Goal: Information Seeking & Learning: Learn about a topic

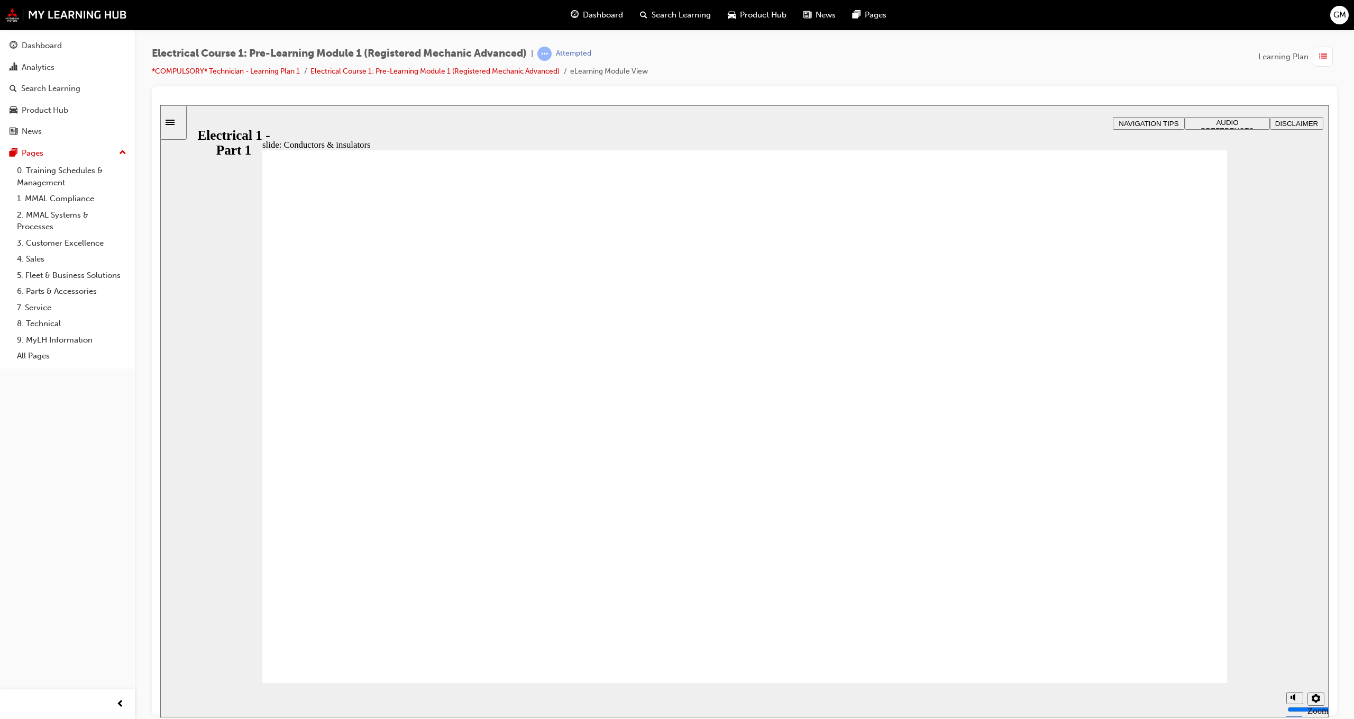
drag, startPoint x: 1166, startPoint y: 290, endPoint x: 1153, endPoint y: 302, distance: 16.8
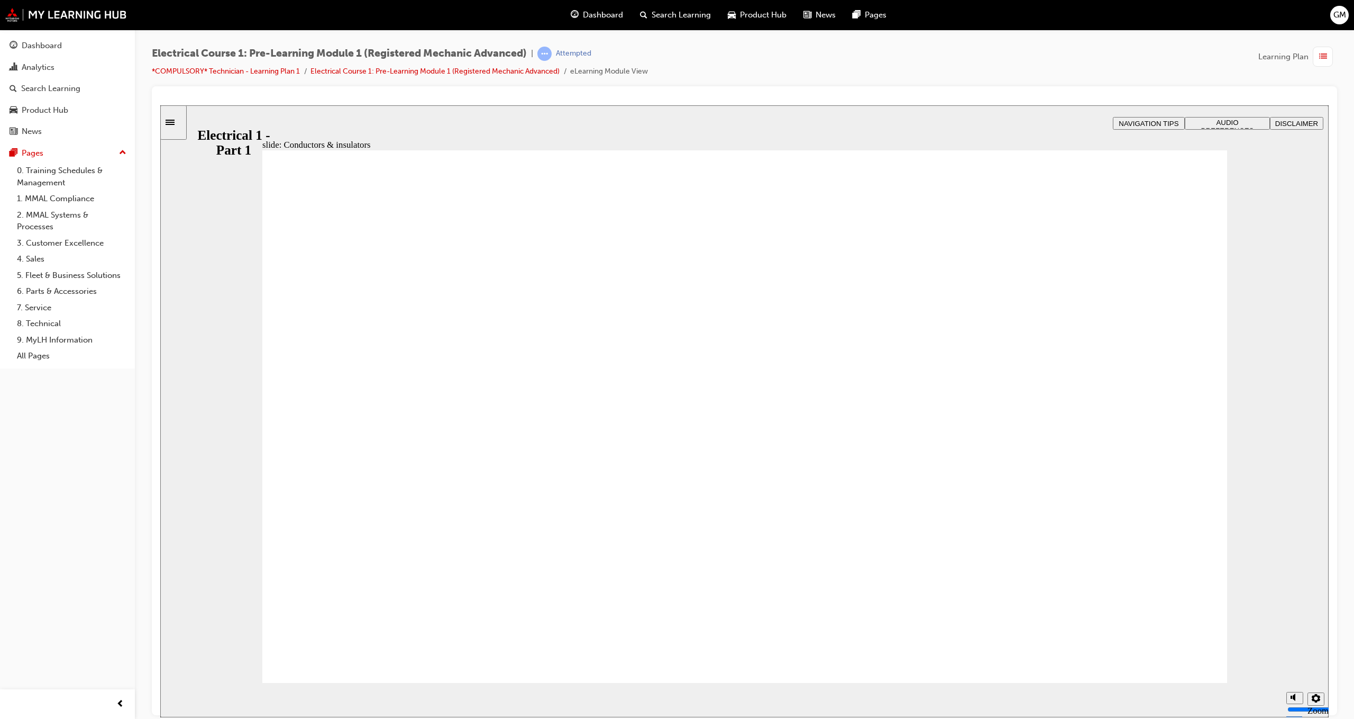
drag, startPoint x: 344, startPoint y: 587, endPoint x: 314, endPoint y: 588, distance: 30.2
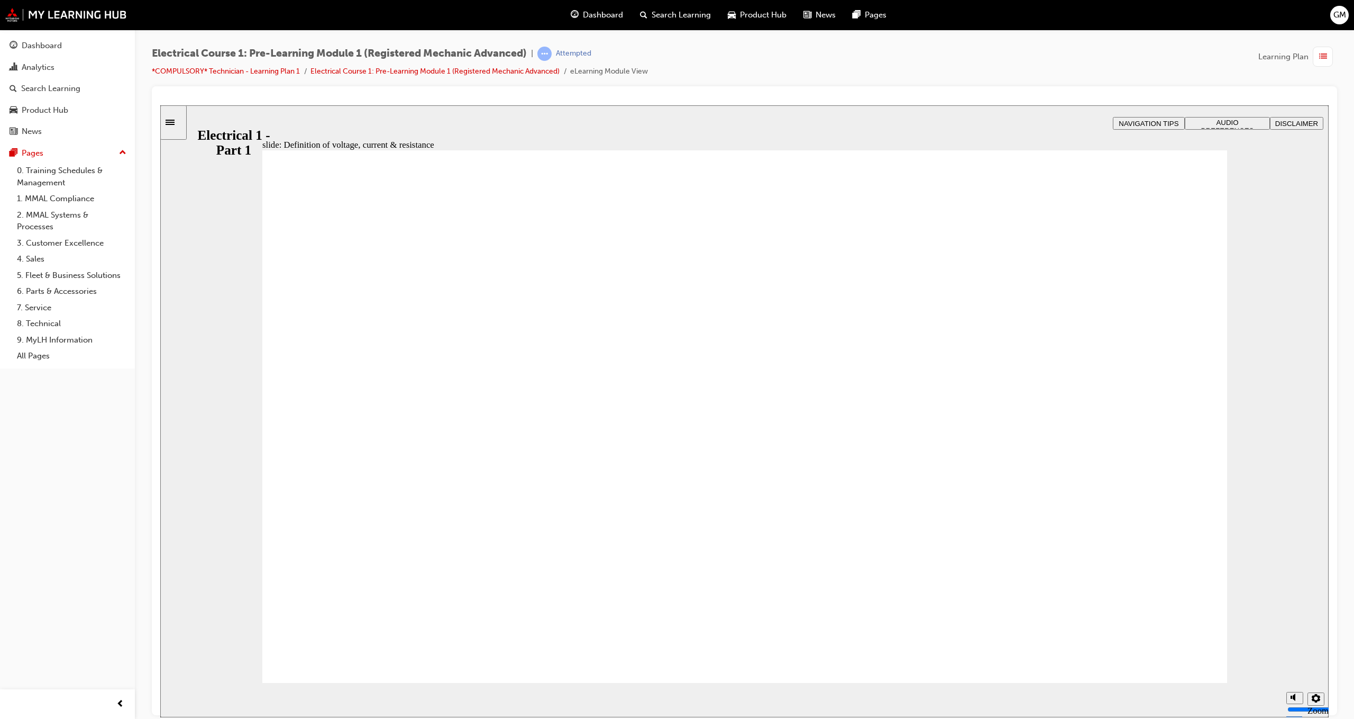
click at [1156, 688] on section "Playback Speed 2 1.75 1.5 1.25" at bounding box center [744, 699] width 1169 height 34
drag, startPoint x: 1169, startPoint y: 681, endPoint x: 1166, endPoint y: 670, distance: 11.6
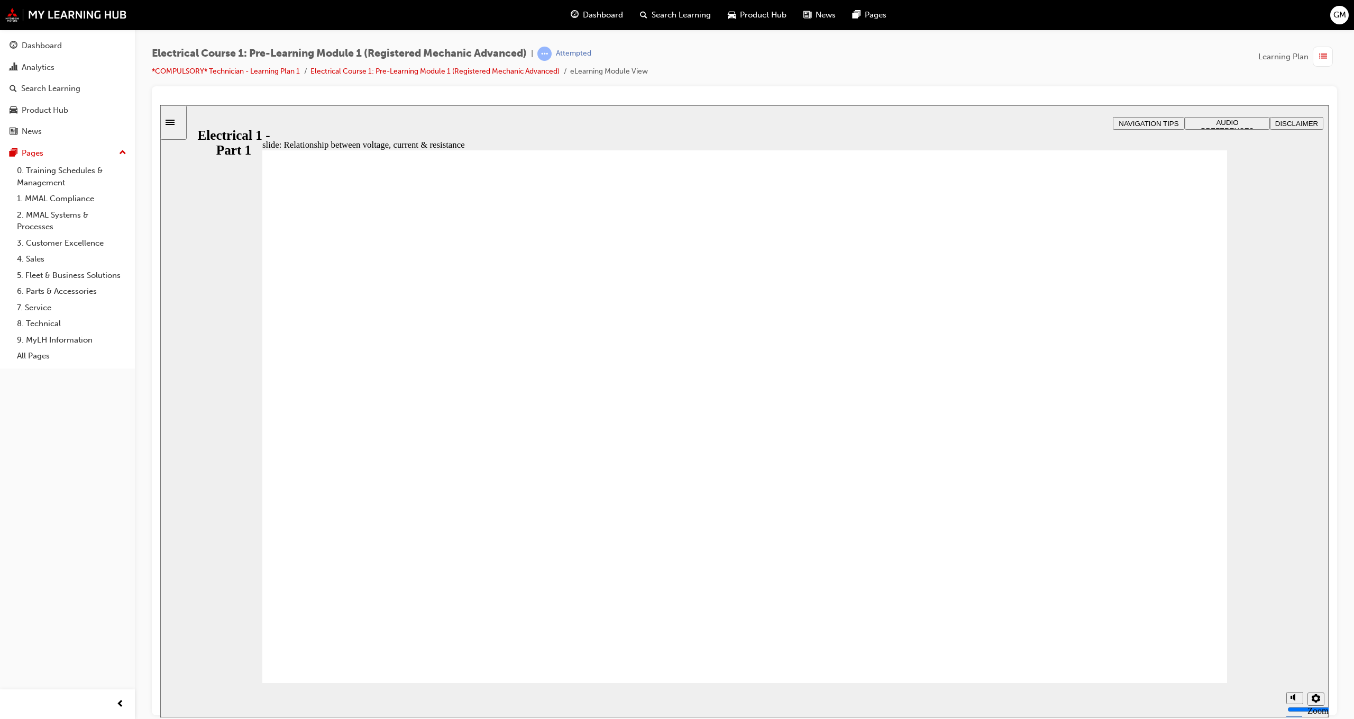
click at [1169, 681] on div "slide: Relationship between voltage, current & resistance Rectangle 1 Rectangle…" at bounding box center [744, 411] width 1169 height 612
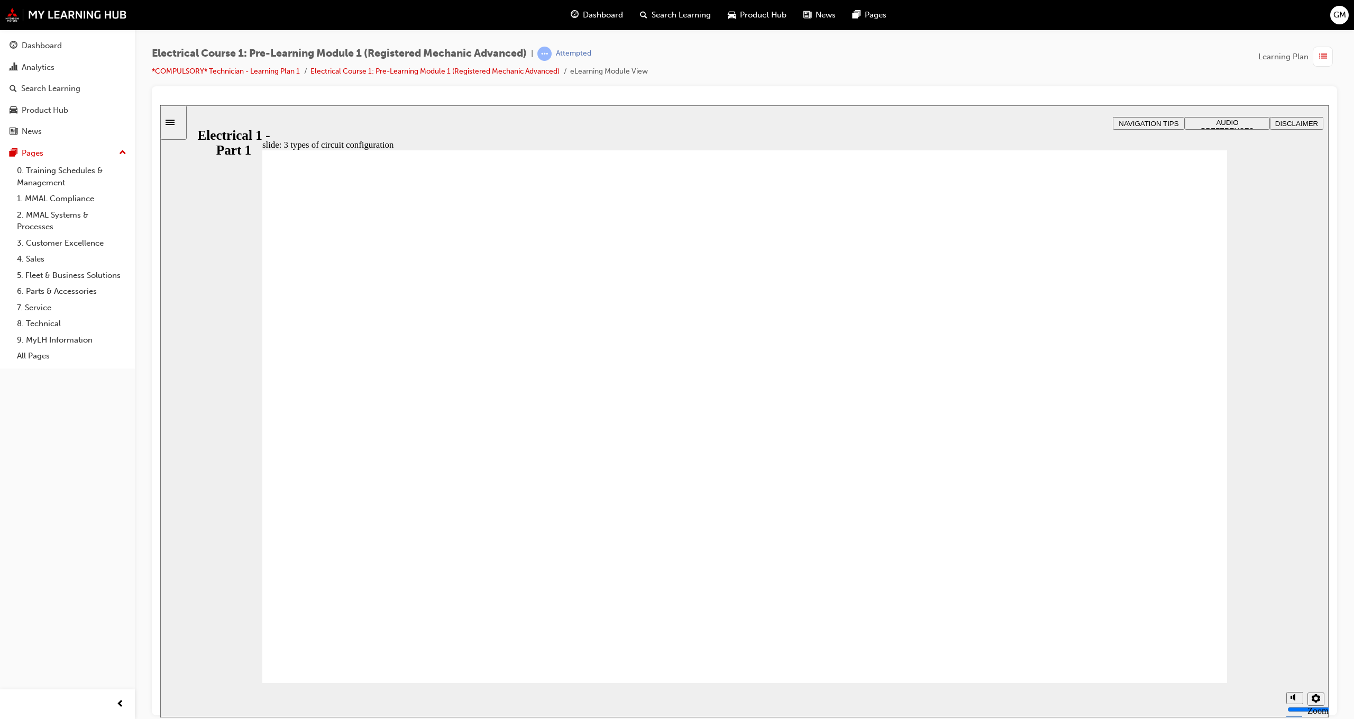
checkbox input "true"
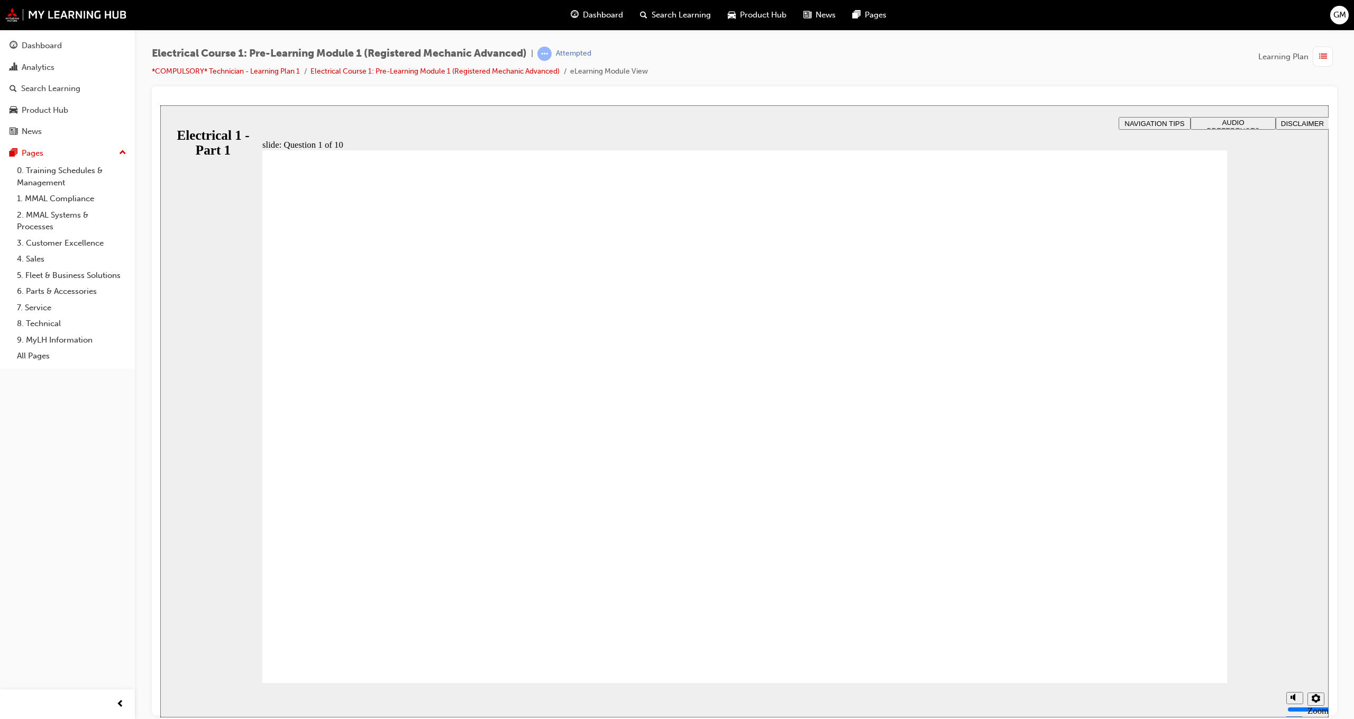
click at [1234, 124] on span "AUDIO PREFERENCES" at bounding box center [1233, 126] width 53 height 16
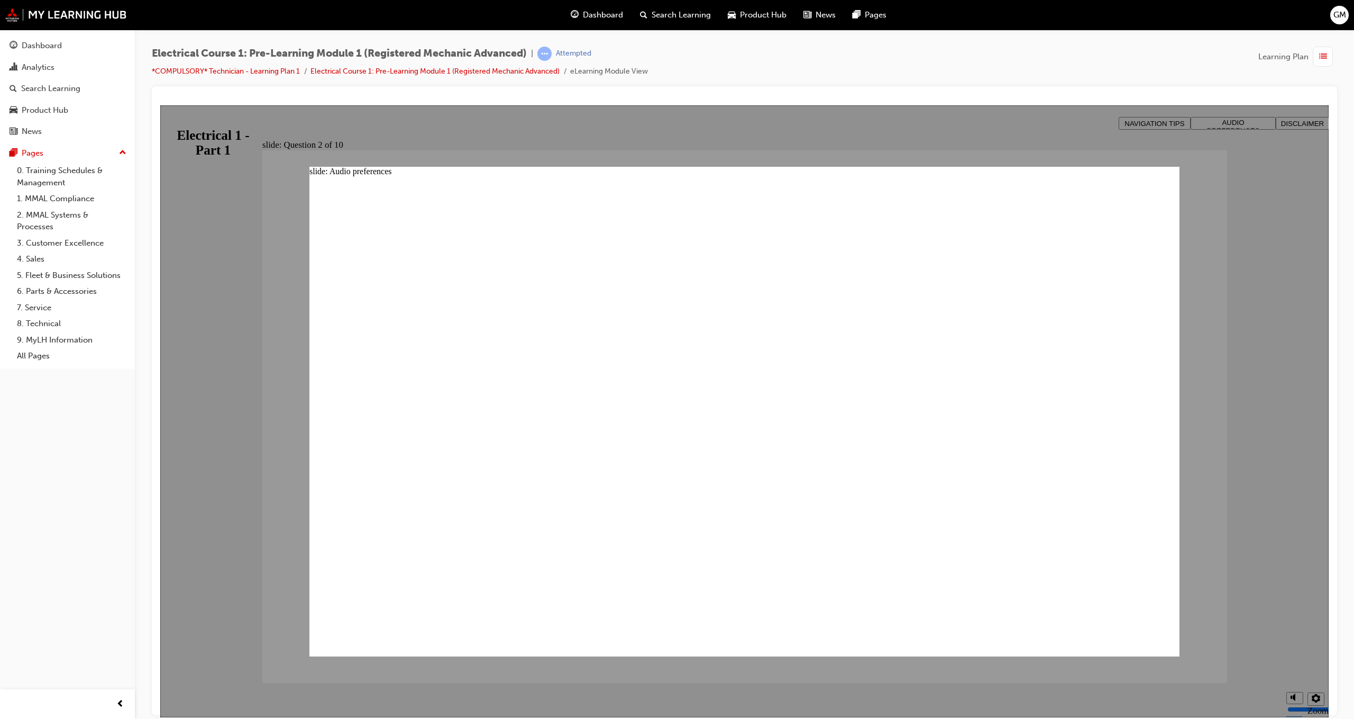
drag, startPoint x: 731, startPoint y: 499, endPoint x: 1014, endPoint y: 357, distance: 317.1
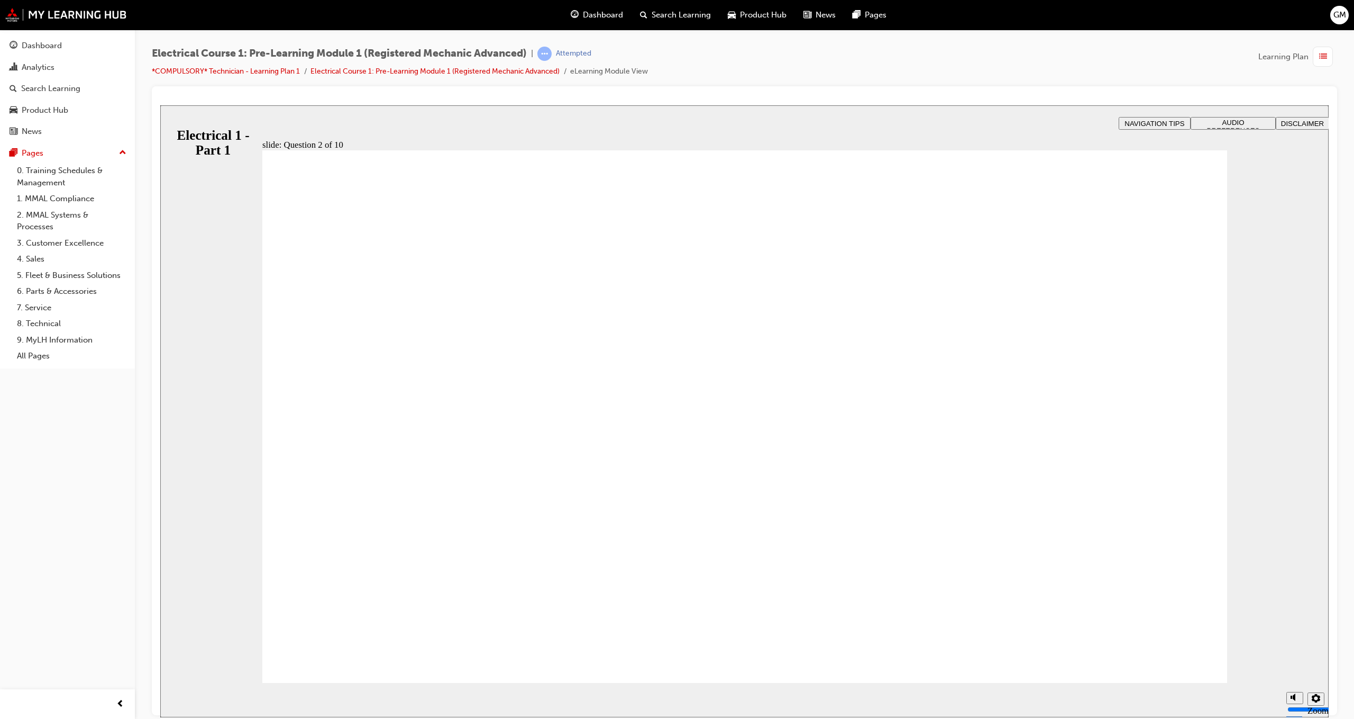
radio input "true"
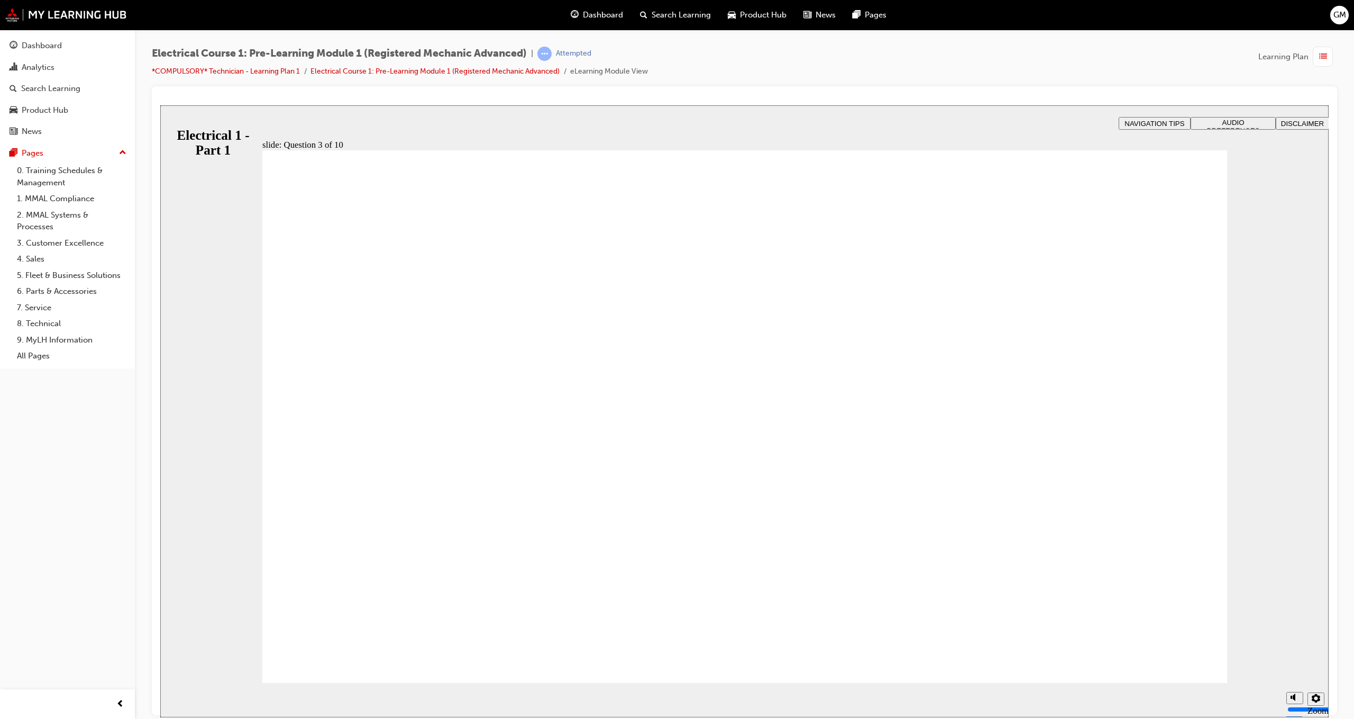
radio input "true"
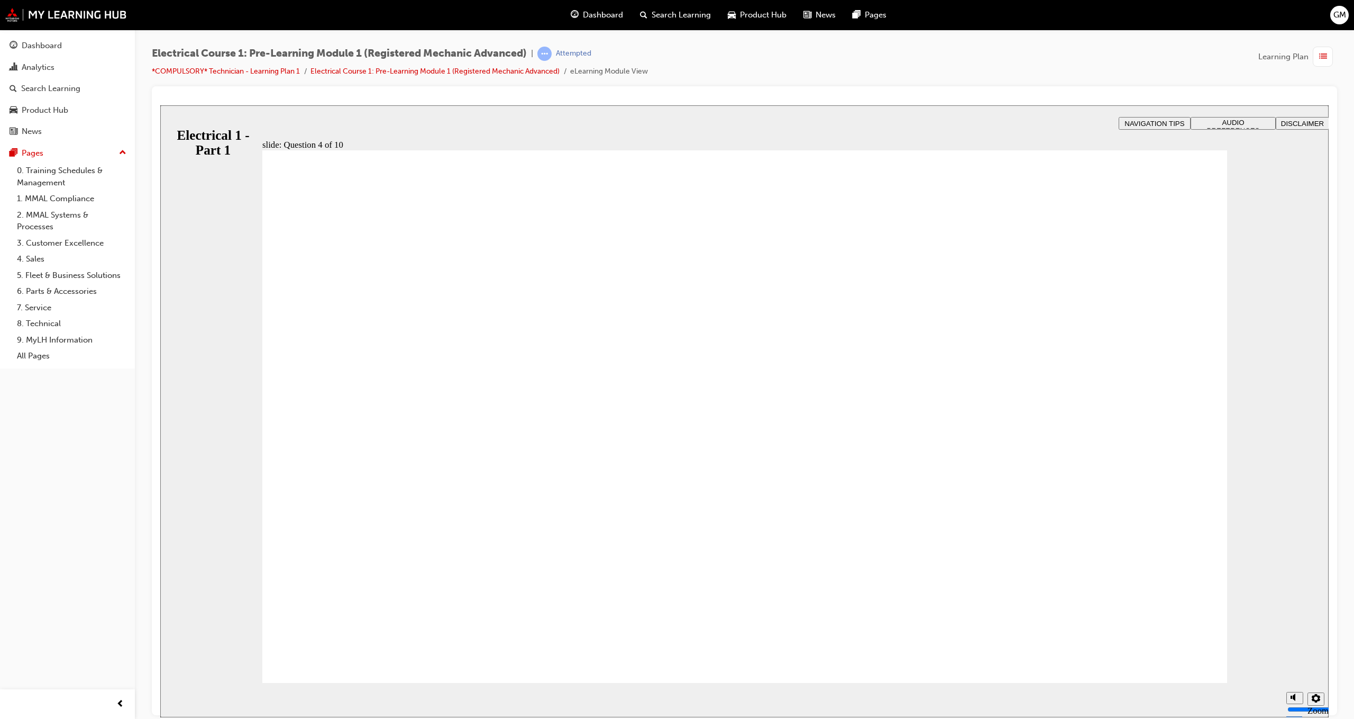
radio input "true"
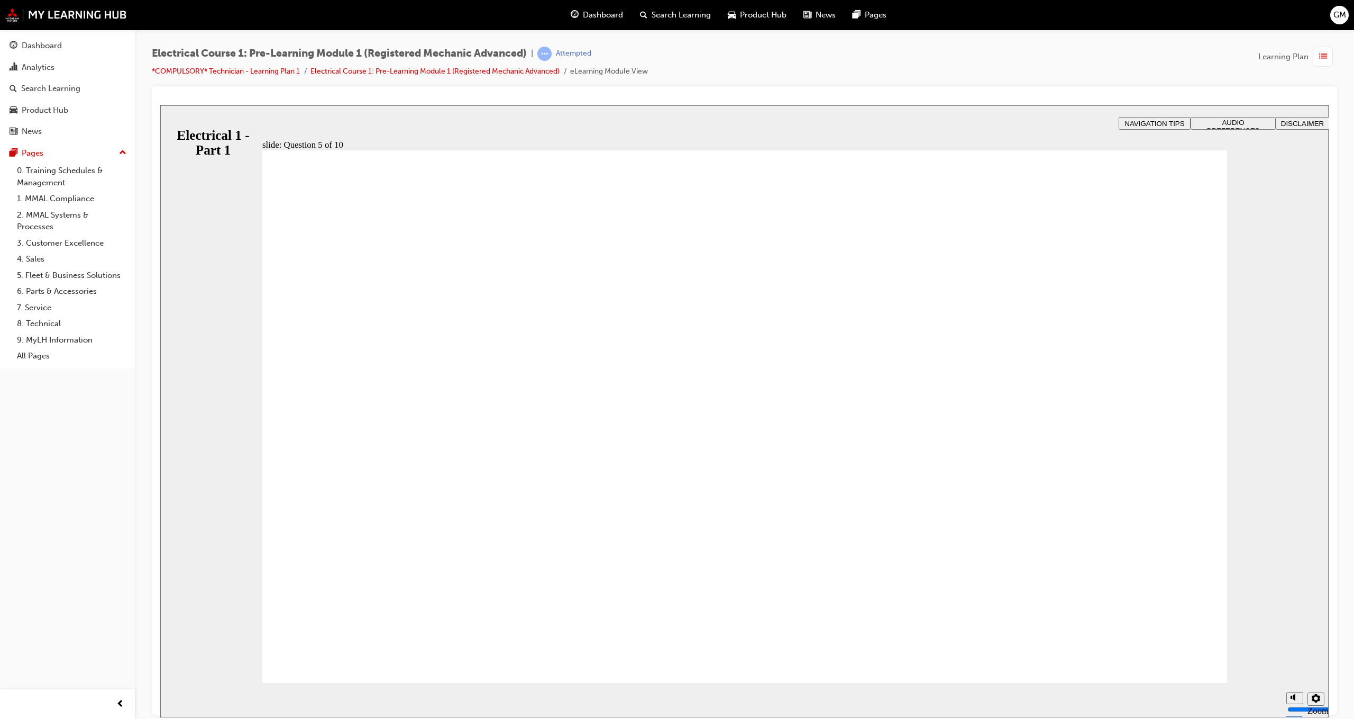
radio input "true"
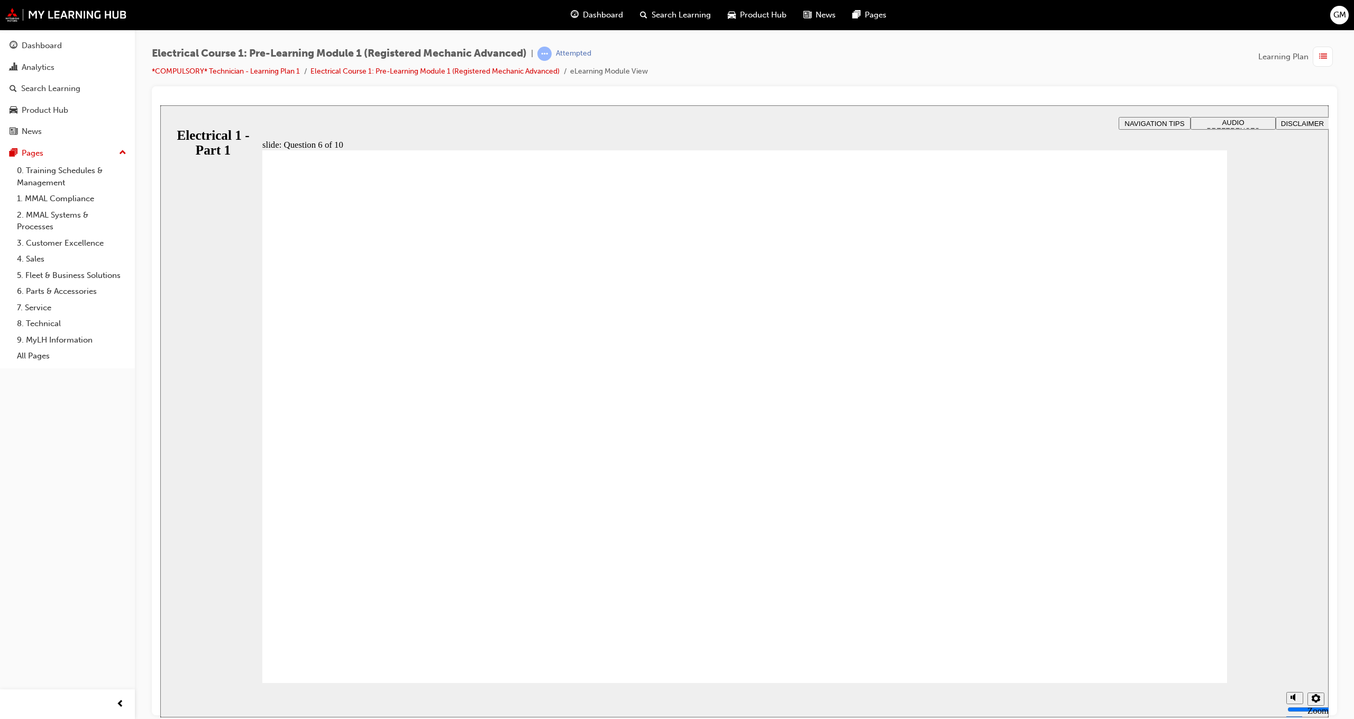
radio input "true"
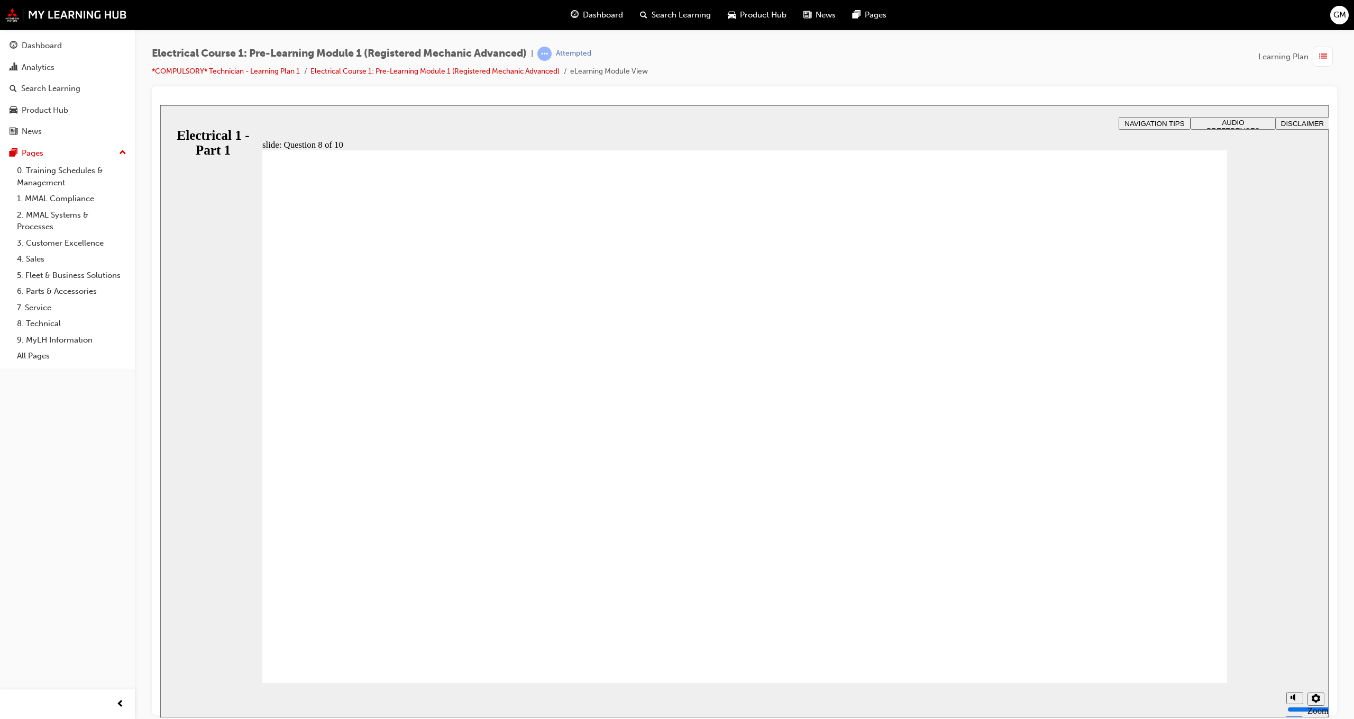
radio input "true"
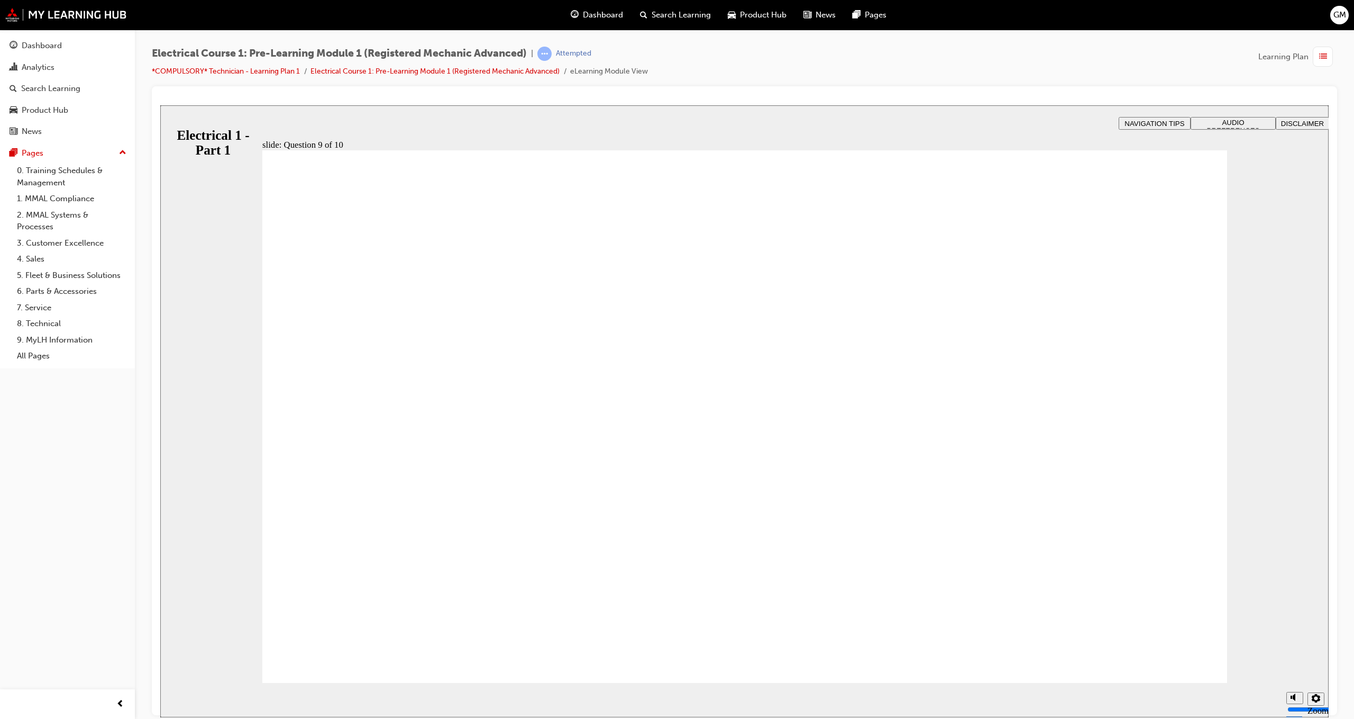
radio input "true"
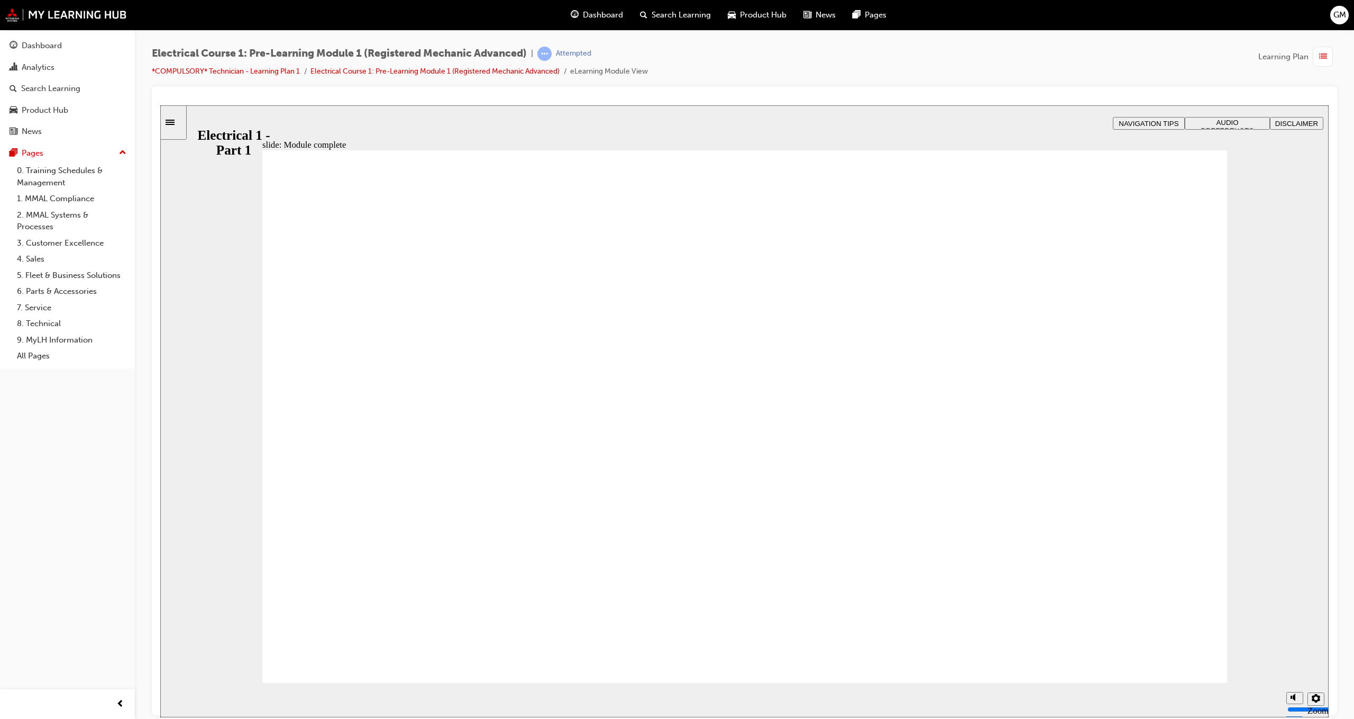
click at [50, 53] on link "Dashboard" at bounding box center [67, 46] width 126 height 20
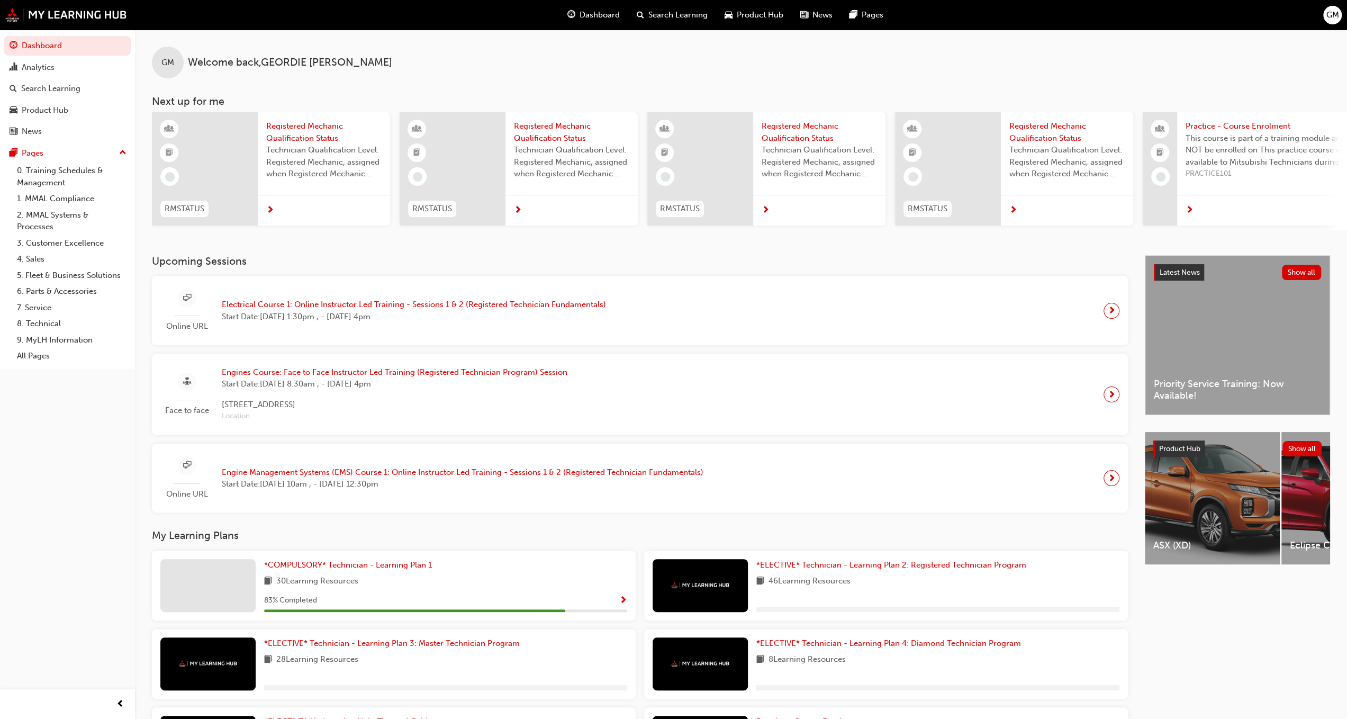
click at [379, 315] on span "Start Date: Thu 28 Aug 2025, 1:30pm , - Fri 29 Aug 2025, 4pm" at bounding box center [414, 317] width 384 height 12
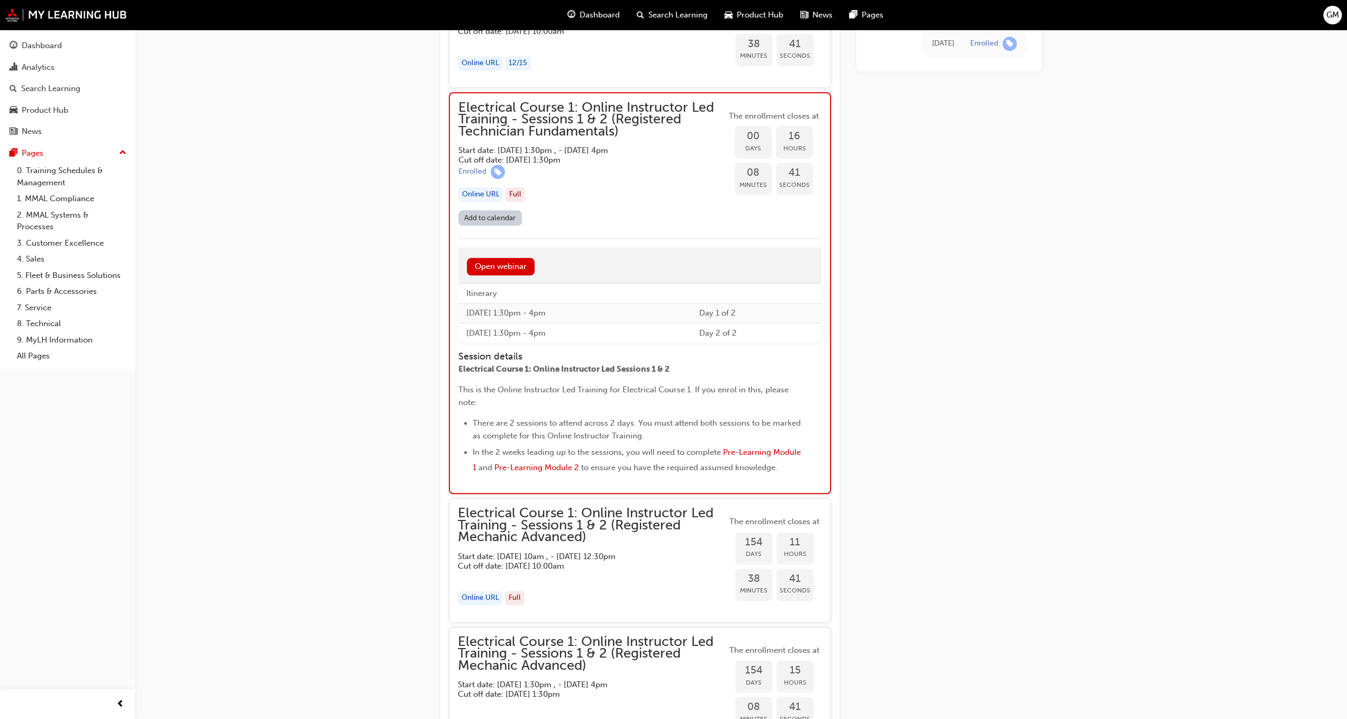
click at [381, 302] on div "Electrical Course 1: Online Instructor Led Training - Sessions 1 & 2 (Registere…" at bounding box center [673, 48] width 1347 height 2095
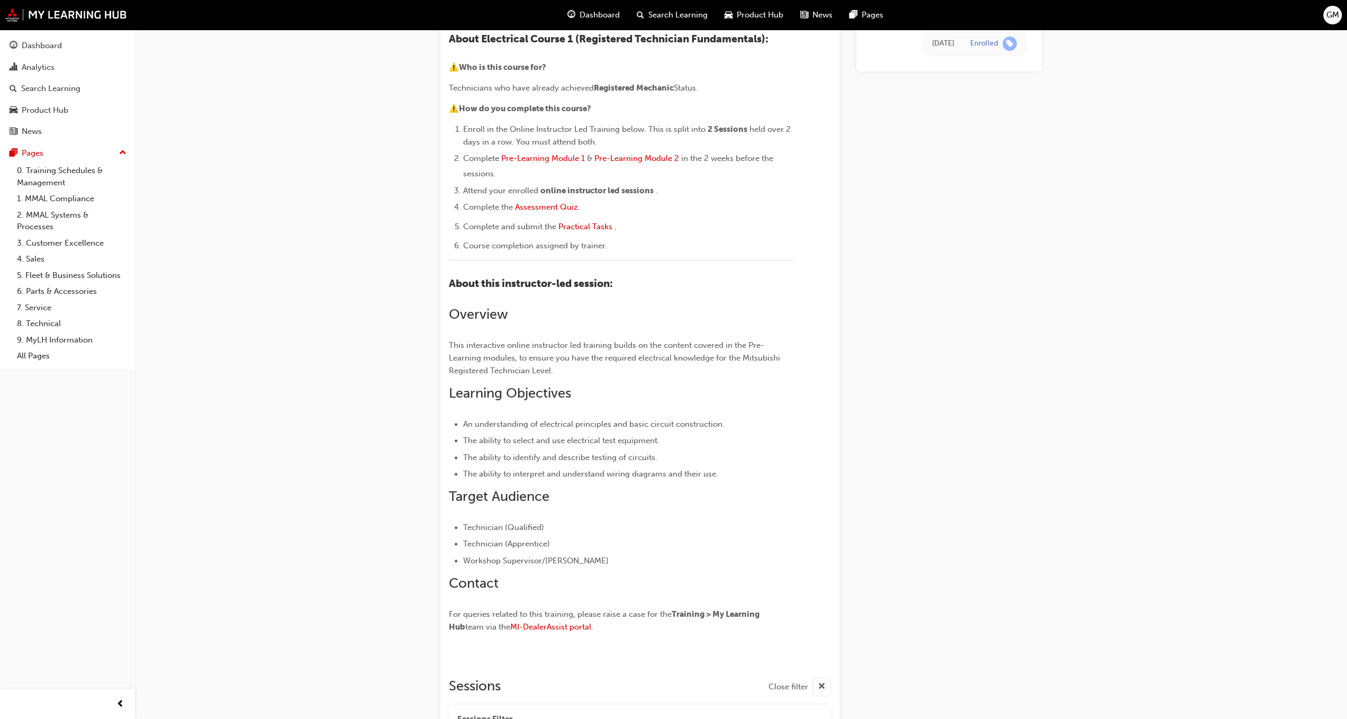
scroll to position [8, 0]
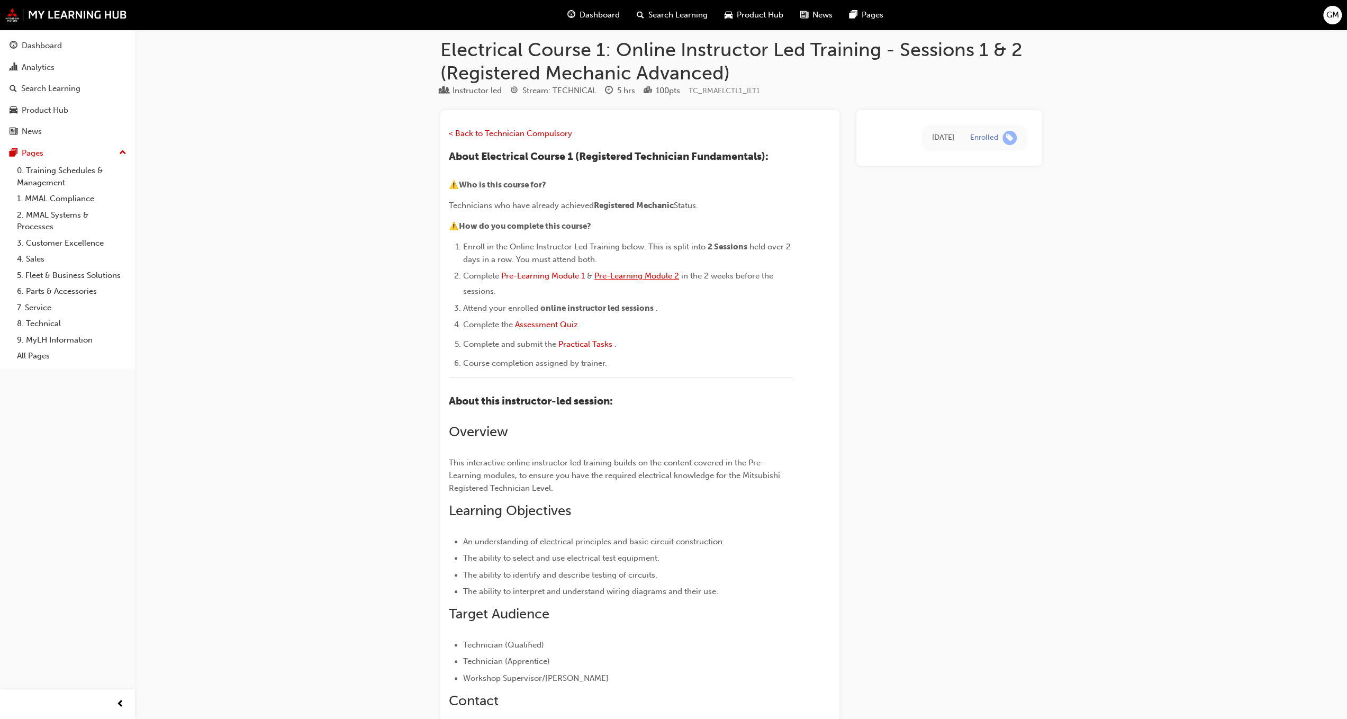
click at [633, 272] on span "Pre-Learning Module 2" at bounding box center [636, 276] width 85 height 10
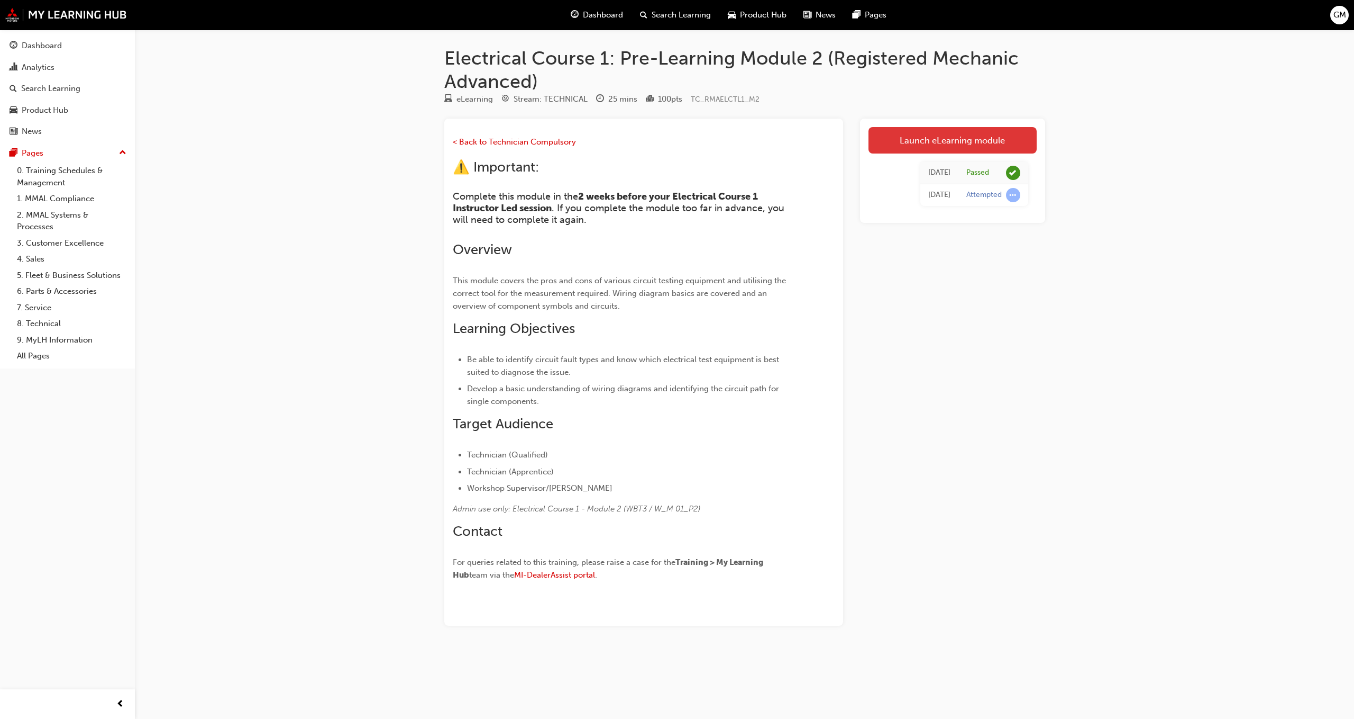
click at [941, 136] on link "Launch eLearning module" at bounding box center [953, 140] width 168 height 26
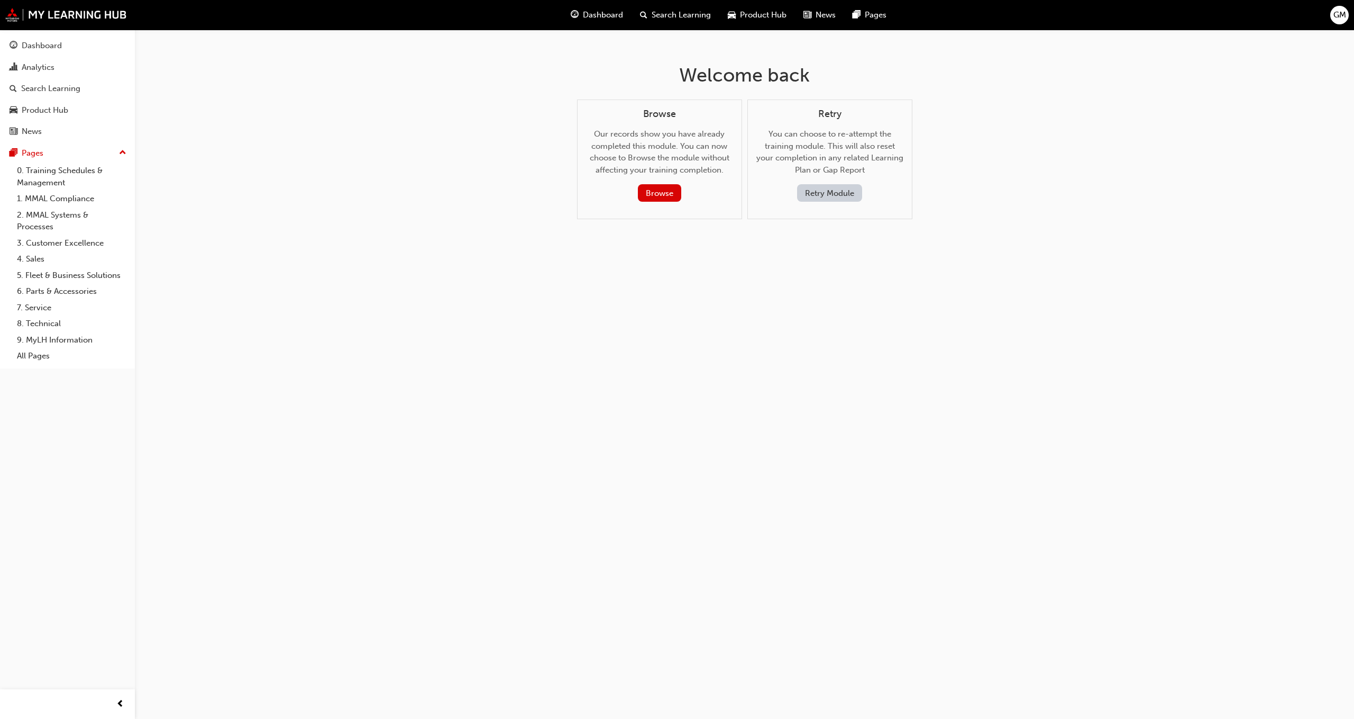
click at [854, 192] on button "Retry Module" at bounding box center [829, 192] width 65 height 17
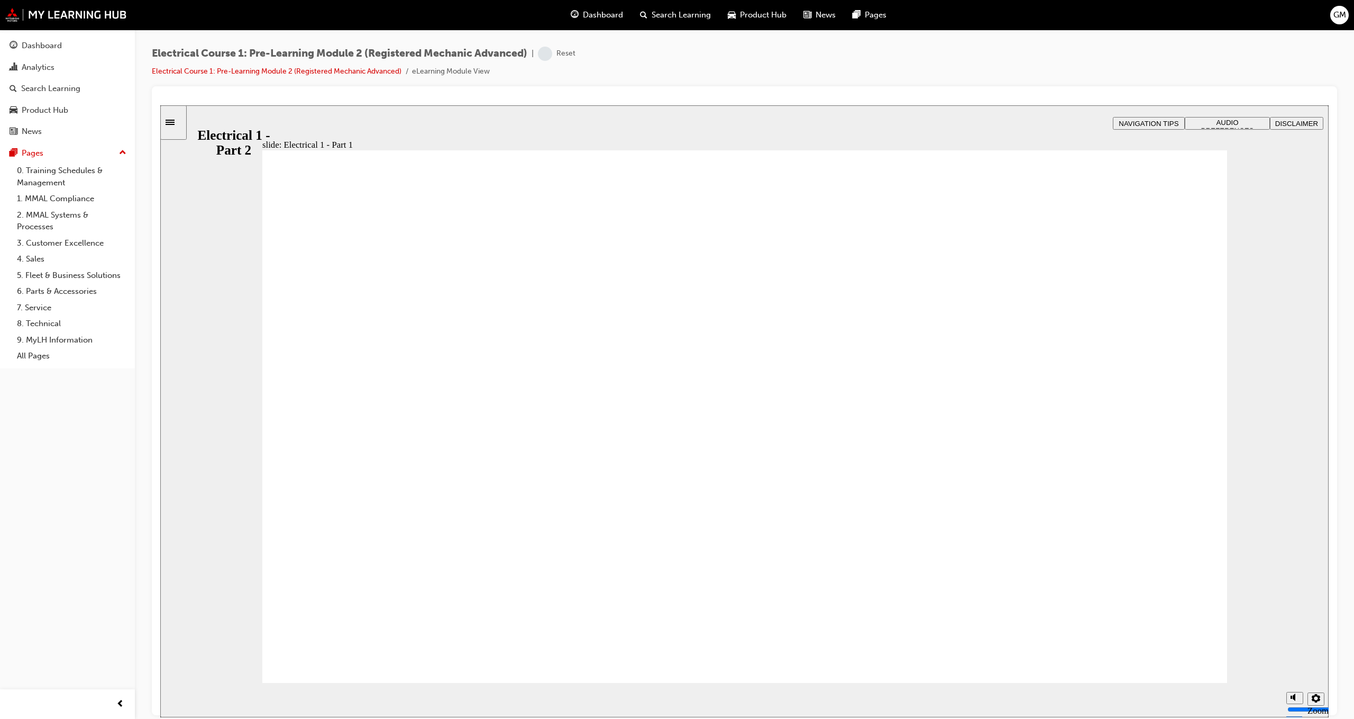
click at [1204, 120] on span "AUDIO PREFERENCES" at bounding box center [1228, 126] width 53 height 16
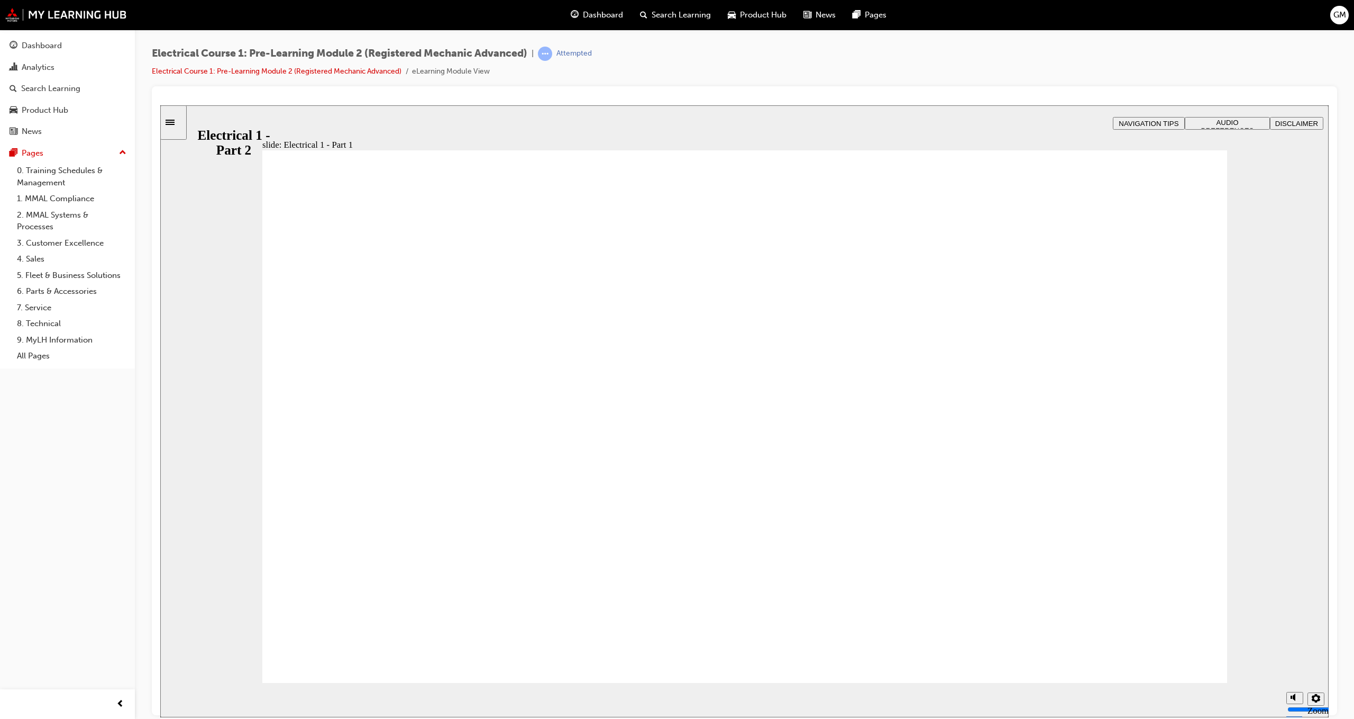
drag, startPoint x: 1230, startPoint y: 660, endPoint x: 1220, endPoint y: 661, distance: 10.1
click at [1225, 662] on div "slide: What will you learn today? Rectangle 1 Rectangle 2 What will you learn t…" at bounding box center [744, 411] width 1169 height 612
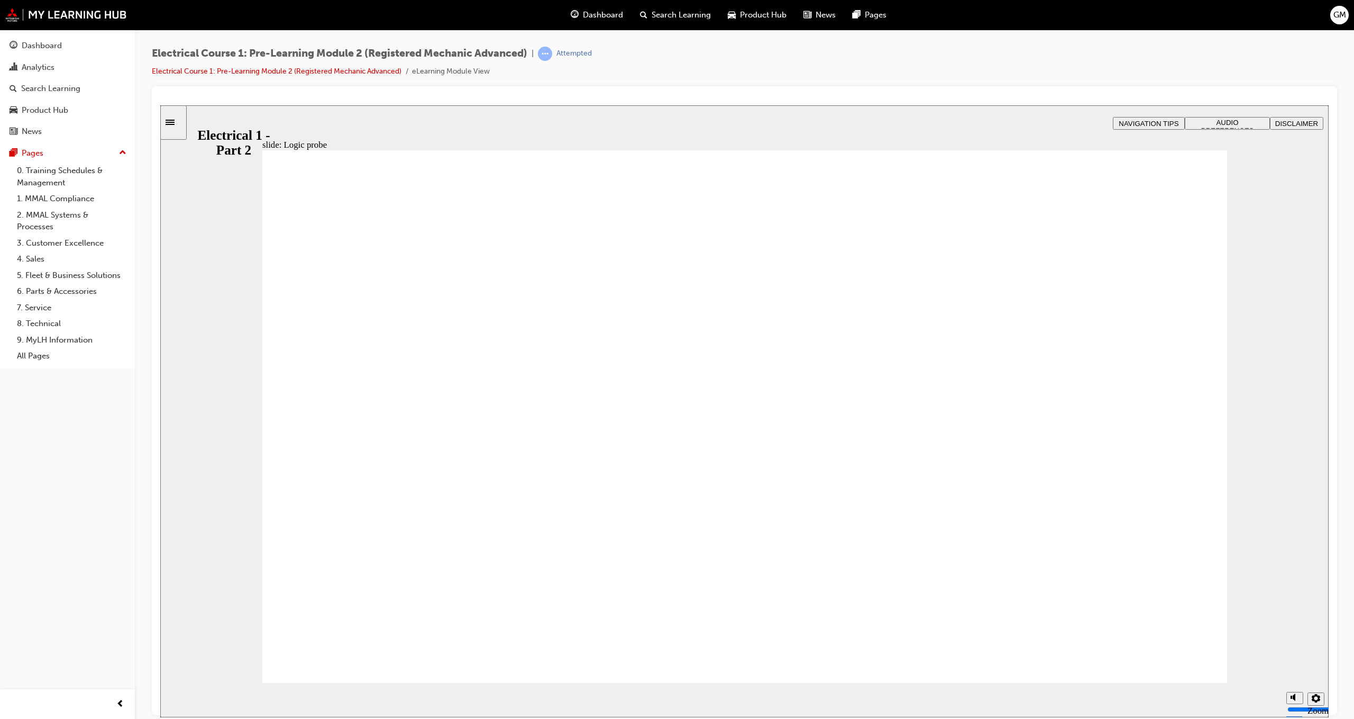
drag, startPoint x: 1166, startPoint y: 593, endPoint x: 1157, endPoint y: 477, distance: 116.3
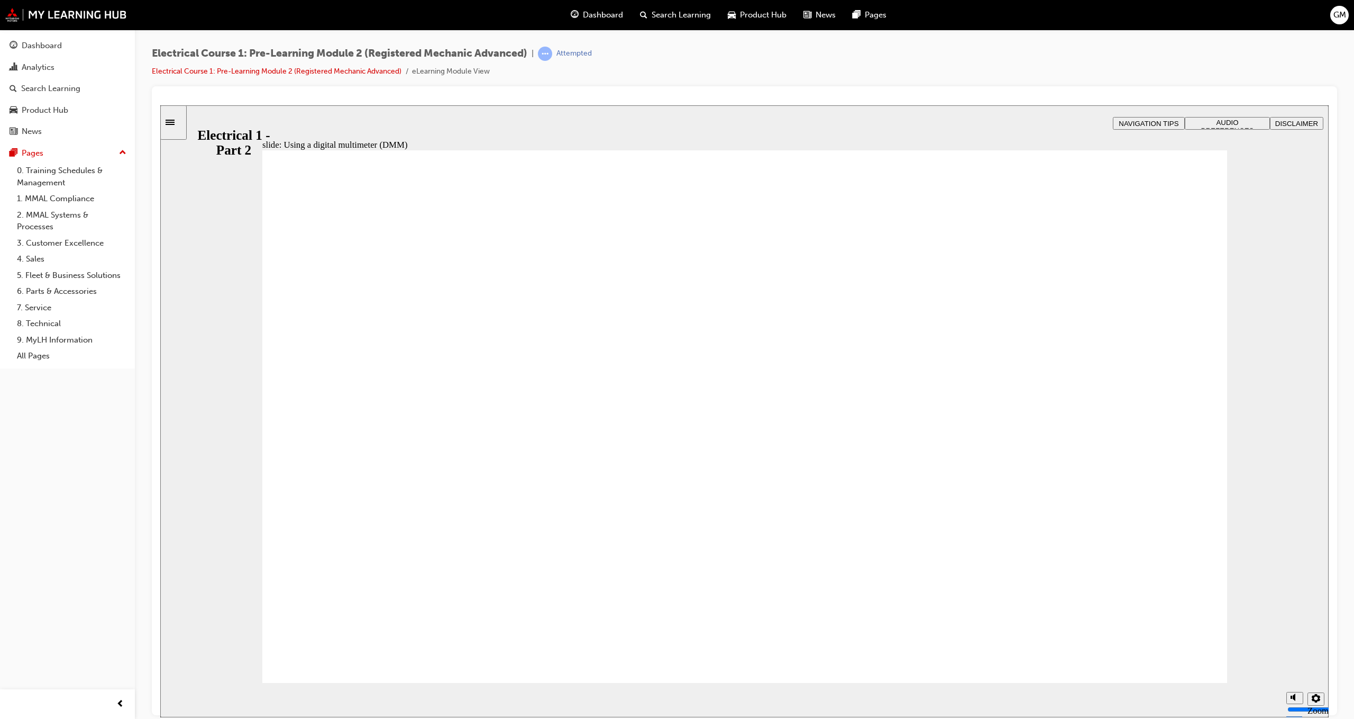
drag, startPoint x: 1168, startPoint y: 230, endPoint x: 1148, endPoint y: 269, distance: 44.3
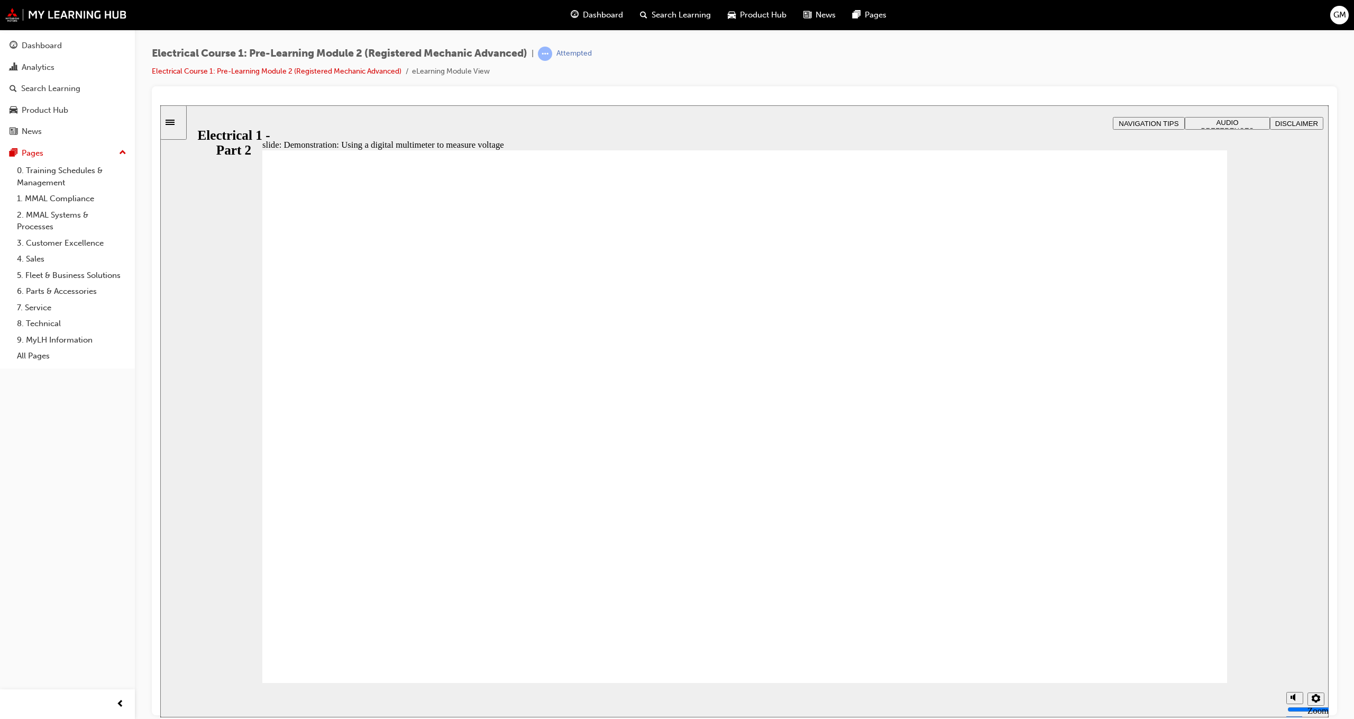
type input "30"
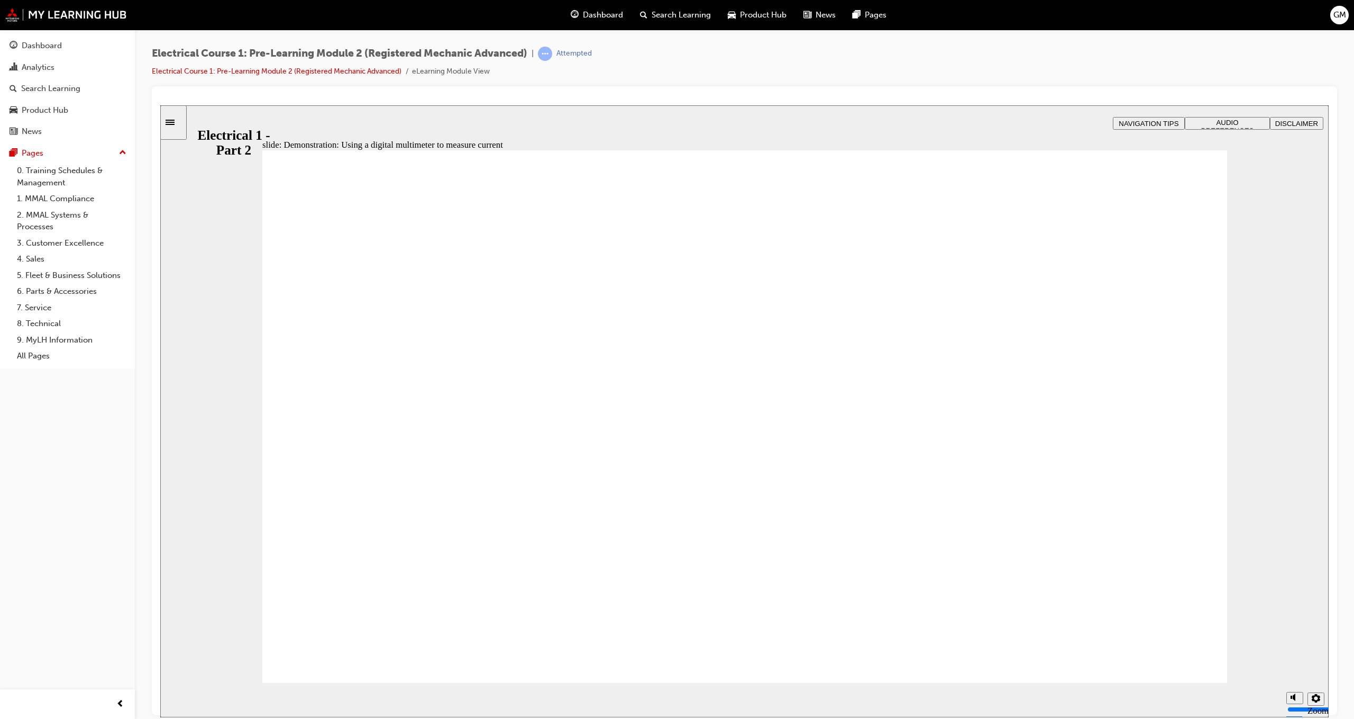
drag, startPoint x: 1168, startPoint y: 236, endPoint x: 1192, endPoint y: 226, distance: 25.4
drag, startPoint x: 1195, startPoint y: 226, endPoint x: 1174, endPoint y: 253, distance: 34.7
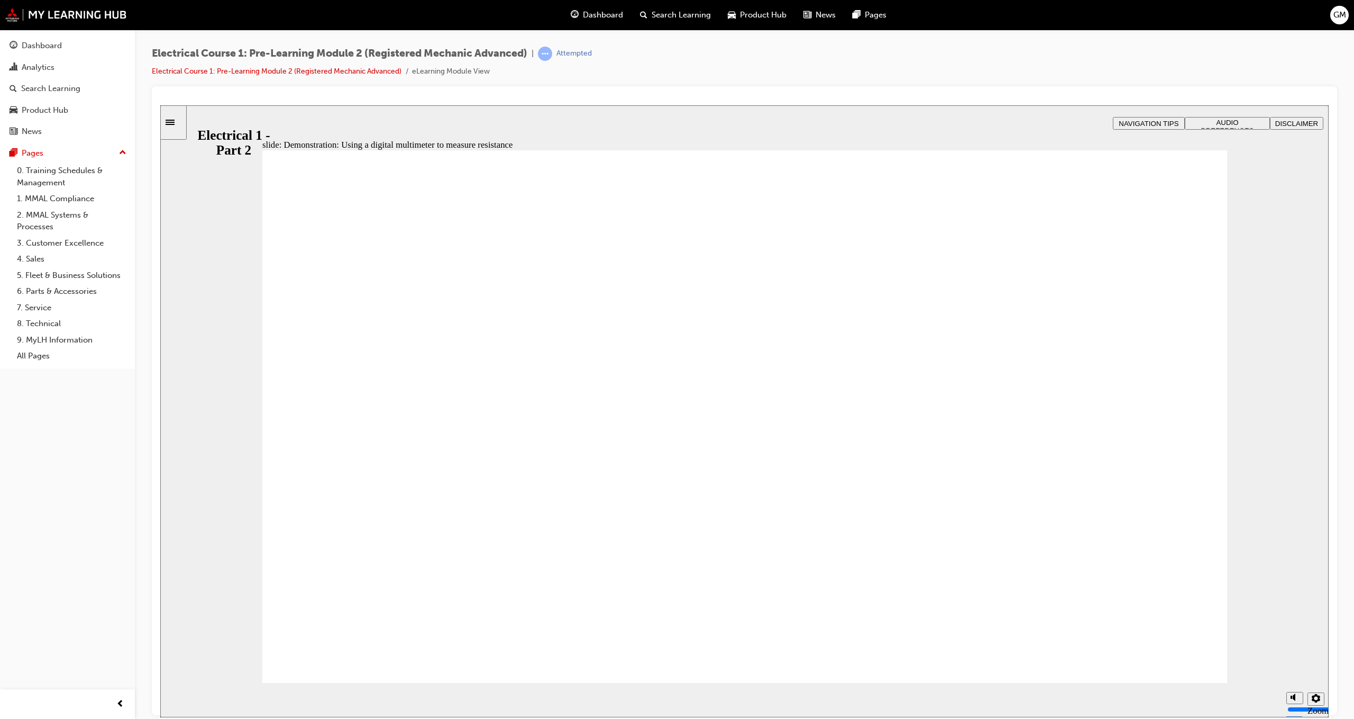
type input "24"
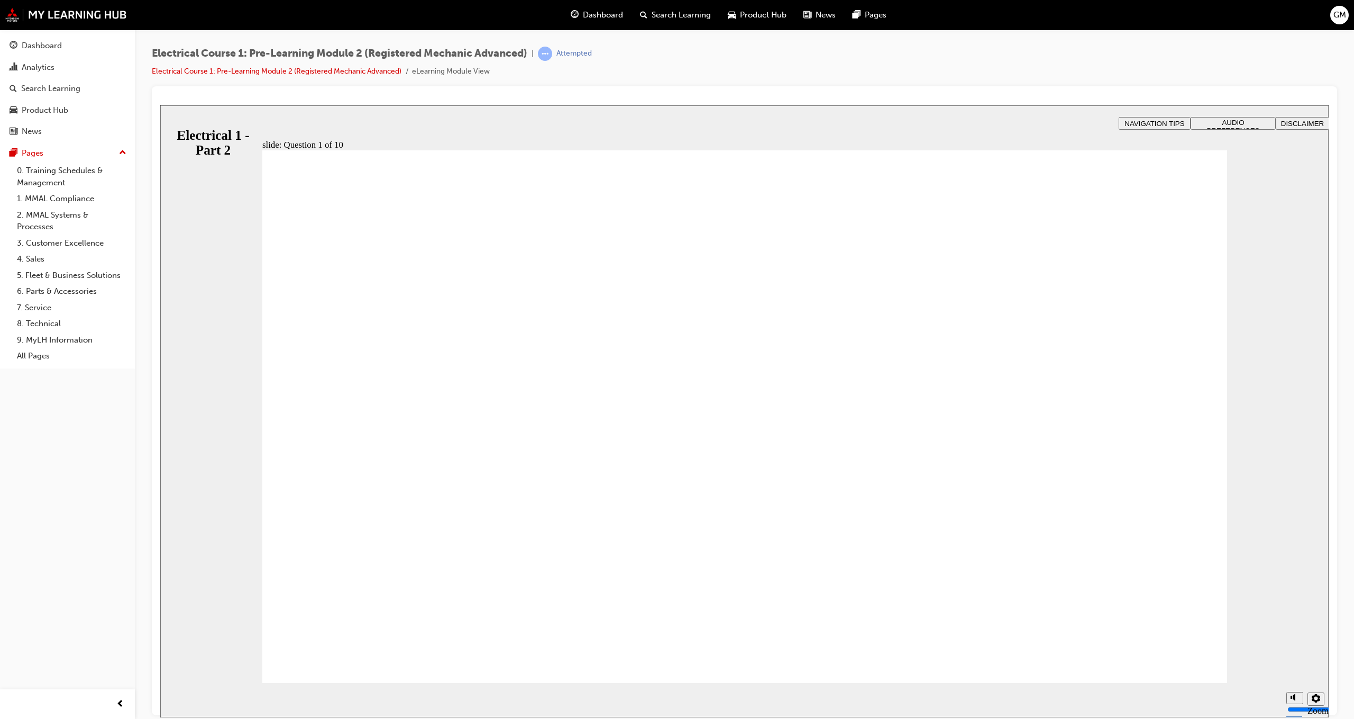
radio input "true"
click at [1220, 126] on span "AUDIO PREFERENCES" at bounding box center [1233, 126] width 53 height 16
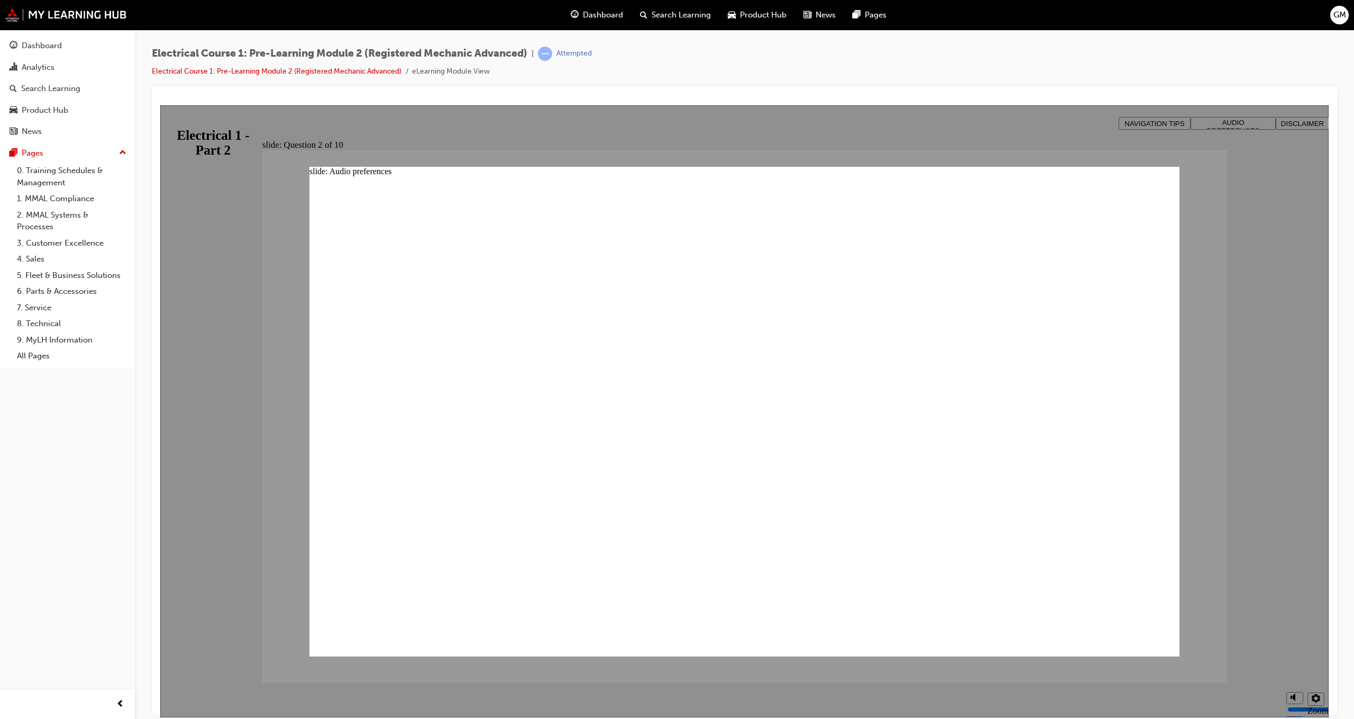
drag, startPoint x: 667, startPoint y: 507, endPoint x: 756, endPoint y: 493, distance: 90.1
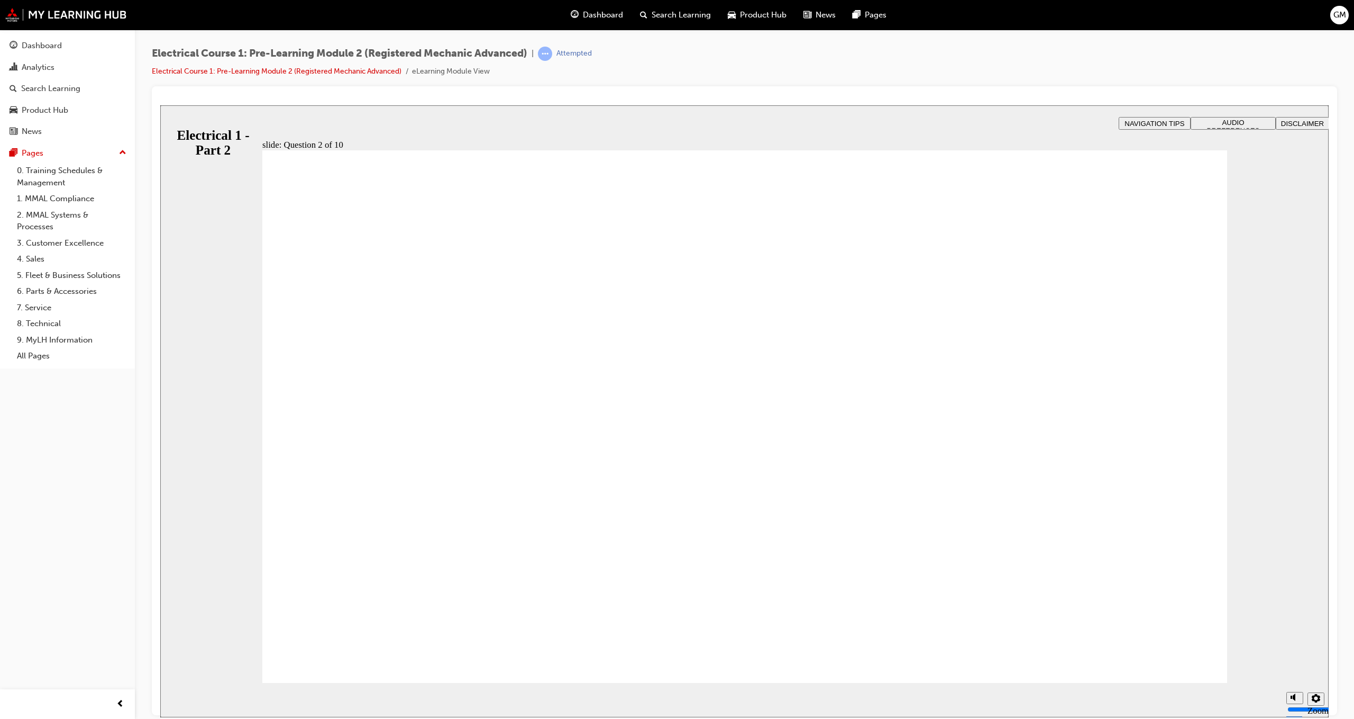
radio input "true"
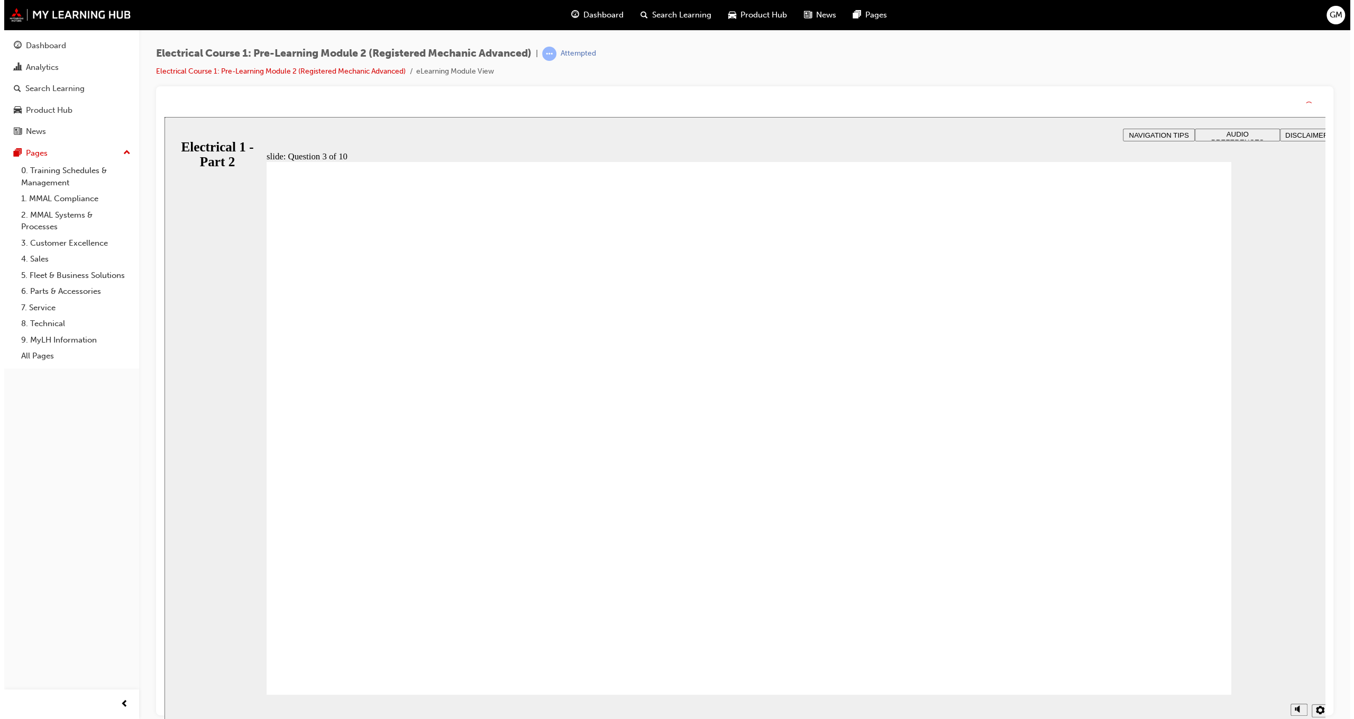
drag, startPoint x: 750, startPoint y: 631, endPoint x: 749, endPoint y: 620, distance: 10.6
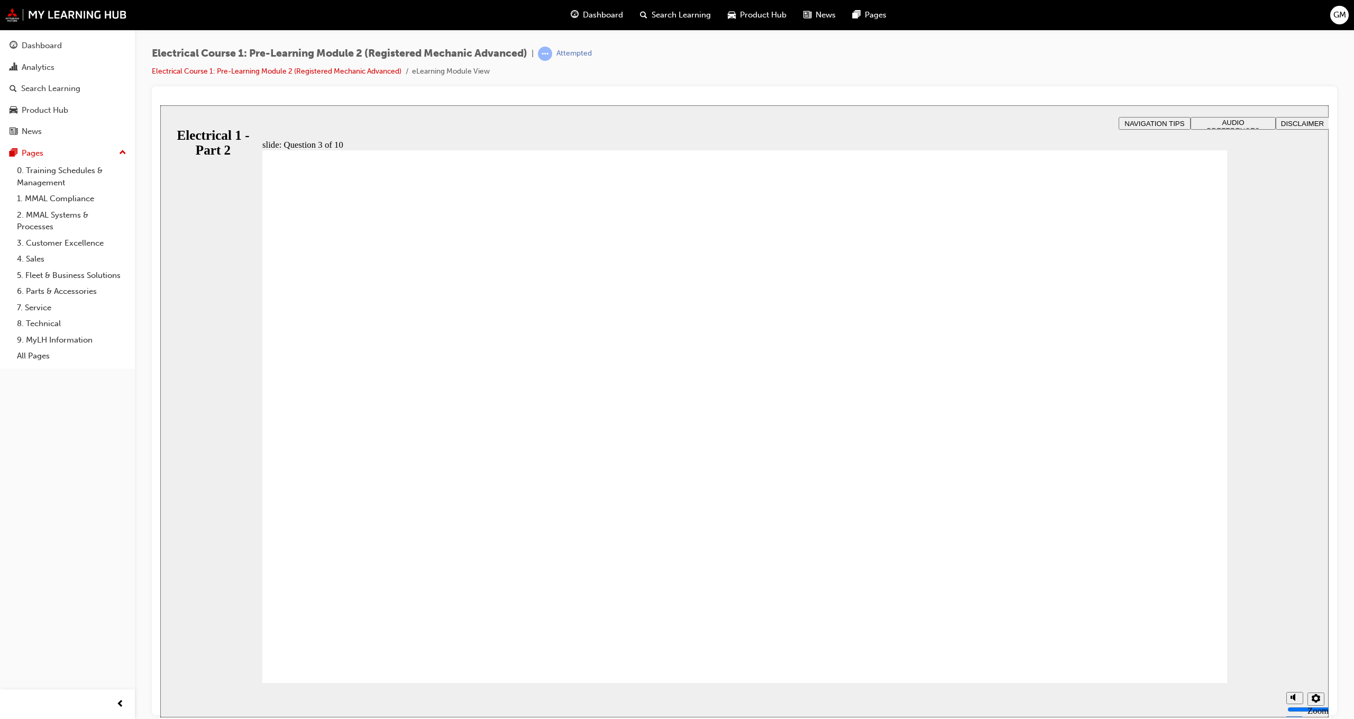
radio input "true"
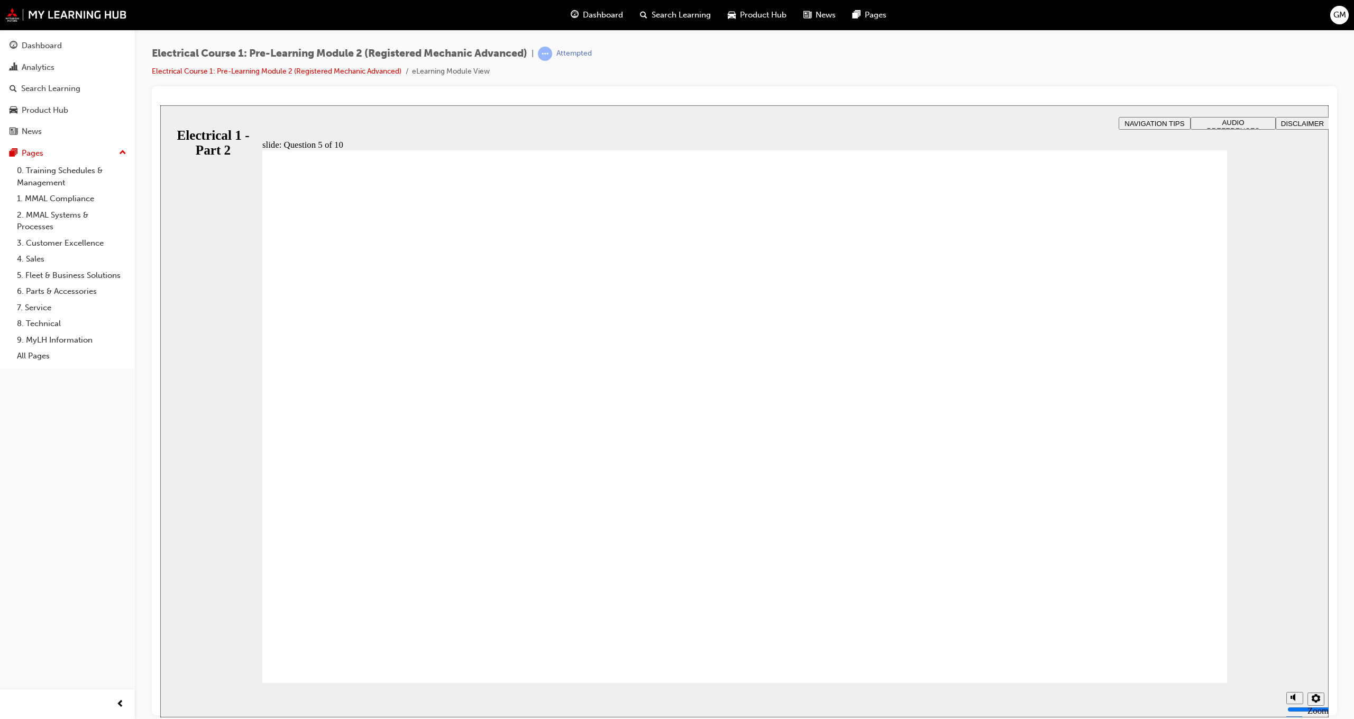
radio input "true"
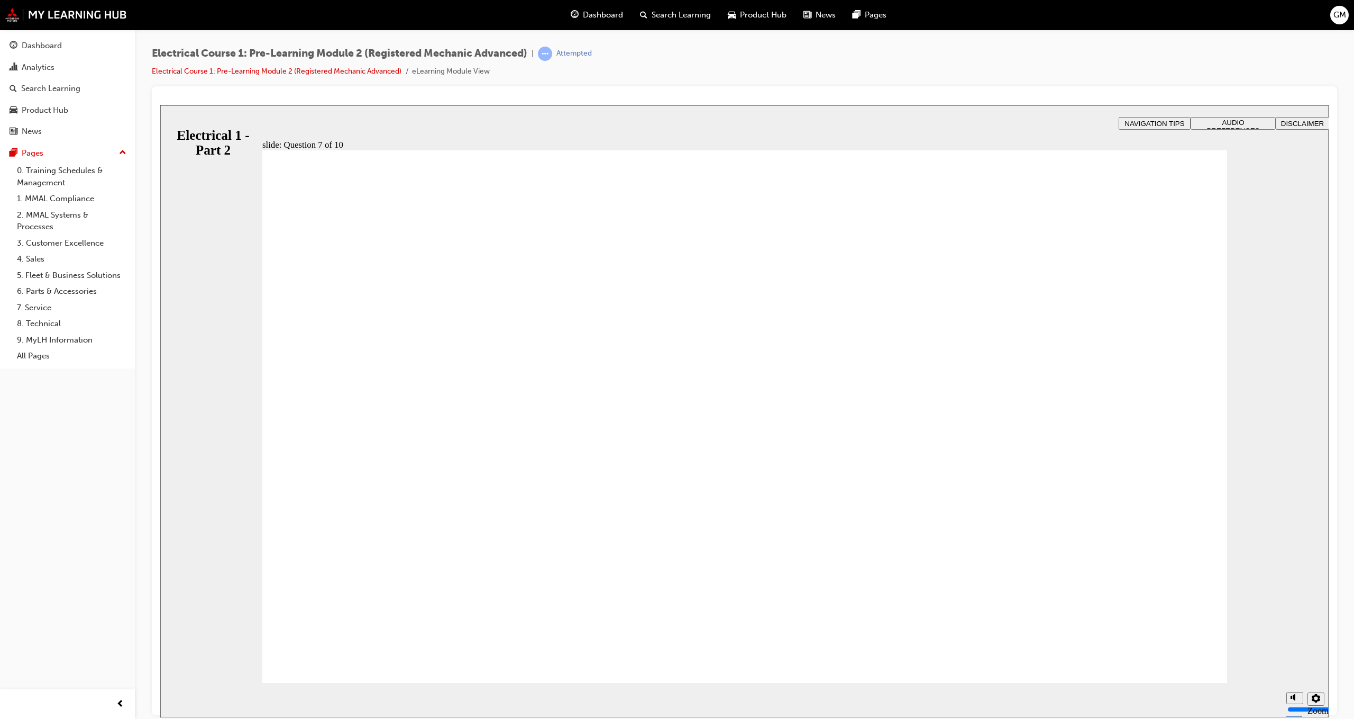
radio input "true"
drag, startPoint x: 288, startPoint y: 422, endPoint x: 334, endPoint y: 414, distance: 47.1
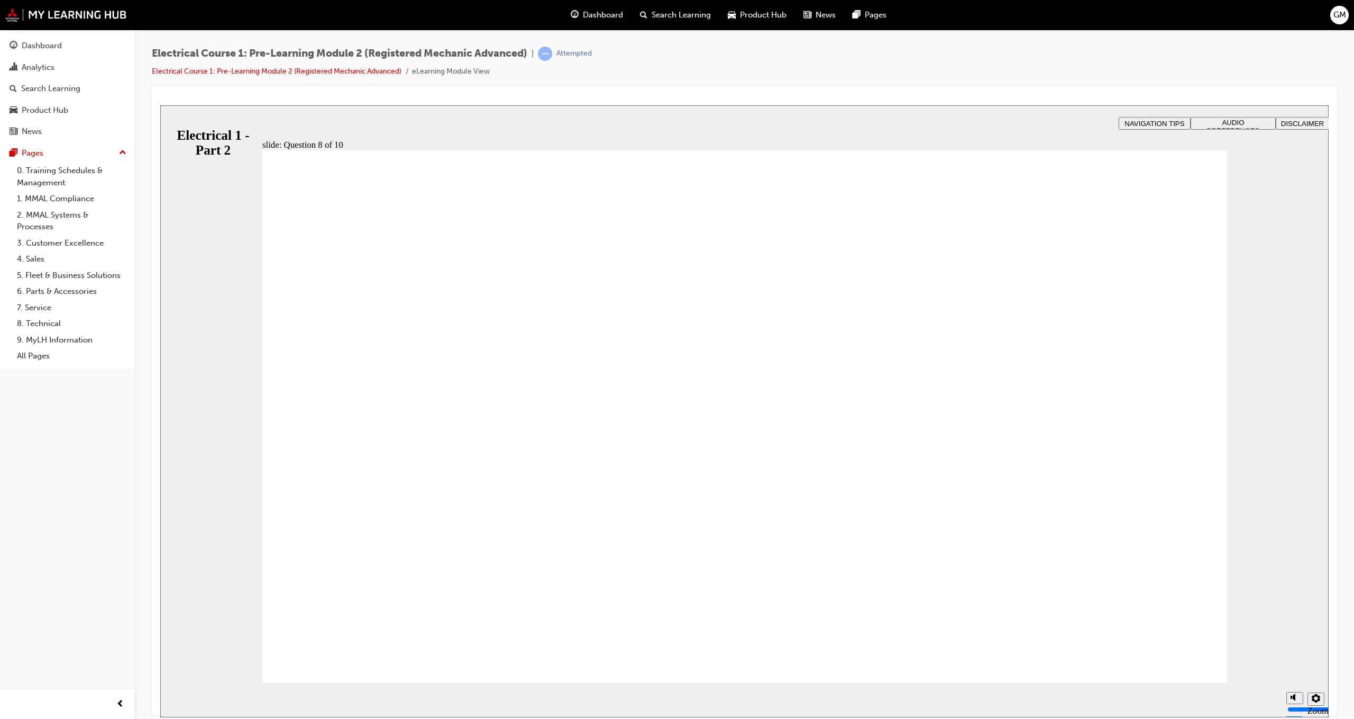
radio input "true"
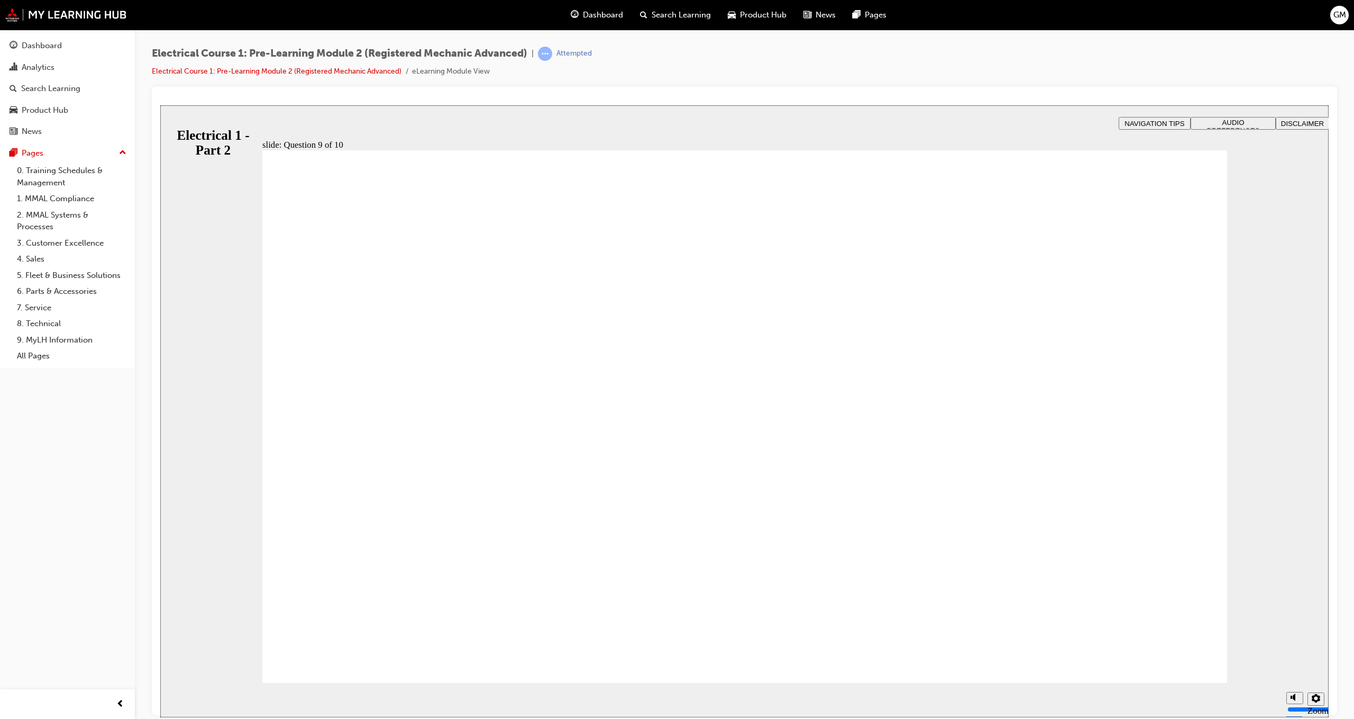
radio input "true"
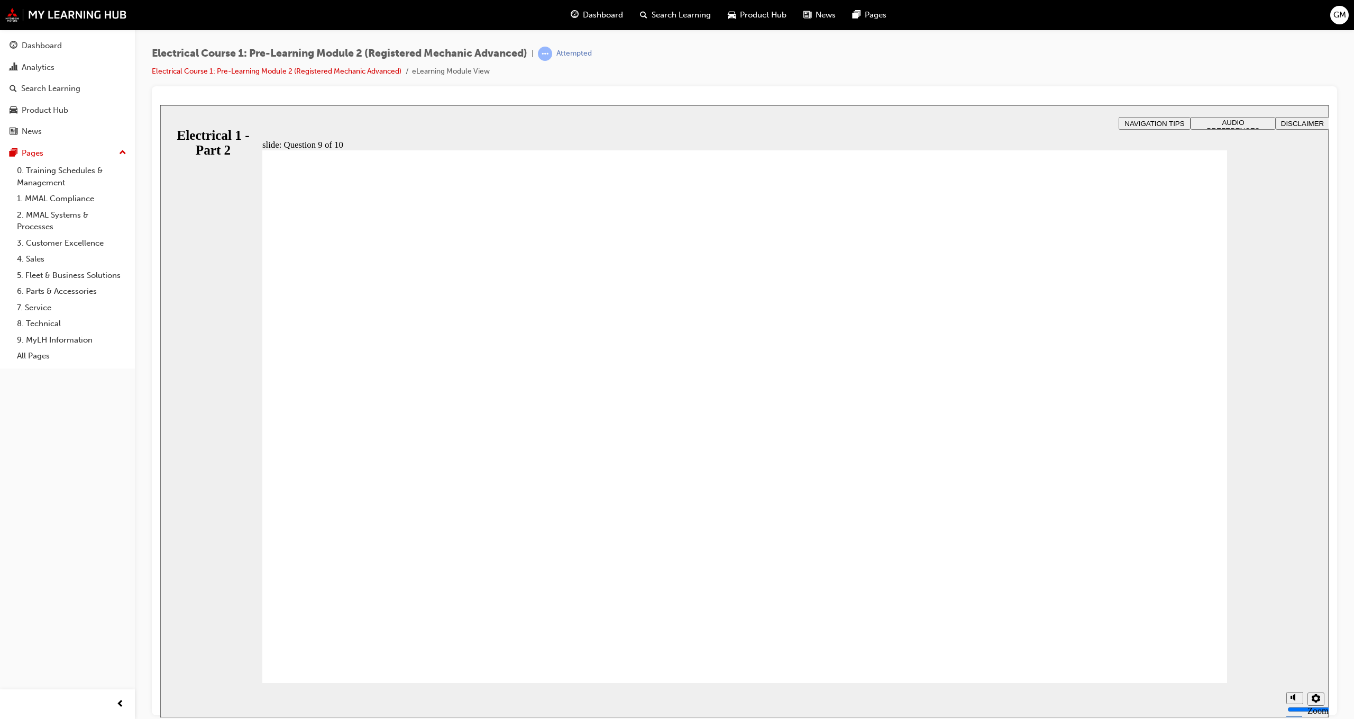
radio input "true"
drag, startPoint x: 754, startPoint y: 572, endPoint x: 813, endPoint y: 573, distance: 58.2
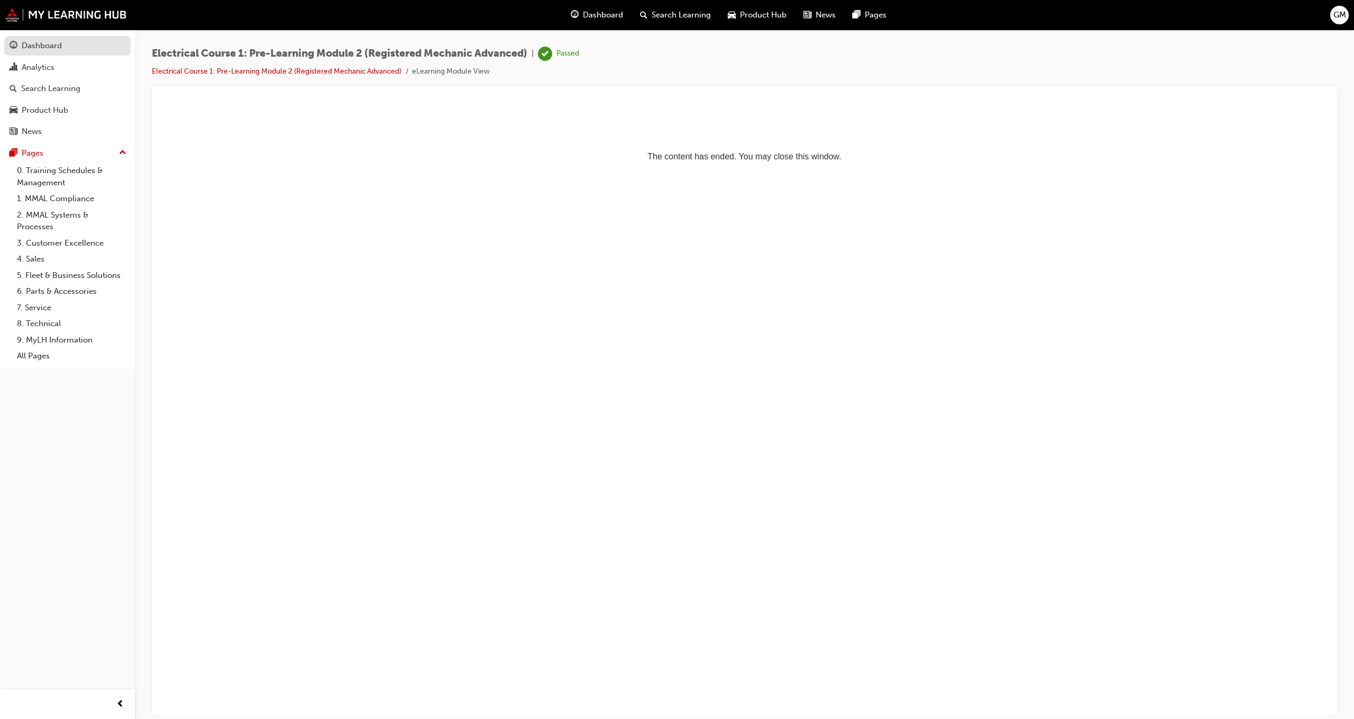
click at [52, 50] on div "Dashboard" at bounding box center [42, 46] width 40 height 12
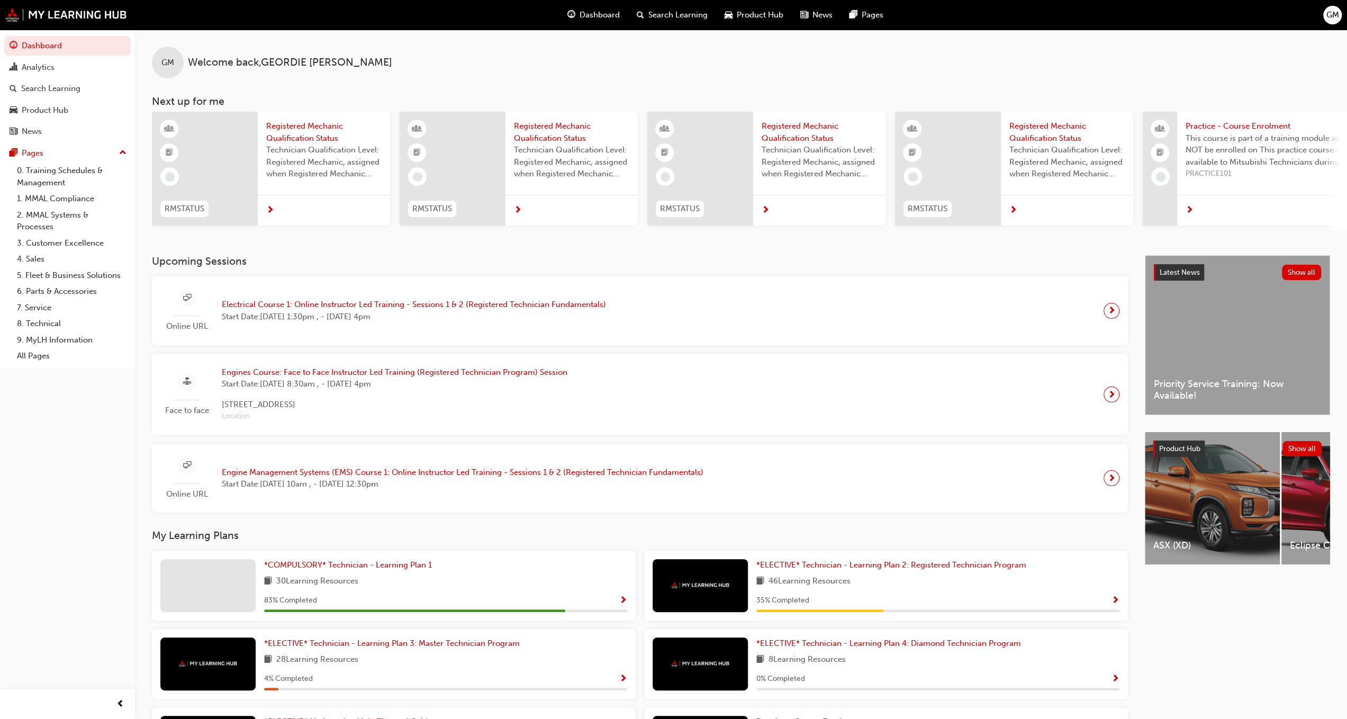
click at [314, 307] on span "Electrical Course 1: Online Instructor Led Training - Sessions 1 & 2 (Registere…" at bounding box center [414, 304] width 384 height 12
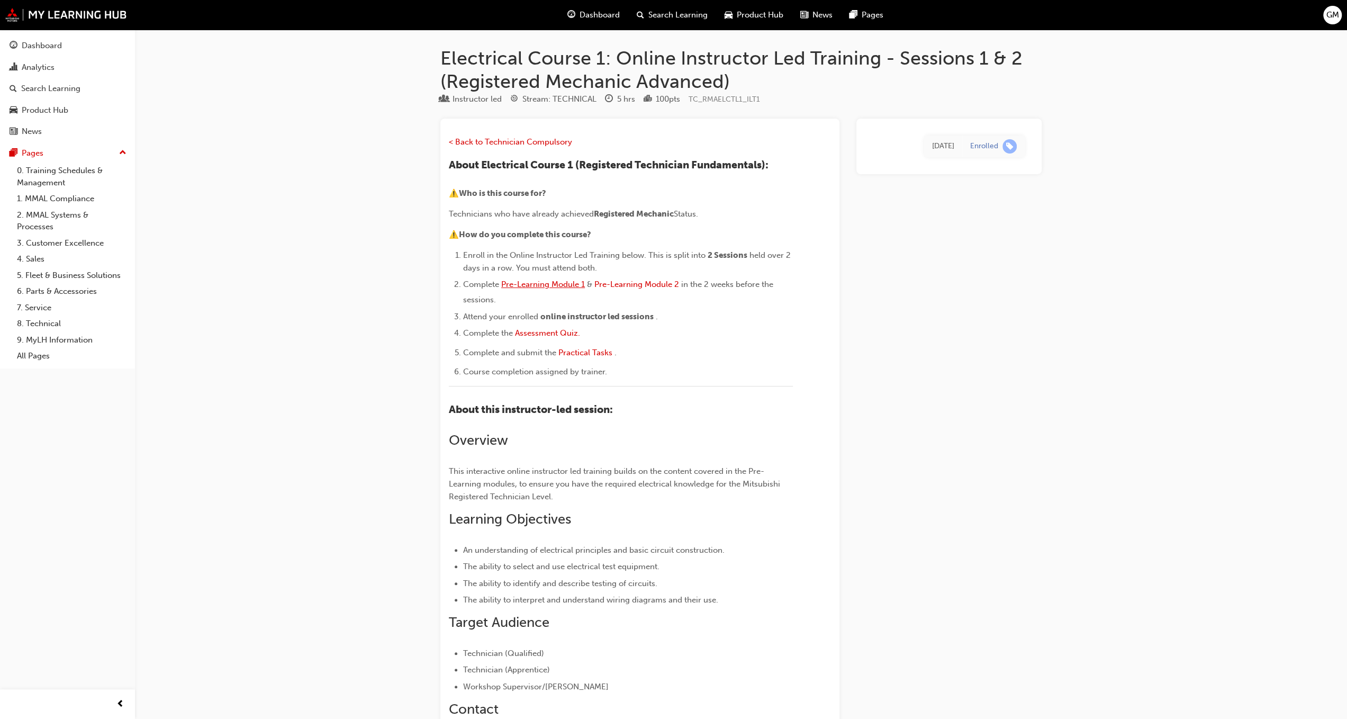
click at [560, 286] on span "Pre-Learning Module 1" at bounding box center [543, 284] width 84 height 10
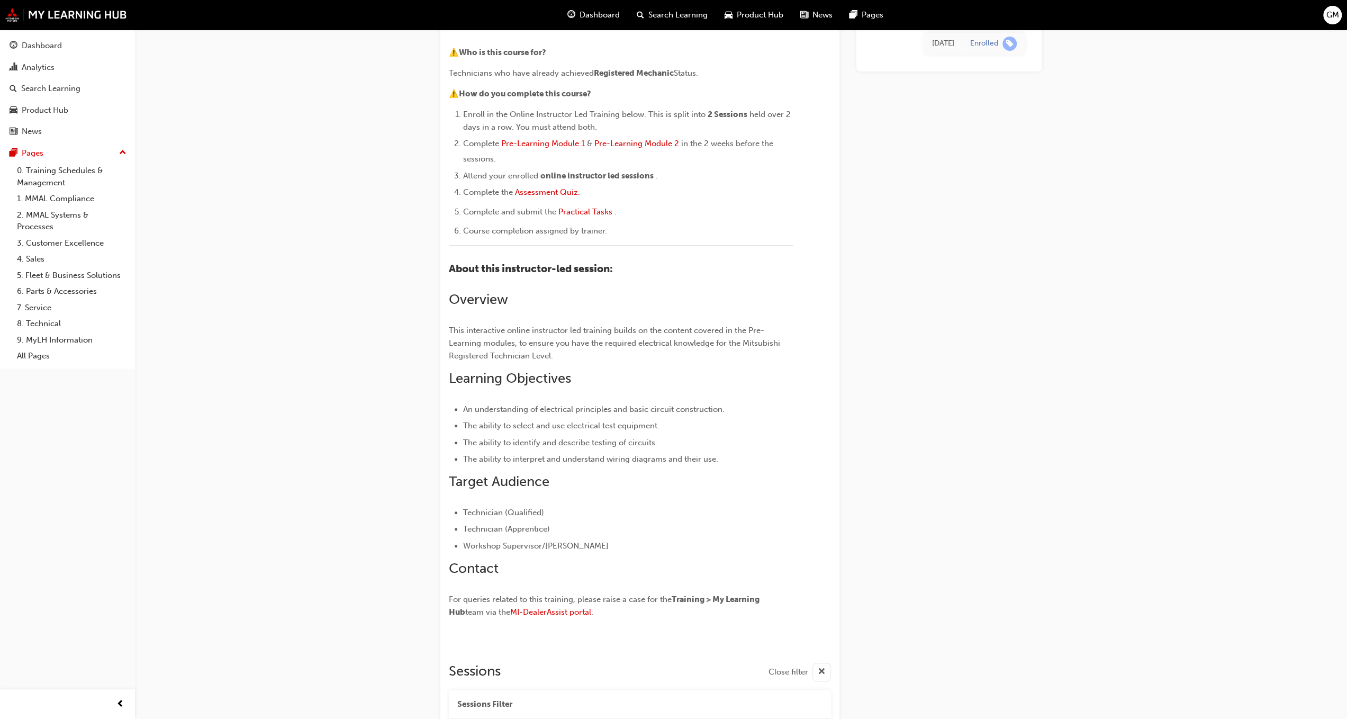
scroll to position [86, 0]
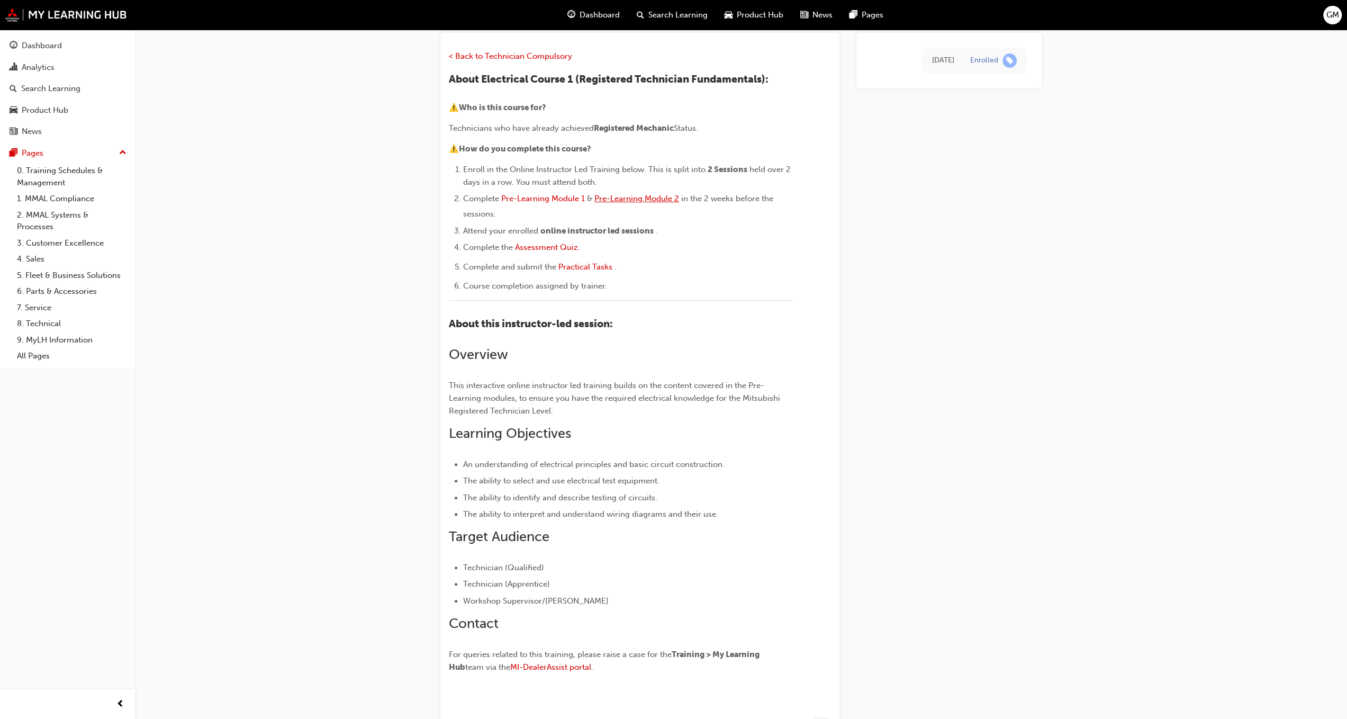
click at [633, 195] on span "Pre-Learning Module 2" at bounding box center [636, 199] width 85 height 10
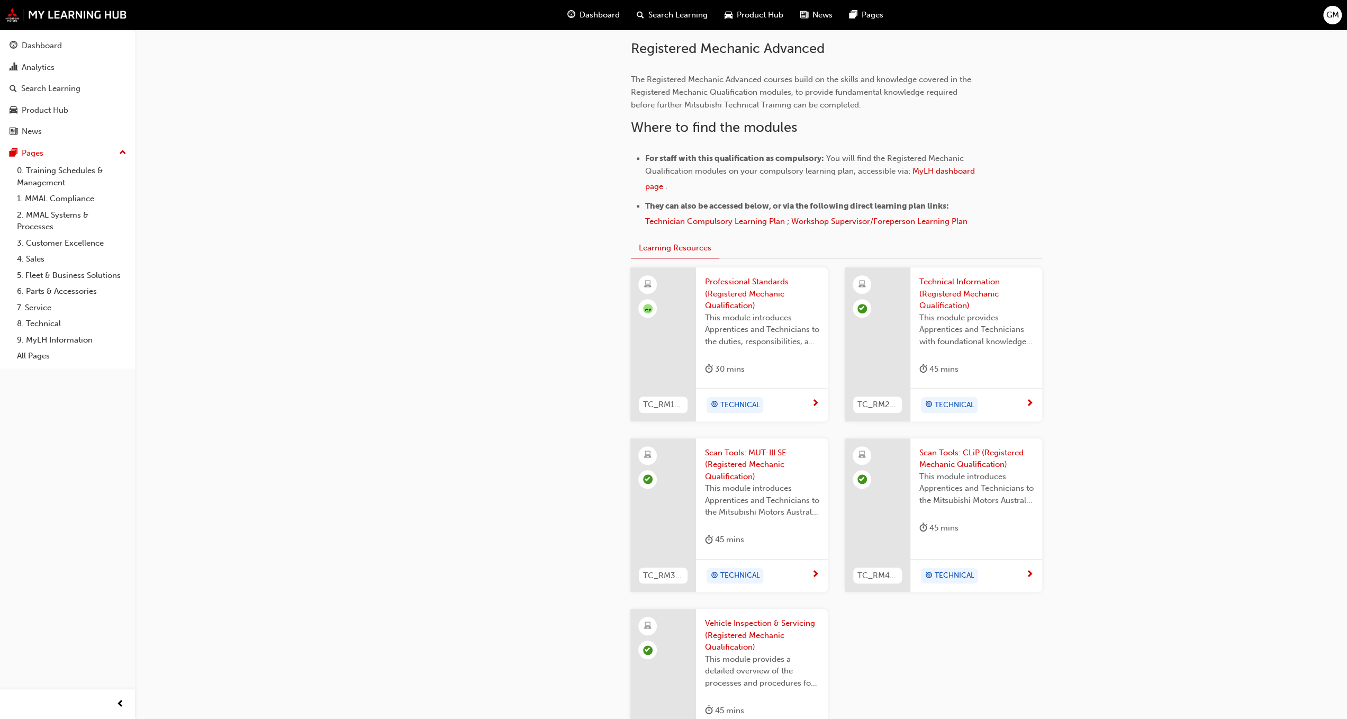
scroll to position [582, 0]
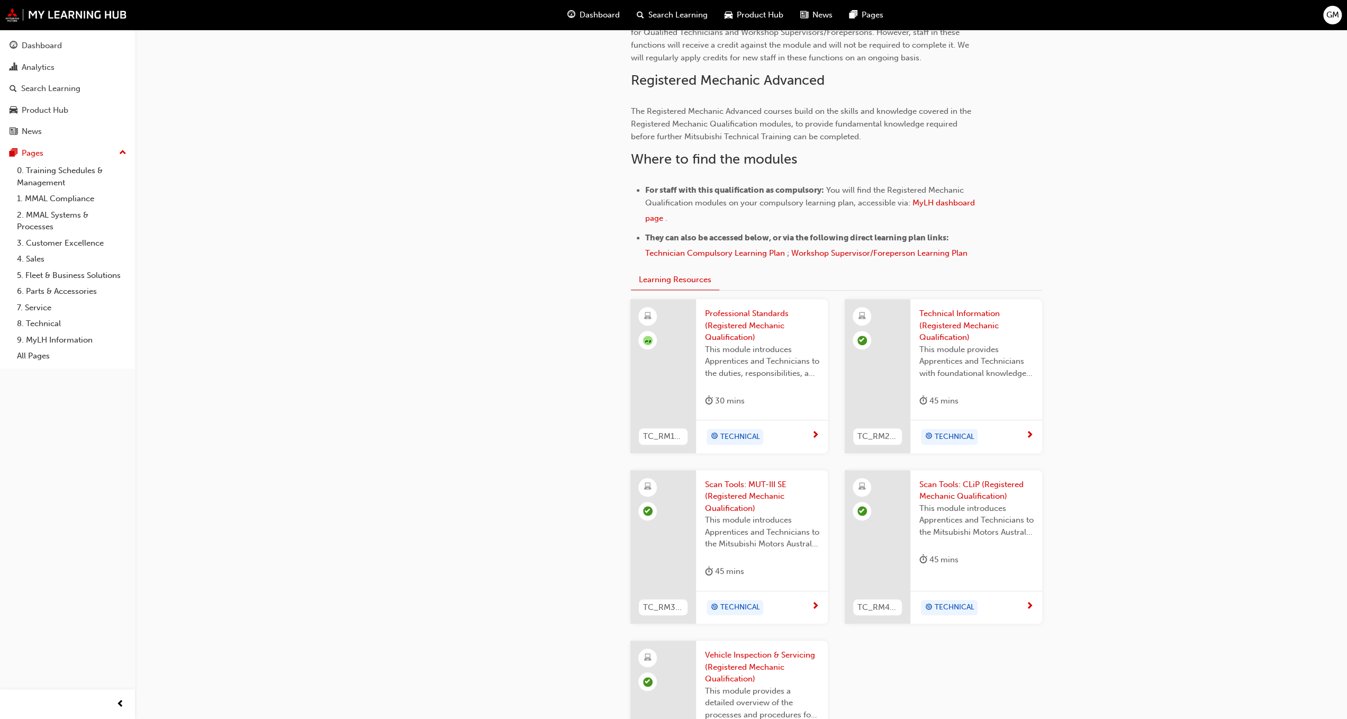
click at [759, 335] on span "Professional Standards (Registered Mechanic Qualification)" at bounding box center [761, 325] width 115 height 36
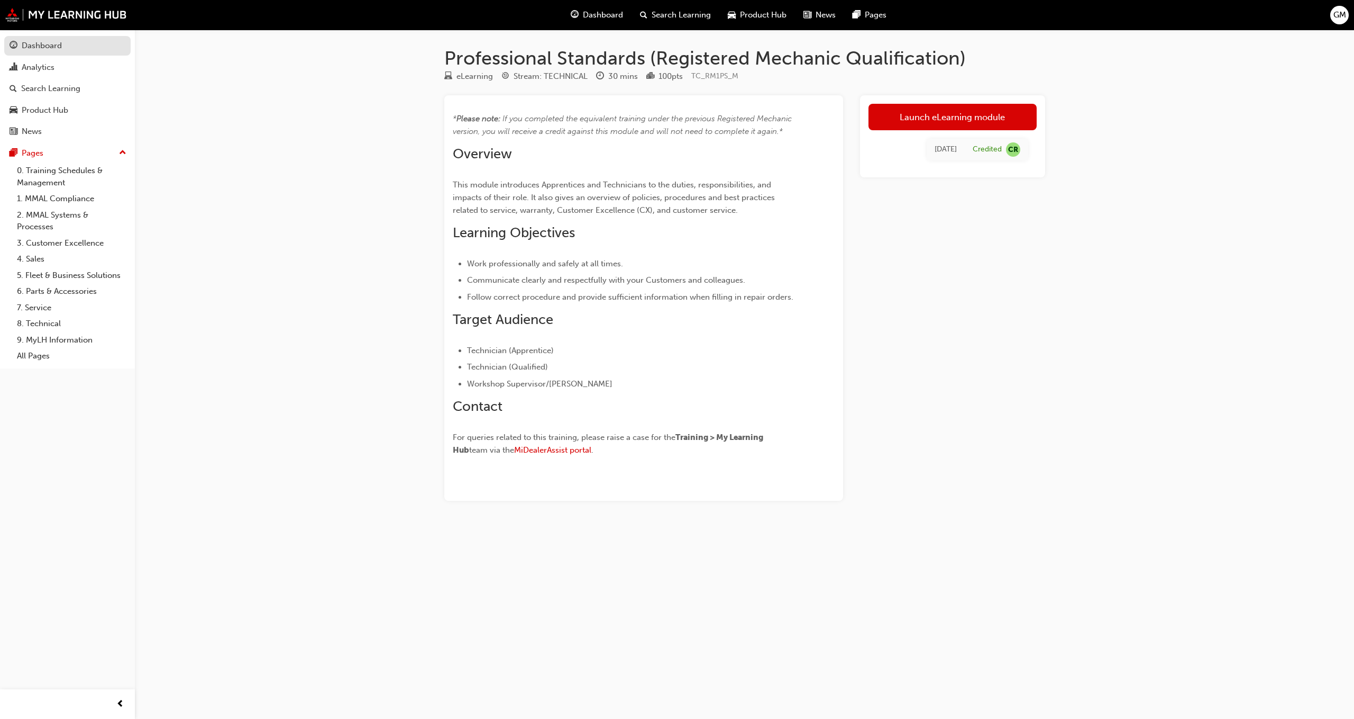
click at [67, 54] on link "Dashboard" at bounding box center [67, 46] width 126 height 20
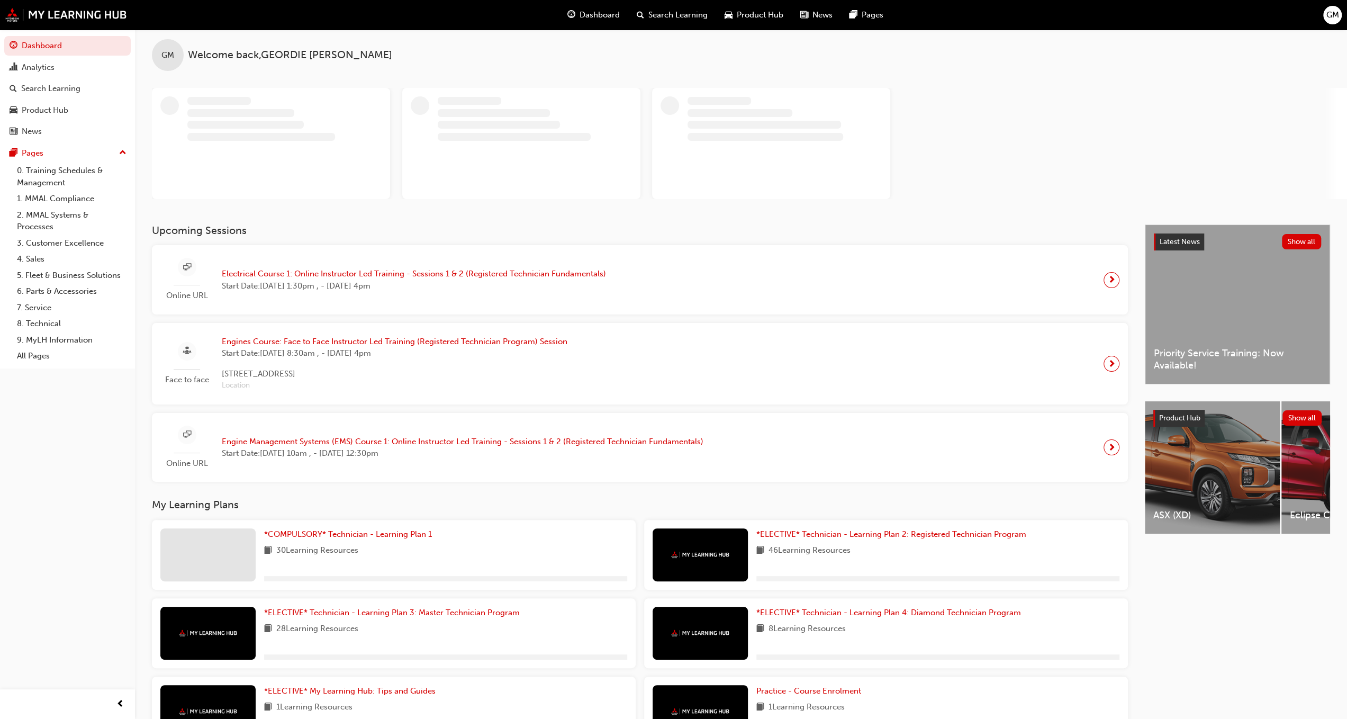
scroll to position [86, 0]
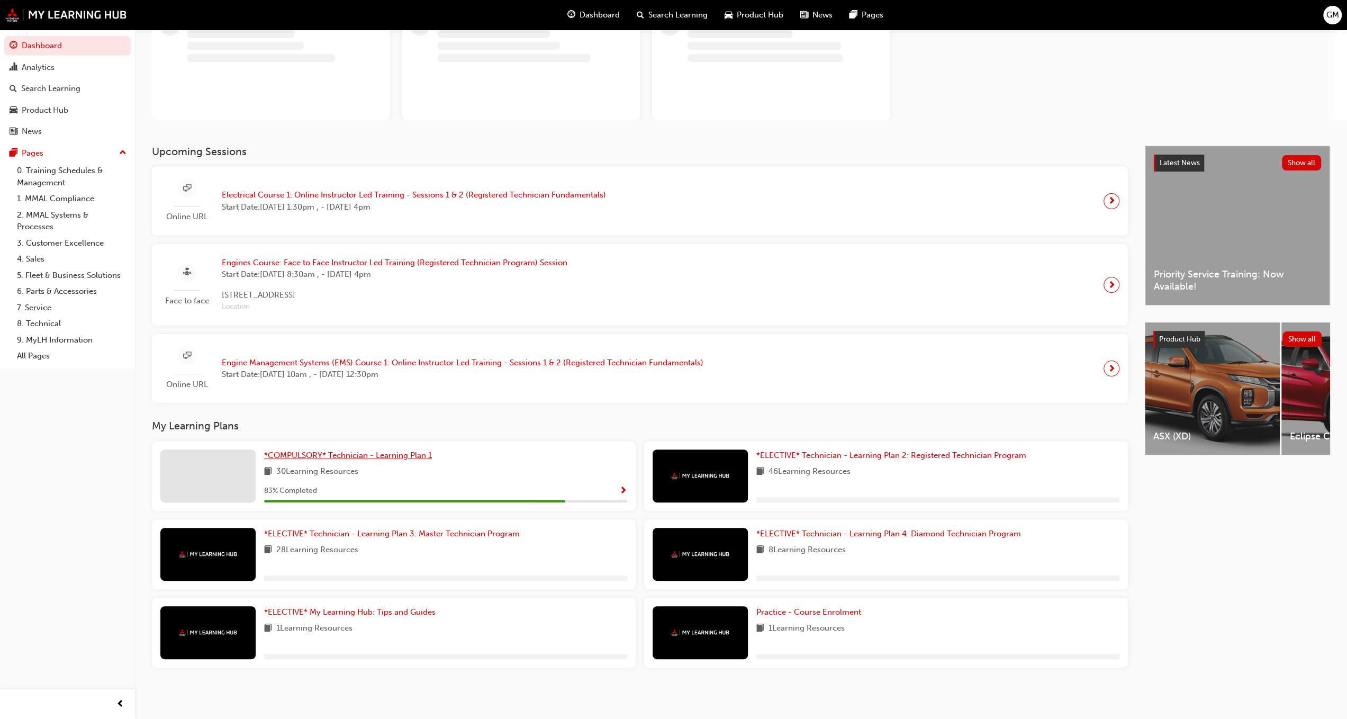
click at [420, 459] on span "*COMPULSORY* Technician - Learning Plan 1" at bounding box center [348, 455] width 168 height 10
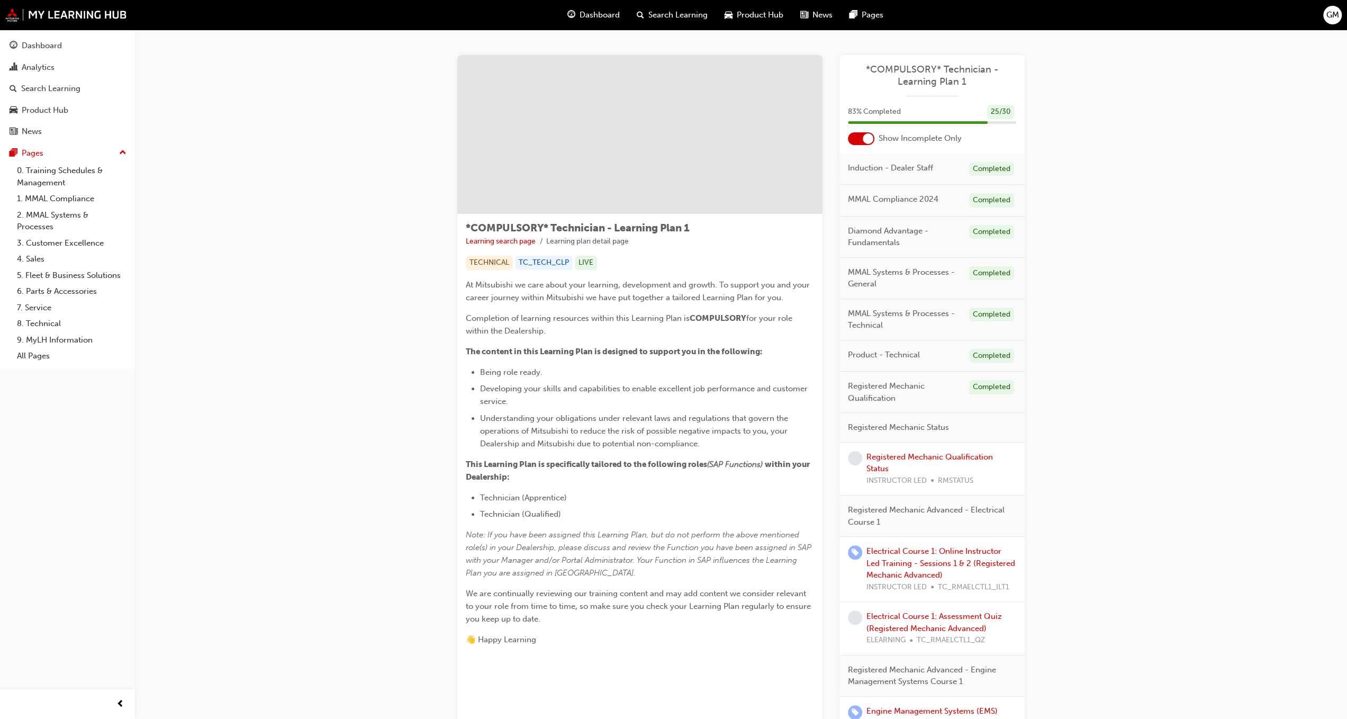
click at [867, 140] on div at bounding box center [867, 138] width 11 height 11
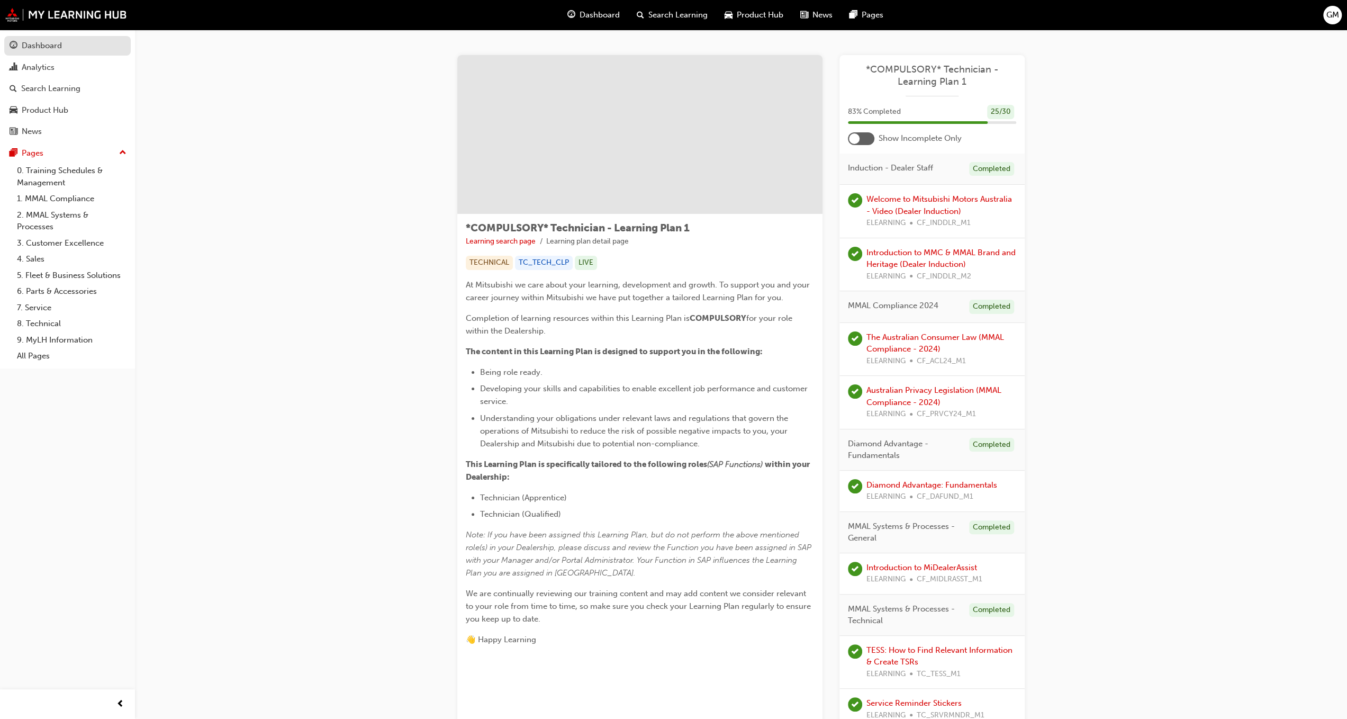
click at [47, 44] on div "Dashboard" at bounding box center [42, 46] width 40 height 12
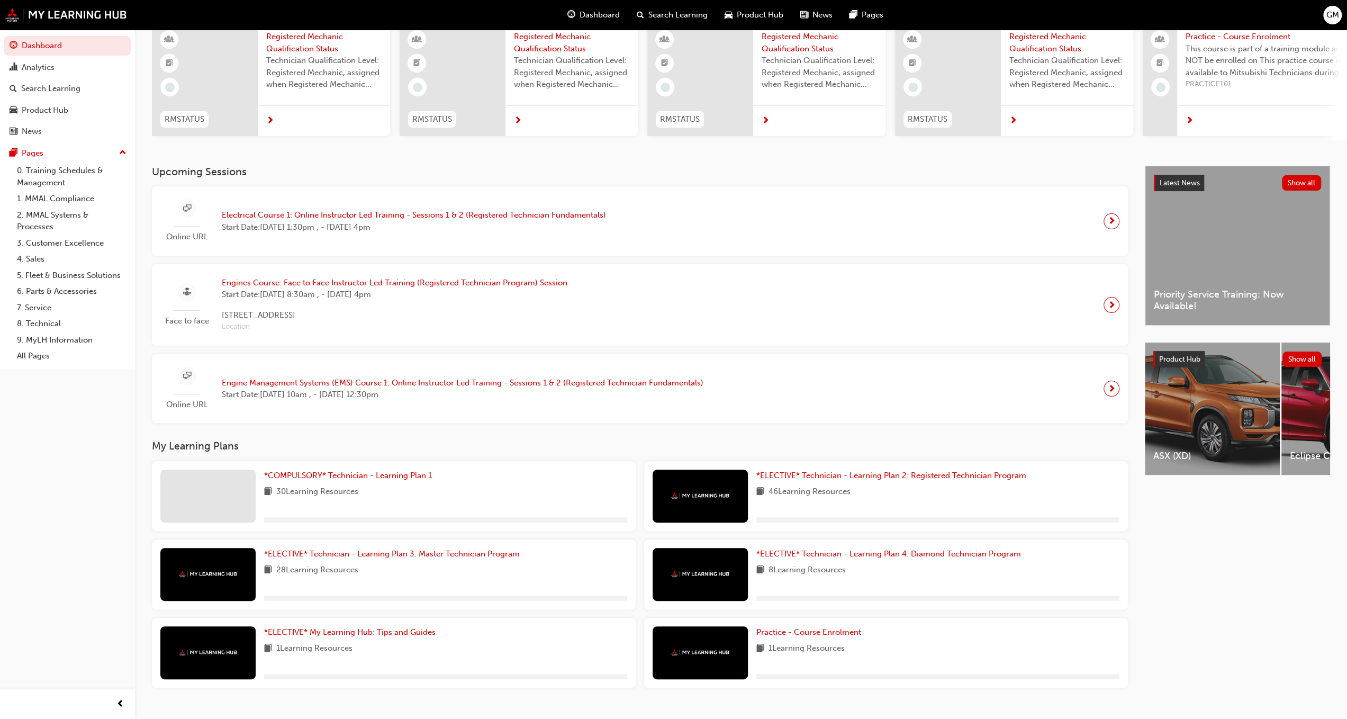
scroll to position [113, 0]
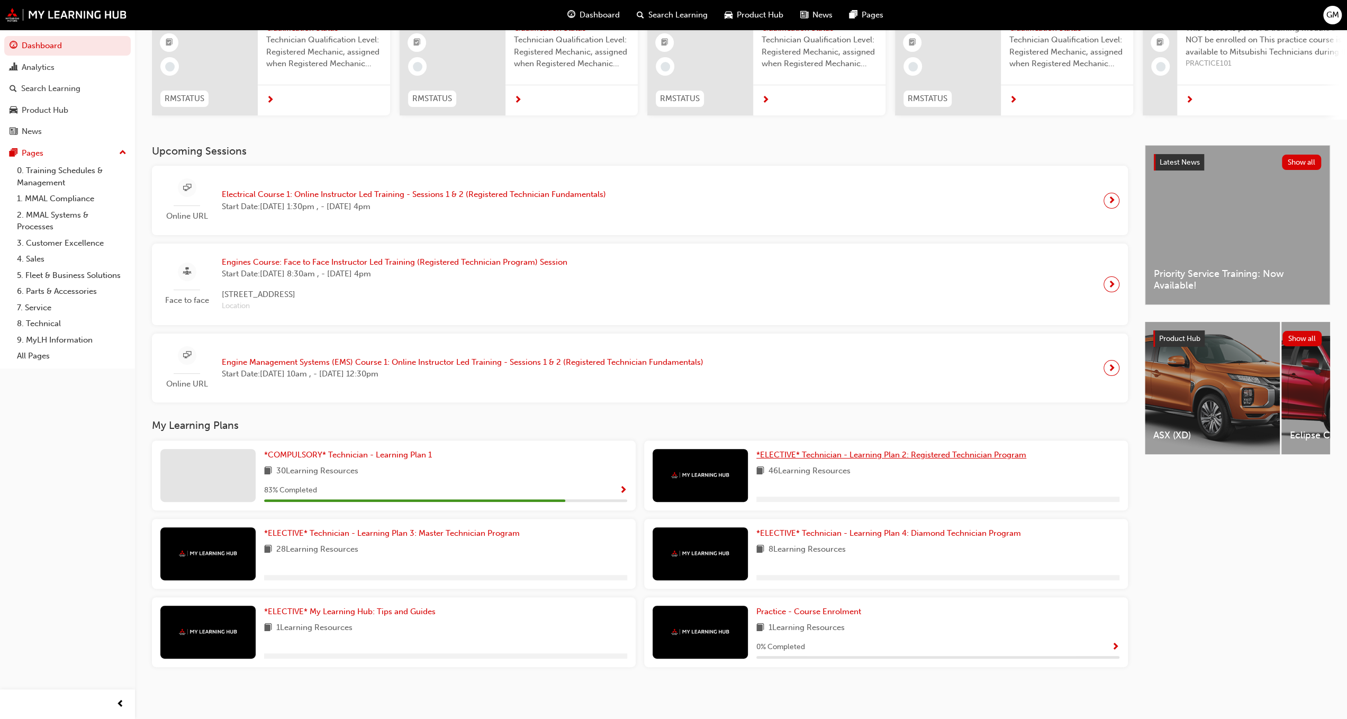
click at [807, 458] on span "*ELECTIVE* Technician - Learning Plan 2: Registered Technician Program" at bounding box center [891, 455] width 270 height 10
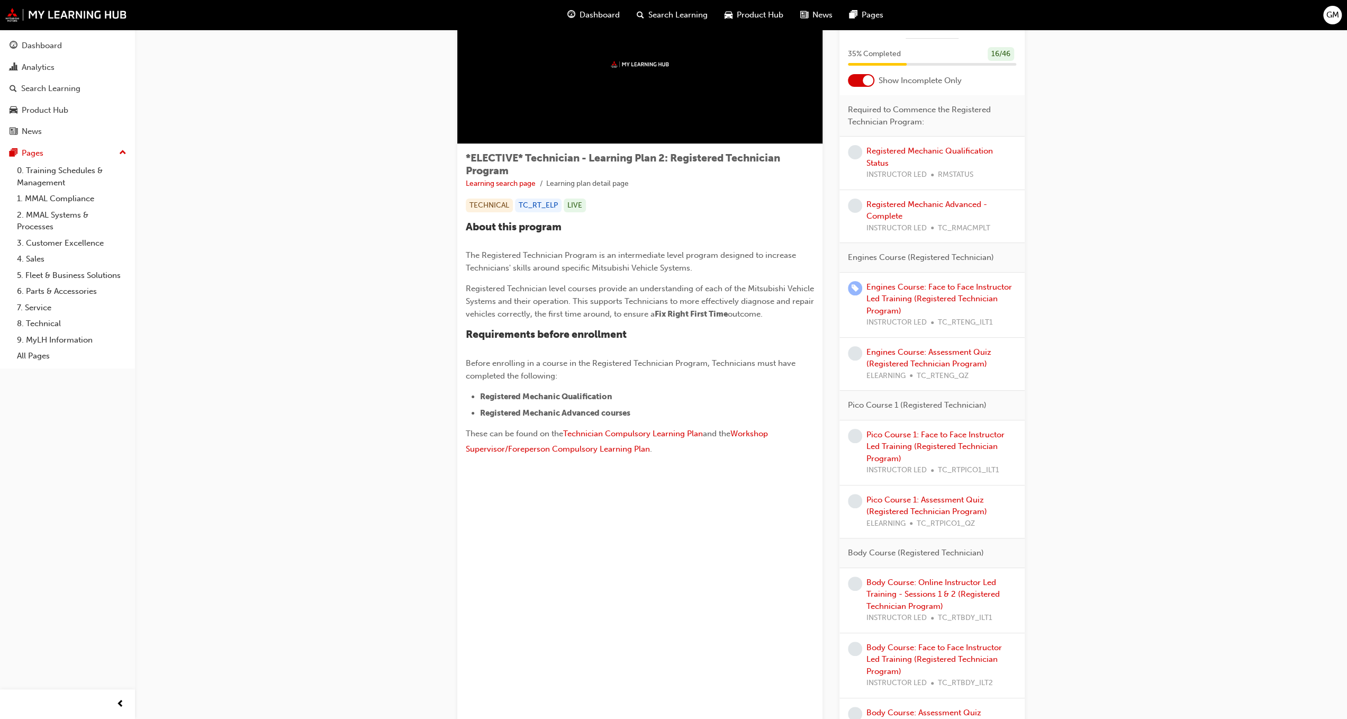
scroll to position [53, 0]
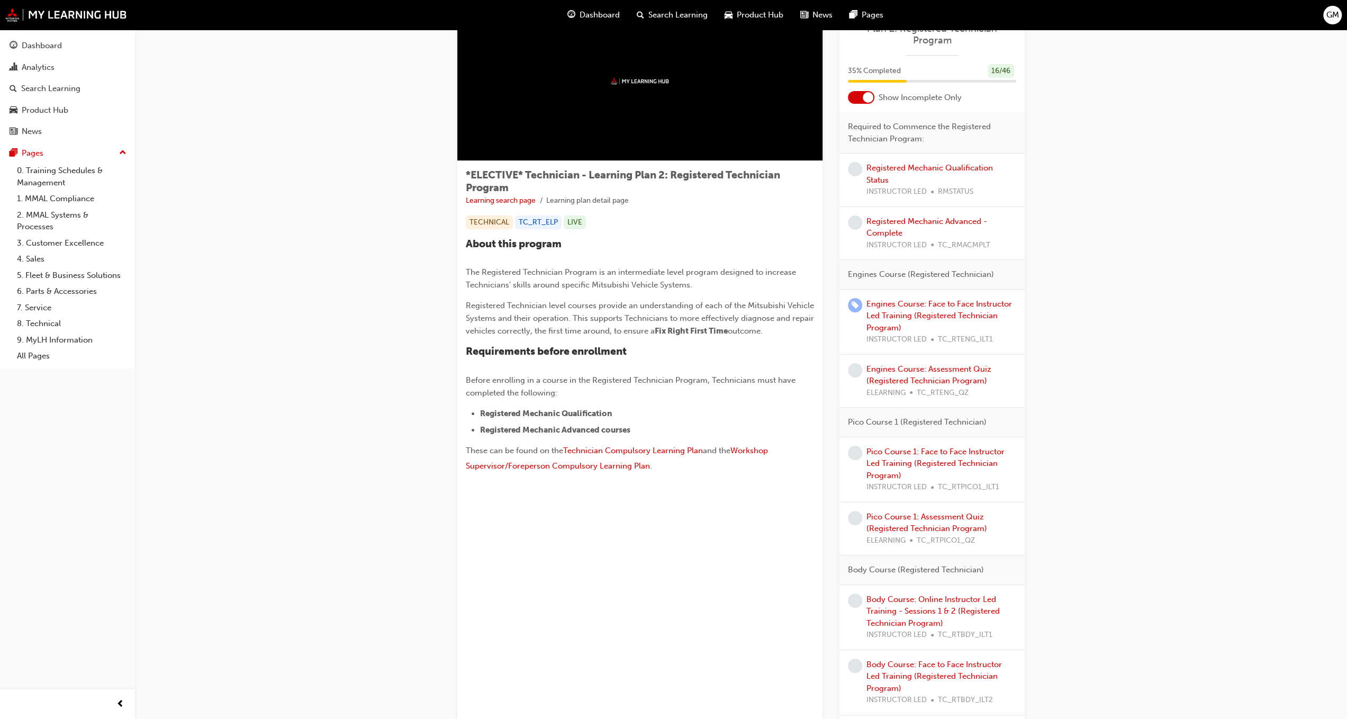
drag, startPoint x: 858, startPoint y: 85, endPoint x: 861, endPoint y: 93, distance: 8.4
click at [858, 88] on div "35 % Completed 16 / 46" at bounding box center [931, 78] width 185 height 28
click at [861, 94] on div at bounding box center [861, 97] width 26 height 13
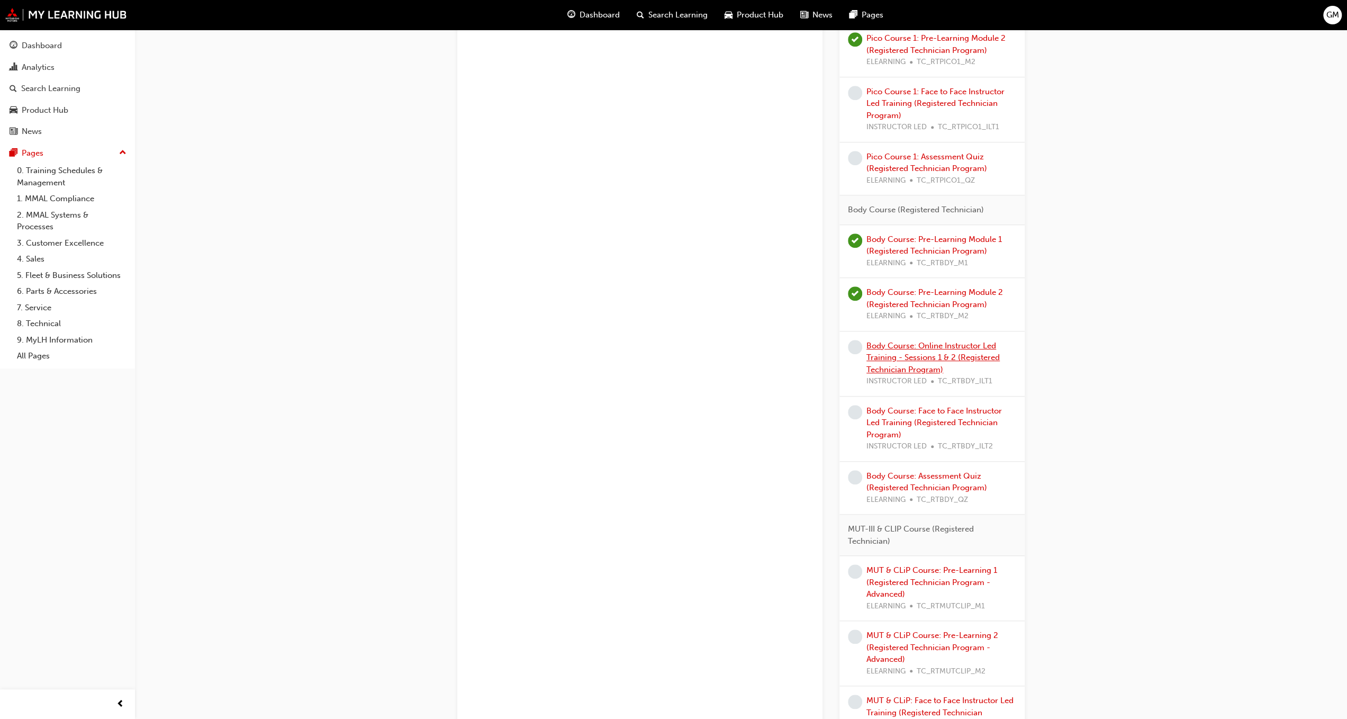
scroll to position [794, 0]
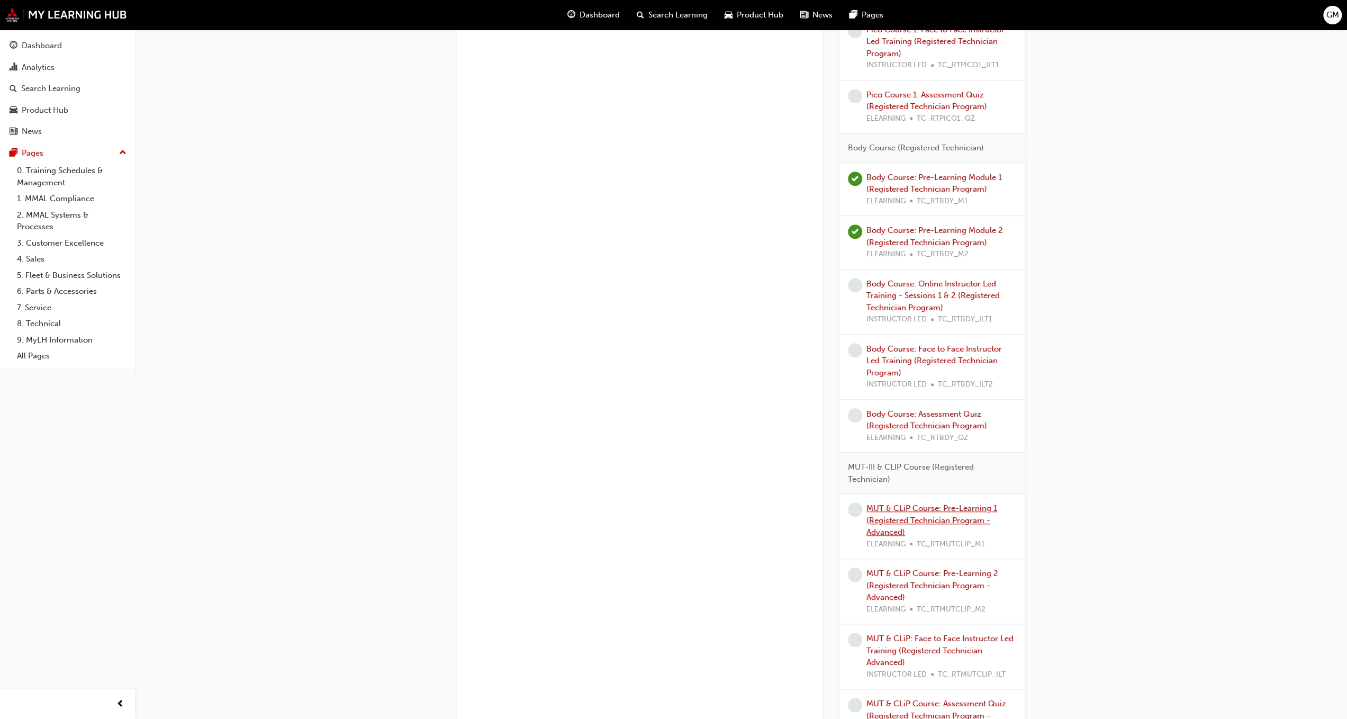
click at [909, 506] on link "MUT & CLiP Course: Pre-Learning 1 (Registered Technician Program - Advanced)" at bounding box center [931, 519] width 131 height 33
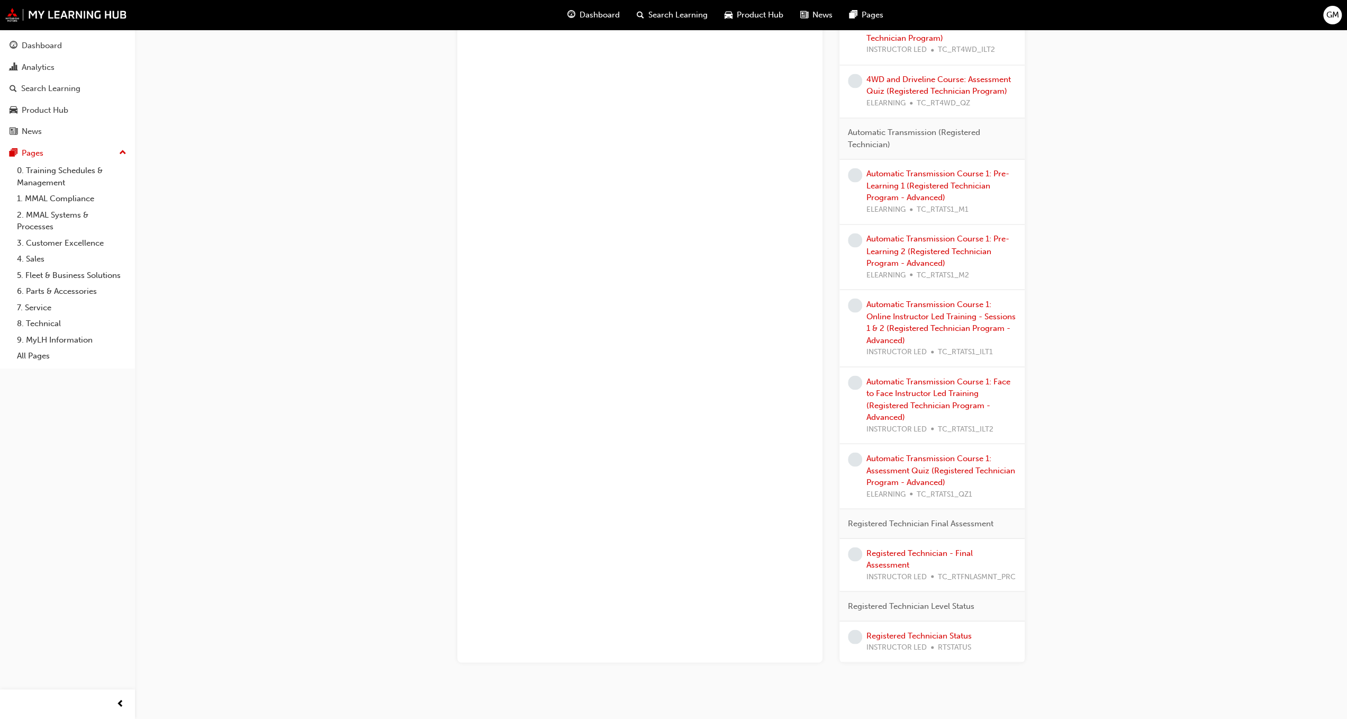
scroll to position [1785, 0]
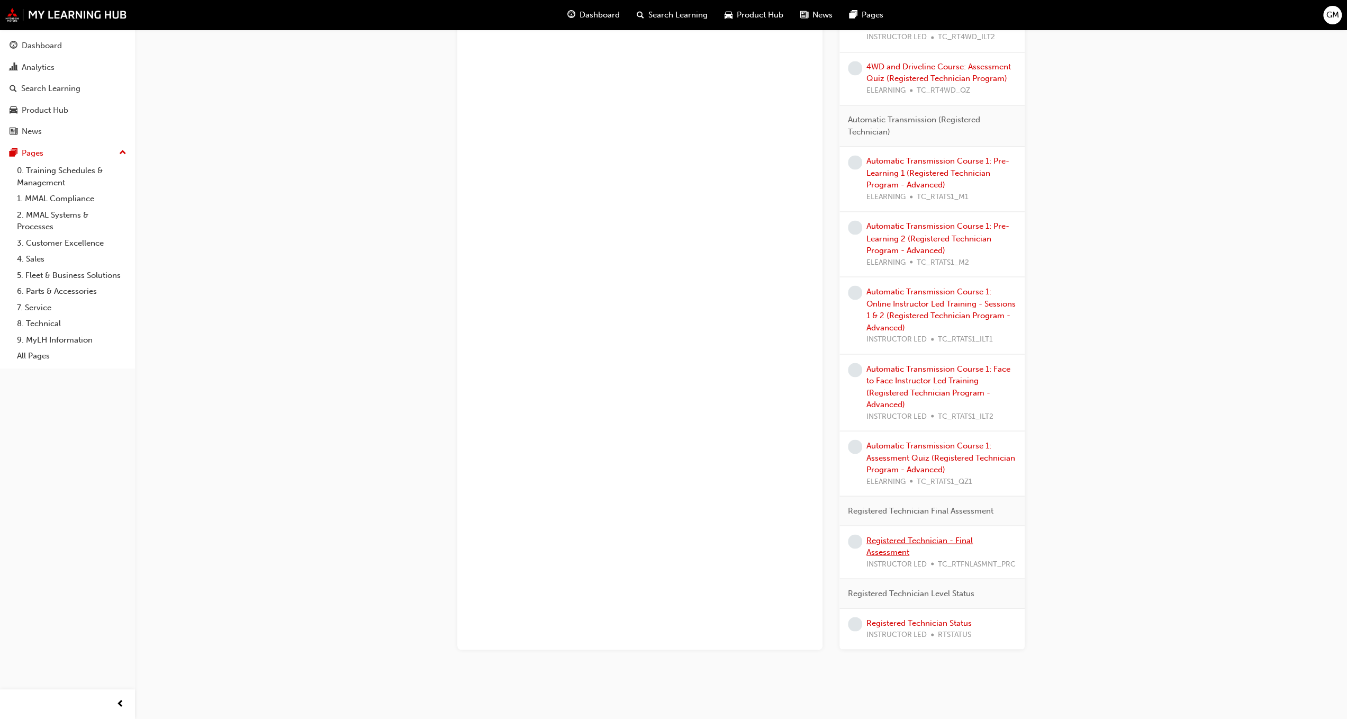
click at [902, 535] on link "Registered Technician - Final Assessment" at bounding box center [919, 546] width 106 height 22
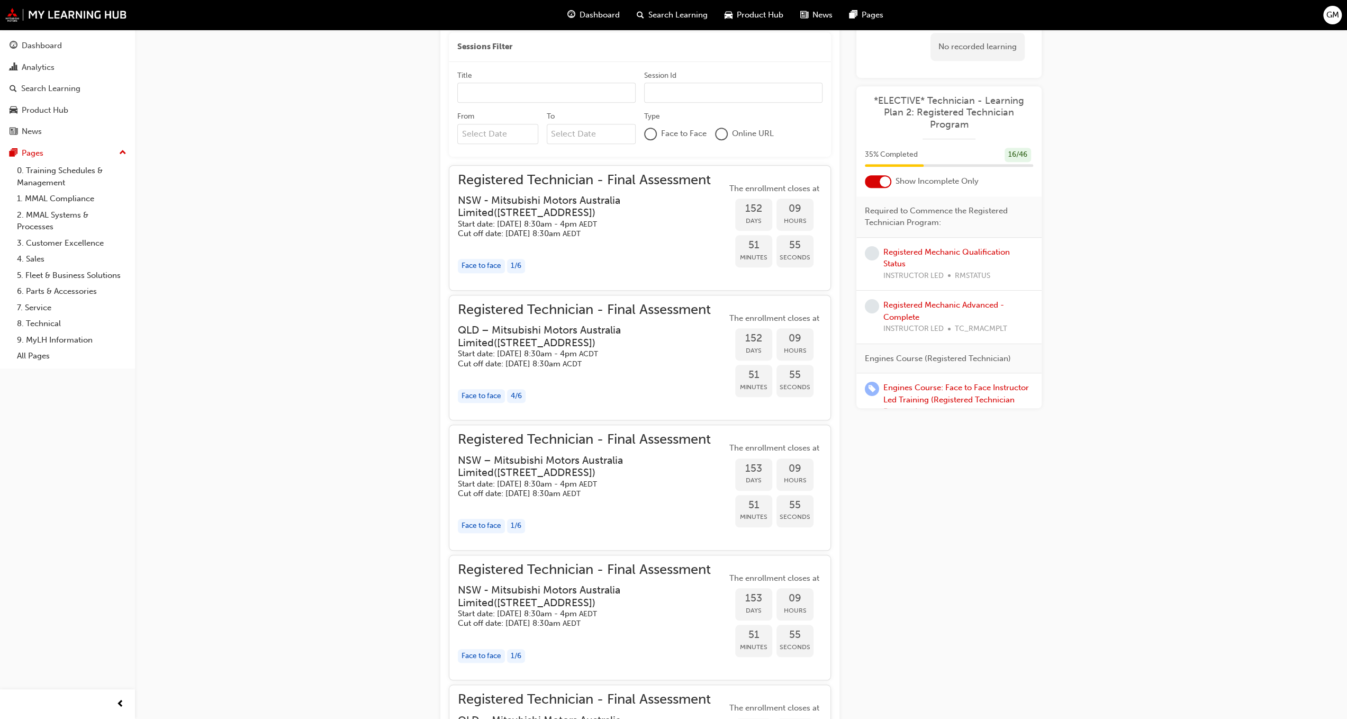
scroll to position [621, 0]
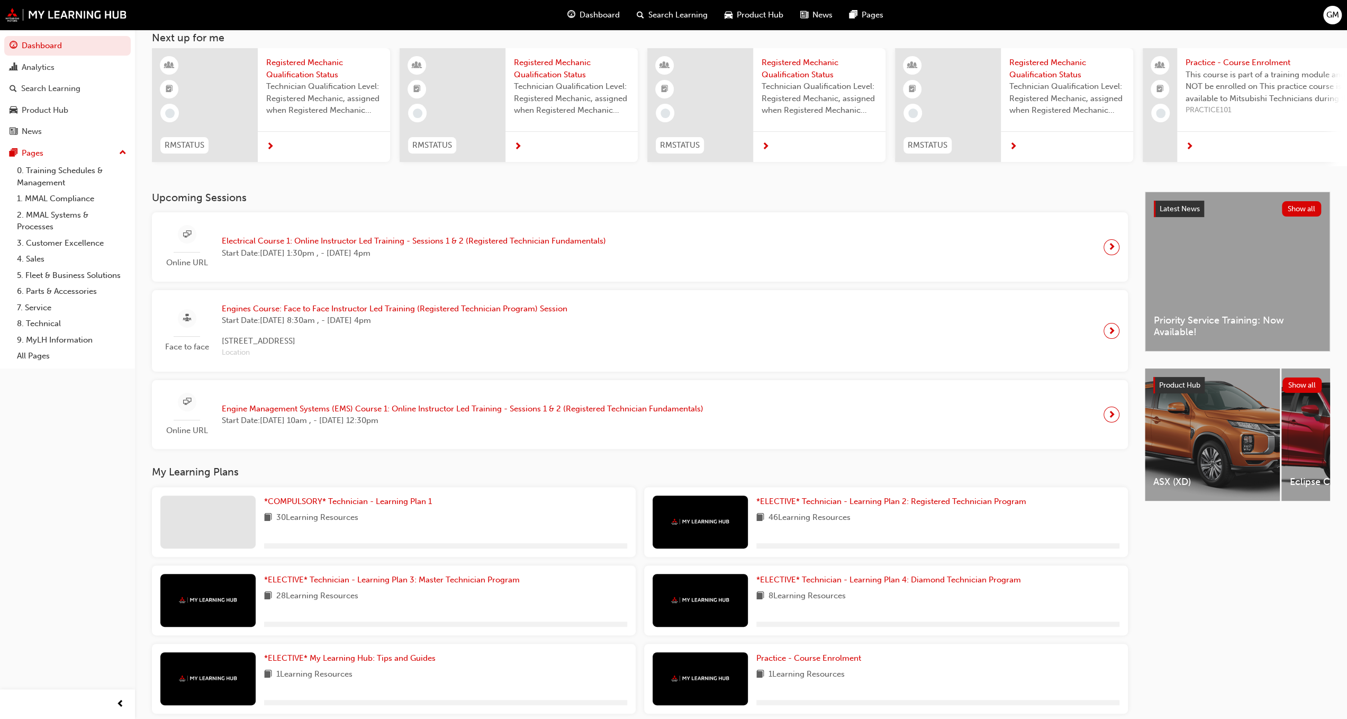
scroll to position [113, 0]
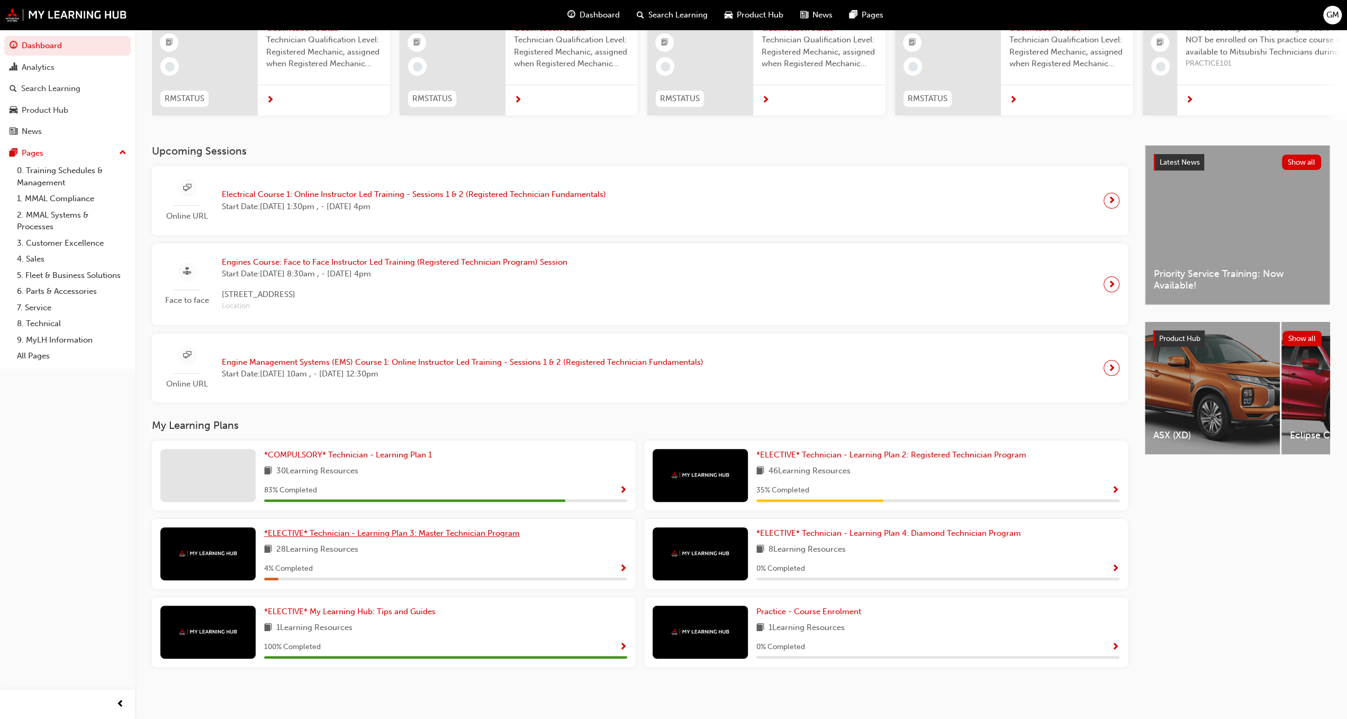
click at [376, 534] on span "*ELECTIVE* Technician - Learning Plan 3: Master Technician Program" at bounding box center [392, 533] width 256 height 10
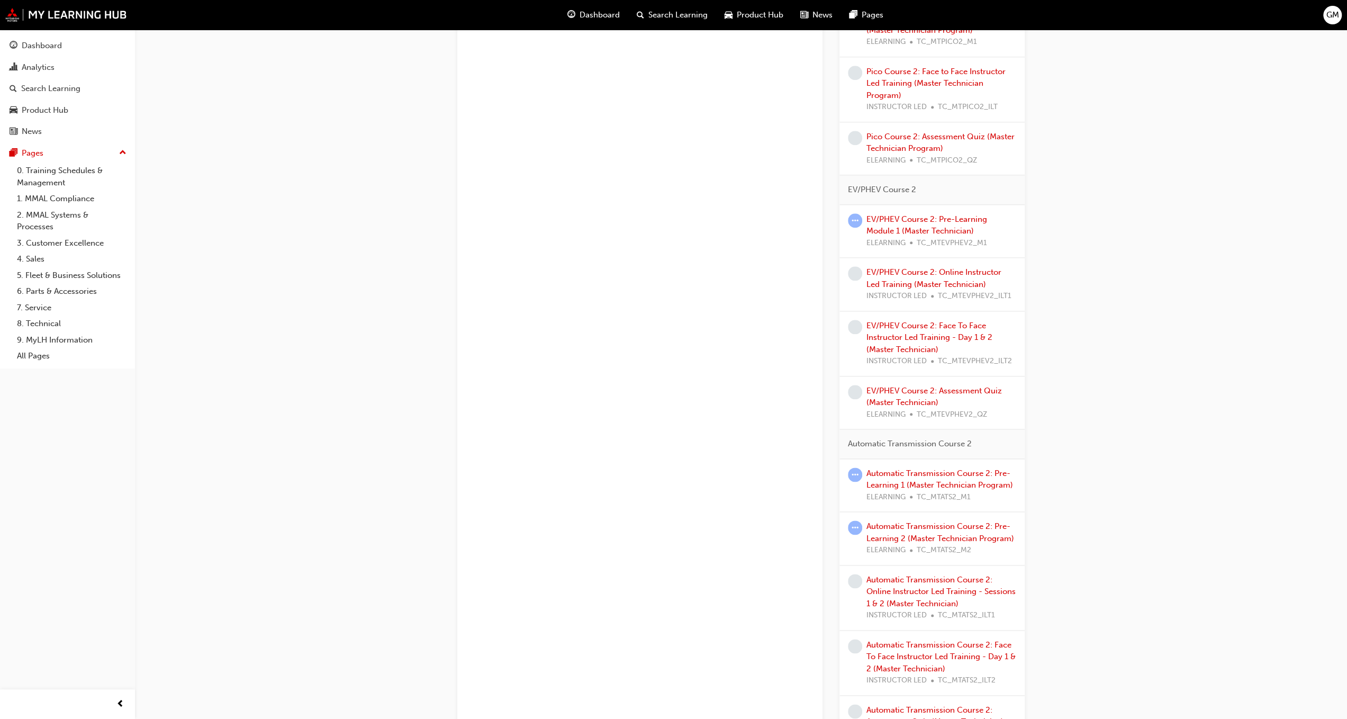
scroll to position [954, 0]
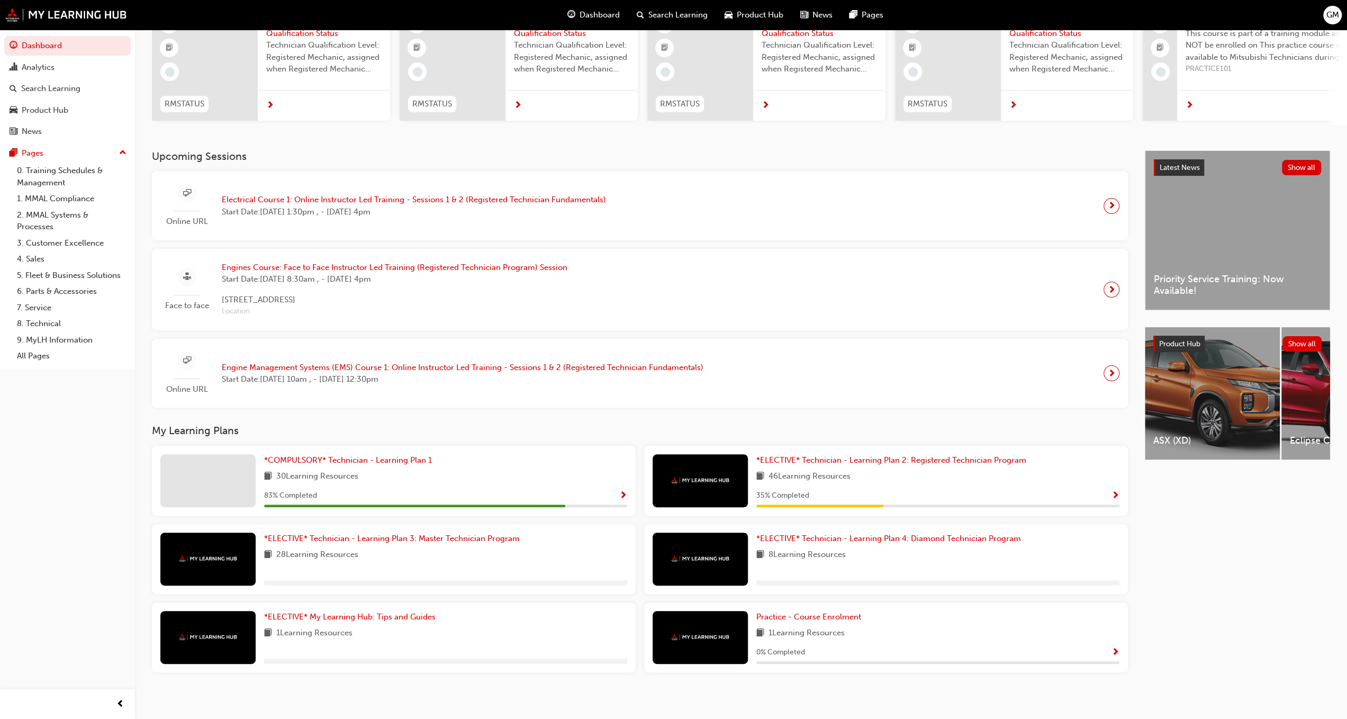
scroll to position [106, 0]
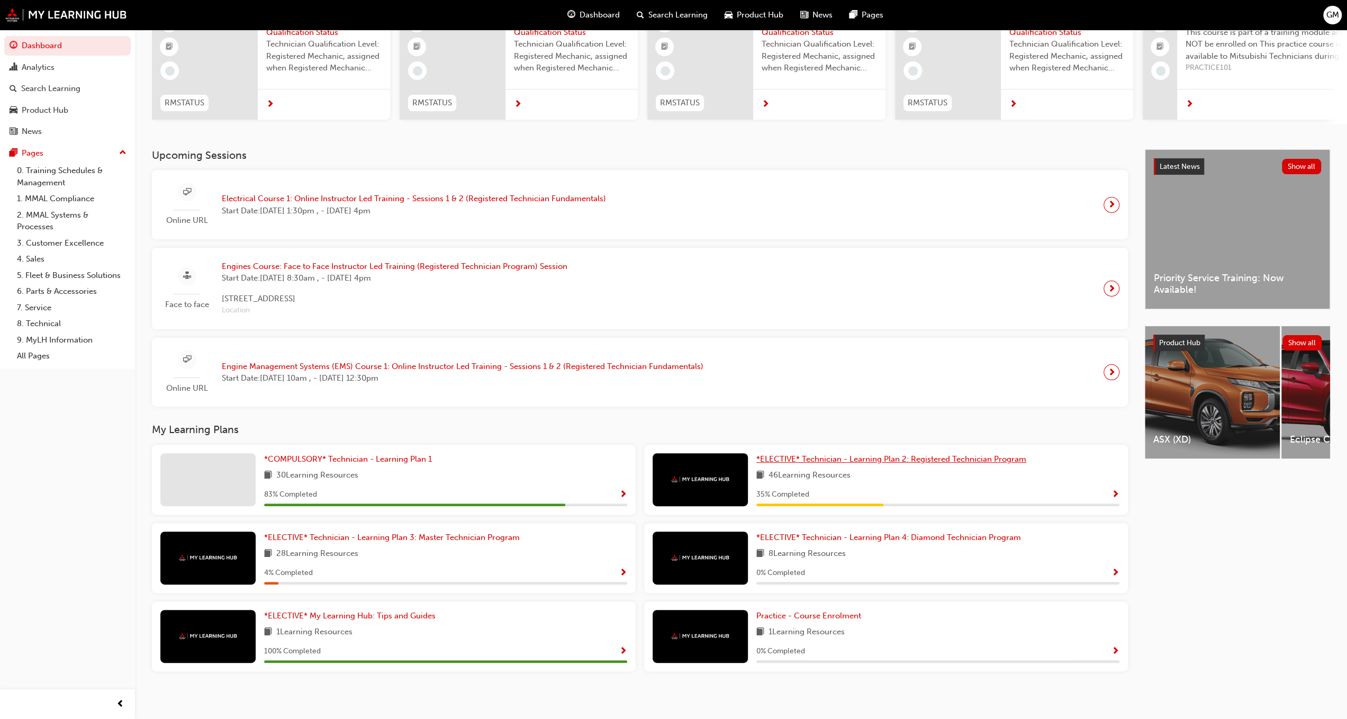
click at [797, 463] on span "*ELECTIVE* Technician - Learning Plan 2: Registered Technician Program" at bounding box center [891, 459] width 270 height 10
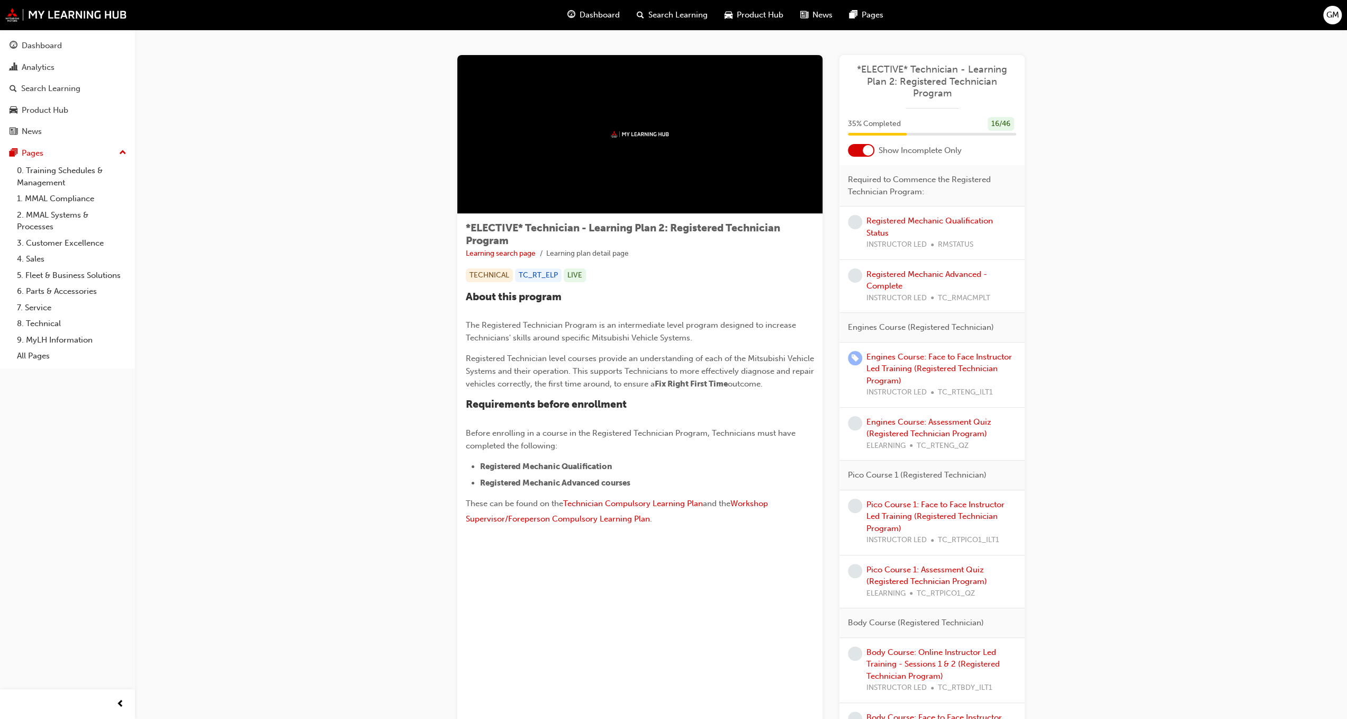
click at [865, 150] on div at bounding box center [867, 150] width 11 height 11
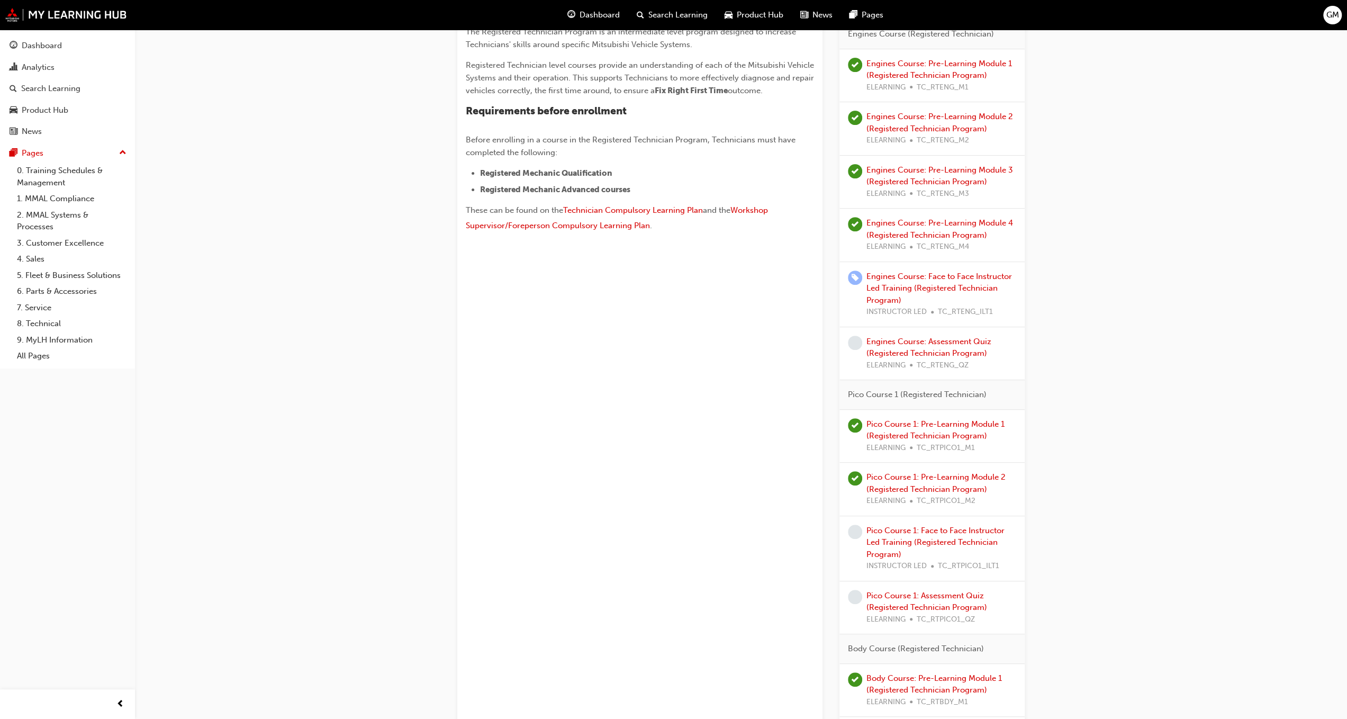
scroll to position [317, 0]
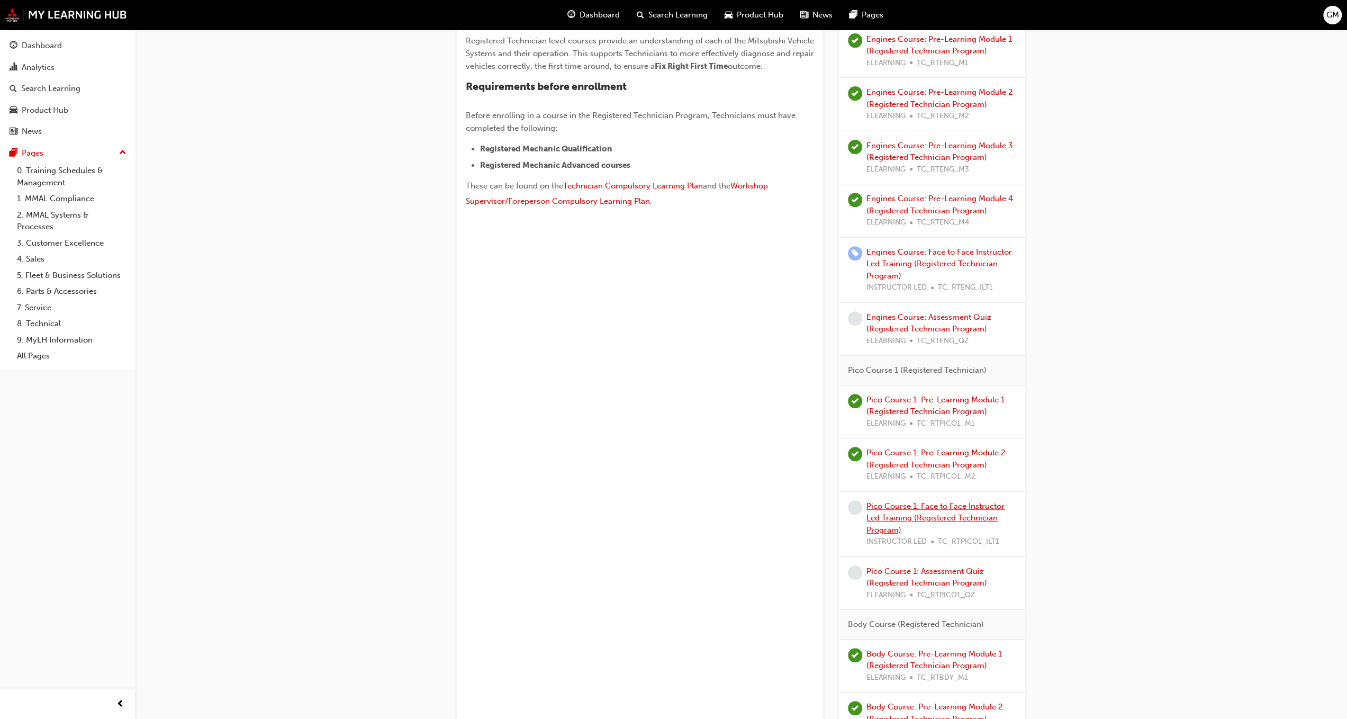
click at [915, 501] on link "Pico Course 1: Face to Face Instructor Led Training (Registered Technician Prog…" at bounding box center [935, 517] width 138 height 33
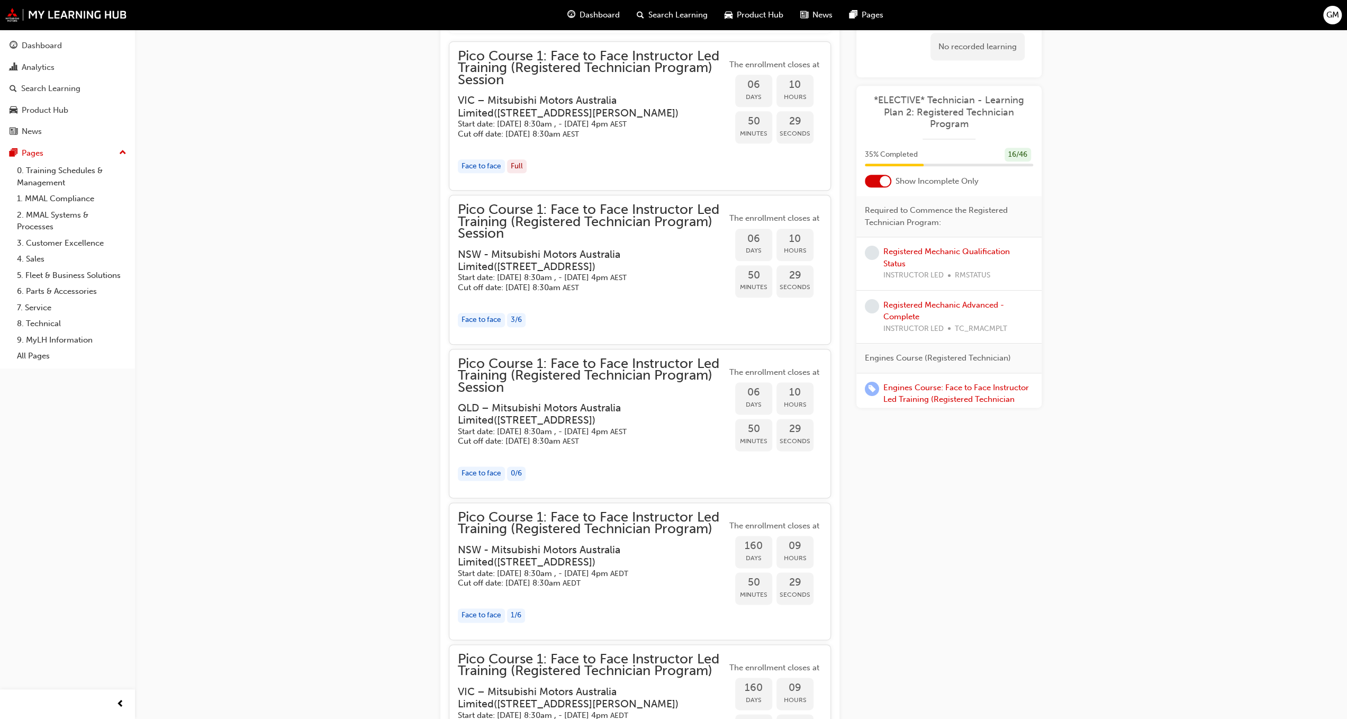
scroll to position [1196, 0]
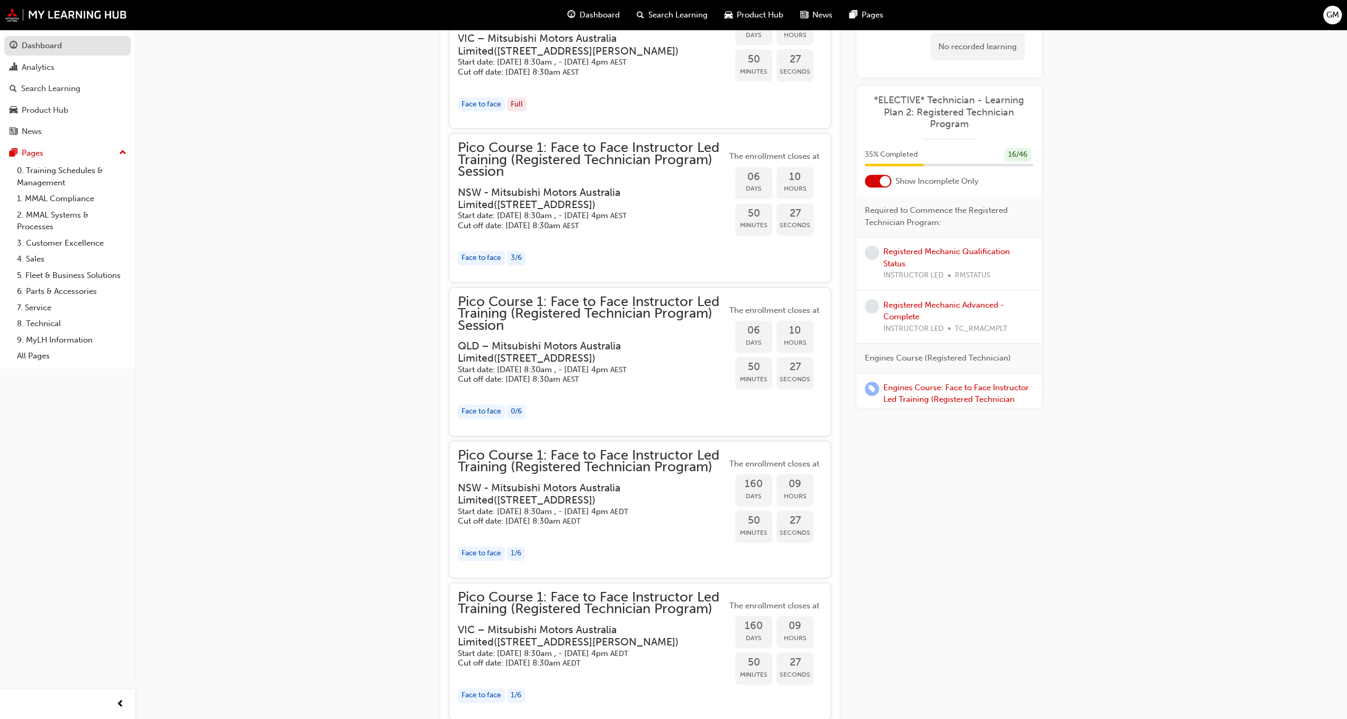
click at [41, 43] on div "Dashboard" at bounding box center [42, 46] width 40 height 12
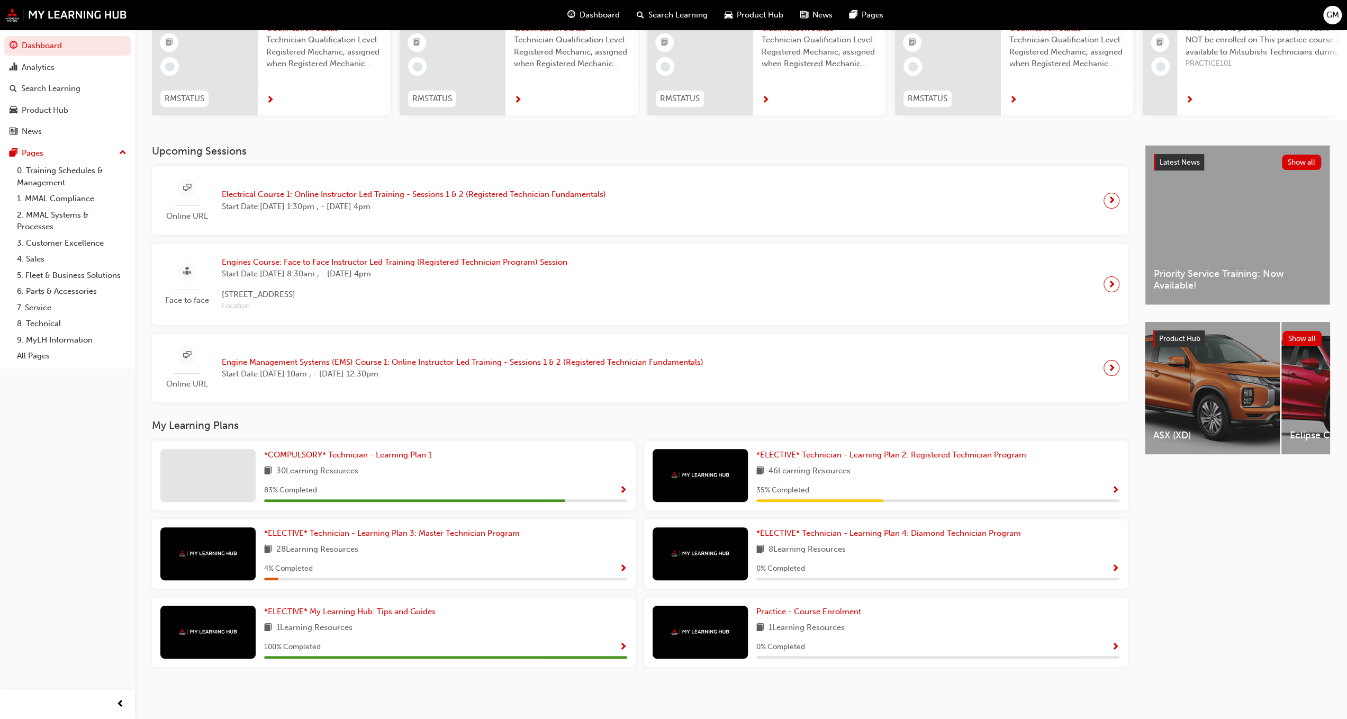
scroll to position [113, 0]
drag, startPoint x: 394, startPoint y: 452, endPoint x: 417, endPoint y: 452, distance: 23.3
click at [395, 452] on span "*COMPULSORY* Technician - Learning Plan 1" at bounding box center [348, 455] width 168 height 10
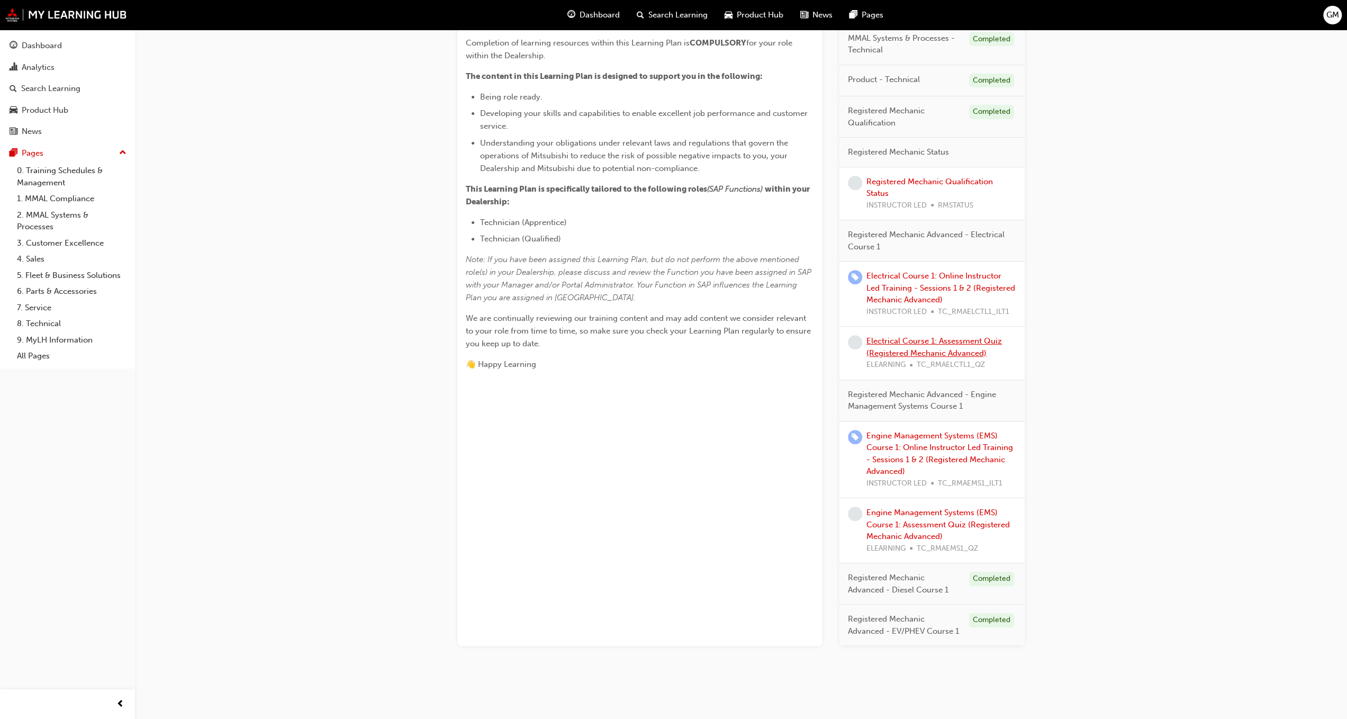
scroll to position [276, 0]
click at [63, 50] on div "Dashboard" at bounding box center [68, 45] width 116 height 13
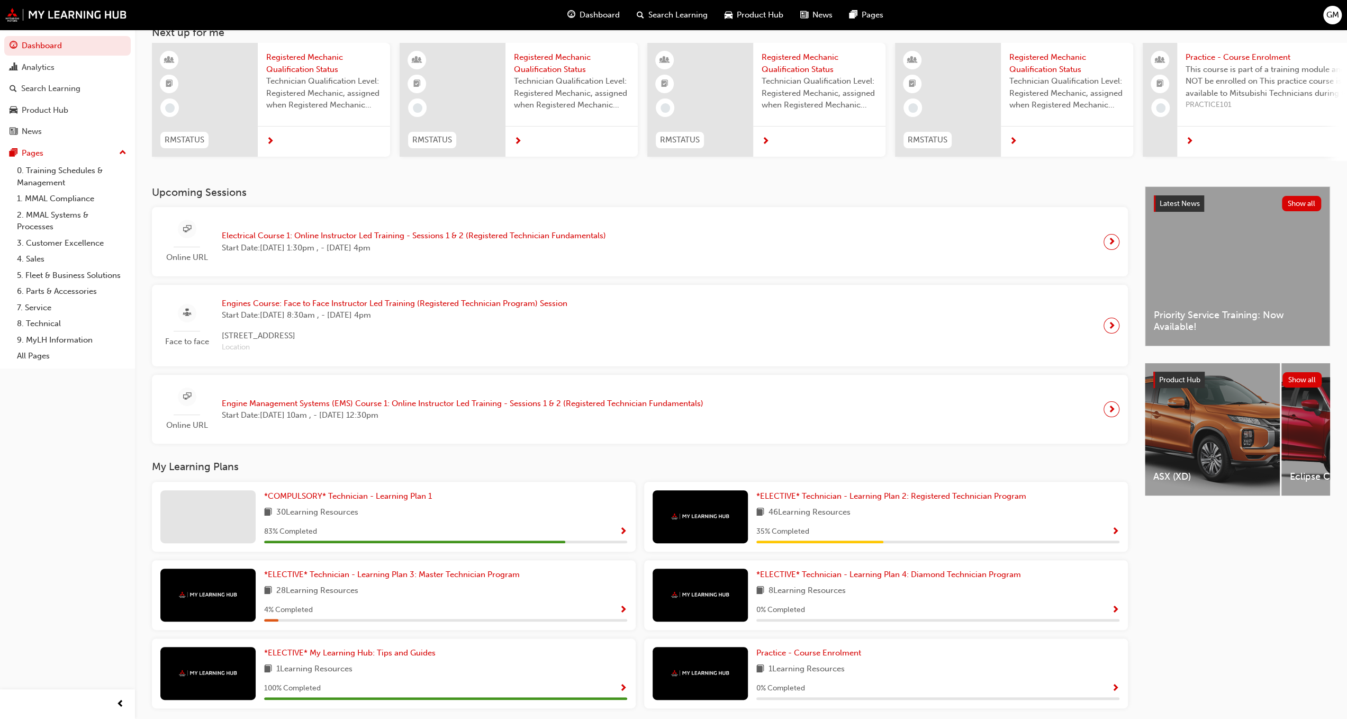
scroll to position [53, 0]
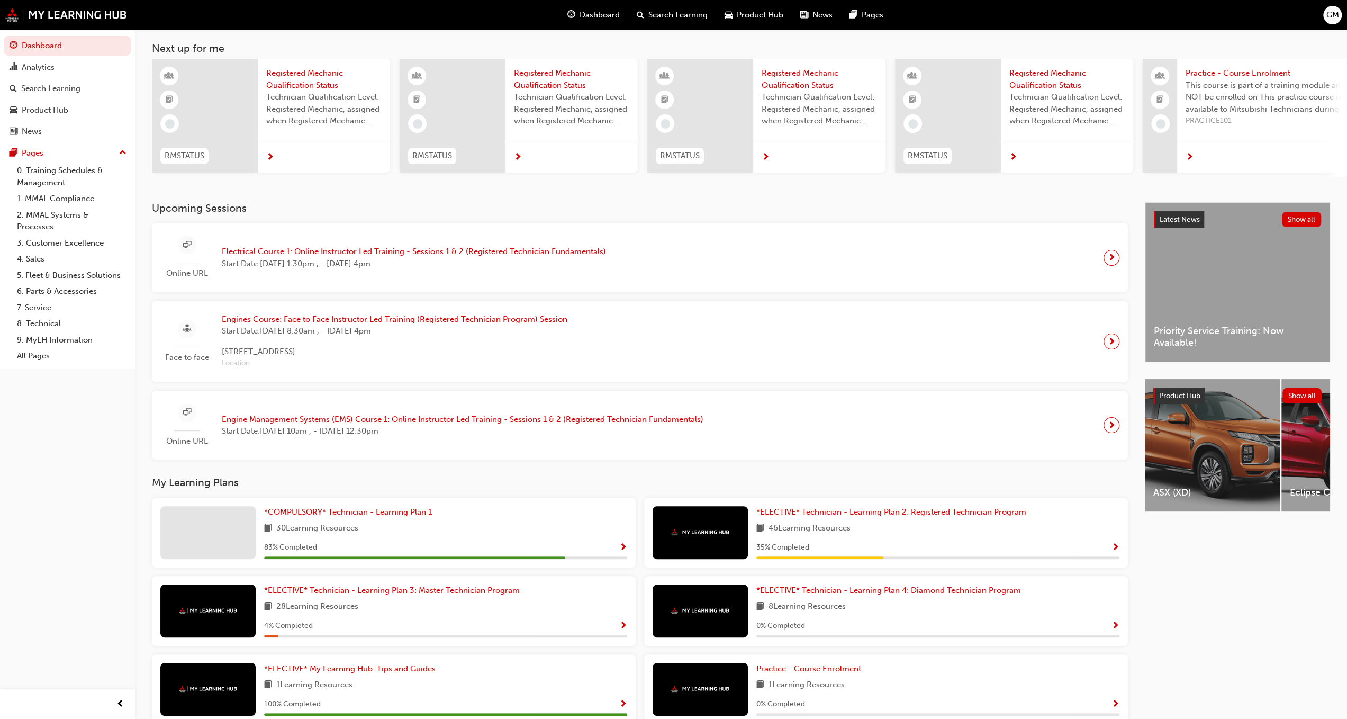
click at [811, 467] on div "Upcoming Sessions Online URL Electrical Course 1: Online Instructor Led Trainin…" at bounding box center [648, 475] width 993 height 547
click at [823, 516] on span "*ELECTIVE* Technician - Learning Plan 2: Registered Technician Program" at bounding box center [891, 512] width 270 height 10
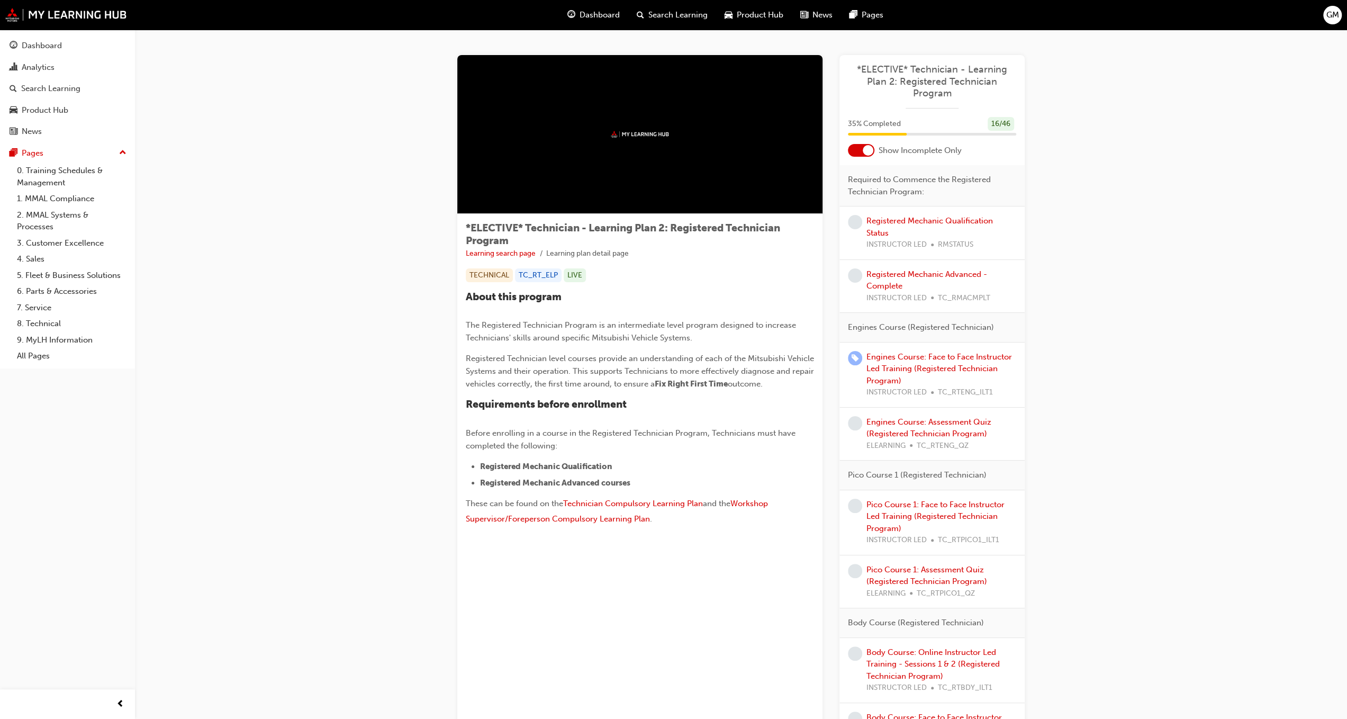
click at [890, 361] on div "Engines Course: Face to Face Instructor Led Training (Registered Technician Pro…" at bounding box center [941, 375] width 150 height 48
click at [887, 356] on link "Engines Course: Face to Face Instructor Led Training (Registered Technician Pro…" at bounding box center [939, 368] width 146 height 33
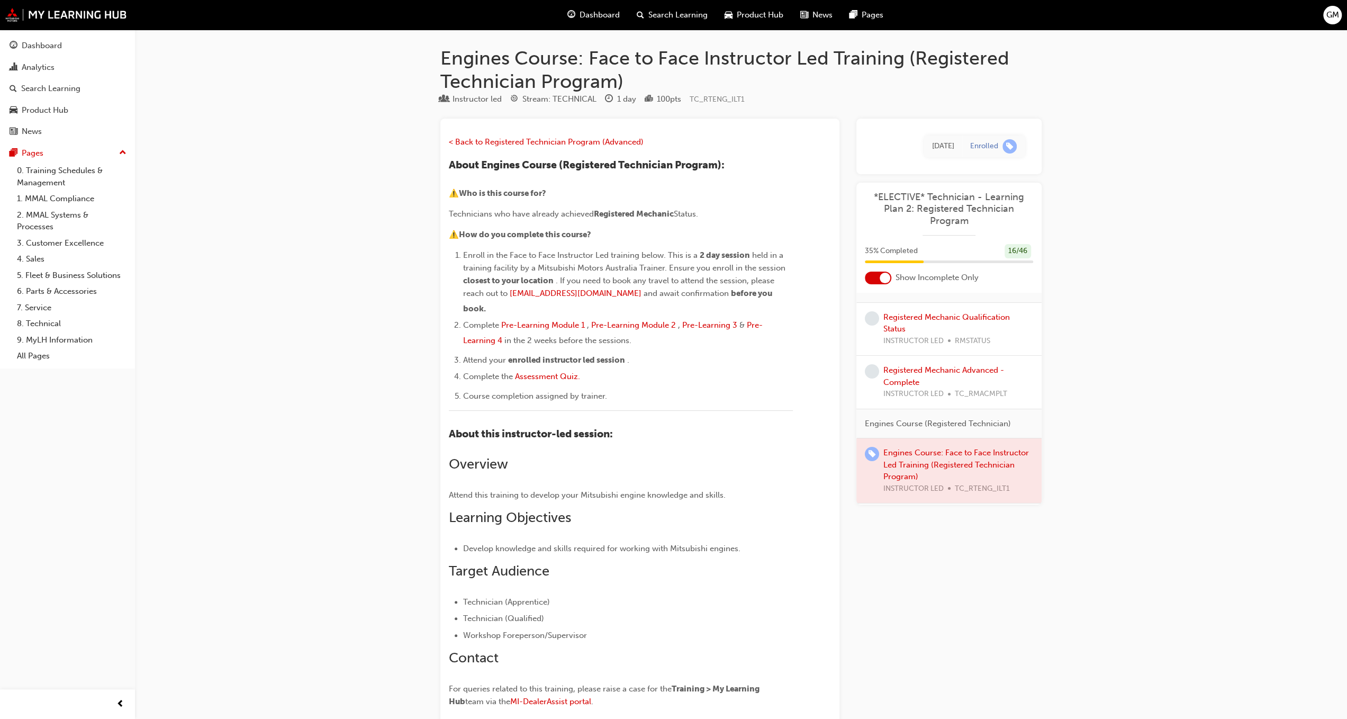
scroll to position [53, 0]
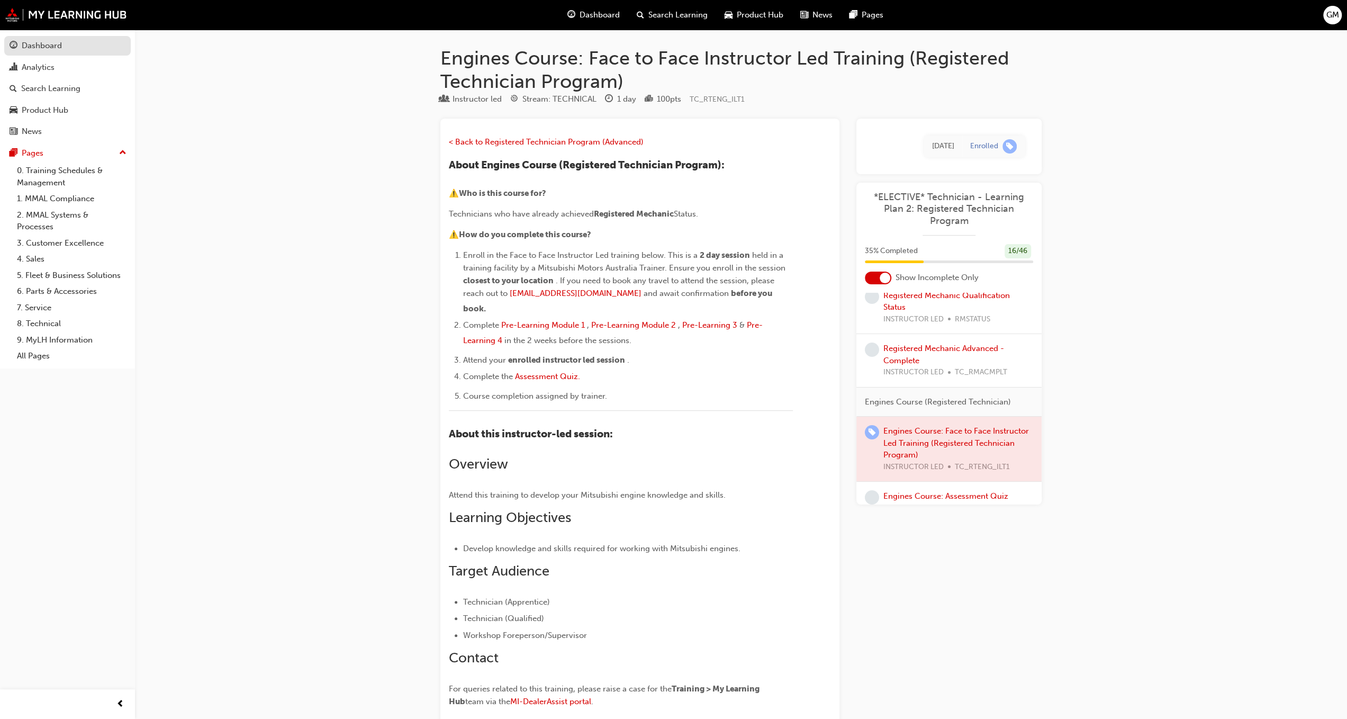
click at [72, 45] on div "Dashboard" at bounding box center [68, 45] width 116 height 13
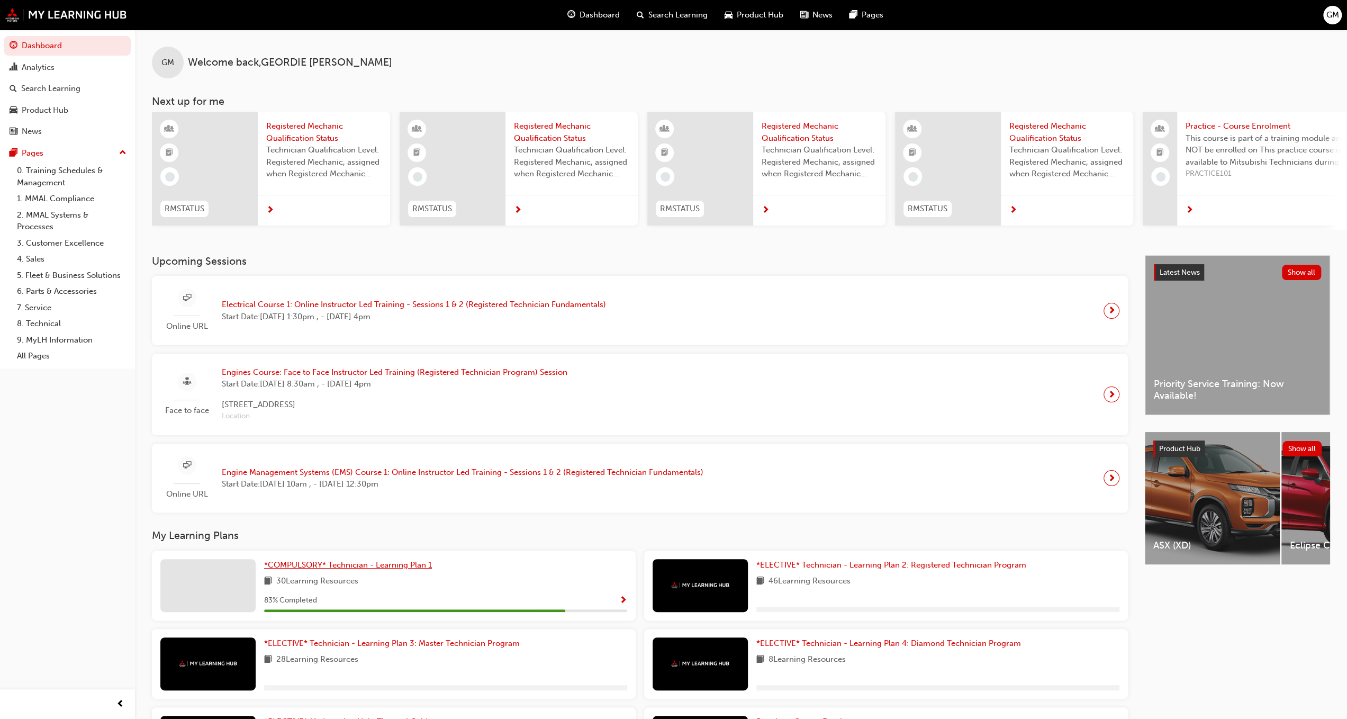
click at [402, 563] on span "*COMPULSORY* Technician - Learning Plan 1" at bounding box center [348, 565] width 168 height 10
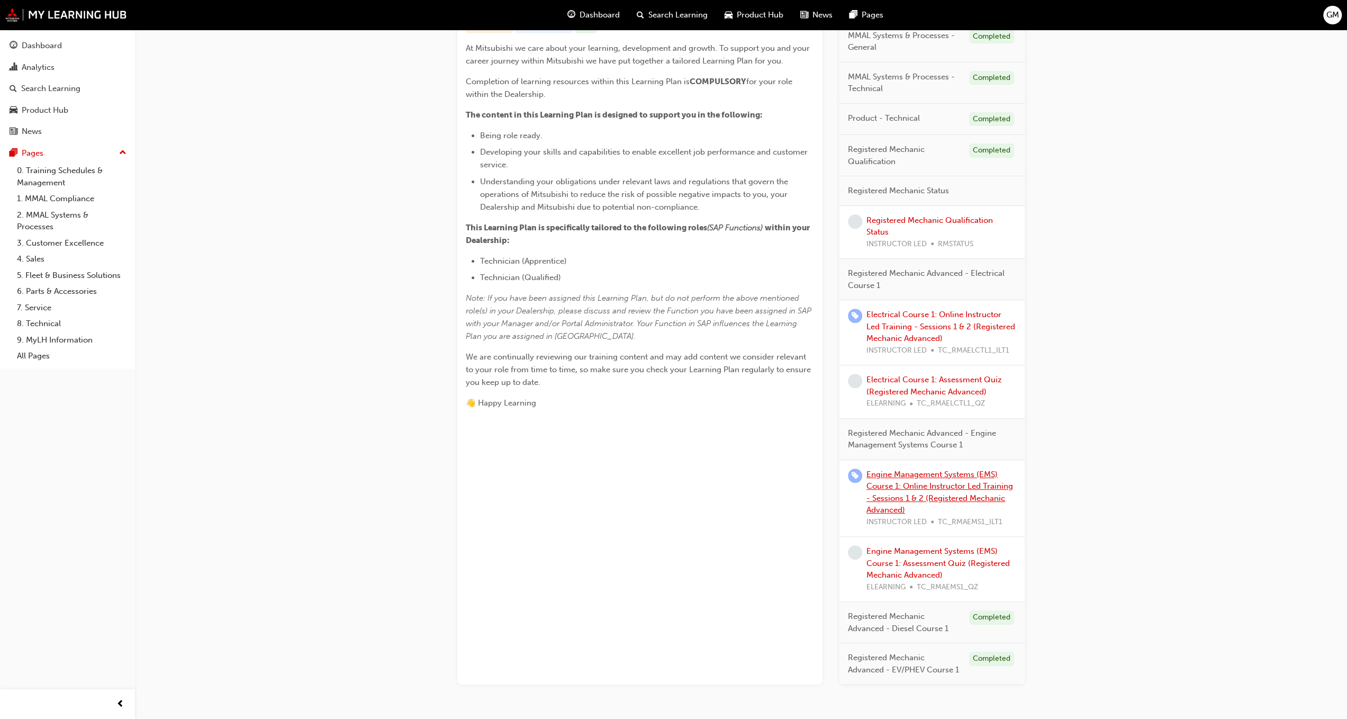
scroll to position [276, 0]
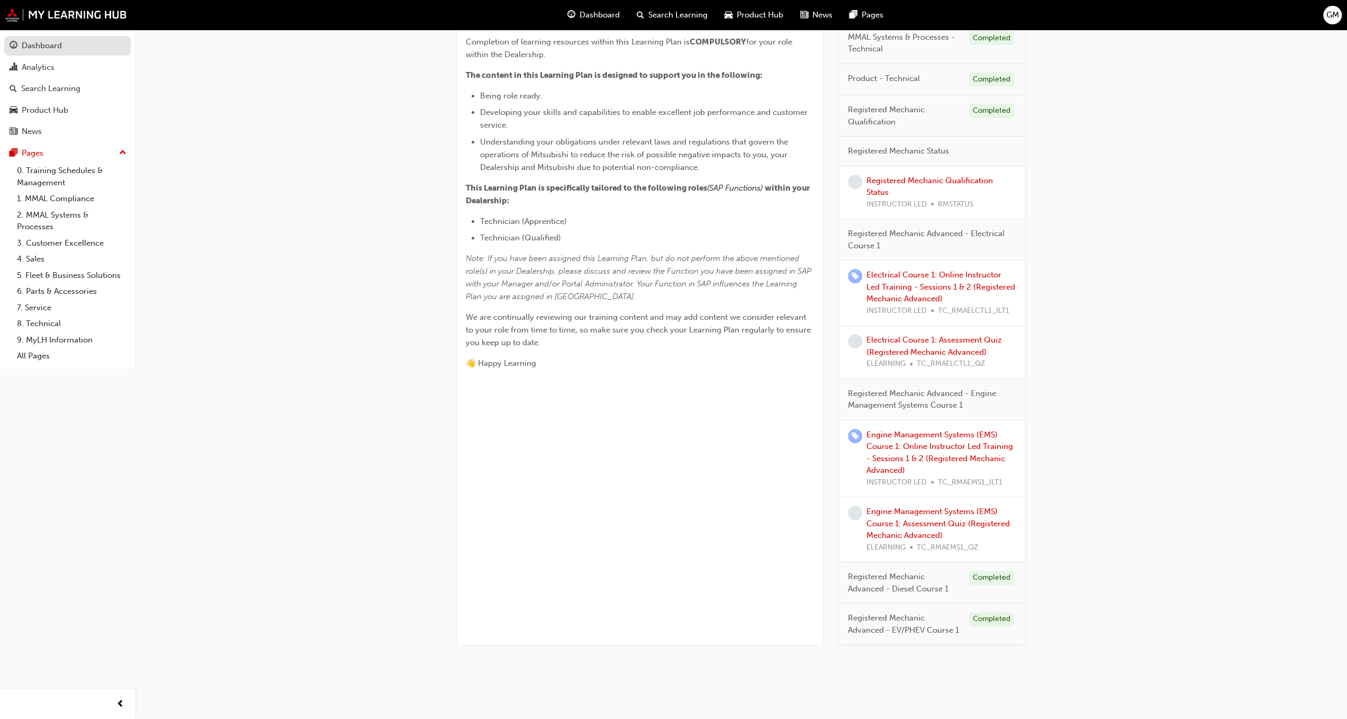
click at [62, 44] on div "Dashboard" at bounding box center [68, 45] width 116 height 13
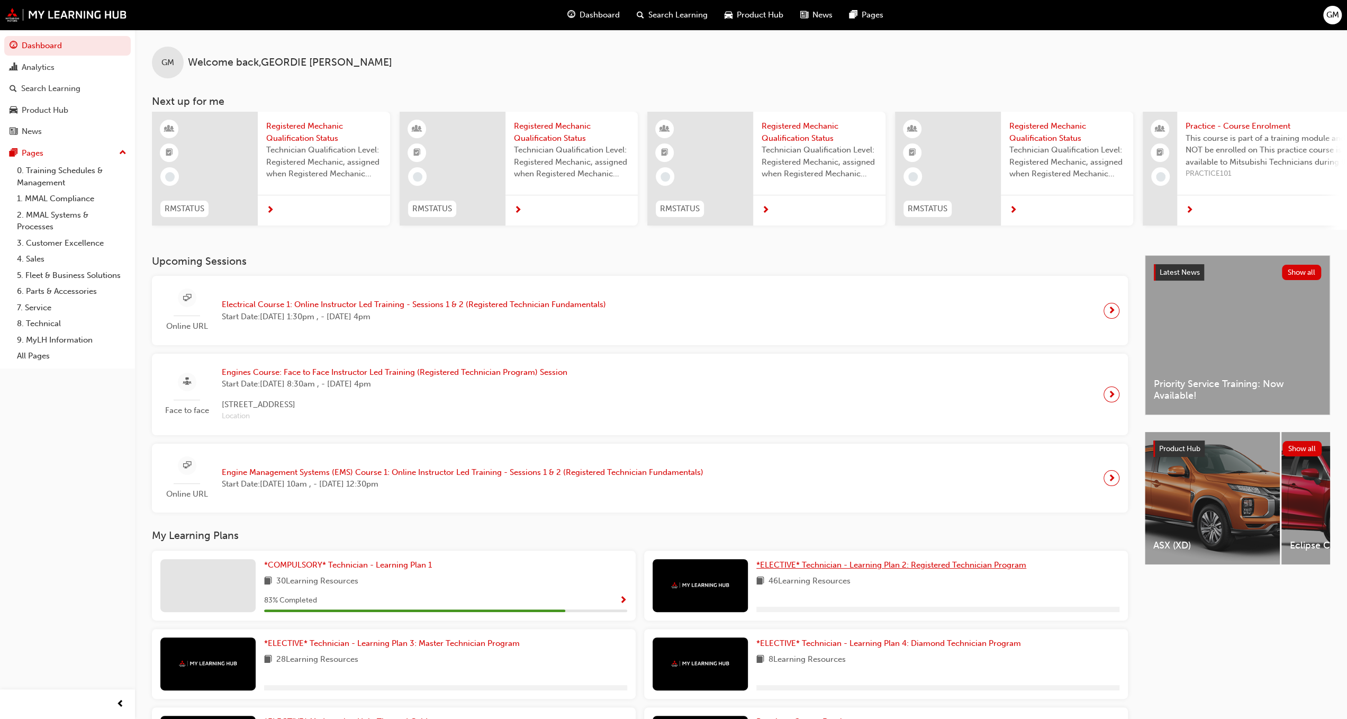
click at [818, 569] on span "*ELECTIVE* Technician - Learning Plan 2: Registered Technician Program" at bounding box center [891, 565] width 270 height 10
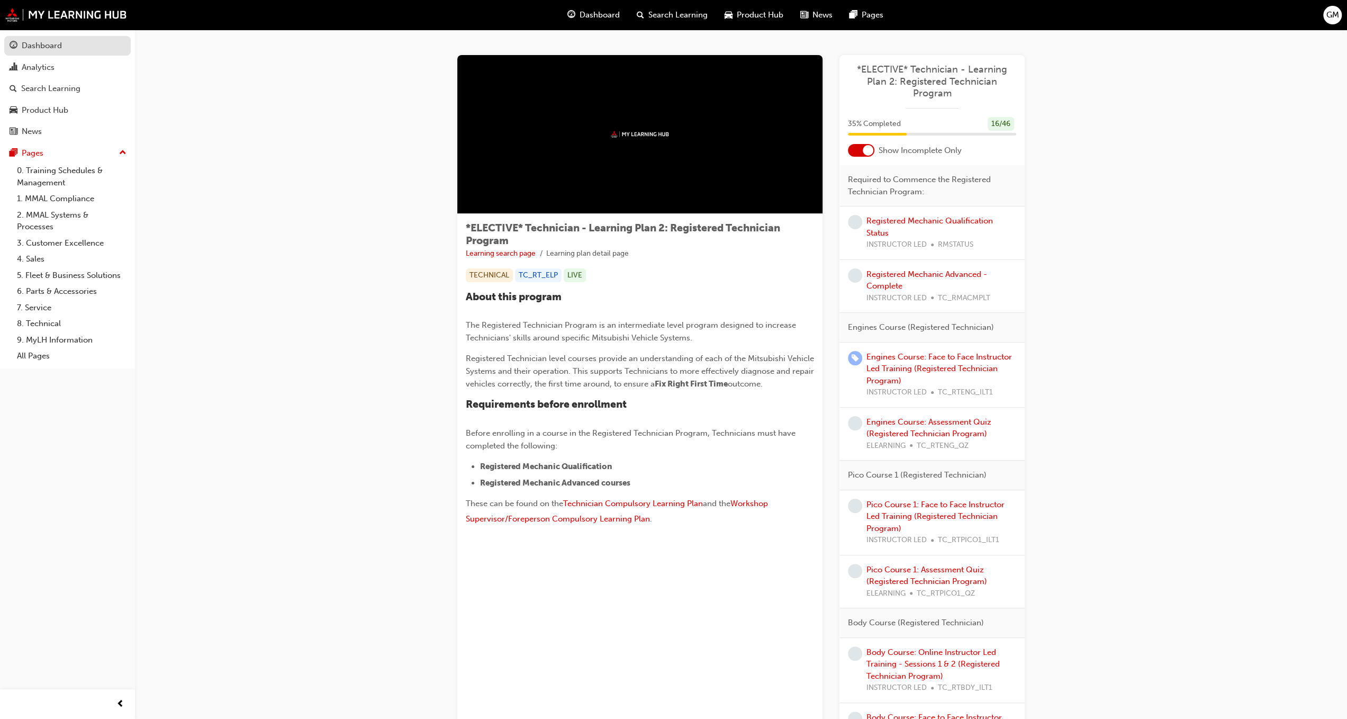
click at [55, 50] on div "Dashboard" at bounding box center [42, 46] width 40 height 12
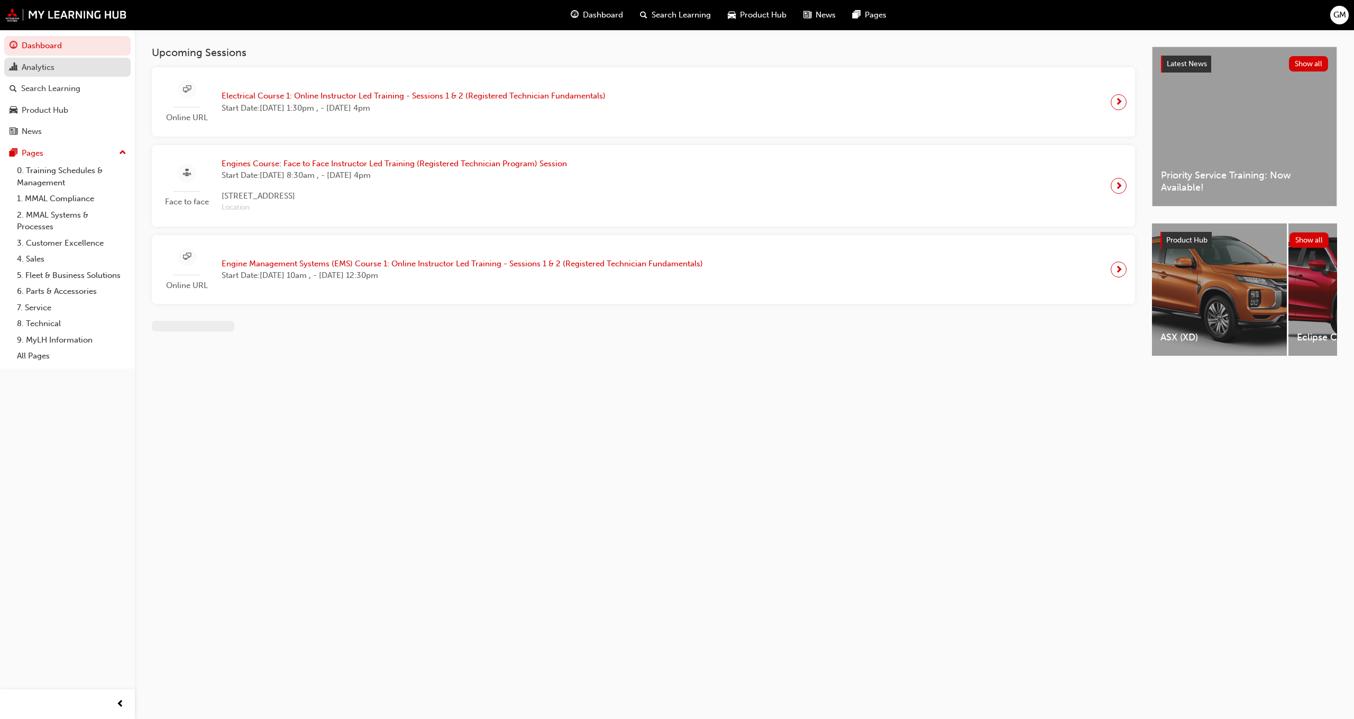
click at [48, 62] on div "Analytics" at bounding box center [38, 67] width 33 height 12
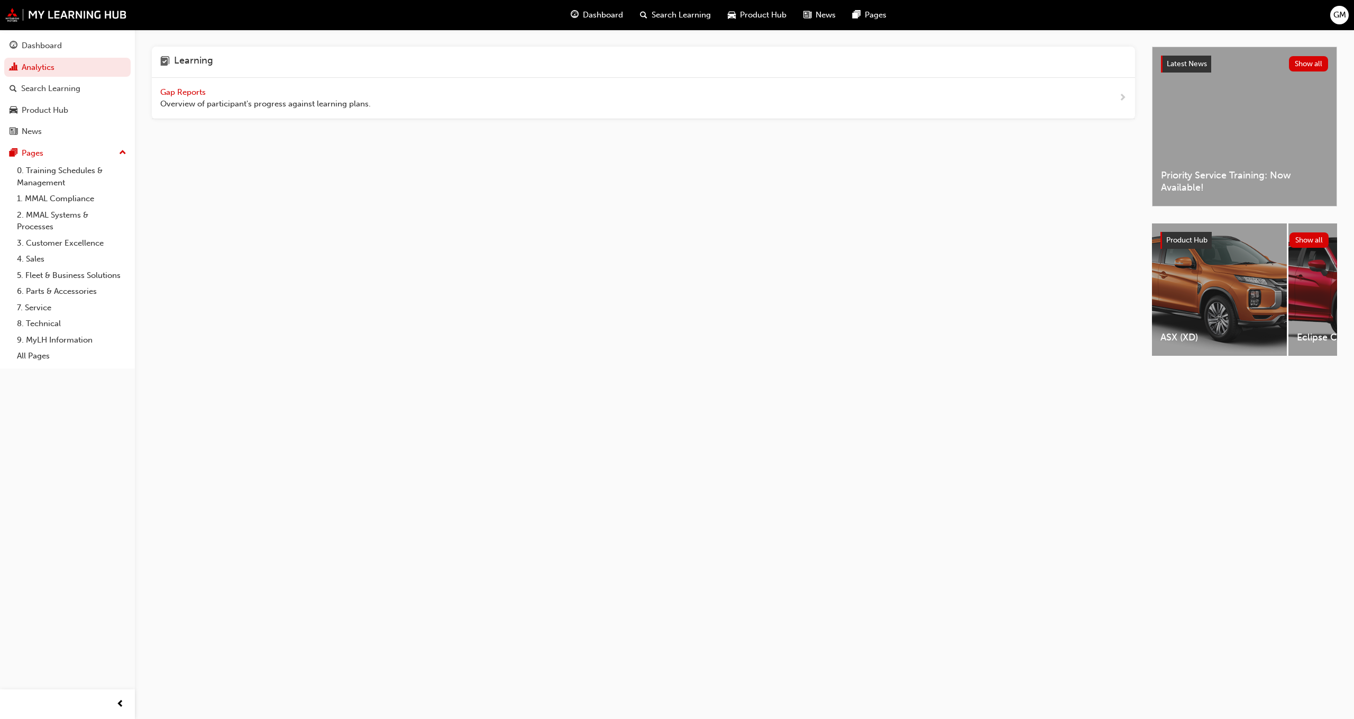
click at [192, 91] on span "Gap Reports" at bounding box center [184, 92] width 48 height 10
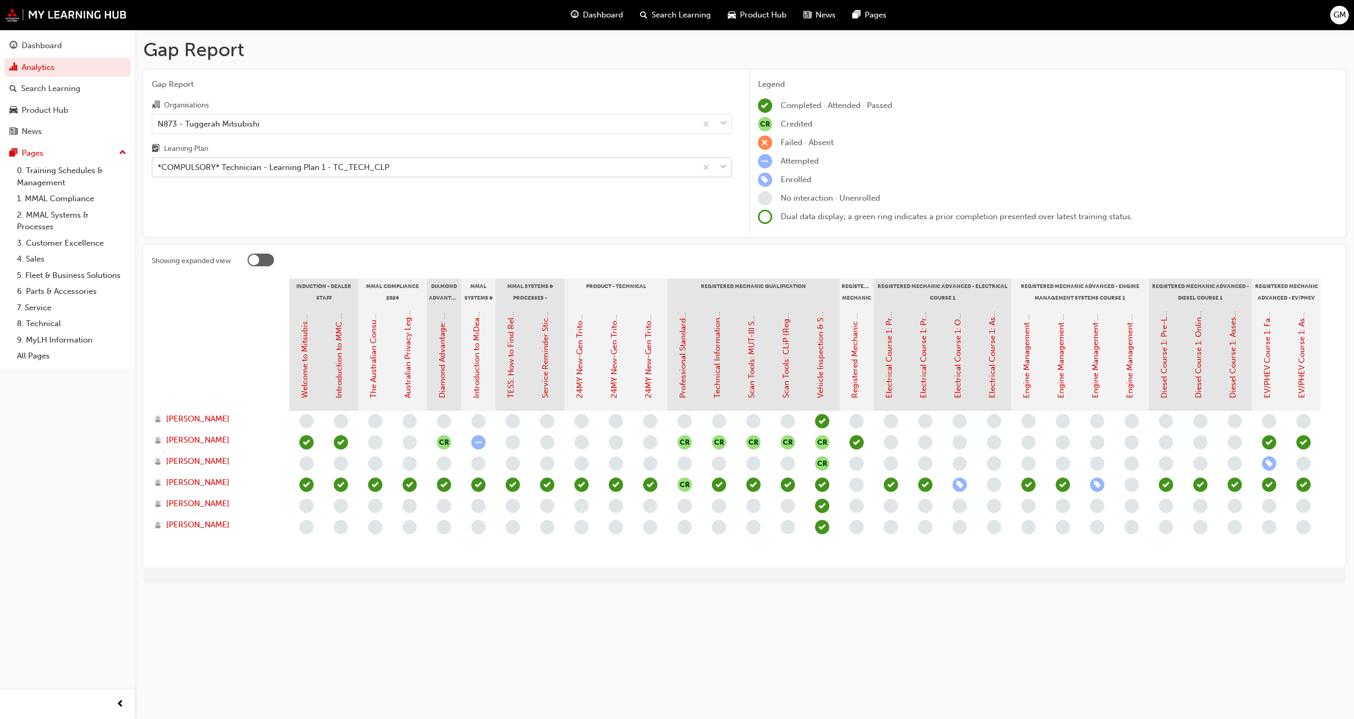
click at [404, 171] on div "*COMPULSORY* Technician - Learning Plan 1 - TC_TECH_CLP" at bounding box center [424, 167] width 544 height 19
click at [159, 171] on input "Learning Plan *COMPULSORY* Technician - Learning Plan 1 - TC_TECH_CLP" at bounding box center [158, 166] width 1 height 9
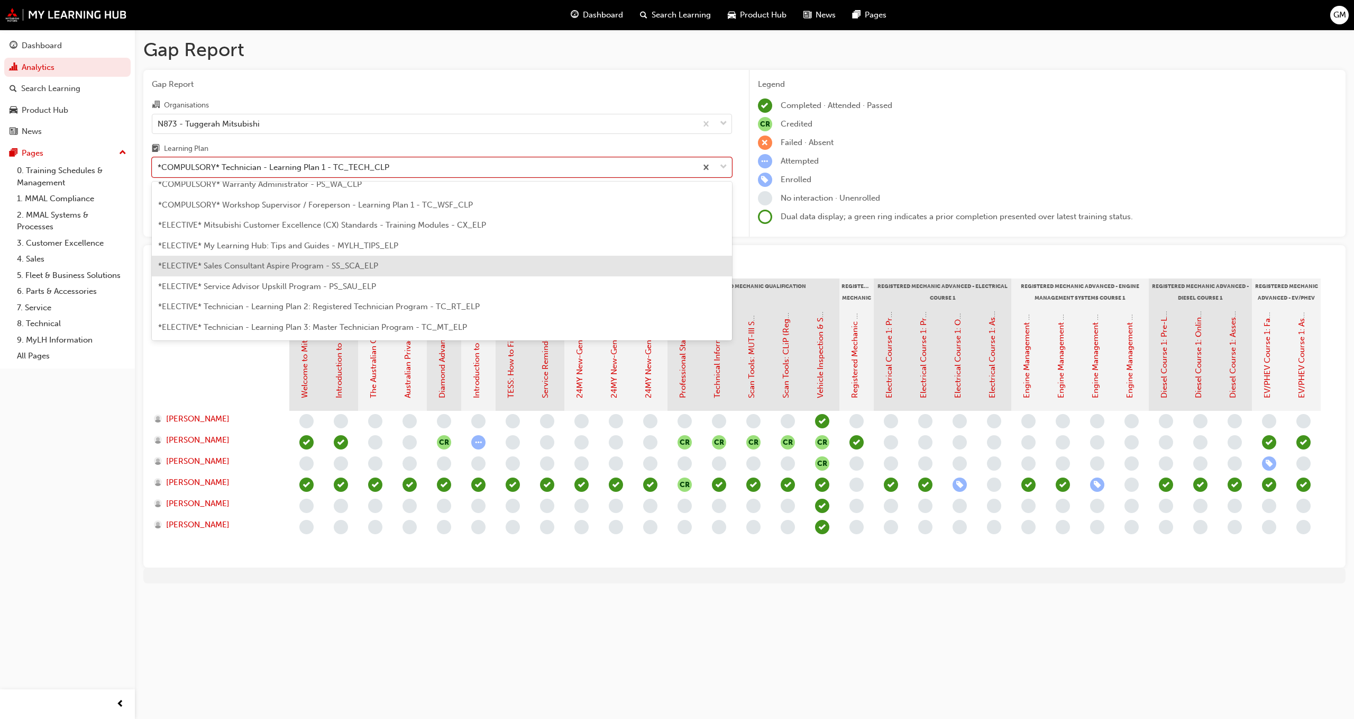
scroll to position [517, 0]
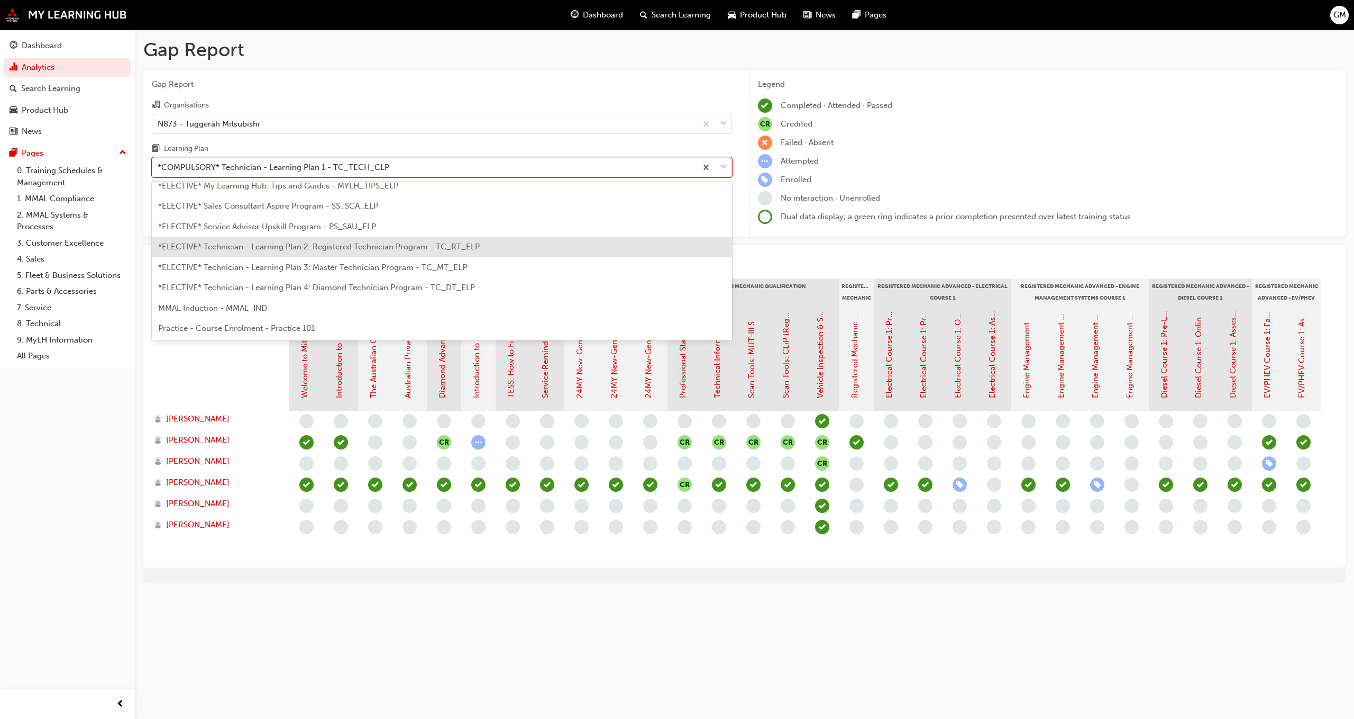
click at [385, 252] on div "*ELECTIVE* Technician - Learning Plan 2: Registered Technician Program - TC_RT_…" at bounding box center [442, 247] width 580 height 21
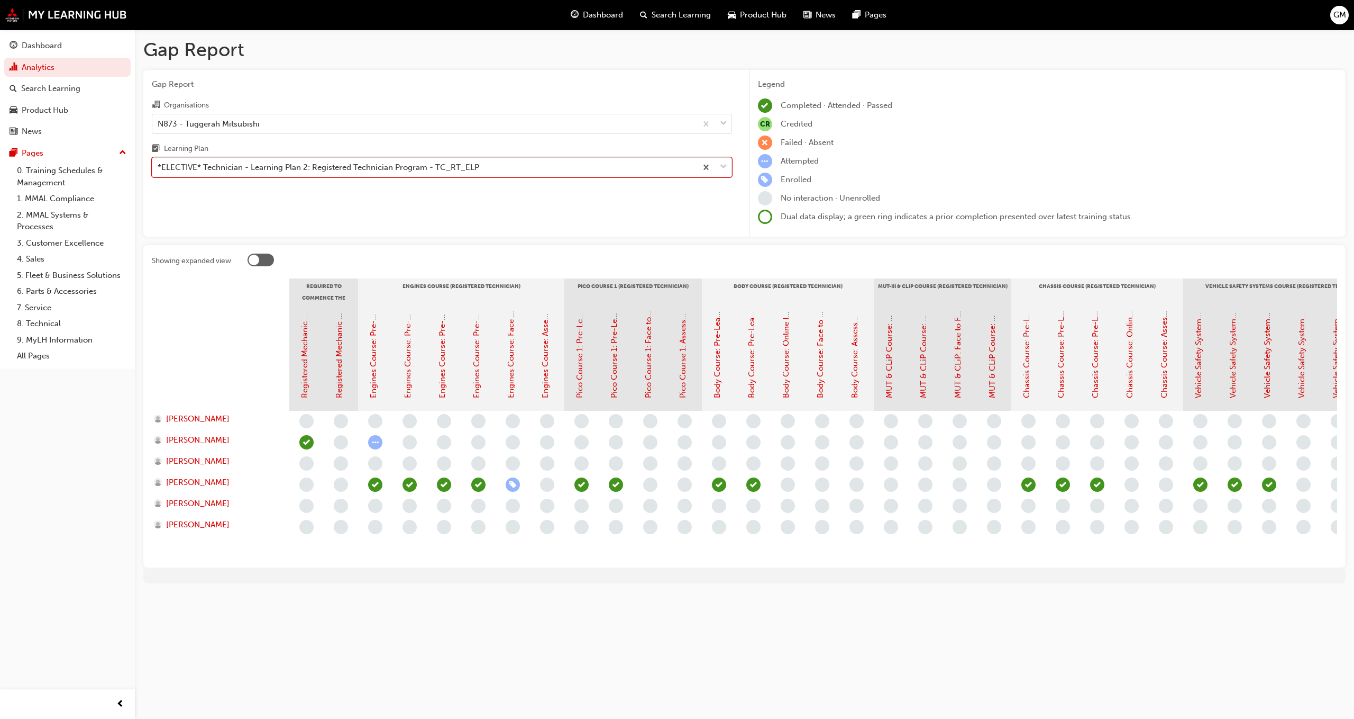
click at [537, 166] on div "*ELECTIVE* Technician - Learning Plan 2: Registered Technician Program - TC_RT_…" at bounding box center [424, 167] width 544 height 19
click at [159, 166] on input "Learning Plan option *ELECTIVE* Technician - Learning Plan 2: Registered Techni…" at bounding box center [158, 166] width 1 height 9
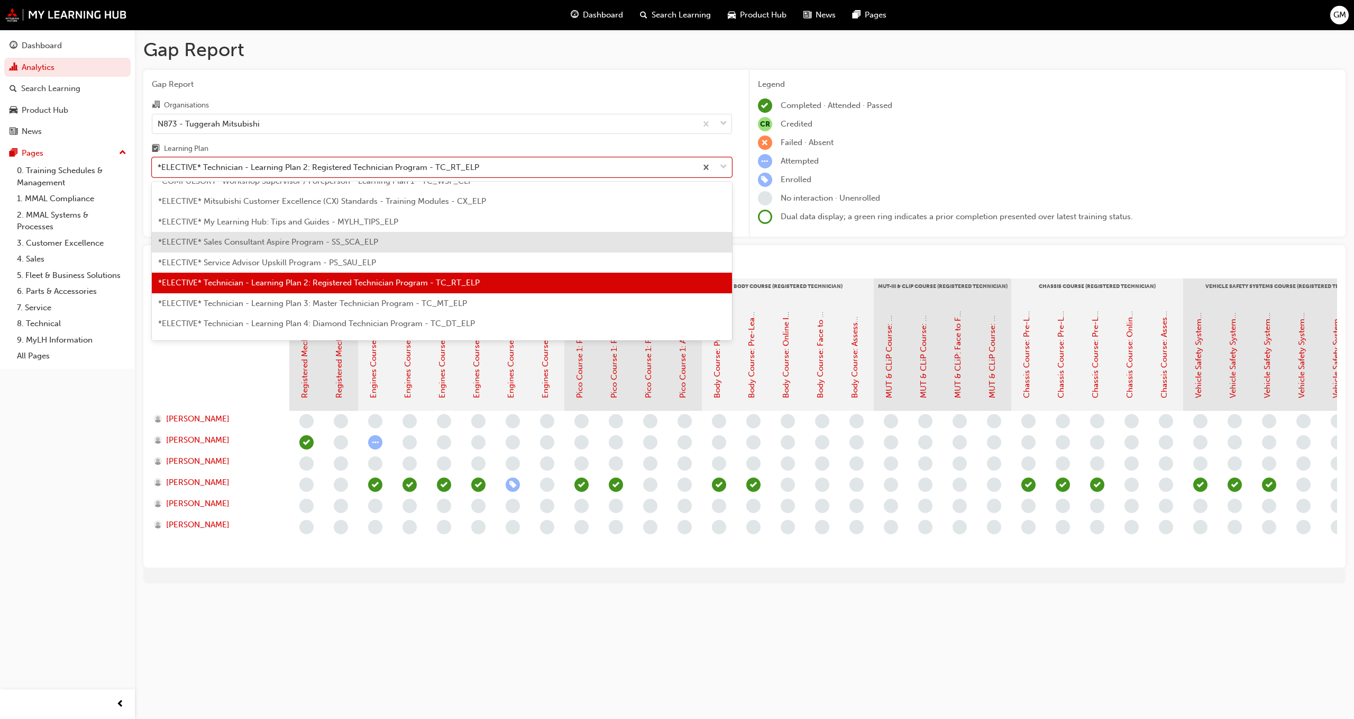
scroll to position [494, 0]
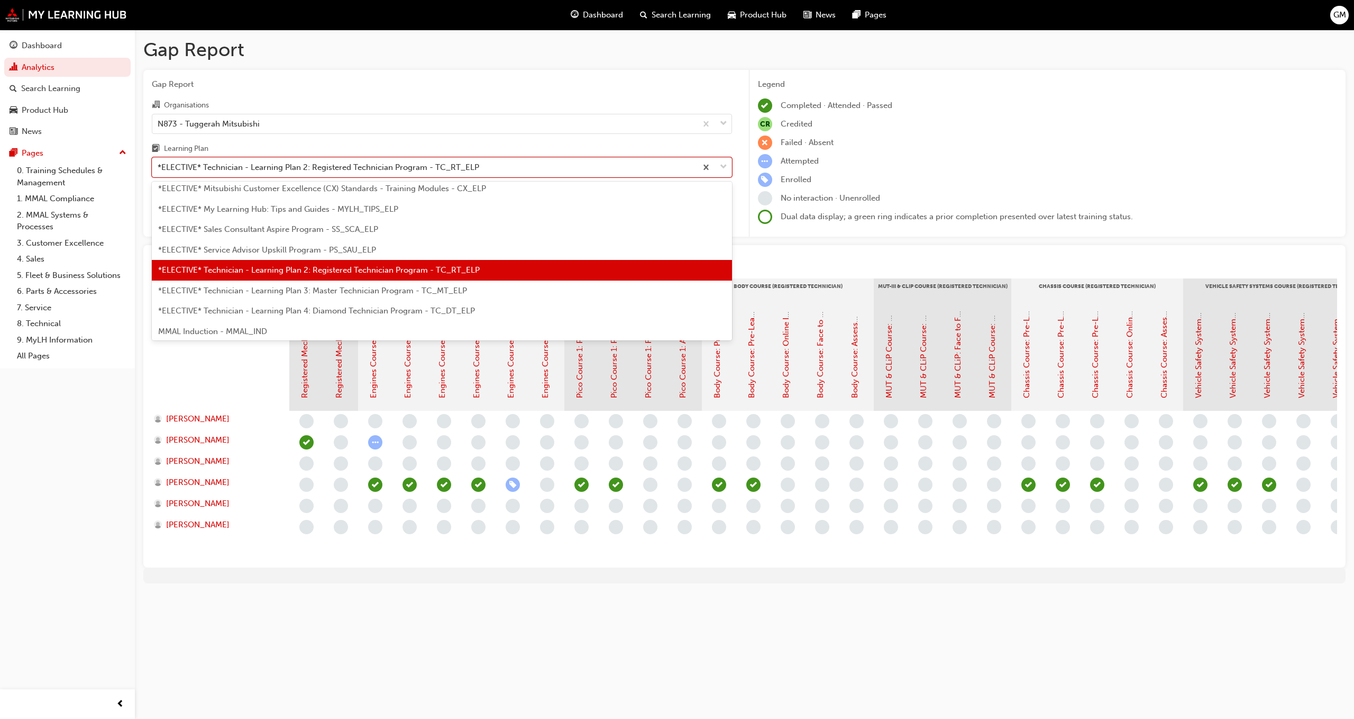
click at [434, 285] on div "*ELECTIVE* Technician - Learning Plan 3: Master Technician Program - TC_MT_ELP" at bounding box center [442, 290] width 580 height 21
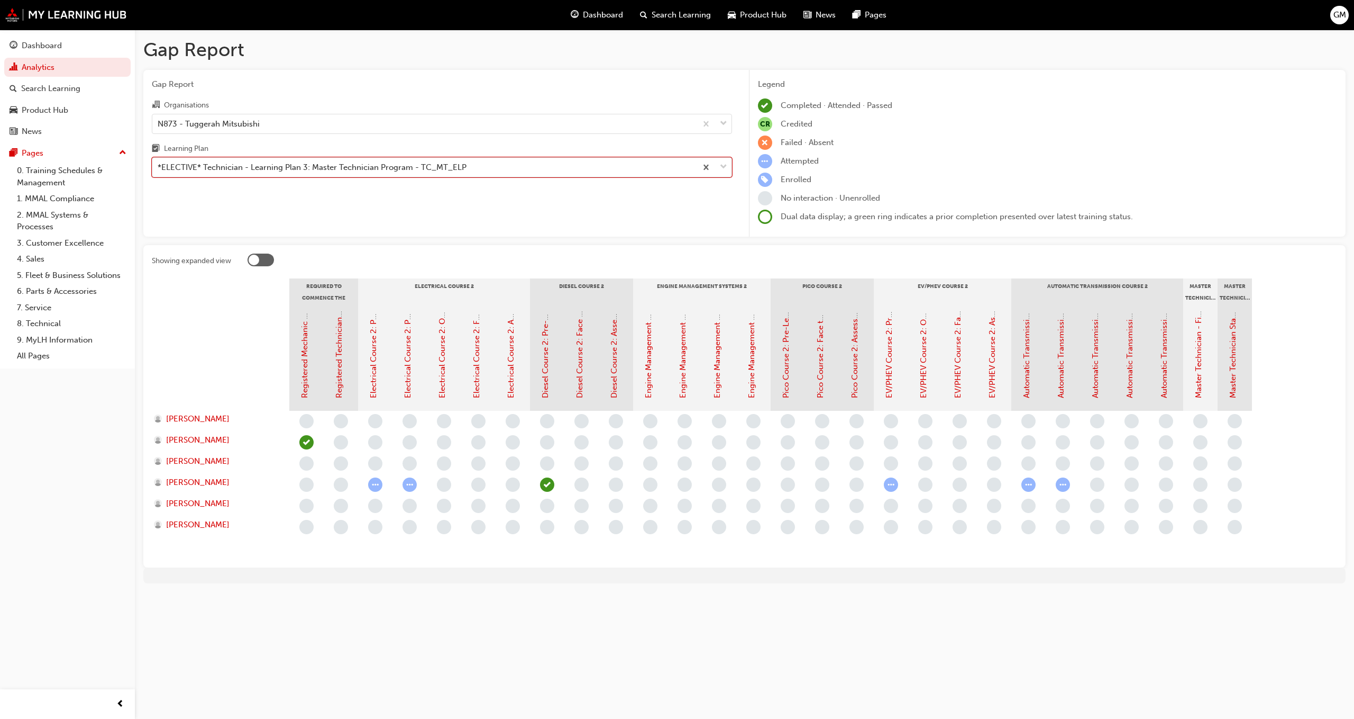
click at [479, 167] on div "*ELECTIVE* Technician - Learning Plan 3: Master Technician Program - TC_MT_ELP" at bounding box center [424, 167] width 544 height 19
click at [159, 167] on input "Learning Plan option *ELECTIVE* Technician - Learning Plan 3: Master Technician…" at bounding box center [158, 166] width 1 height 9
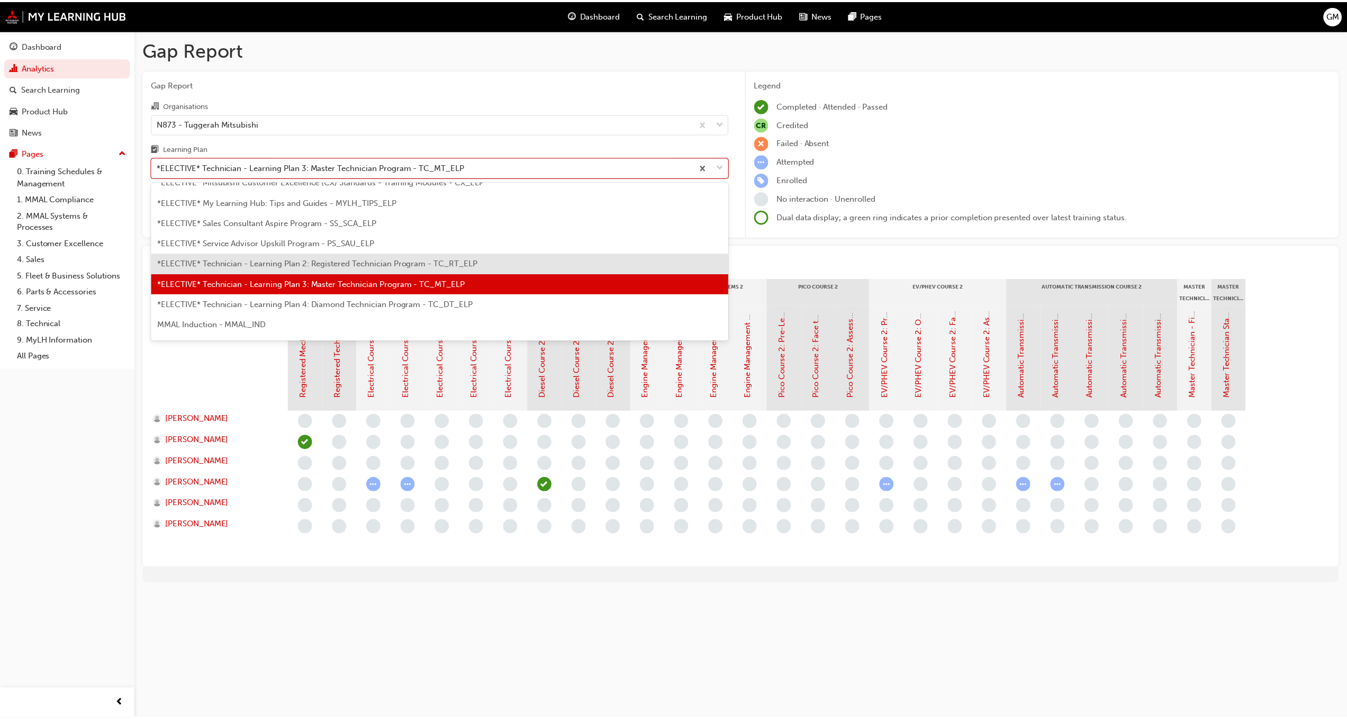
scroll to position [515, 0]
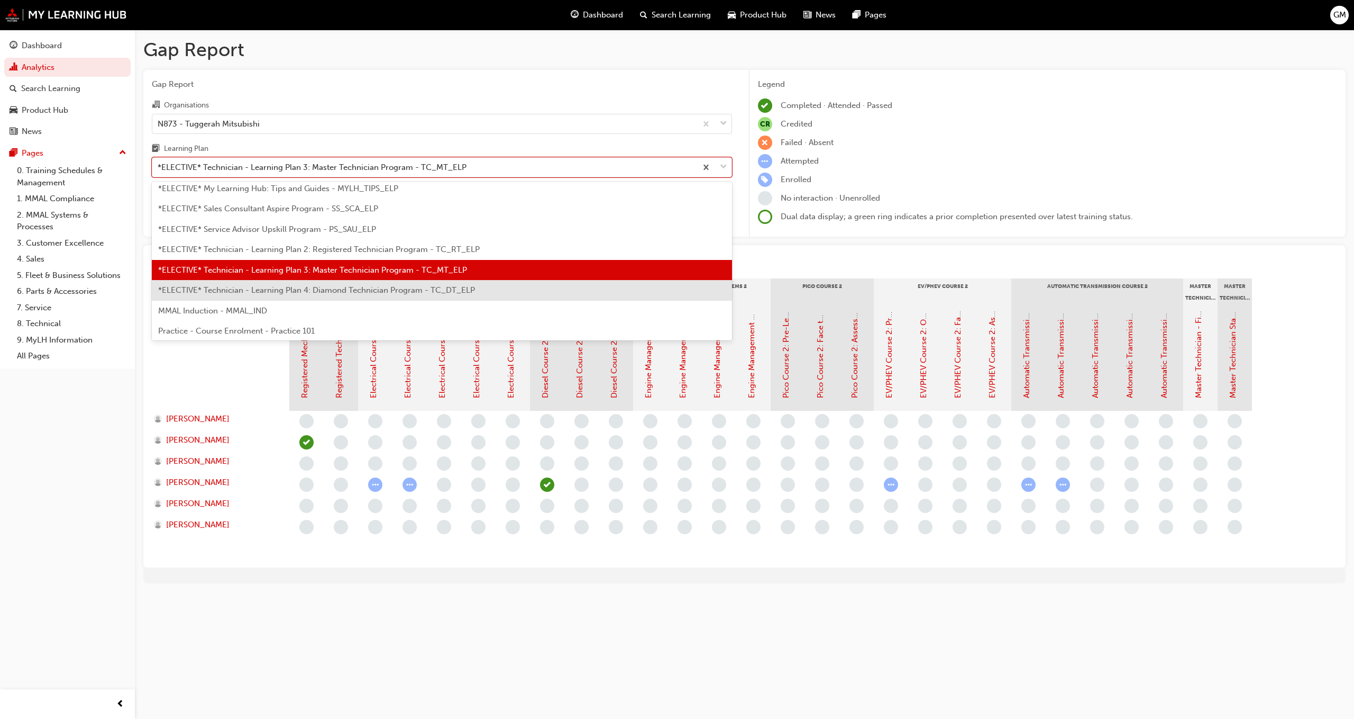
click at [367, 291] on span "*ELECTIVE* Technician - Learning Plan 4: Diamond Technician Program - TC_DT_ELP" at bounding box center [316, 290] width 317 height 10
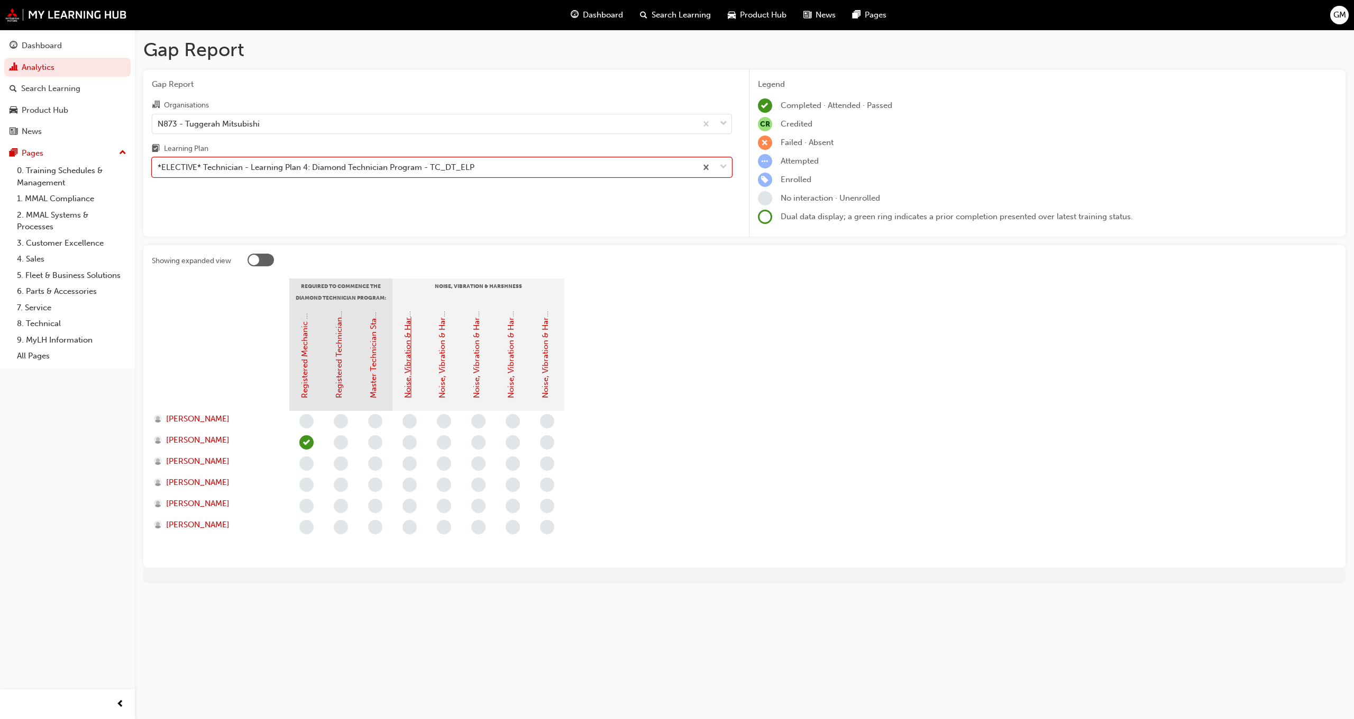
click at [409, 344] on link "Noise, Vibration & Harshness: Pre Learning Module 1 (Diamond Technician Program)" at bounding box center [408, 243] width 10 height 310
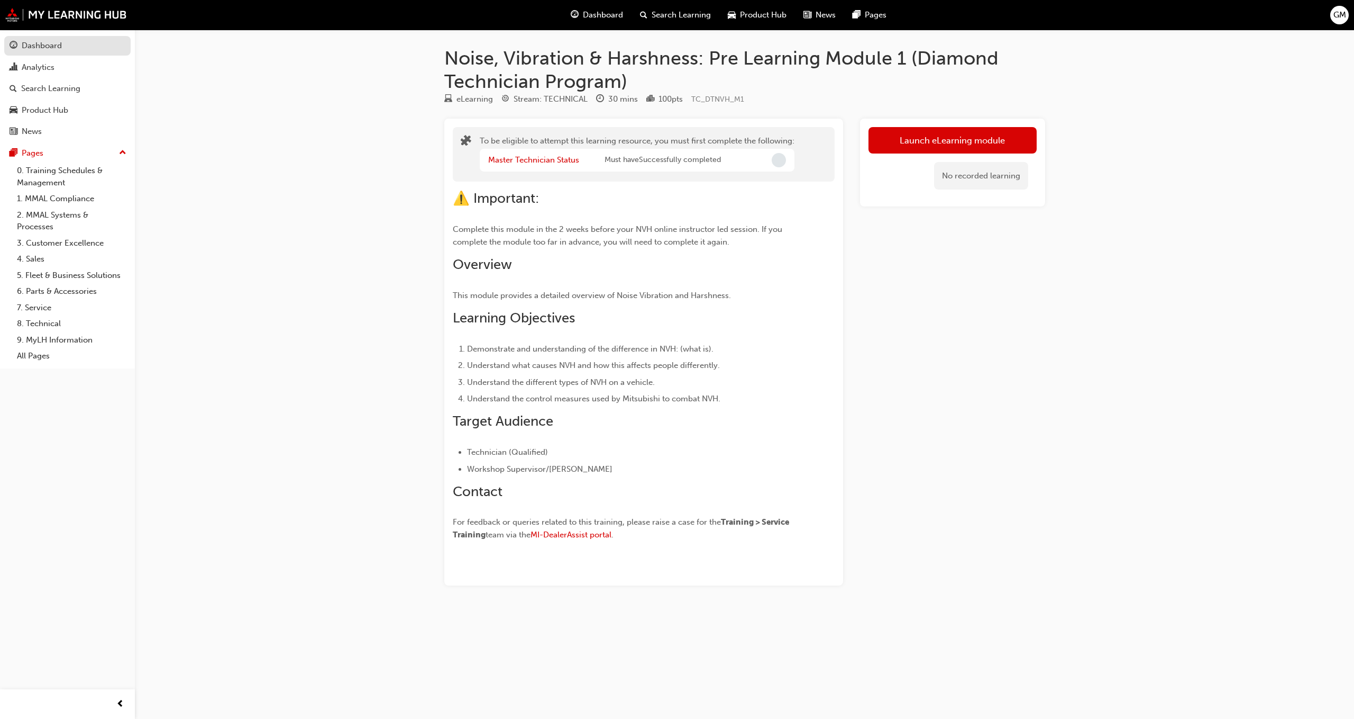
click at [52, 43] on div "Dashboard" at bounding box center [42, 46] width 40 height 12
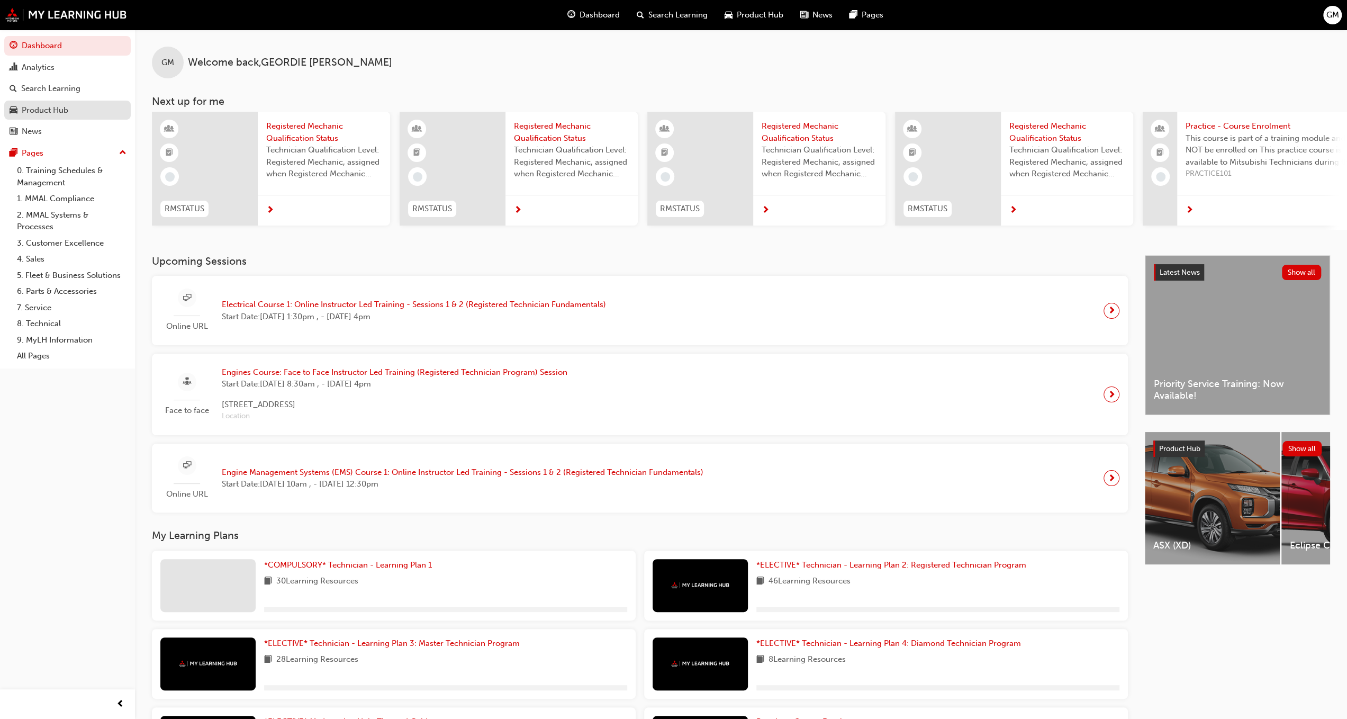
click at [74, 108] on div "Product Hub" at bounding box center [68, 110] width 116 height 13
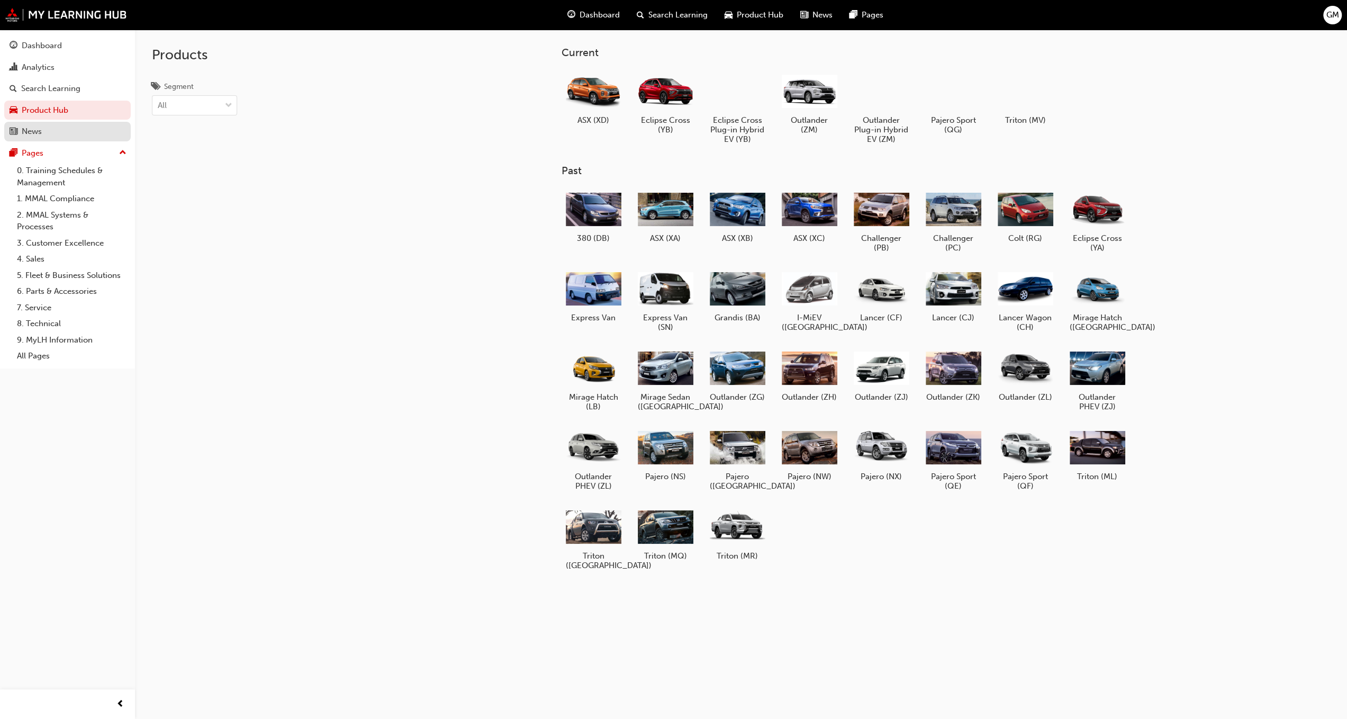
click at [57, 125] on div "News" at bounding box center [68, 131] width 116 height 13
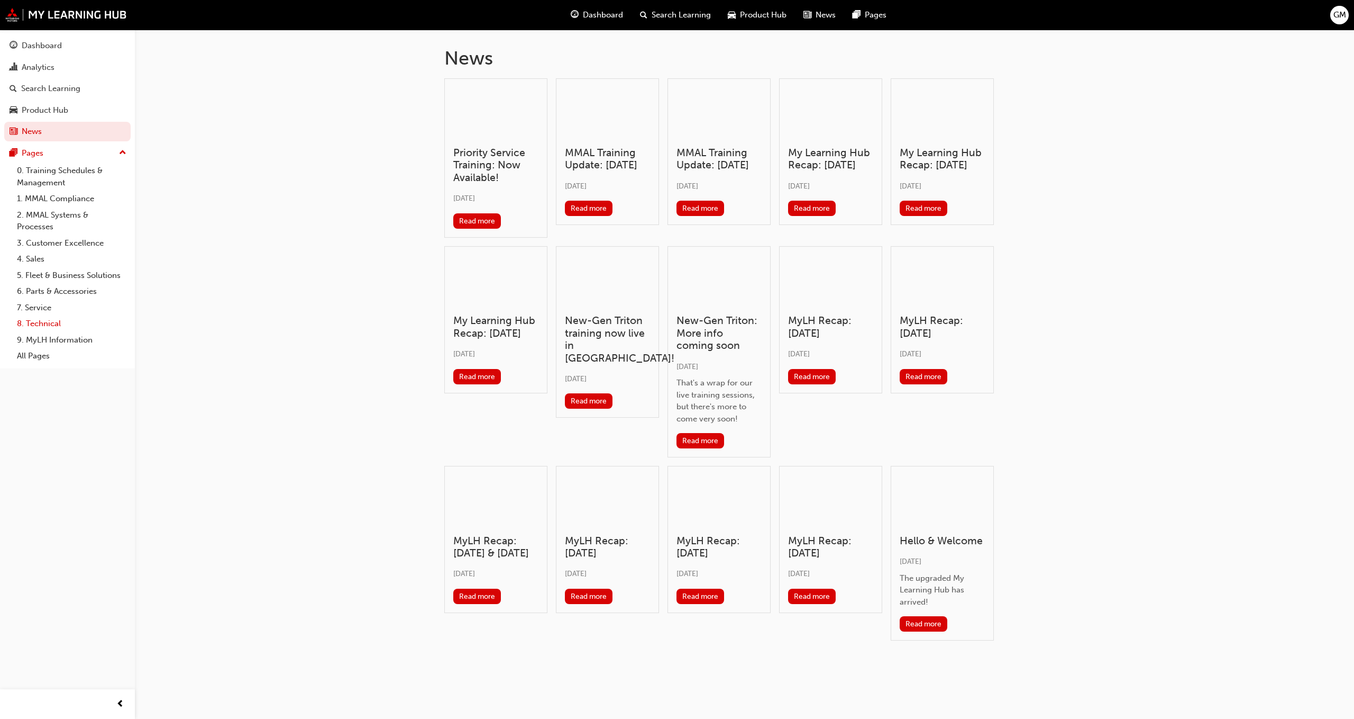
click at [67, 321] on link "8. Technical" at bounding box center [72, 323] width 118 height 16
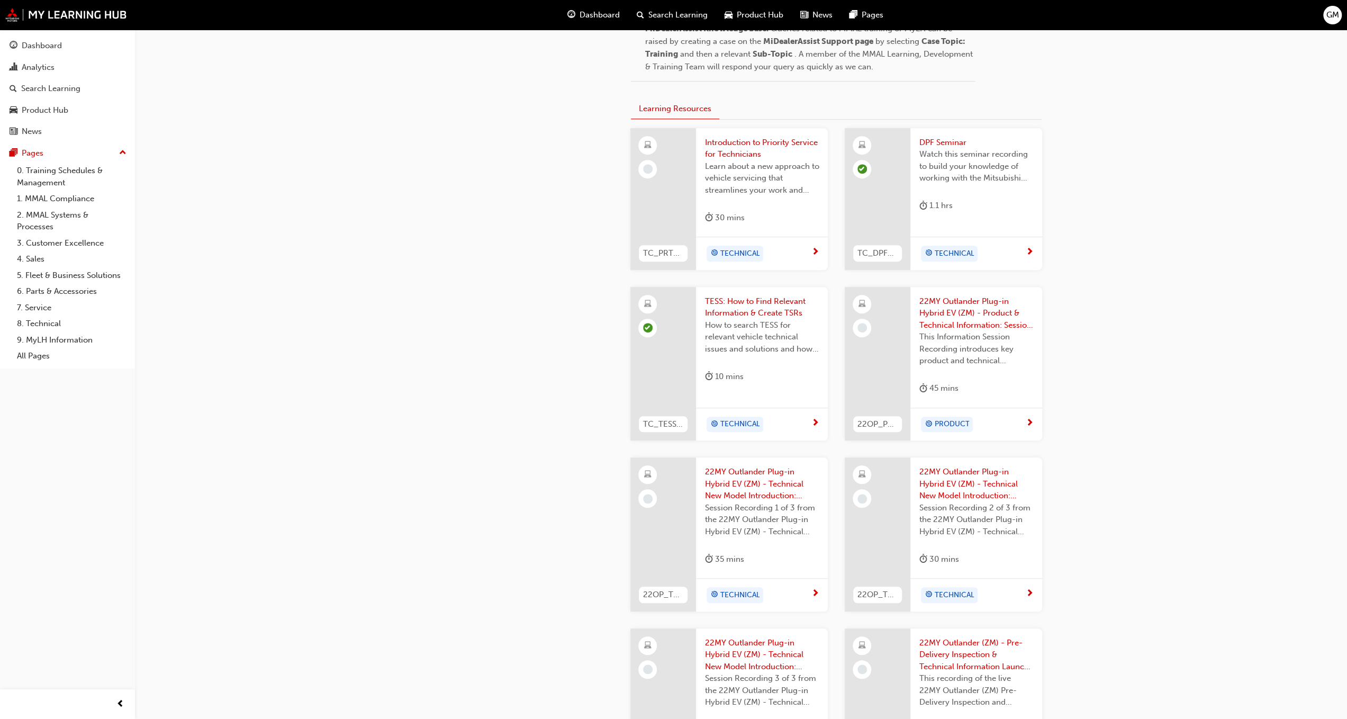
scroll to position [582, 0]
click at [742, 151] on span "Introduction to Priority Service for Technicians" at bounding box center [761, 151] width 115 height 24
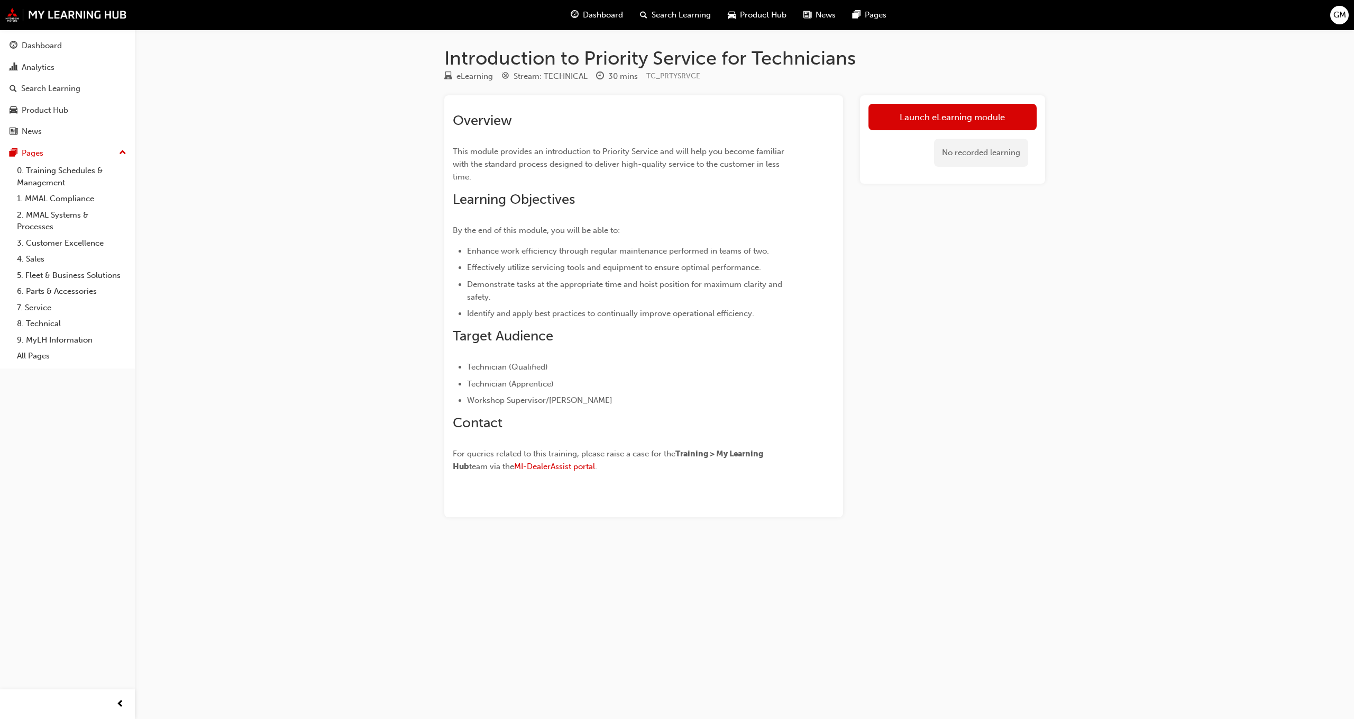
click at [42, 55] on link "Dashboard" at bounding box center [67, 46] width 126 height 20
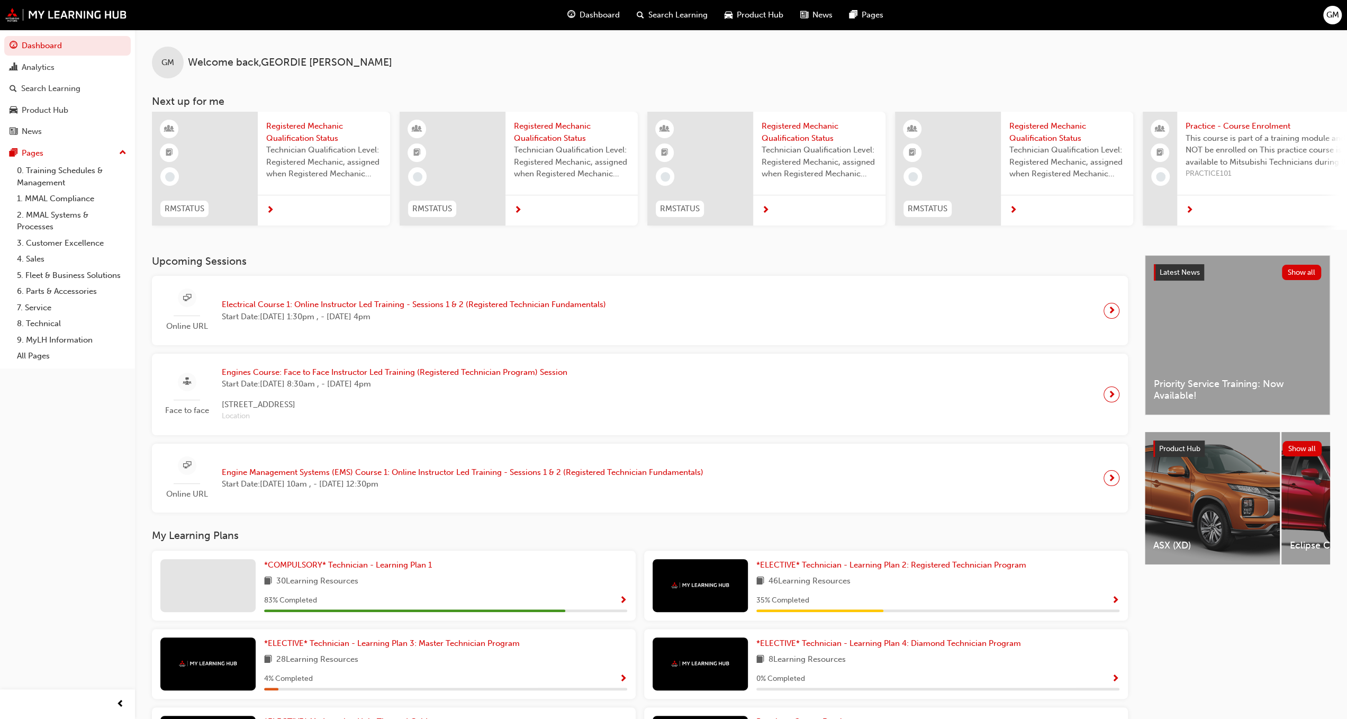
click at [1032, 123] on span "Registered Mechanic Qualification Status" at bounding box center [1066, 132] width 115 height 24
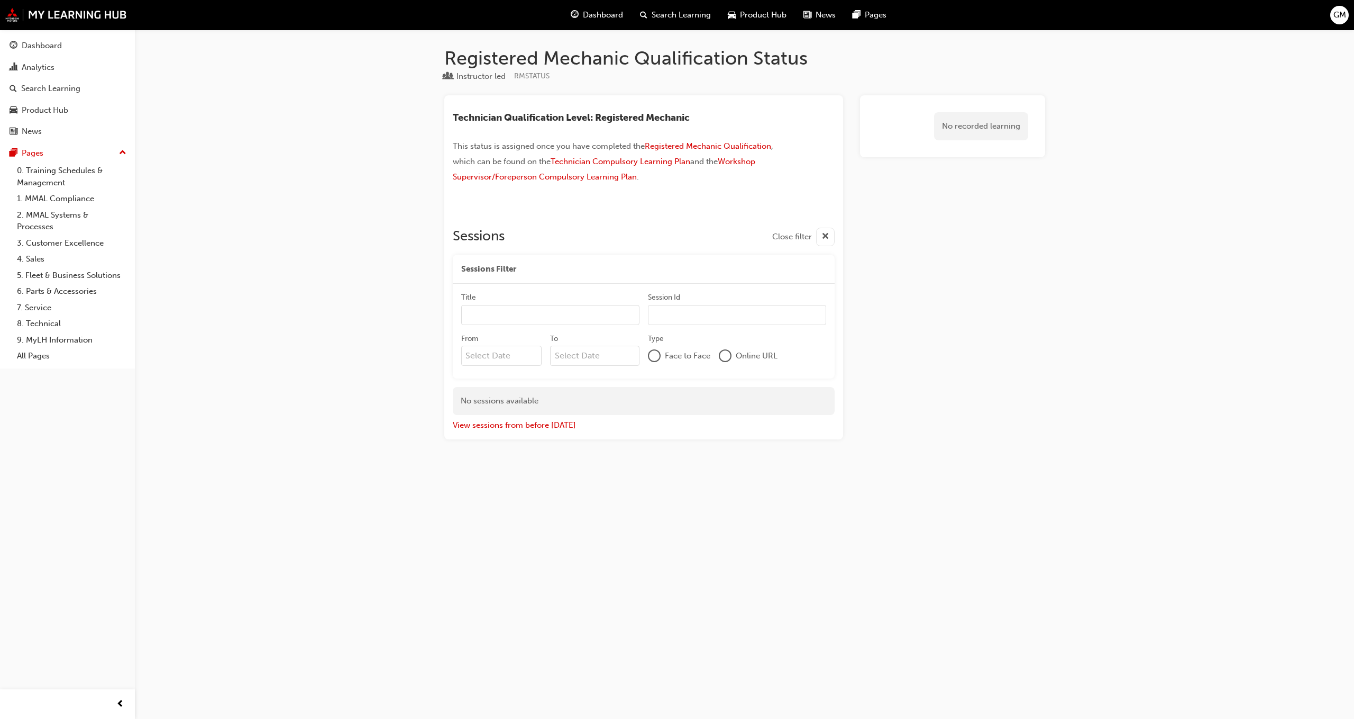
click at [825, 233] on span "cross-icon" at bounding box center [826, 236] width 8 height 13
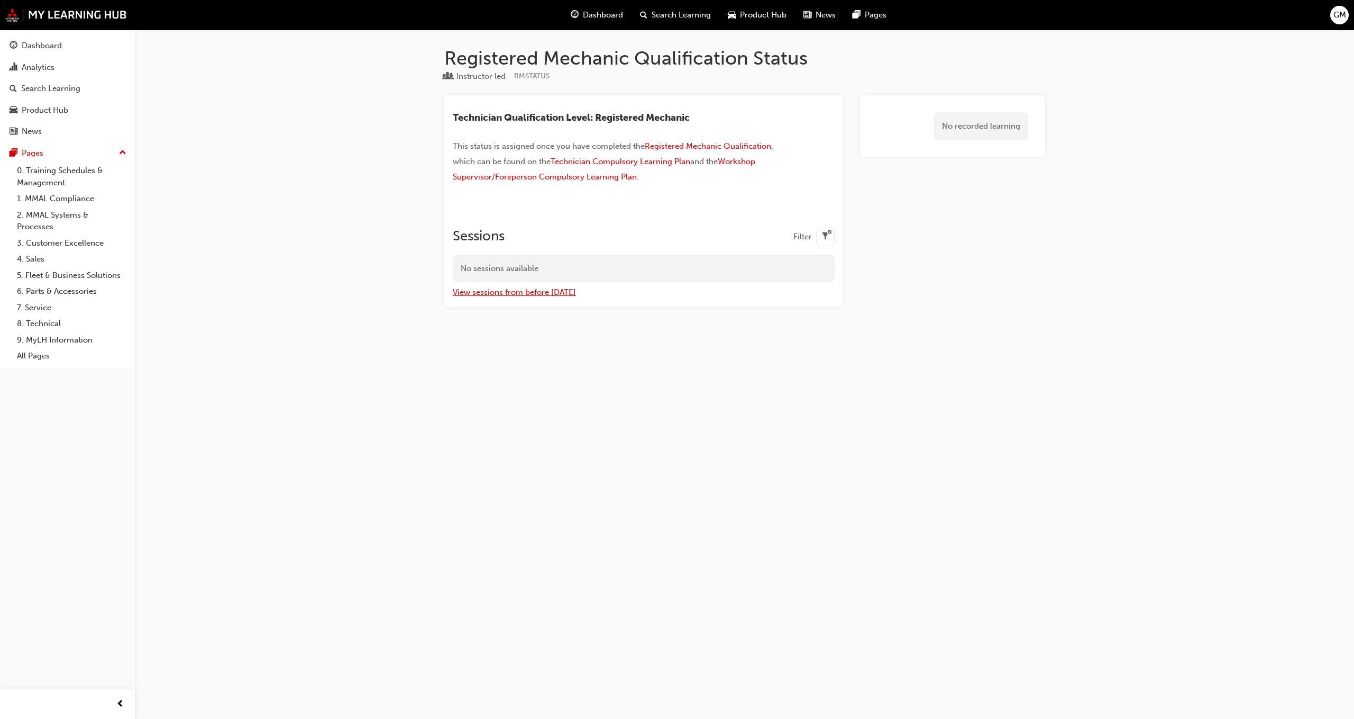
click at [511, 294] on button "View sessions from before [DATE]" at bounding box center [514, 292] width 123 height 12
click at [608, 157] on span "Technician Compulsory Learning Plan" at bounding box center [621, 162] width 140 height 10
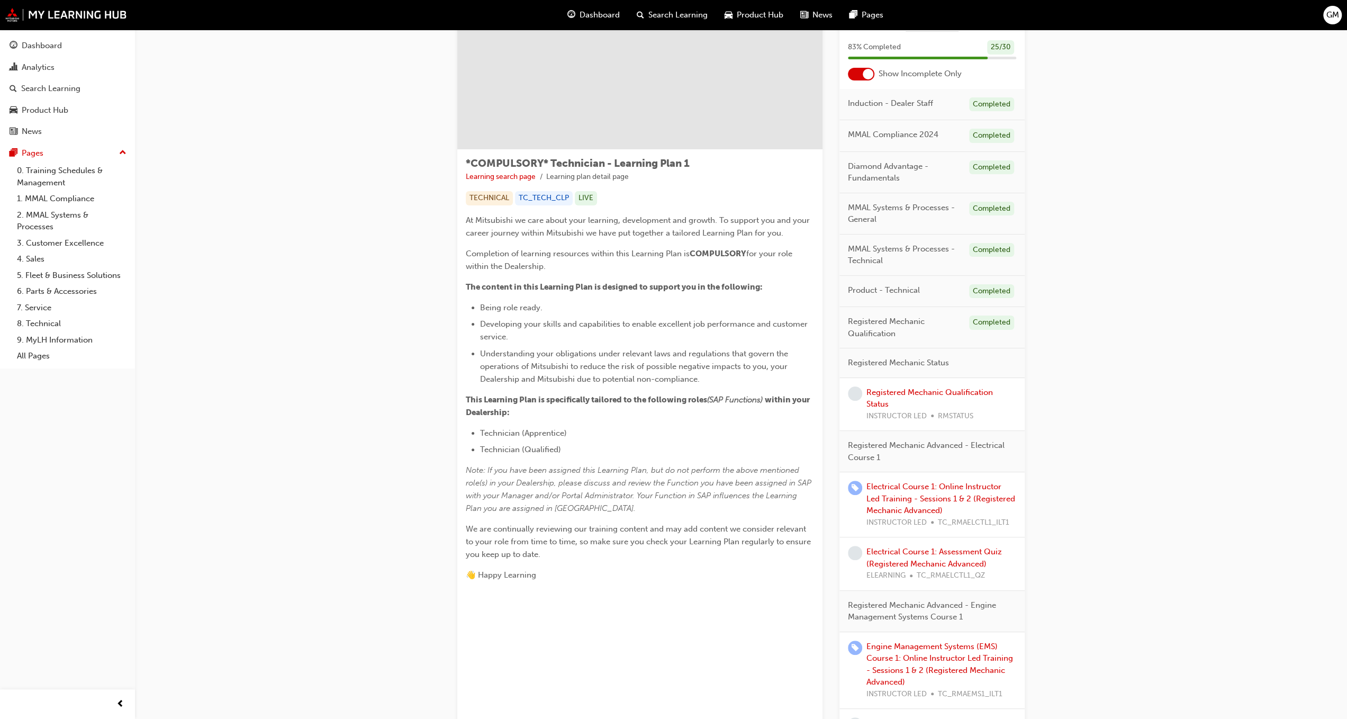
scroll to position [12, 0]
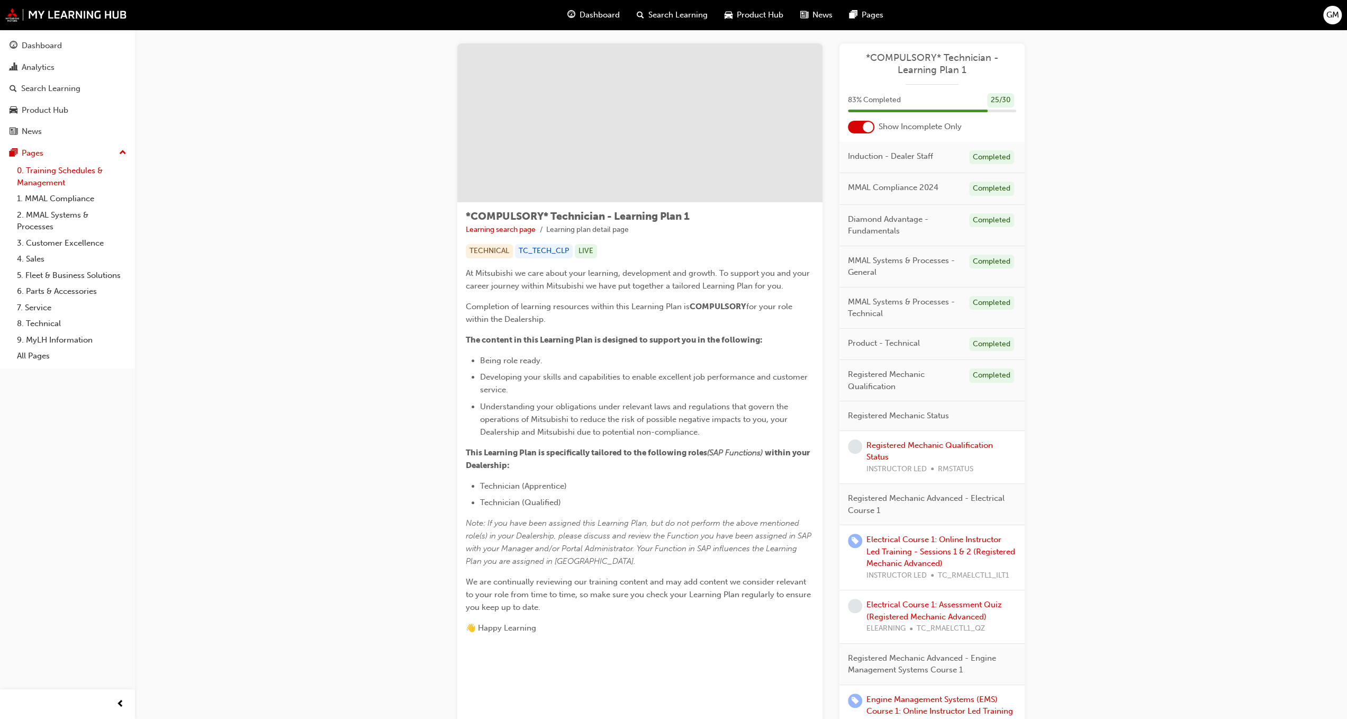
click at [111, 163] on link "0. Training Schedules & Management" at bounding box center [72, 176] width 118 height 28
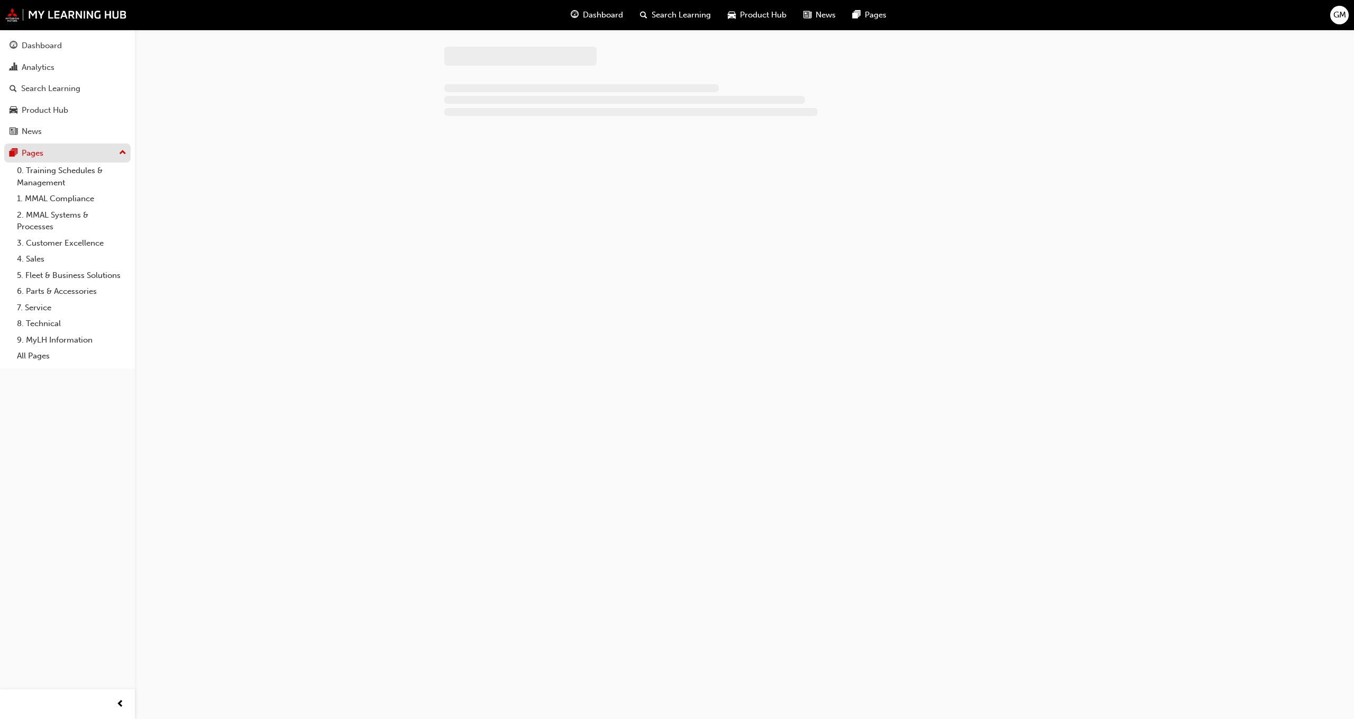
click at [113, 154] on div "Pages" at bounding box center [68, 153] width 116 height 13
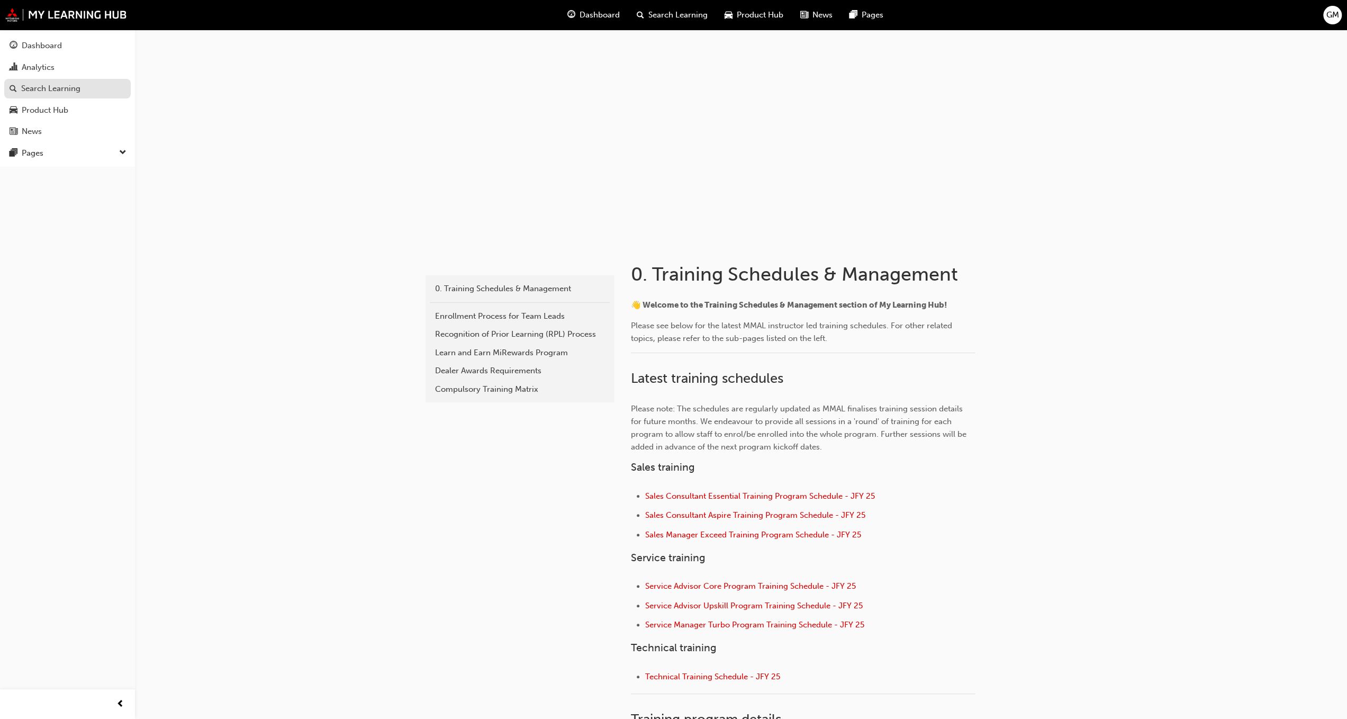
click at [54, 89] on div "Search Learning" at bounding box center [50, 89] width 59 height 12
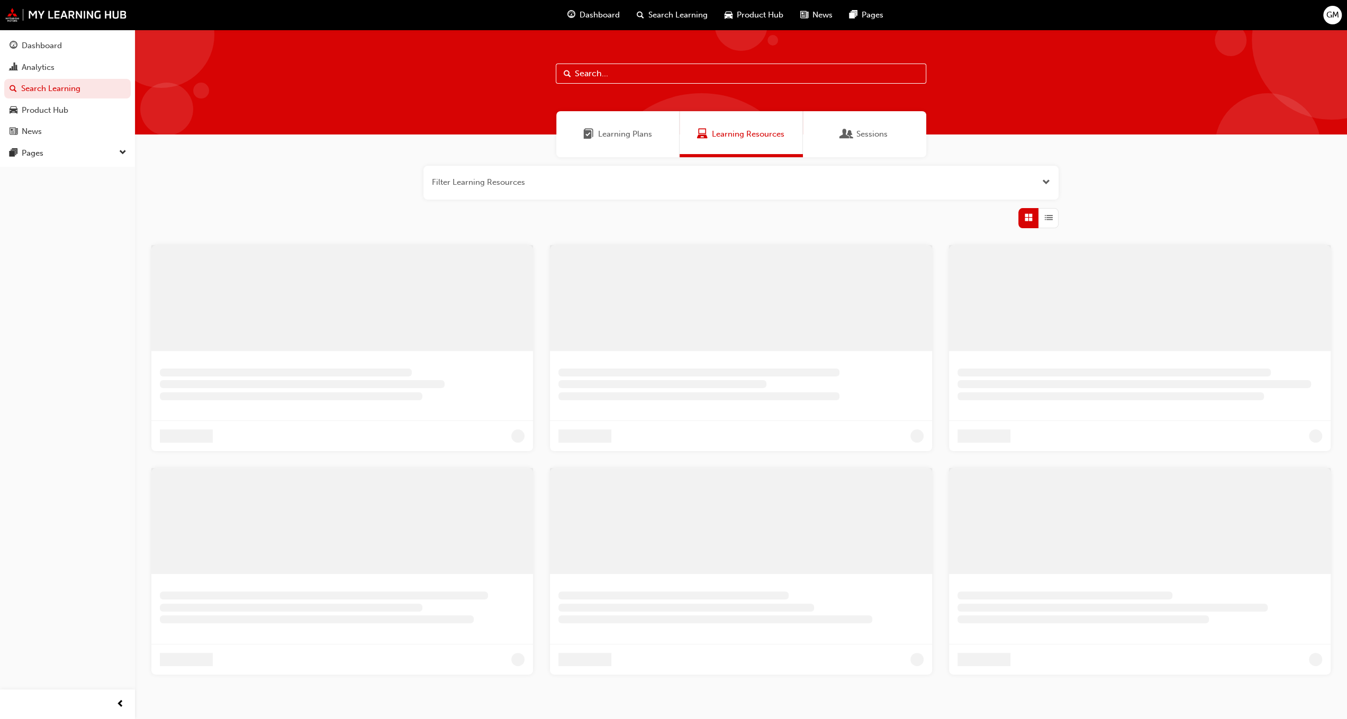
click at [857, 186] on button "button" at bounding box center [740, 183] width 635 height 34
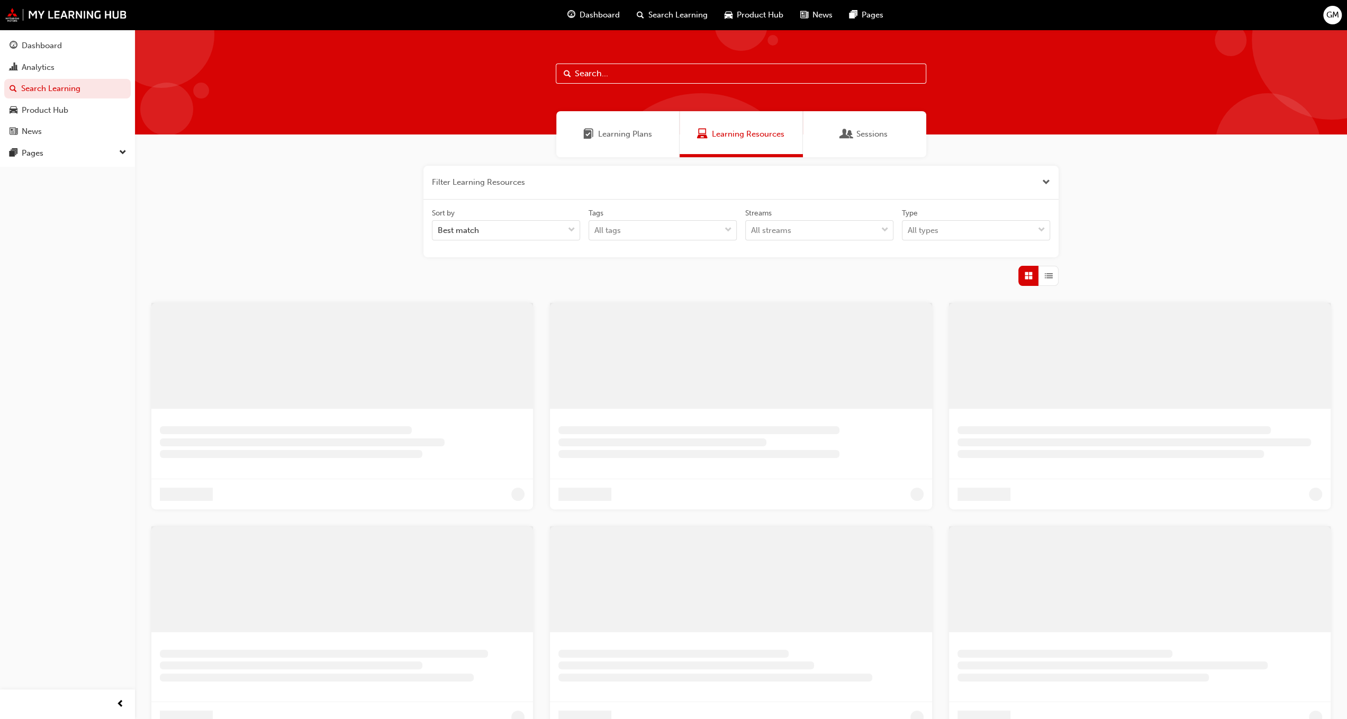
click at [858, 182] on button "button" at bounding box center [740, 183] width 635 height 34
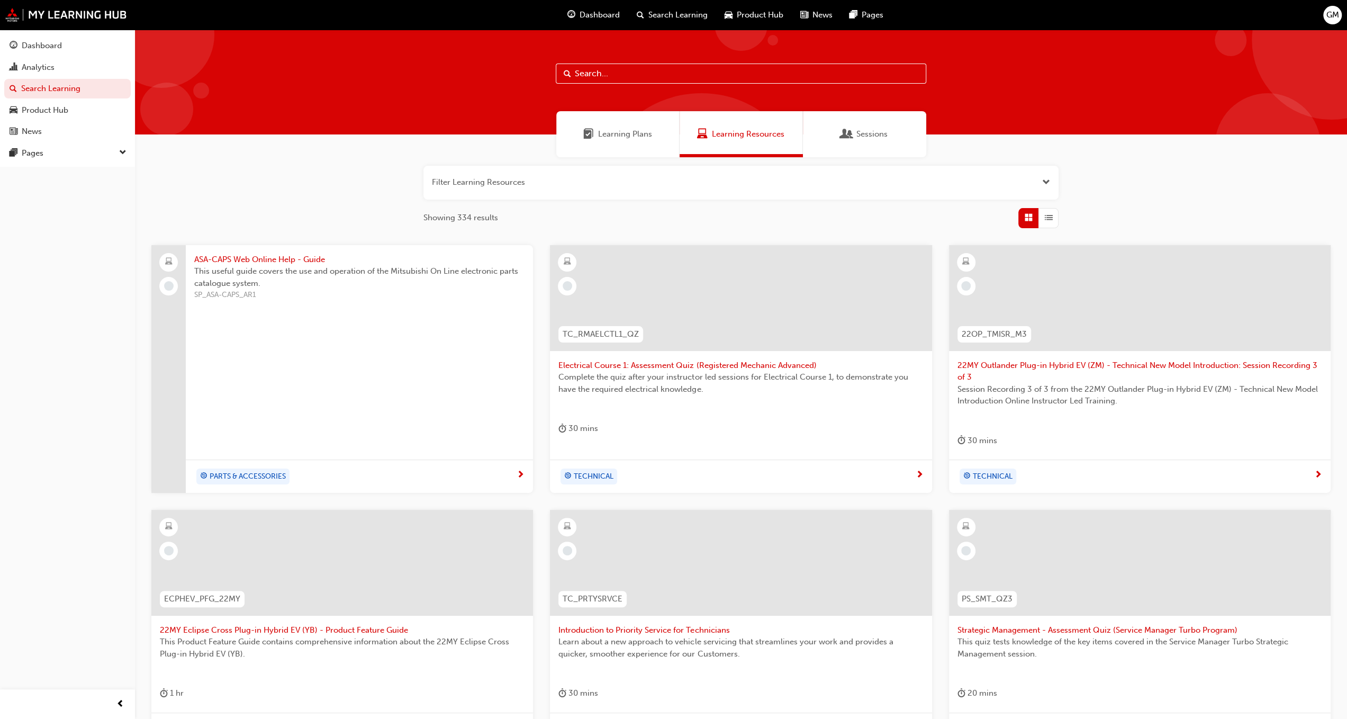
click at [758, 404] on div "Complete the quiz after your instructor led sessions for Electrical Course 1, t…" at bounding box center [740, 392] width 365 height 42
click at [829, 137] on div "Sessions" at bounding box center [864, 134] width 123 height 46
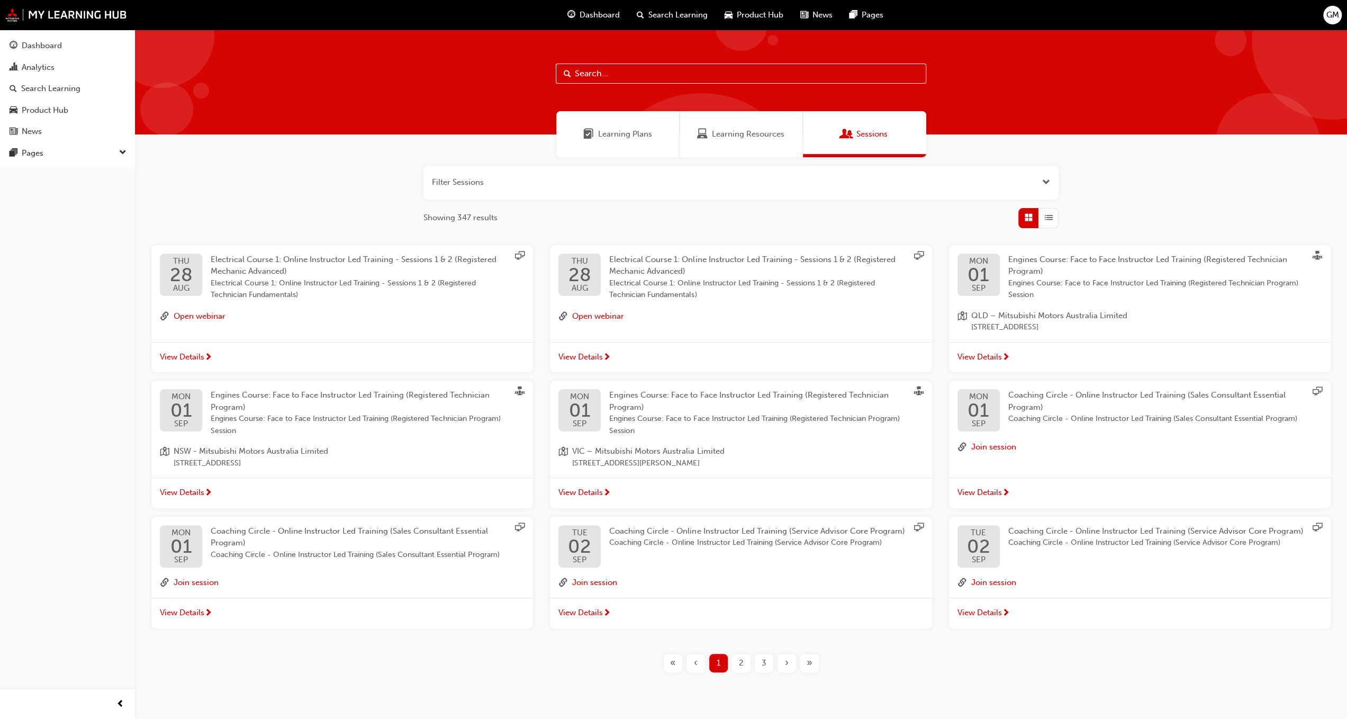
click at [739, 658] on span "2" at bounding box center [741, 663] width 5 height 12
click at [746, 665] on div "2" at bounding box center [741, 662] width 19 height 19
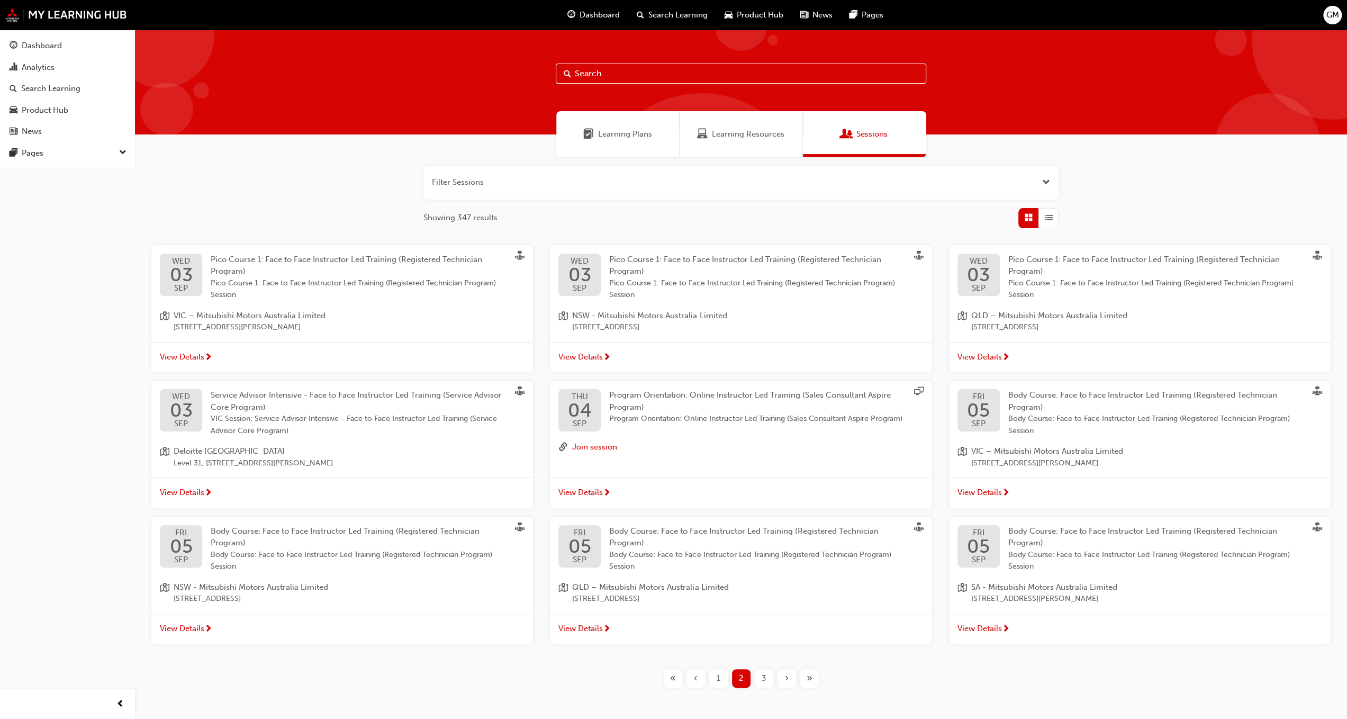
click at [582, 352] on span "View Details" at bounding box center [580, 357] width 44 height 12
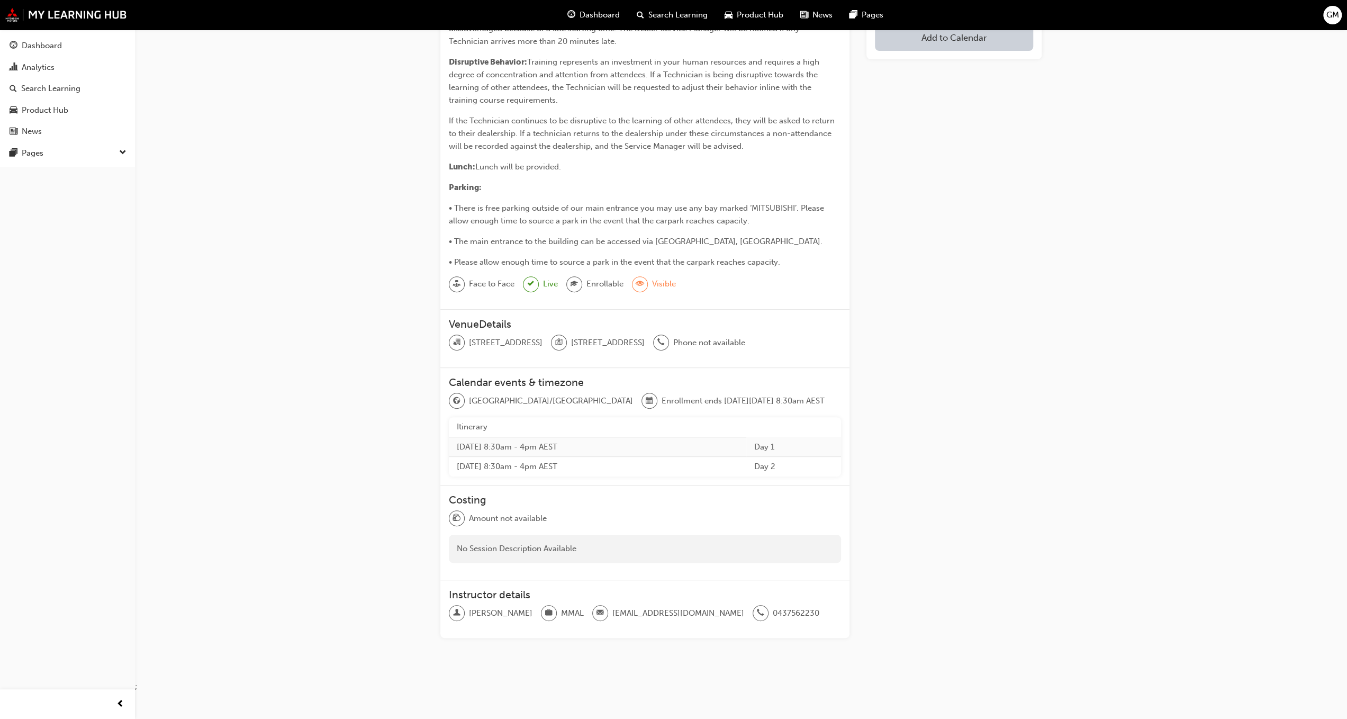
scroll to position [396, 0]
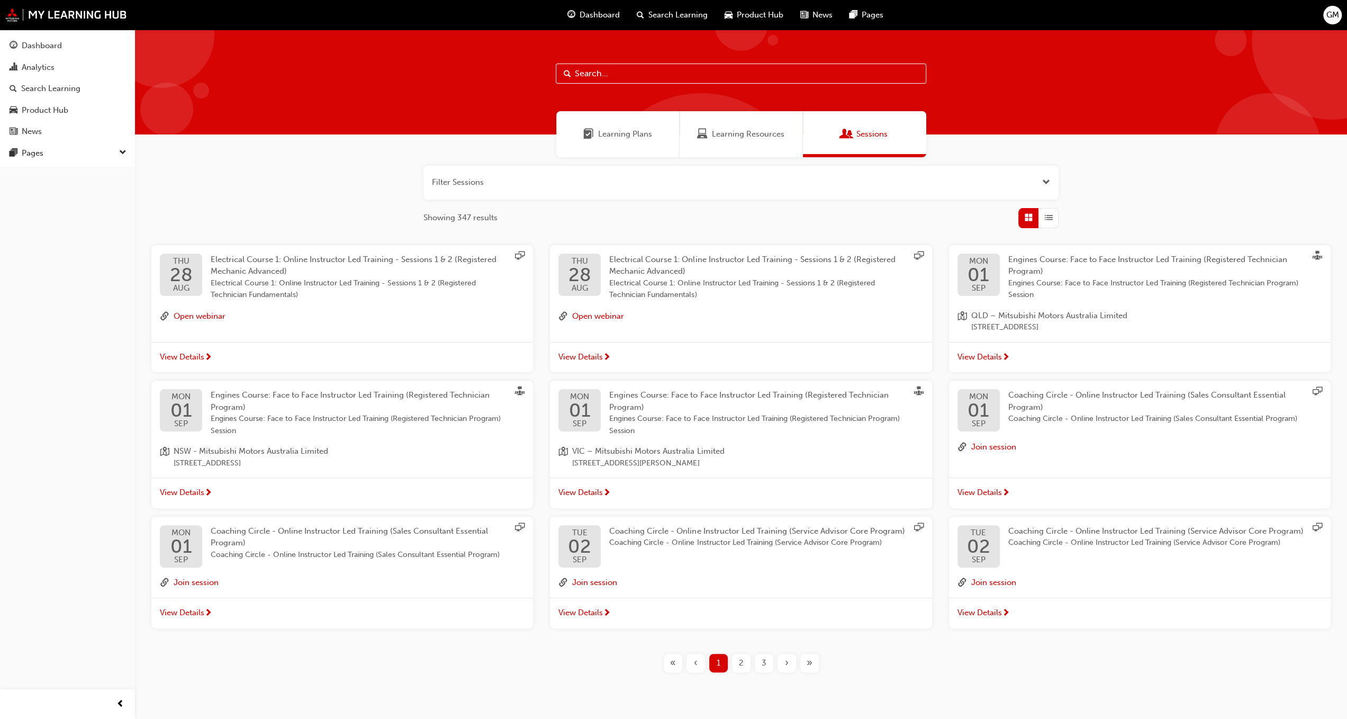
click at [708, 175] on button "button" at bounding box center [740, 183] width 635 height 34
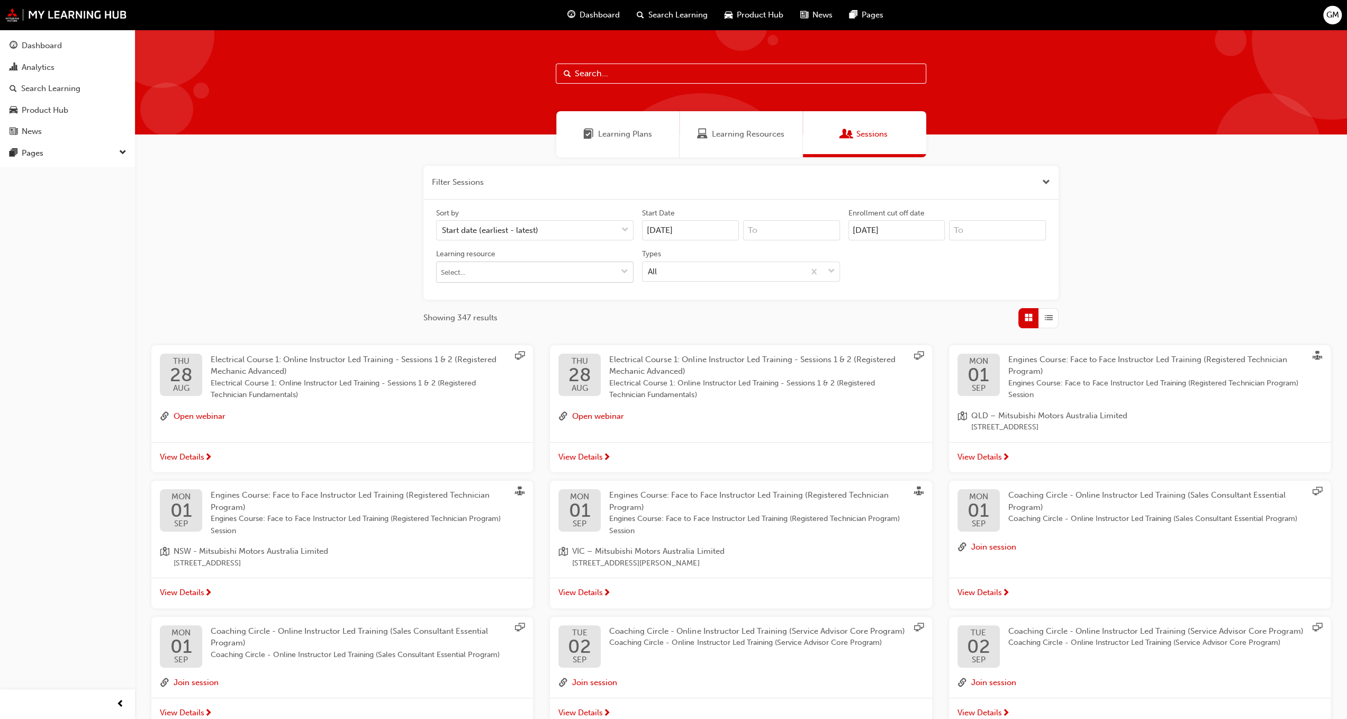
click at [581, 275] on input "Learning resource" at bounding box center [535, 272] width 196 height 20
click at [593, 266] on input "Learning resource No results, type at least 1 character of title or code" at bounding box center [535, 272] width 196 height 20
click at [617, 265] on button "Learning resource No results, type at least 1 character of title or code" at bounding box center [624, 272] width 17 height 20
click at [1142, 216] on div "Filter Sessions Sort by Start date (earliest - latest) Start Date [DATE] Enroll…" at bounding box center [741, 468] width 1212 height 623
click at [1052, 178] on button "button" at bounding box center [740, 183] width 635 height 34
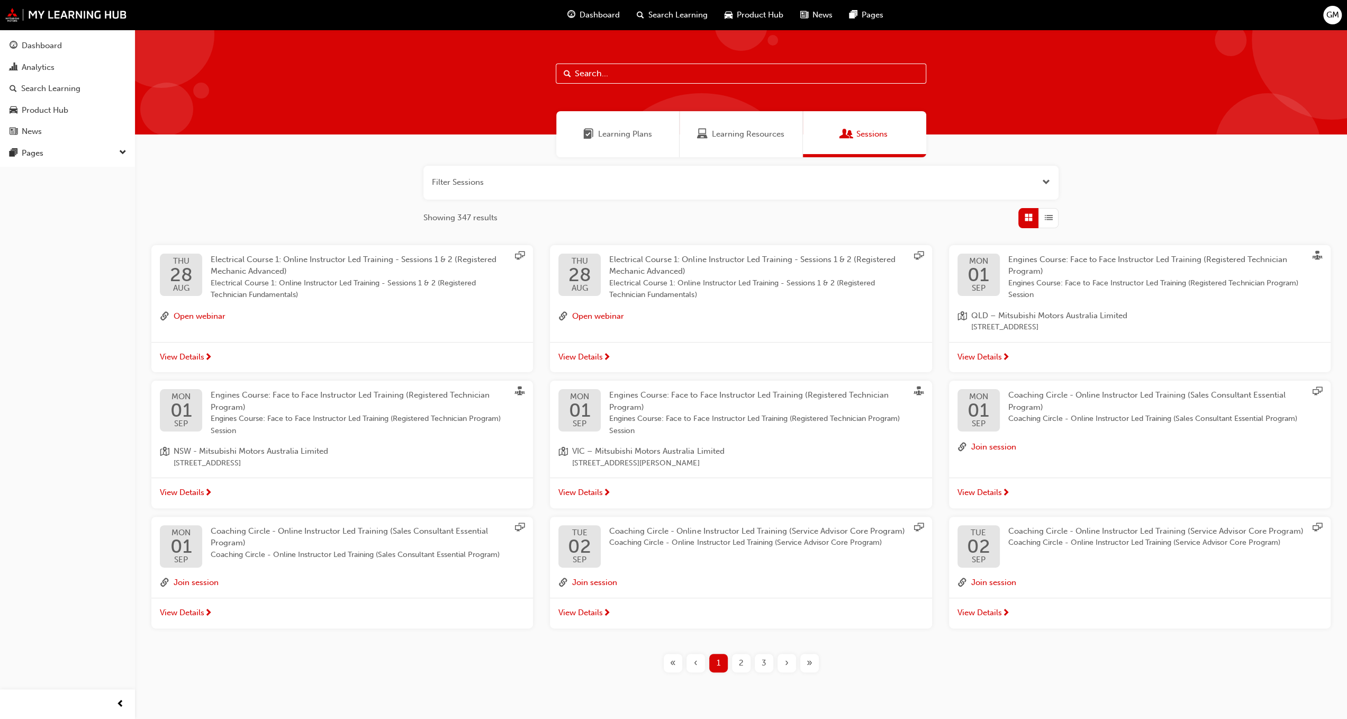
click at [762, 134] on span "Learning Resources" at bounding box center [748, 134] width 72 height 12
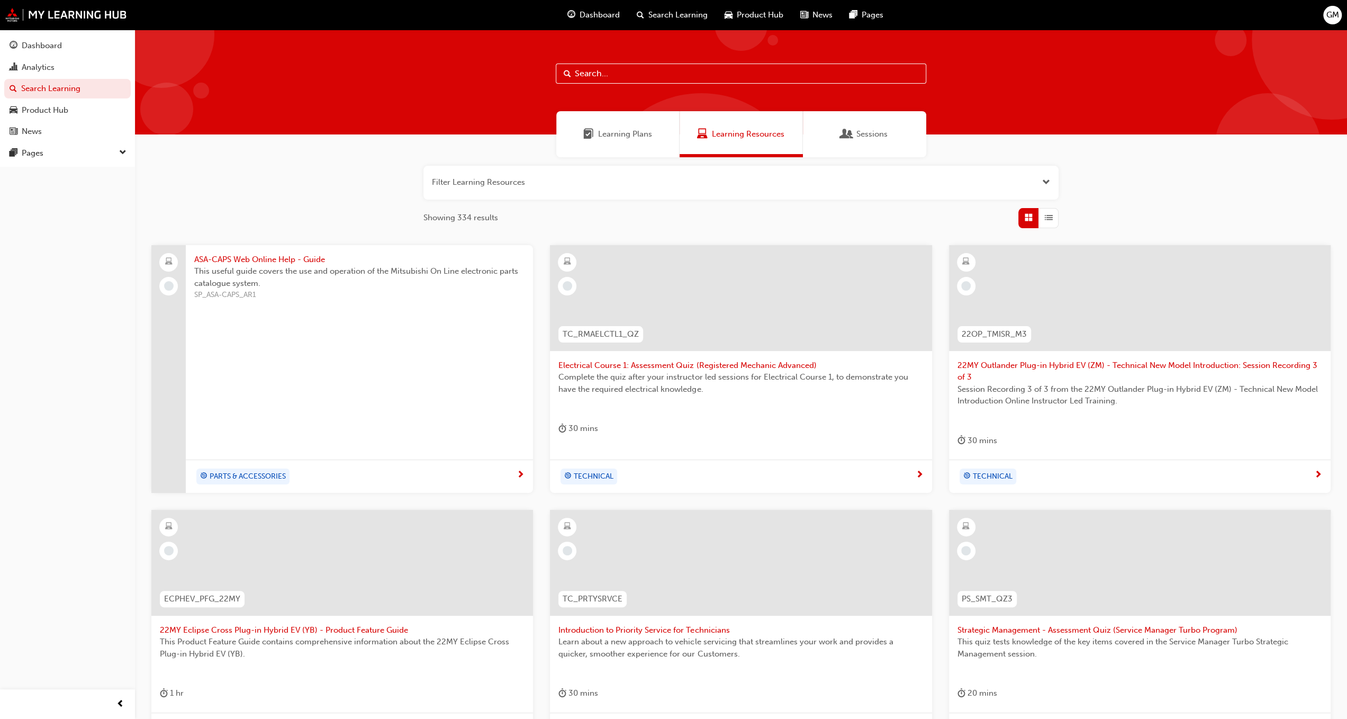
click at [619, 133] on span "Learning Plans" at bounding box center [625, 134] width 54 height 12
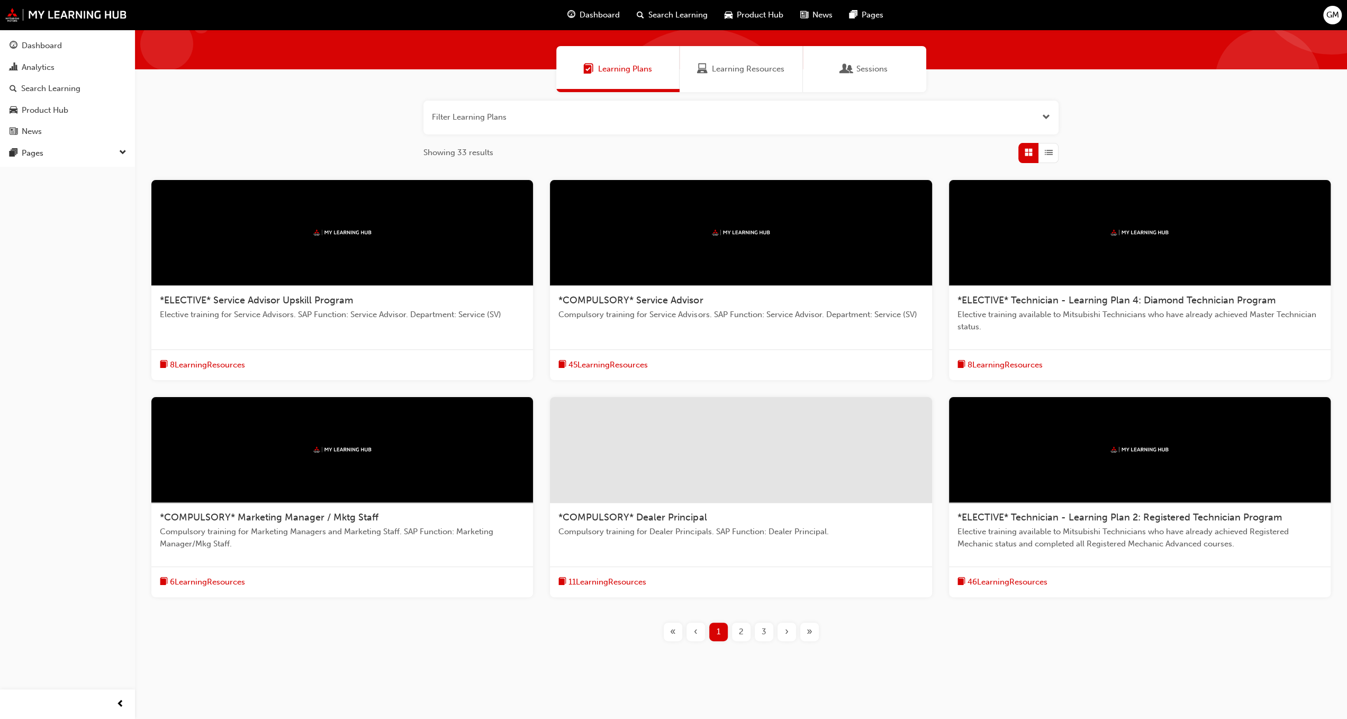
scroll to position [72, 0]
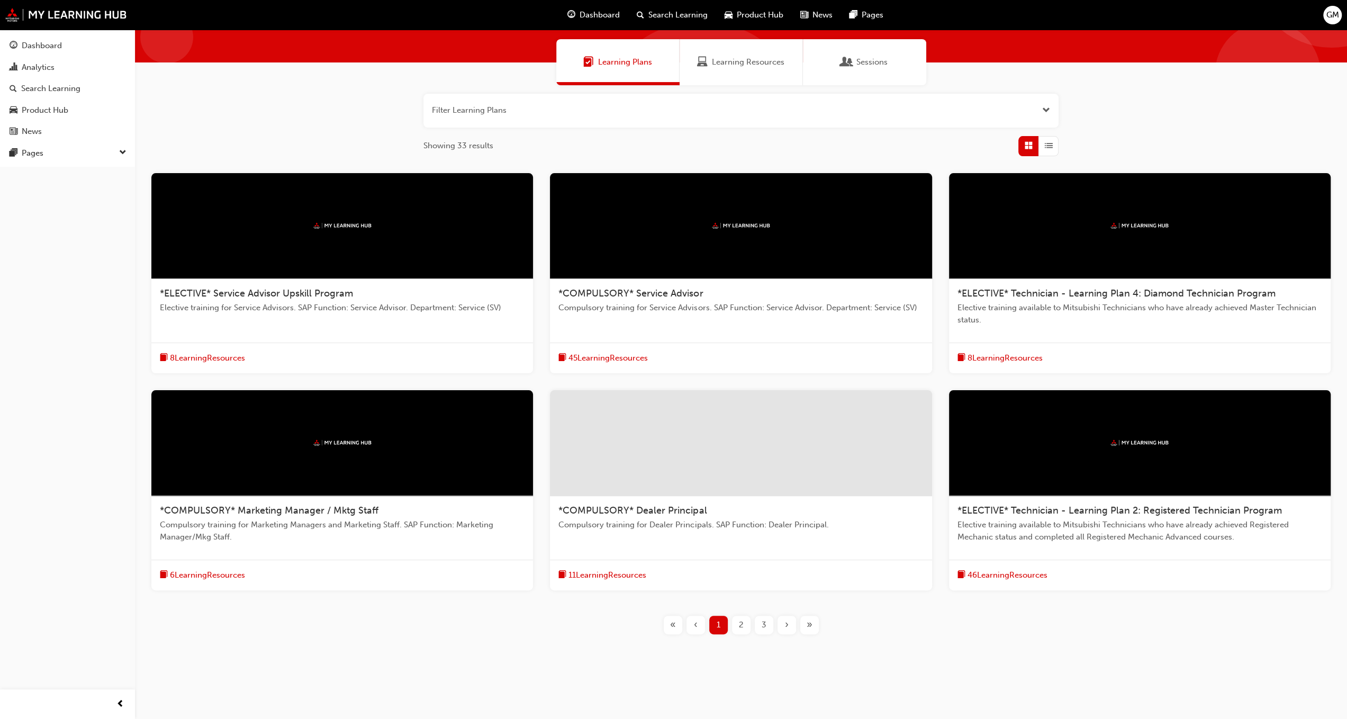
click at [748, 617] on div "2" at bounding box center [741, 624] width 19 height 19
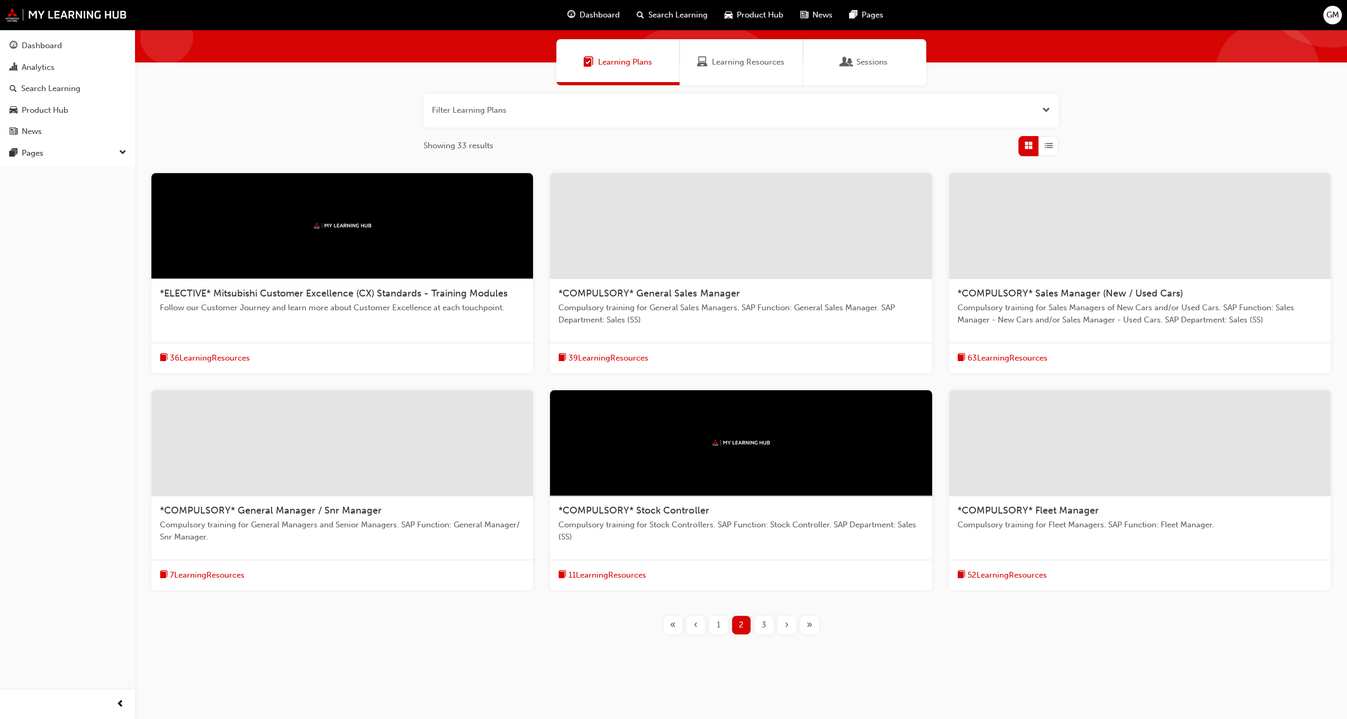
click at [771, 619] on div "3" at bounding box center [763, 624] width 19 height 19
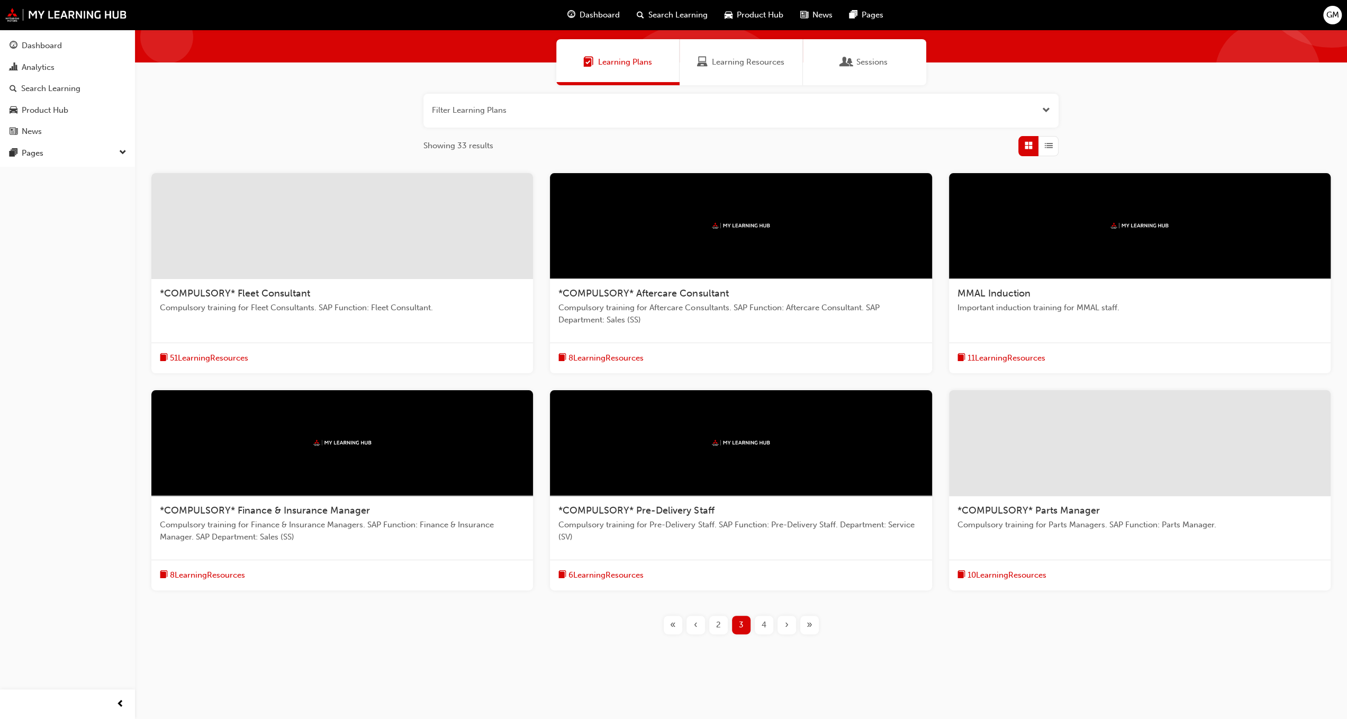
click at [717, 100] on button "button" at bounding box center [740, 111] width 635 height 34
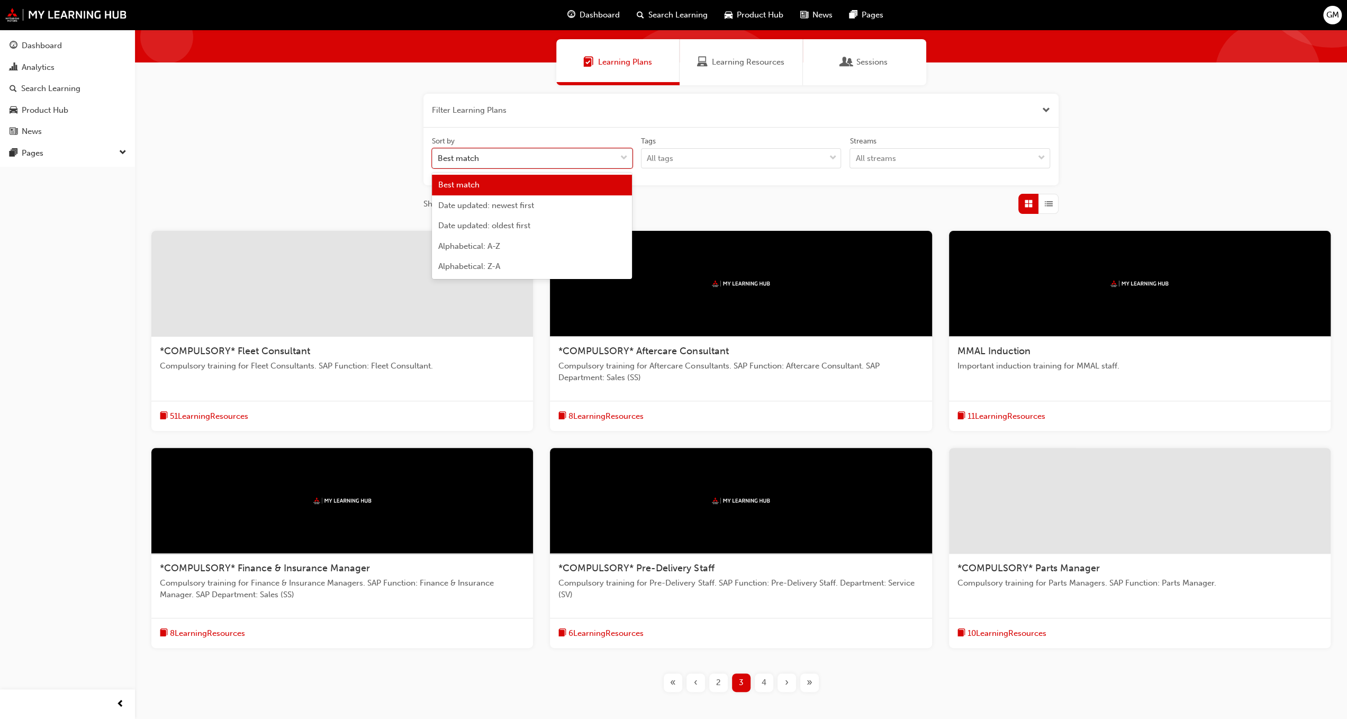
click at [611, 162] on div "Best match" at bounding box center [524, 158] width 184 height 19
click at [439, 162] on input "Sort by option Best match focused, 1 of 5. 5 results available. Use Up and Down…" at bounding box center [438, 157] width 1 height 9
click at [593, 158] on div "Best match" at bounding box center [524, 158] width 184 height 19
click at [439, 158] on input "Sort by option Best match focused, 1 of 5. 5 results available. Use Up and Down…" at bounding box center [438, 157] width 1 height 9
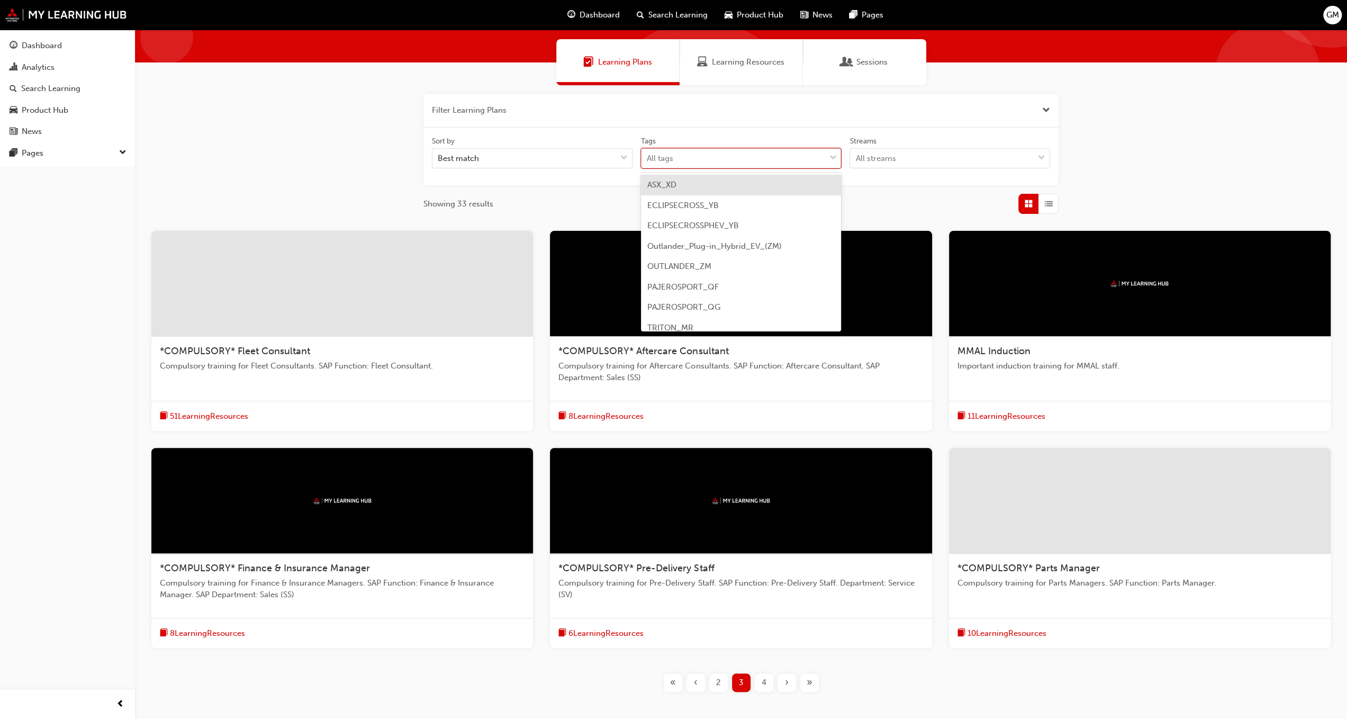
click at [676, 154] on div "All tags" at bounding box center [733, 158] width 184 height 19
click at [648, 154] on input "Tags option ASX_XD focused, 1 of 9. 9 results available. Use Up and Down to cho…" at bounding box center [647, 157] width 1 height 9
drag, startPoint x: 741, startPoint y: 151, endPoint x: 825, endPoint y: 153, distance: 84.7
click at [743, 152] on div "All tags" at bounding box center [733, 158] width 184 height 19
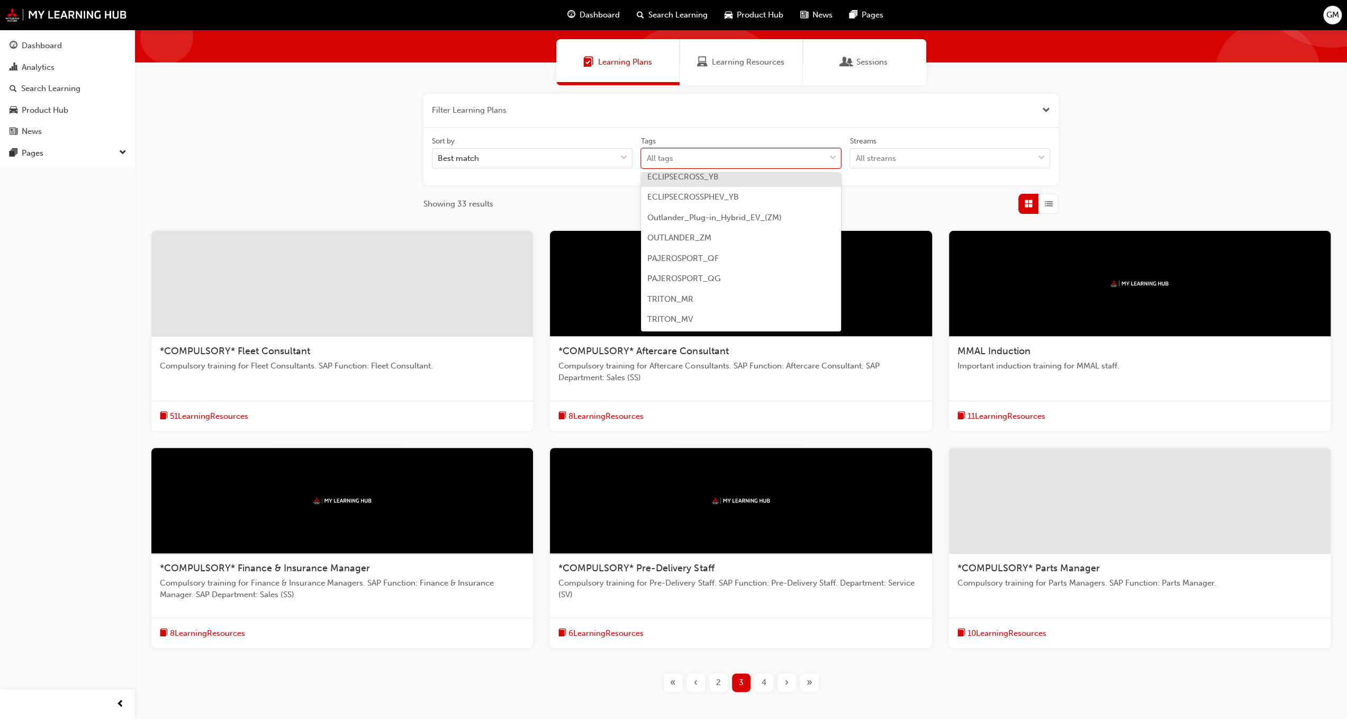
click at [648, 153] on input "Tags option ECLIPSECROSS_YB focused, 2 of 9. 9 results available. Use Up and Do…" at bounding box center [647, 157] width 1 height 9
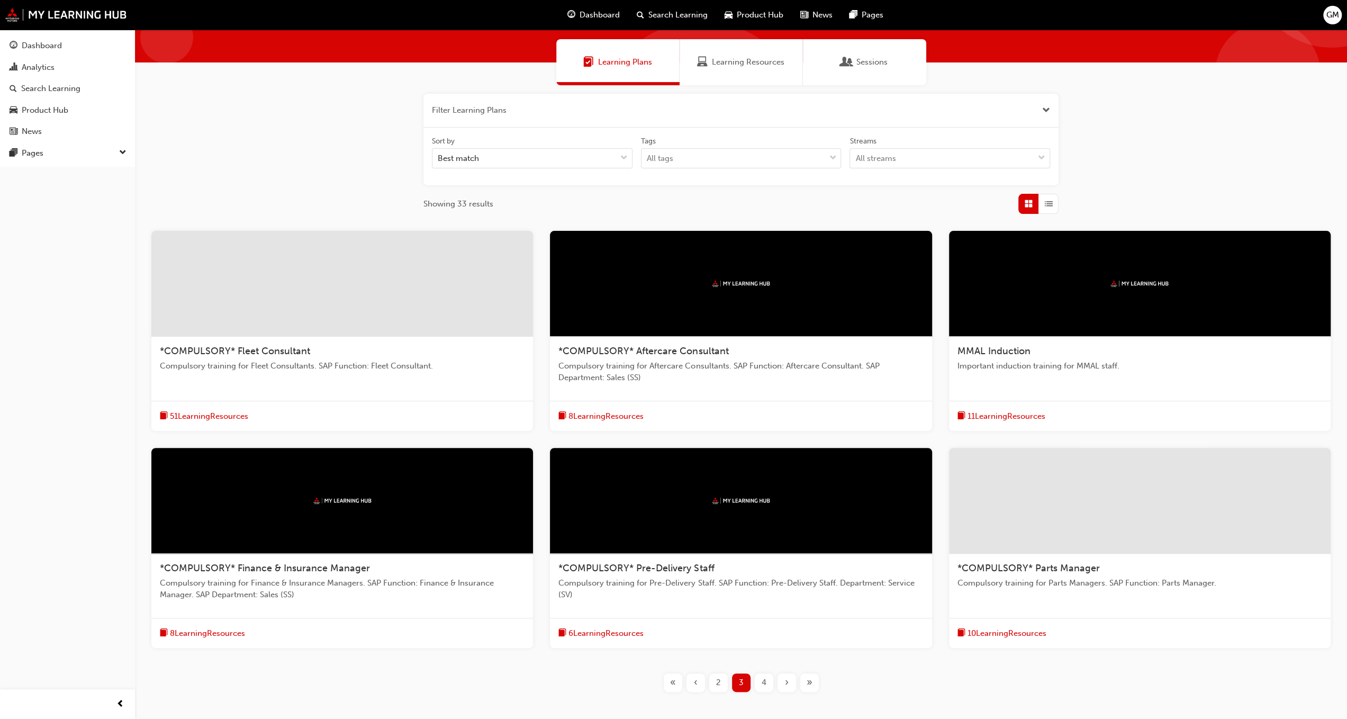
click at [880, 169] on div "Sort by Best match Tags All tags Streams All streams" at bounding box center [741, 156] width 626 height 41
click at [896, 153] on div "All streams" at bounding box center [942, 158] width 184 height 19
click at [856, 153] on input "Streams All streams" at bounding box center [855, 157] width 1 height 9
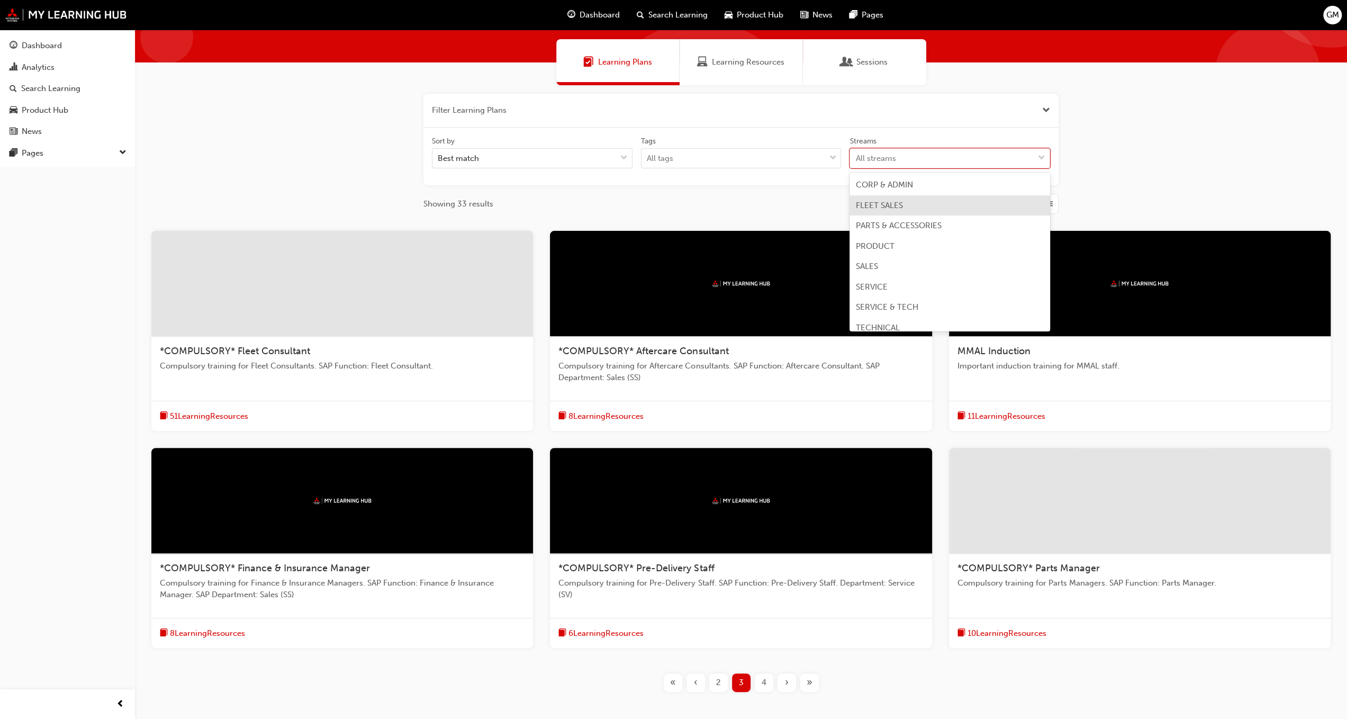
scroll to position [8, 0]
click at [893, 316] on span "TECHNICAL" at bounding box center [878, 319] width 44 height 10
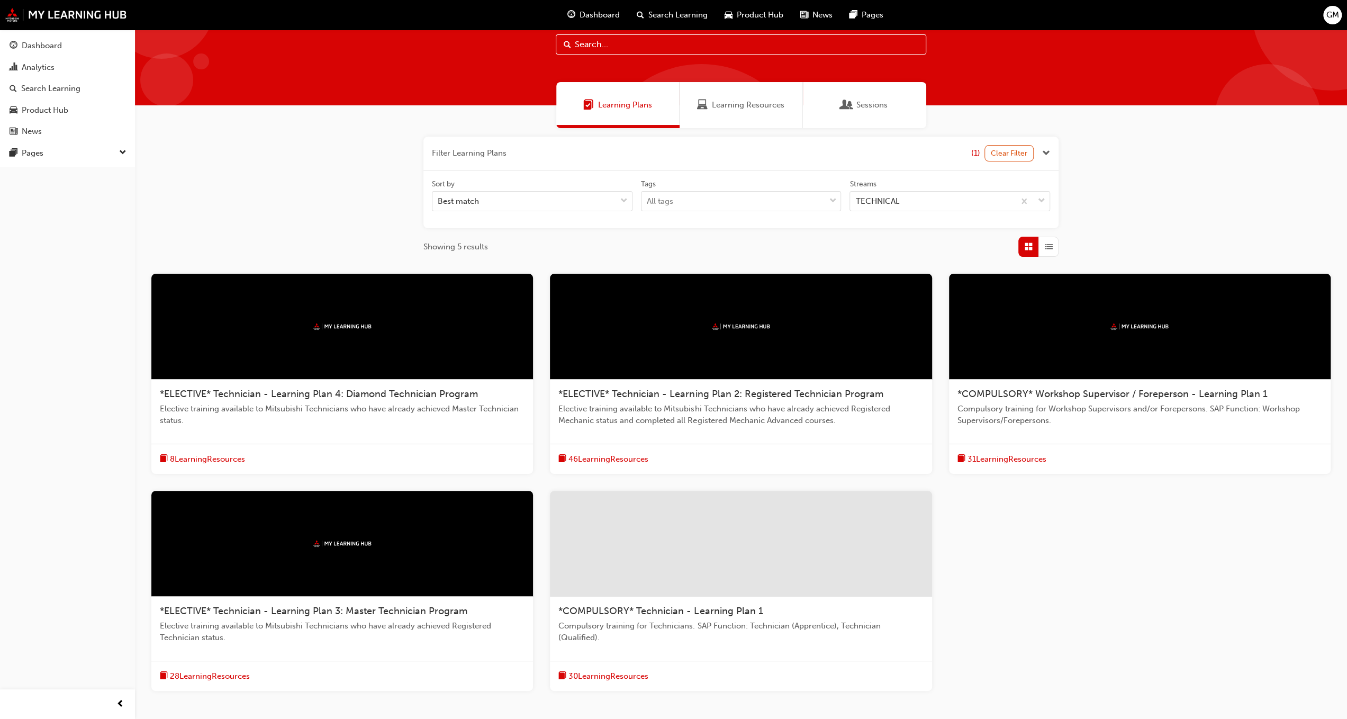
scroll to position [53, 0]
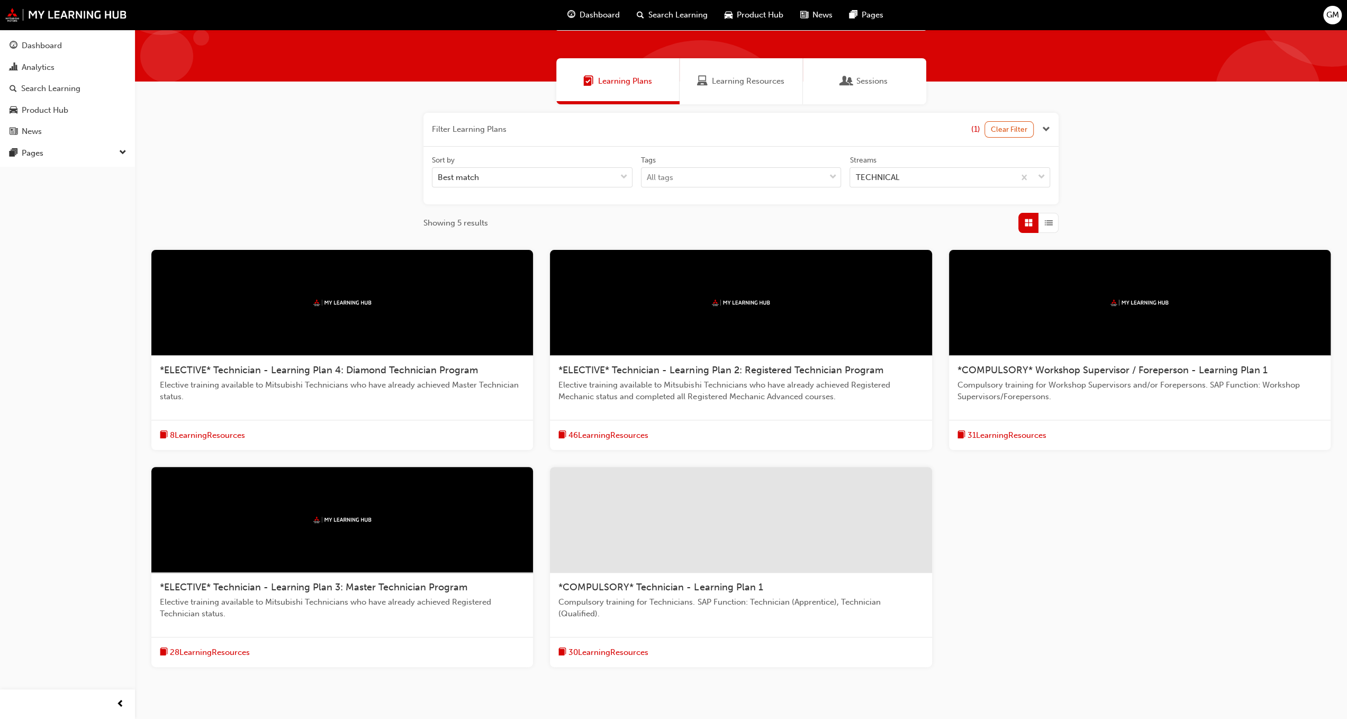
click at [1053, 396] on span "Compulsory training for Workshop Supervisors and/or Forepersons. SAP Function: …" at bounding box center [1139, 391] width 365 height 24
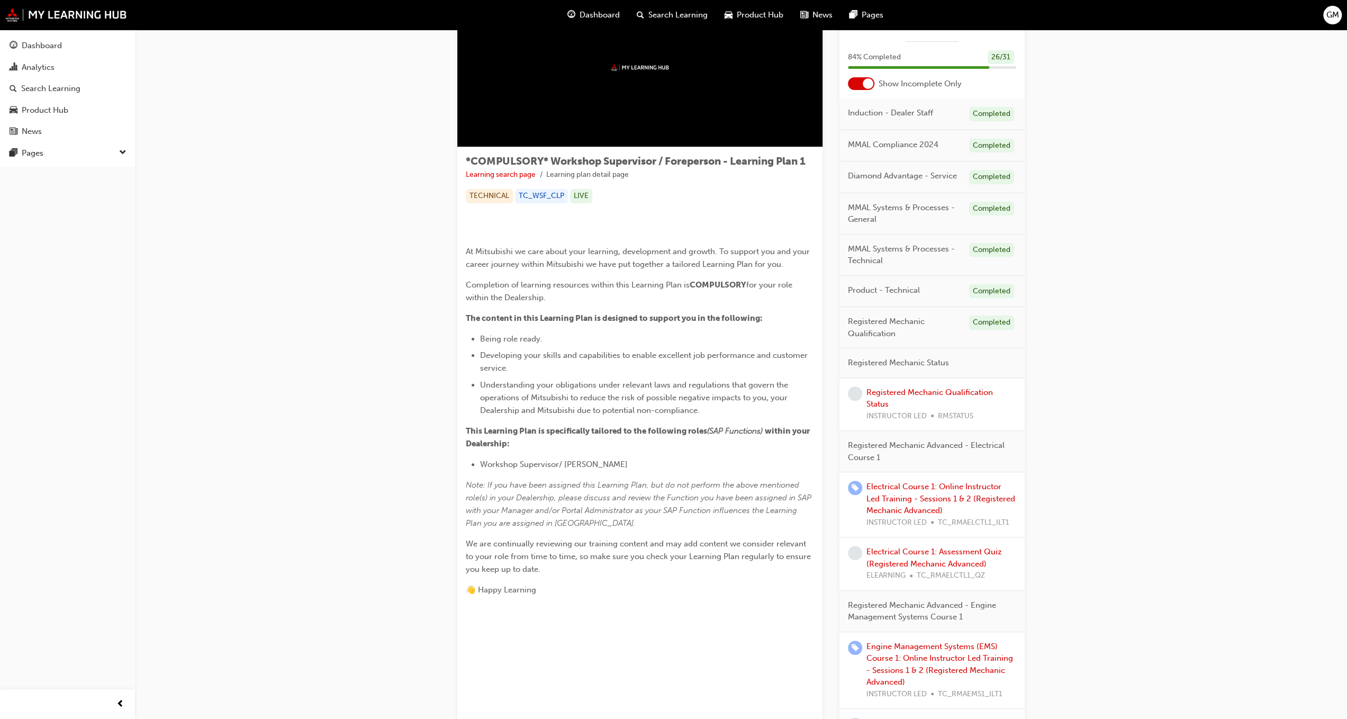
scroll to position [67, 0]
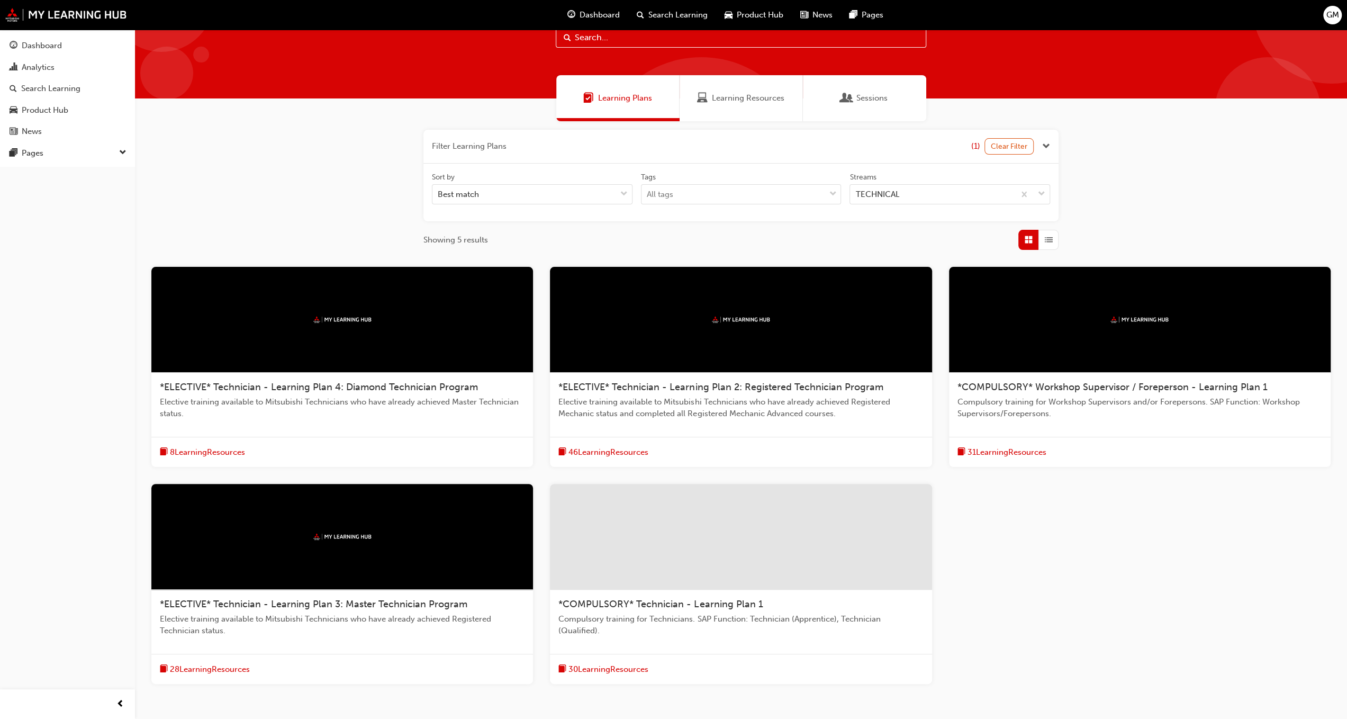
scroll to position [53, 0]
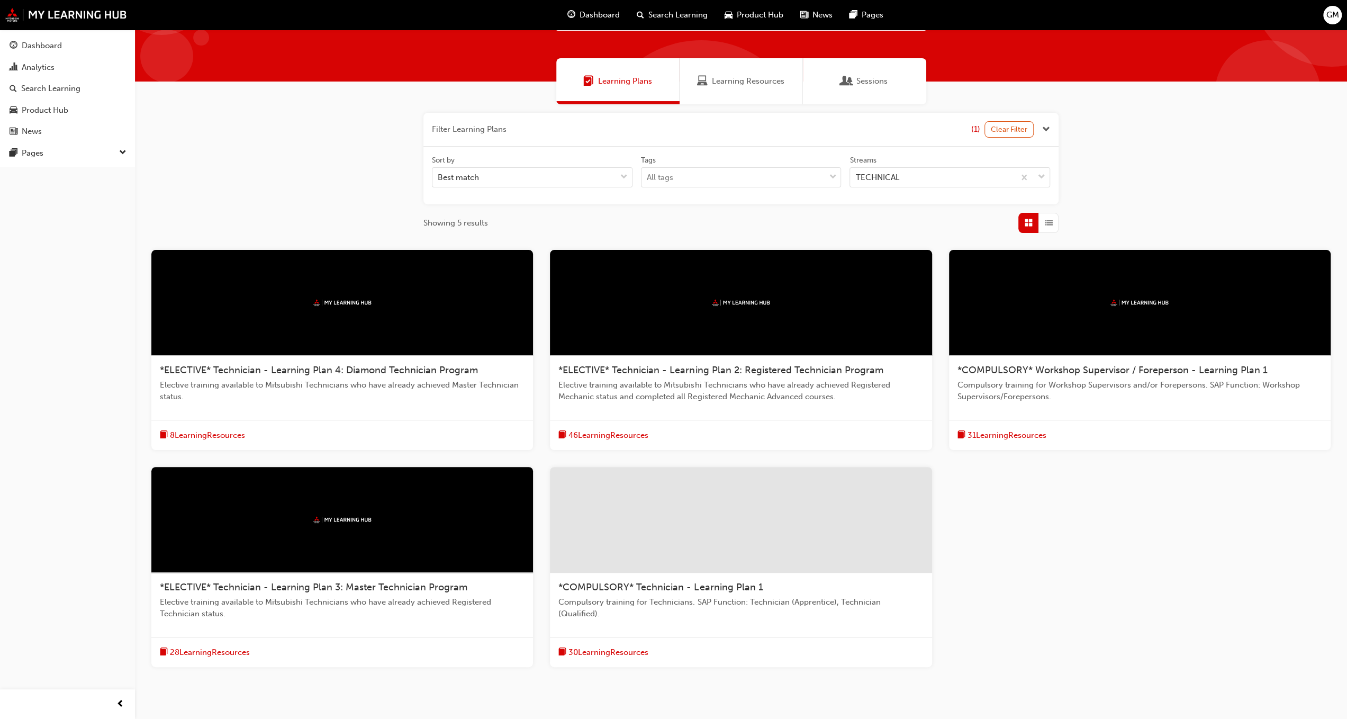
click at [793, 375] on span "*ELECTIVE* Technician - Learning Plan 2: Registered Technician Program" at bounding box center [720, 370] width 324 height 12
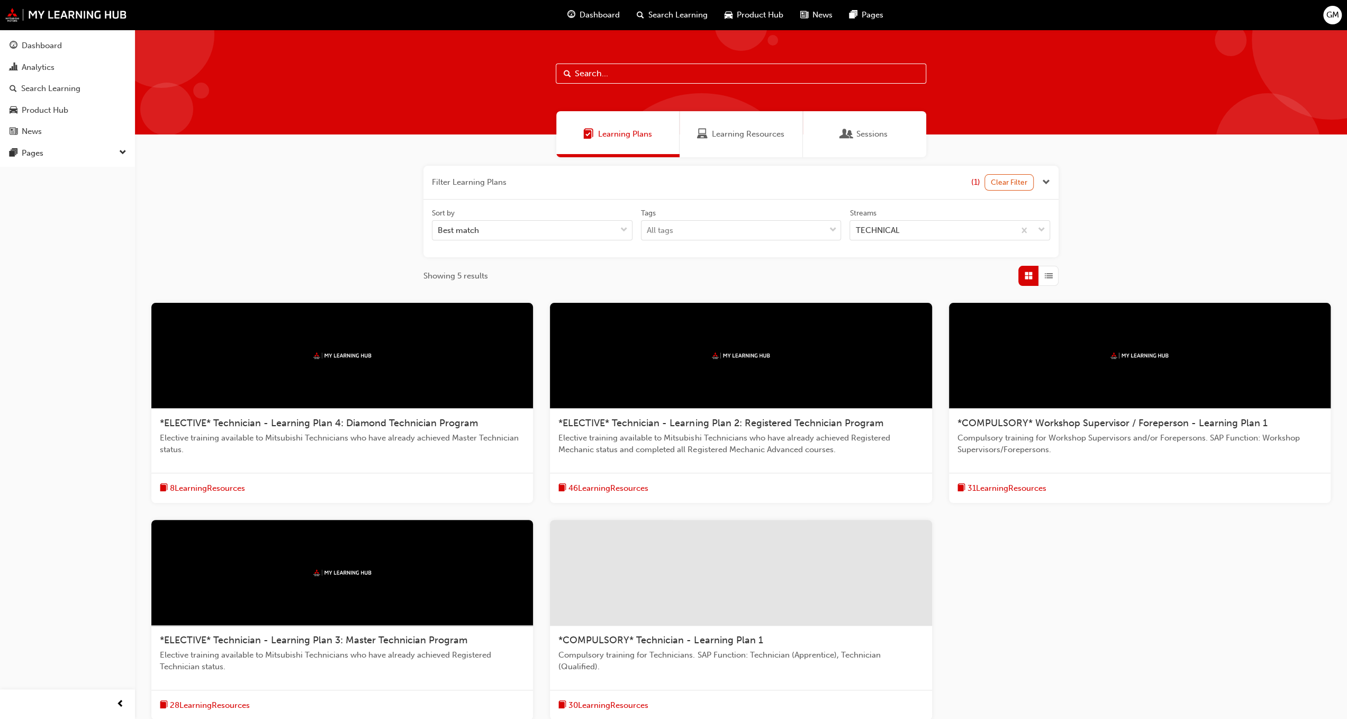
click at [727, 139] on span "Learning Resources" at bounding box center [748, 134] width 72 height 12
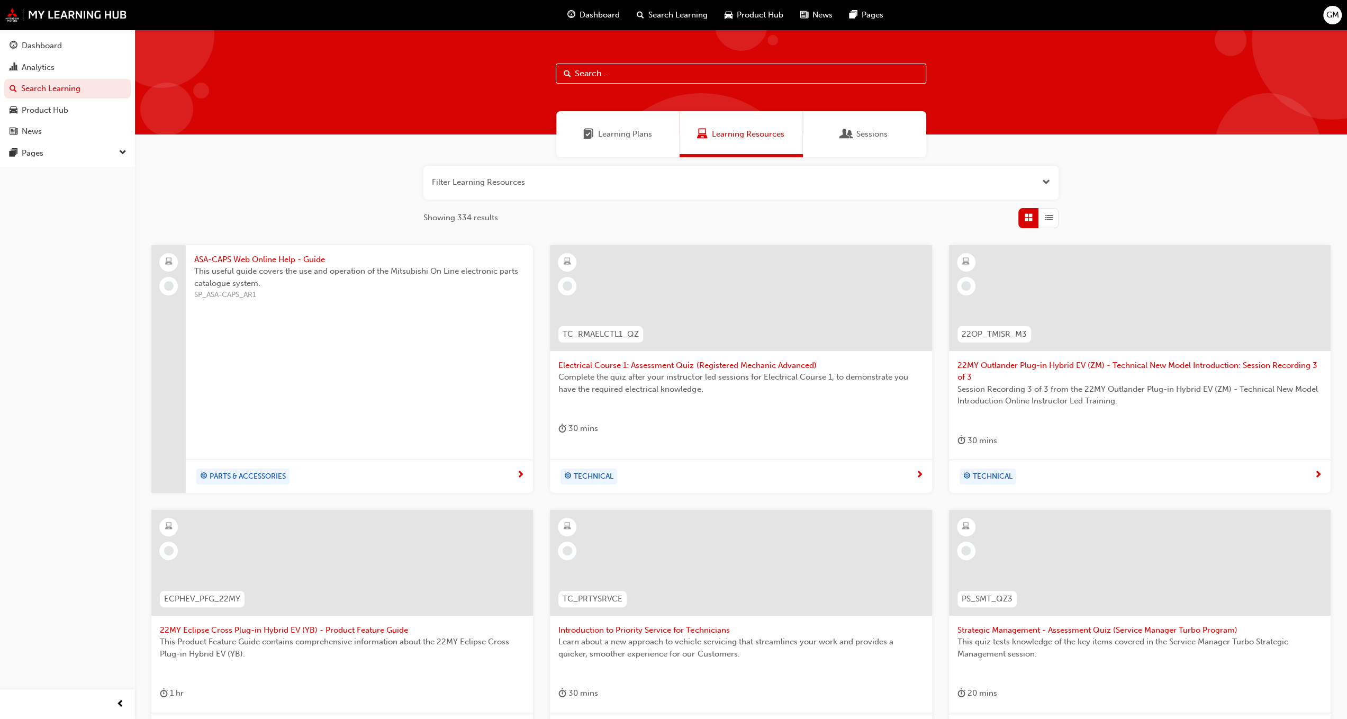
click at [649, 133] on span "Learning Plans" at bounding box center [625, 134] width 54 height 12
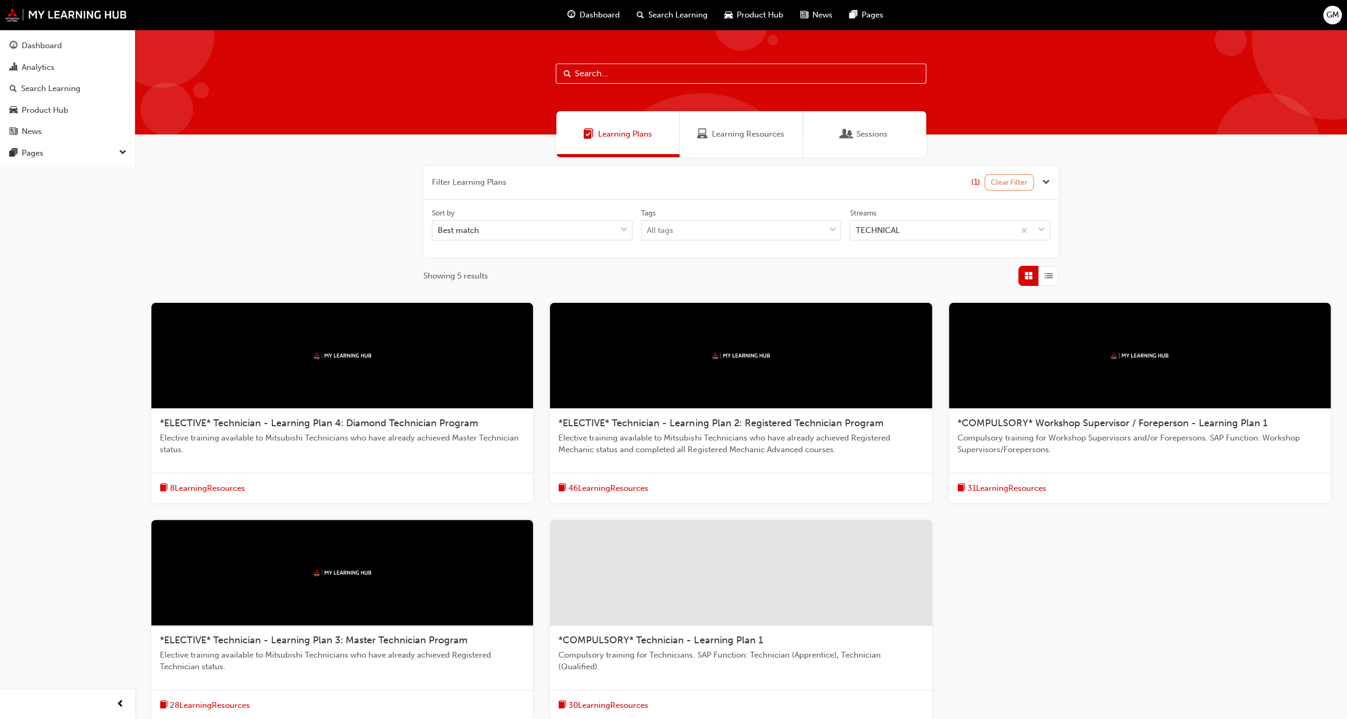
click at [1016, 177] on button "Clear Filter" at bounding box center [1009, 182] width 50 height 16
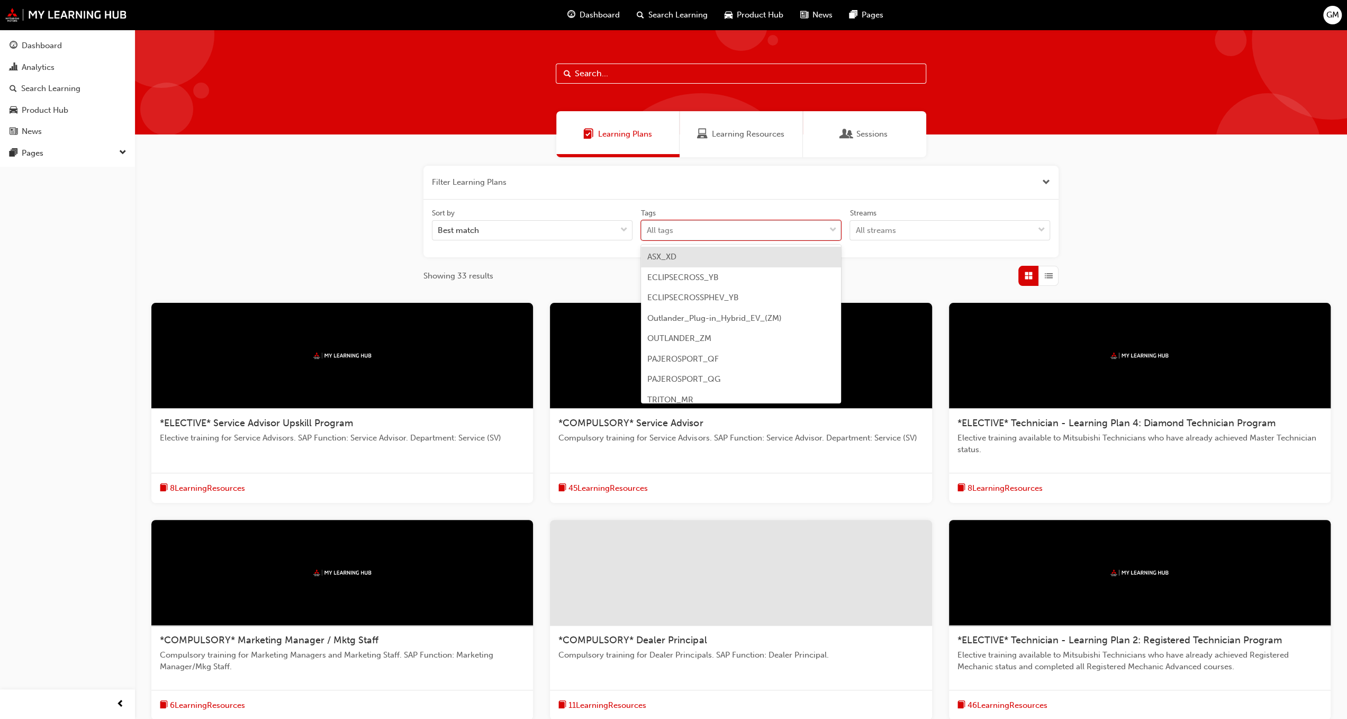
click at [789, 235] on div "All tags" at bounding box center [733, 230] width 184 height 19
click at [648, 234] on input "Tags option ASX_XD focused, 1 of 9. 9 results available. Use Up and Down to cho…" at bounding box center [647, 229] width 1 height 9
click at [778, 233] on div "All tags" at bounding box center [733, 230] width 184 height 19
click at [648, 233] on input "Tags option ASX_XD focused, 1 of 9. 9 results available. Use Up and Down to cho…" at bounding box center [647, 229] width 1 height 9
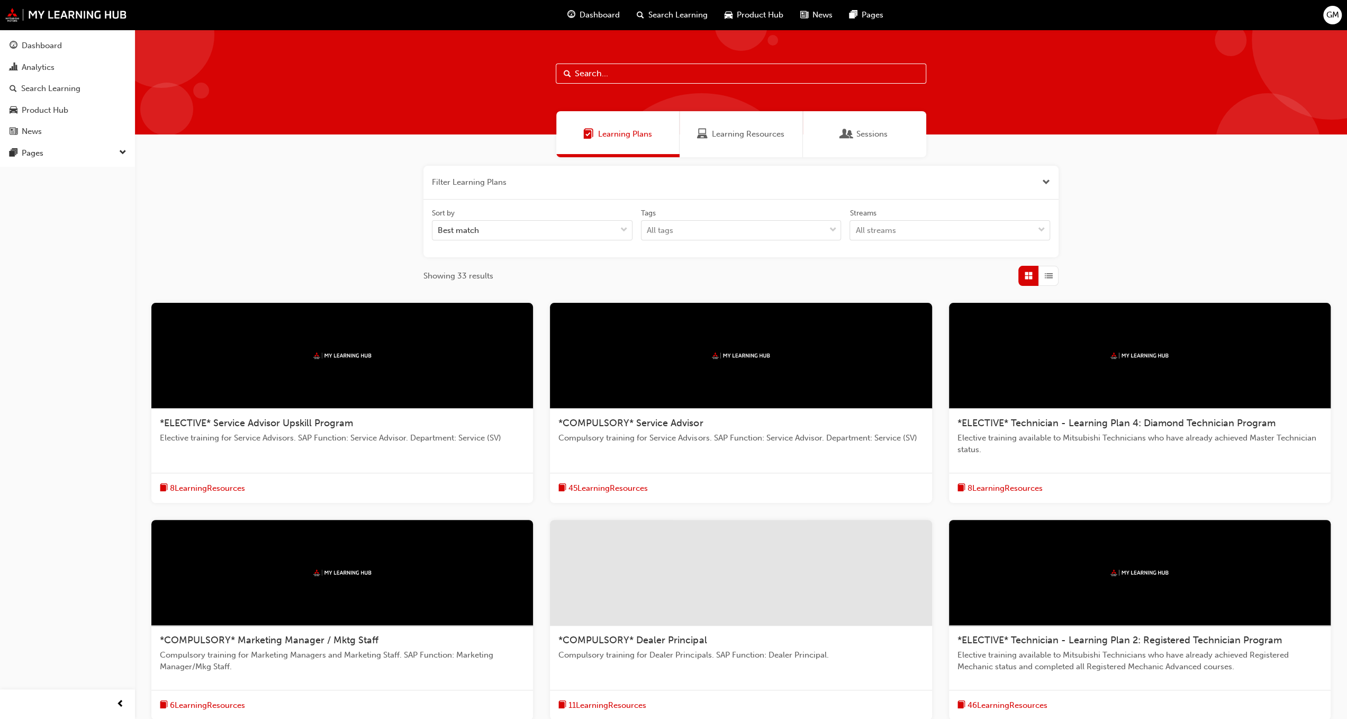
click at [760, 154] on div "Learning Resources" at bounding box center [740, 134] width 123 height 46
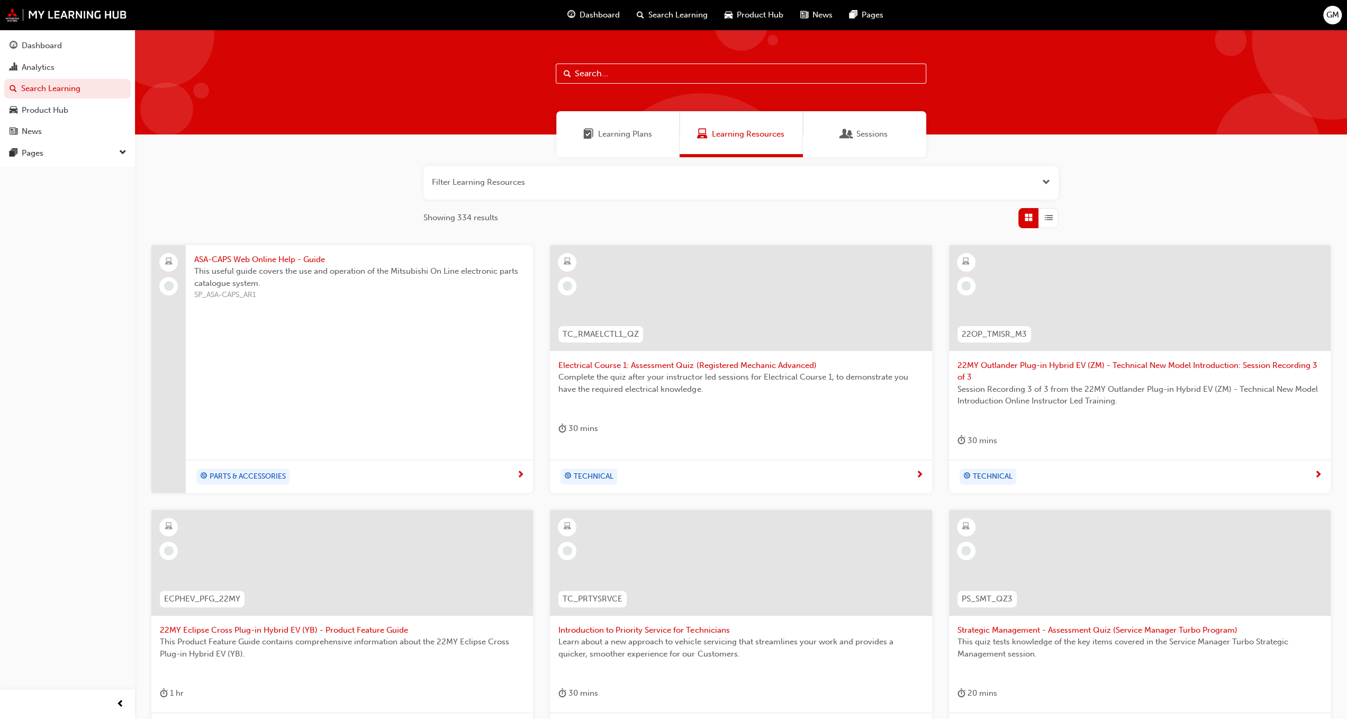
click at [779, 174] on button "button" at bounding box center [740, 183] width 635 height 34
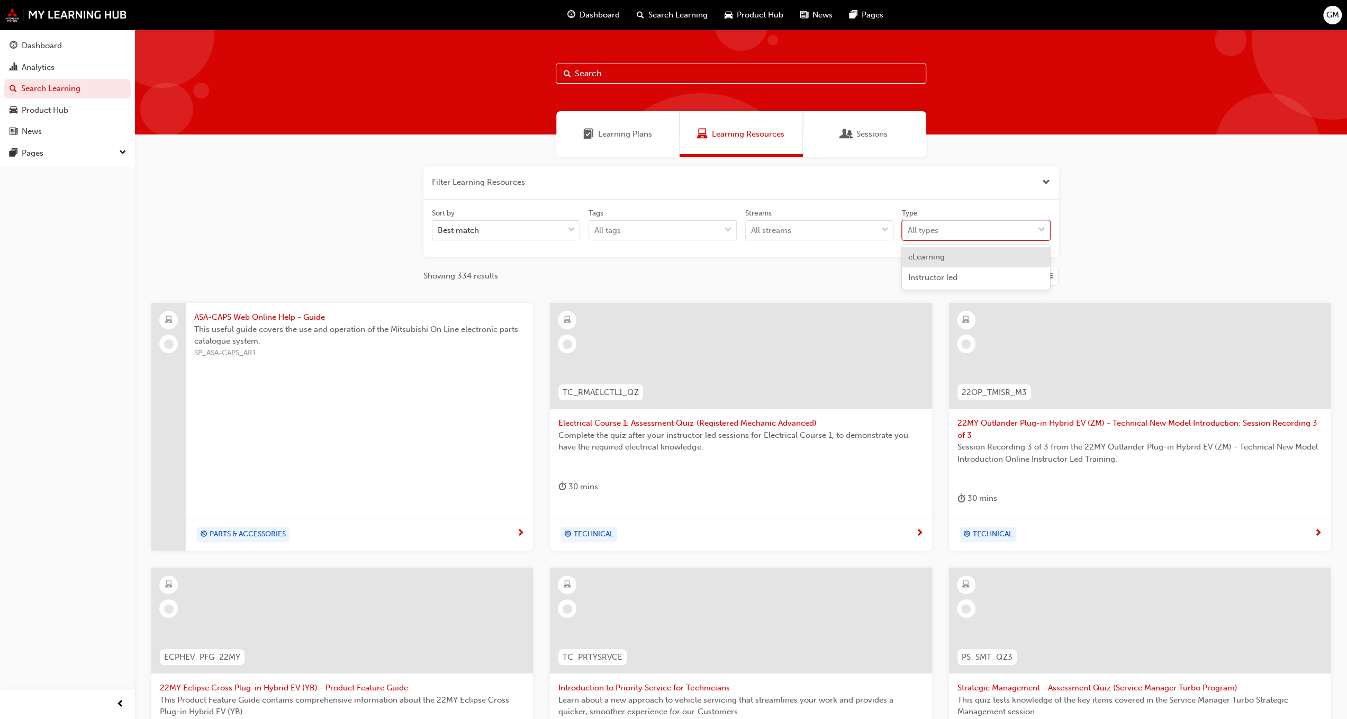
click at [924, 224] on div "All types" at bounding box center [922, 230] width 31 height 12
click at [908, 225] on input "Type option eLearning focused, 1 of 2. 2 results available. Use Up and Down to …" at bounding box center [907, 229] width 1 height 9
click at [928, 243] on div "Sort by Best match Tags All tags Streams All streams Type option eLearning focu…" at bounding box center [741, 228] width 626 height 41
click at [829, 235] on div "All streams" at bounding box center [810, 230] width 131 height 19
click at [752, 234] on input "Streams All streams" at bounding box center [751, 229] width 1 height 9
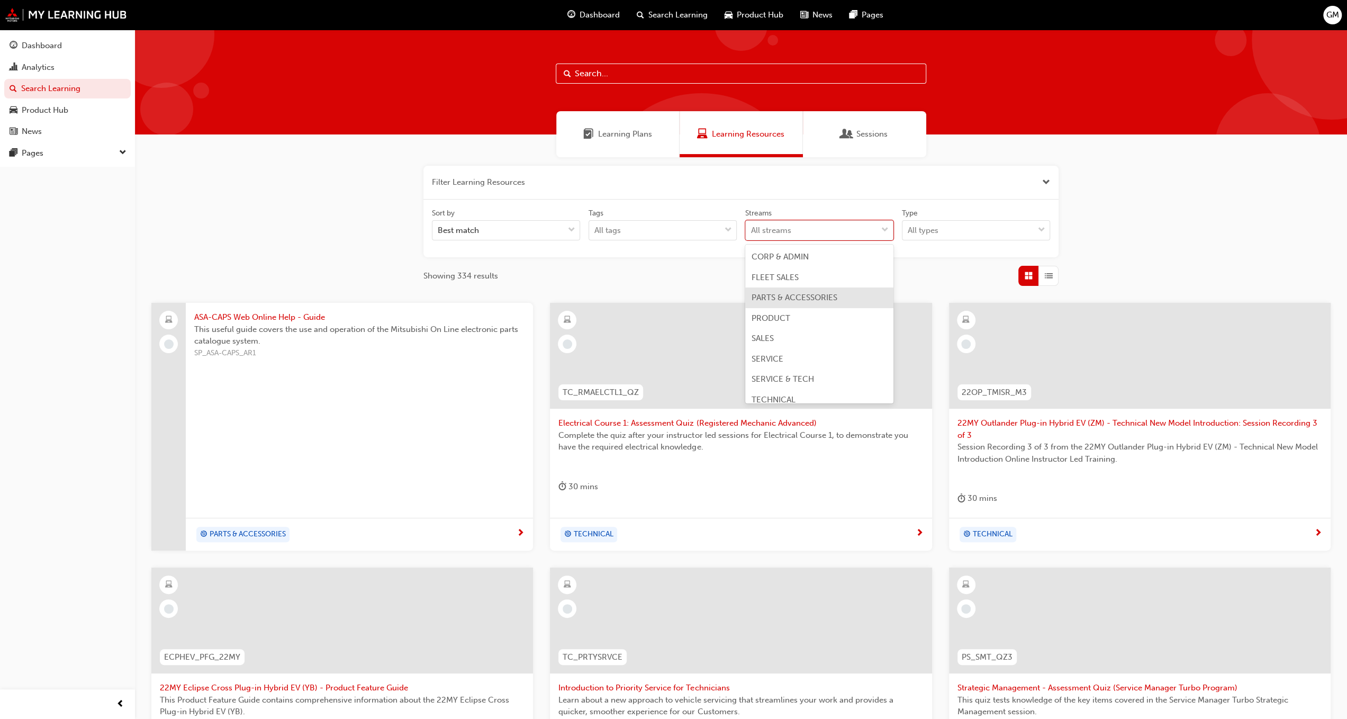
scroll to position [8, 0]
click at [795, 379] on div "SERVICE & TECH" at bounding box center [819, 370] width 148 height 21
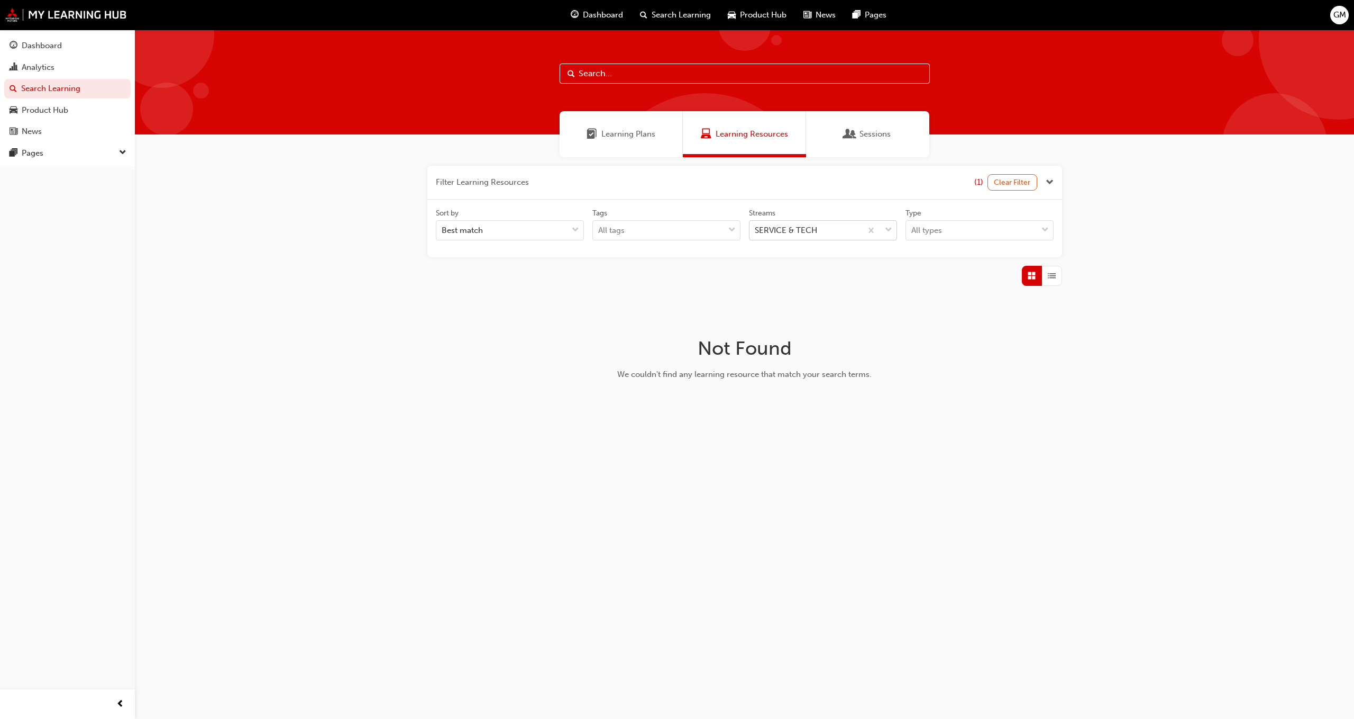
click at [815, 235] on div "SERVICE & TECH" at bounding box center [786, 230] width 62 height 12
click at [756, 234] on input "Streams SERVICE & TECH" at bounding box center [755, 229] width 1 height 9
click at [789, 395] on span "TECHNICAL" at bounding box center [778, 400] width 44 height 10
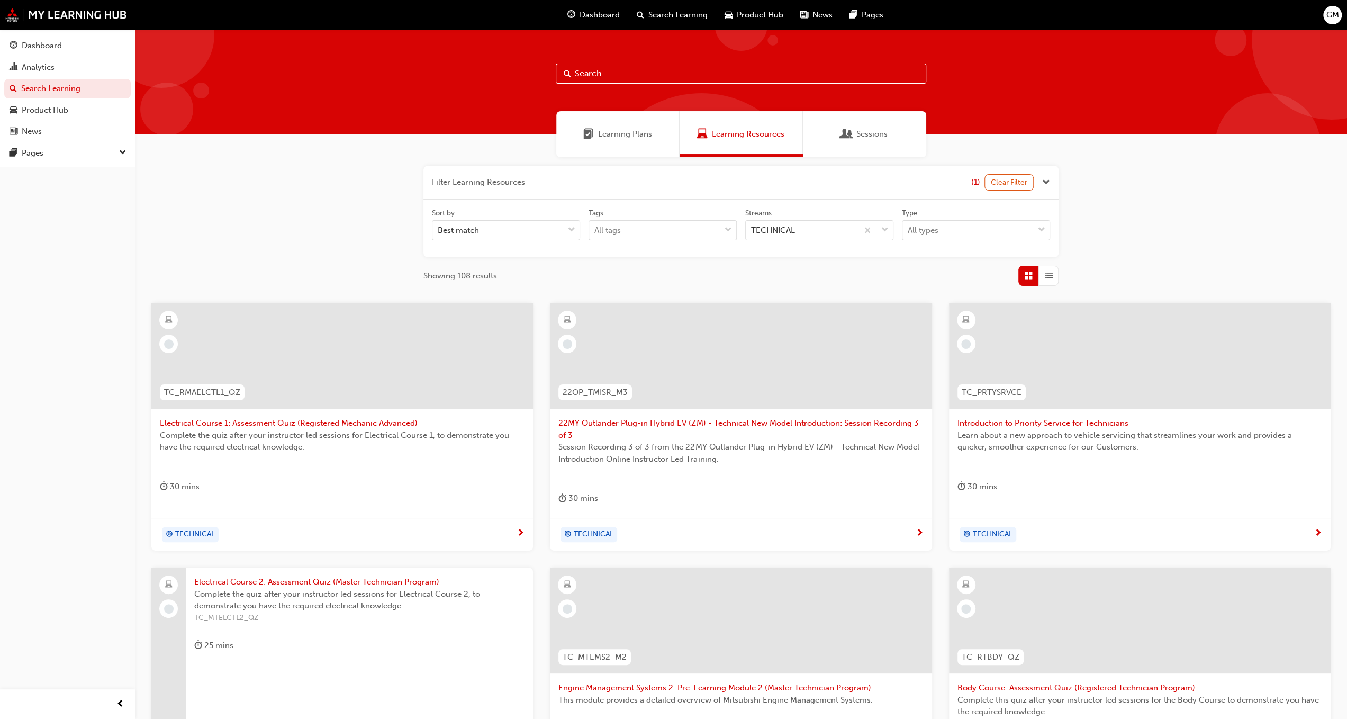
click at [674, 144] on div "Learning Plans" at bounding box center [617, 134] width 123 height 46
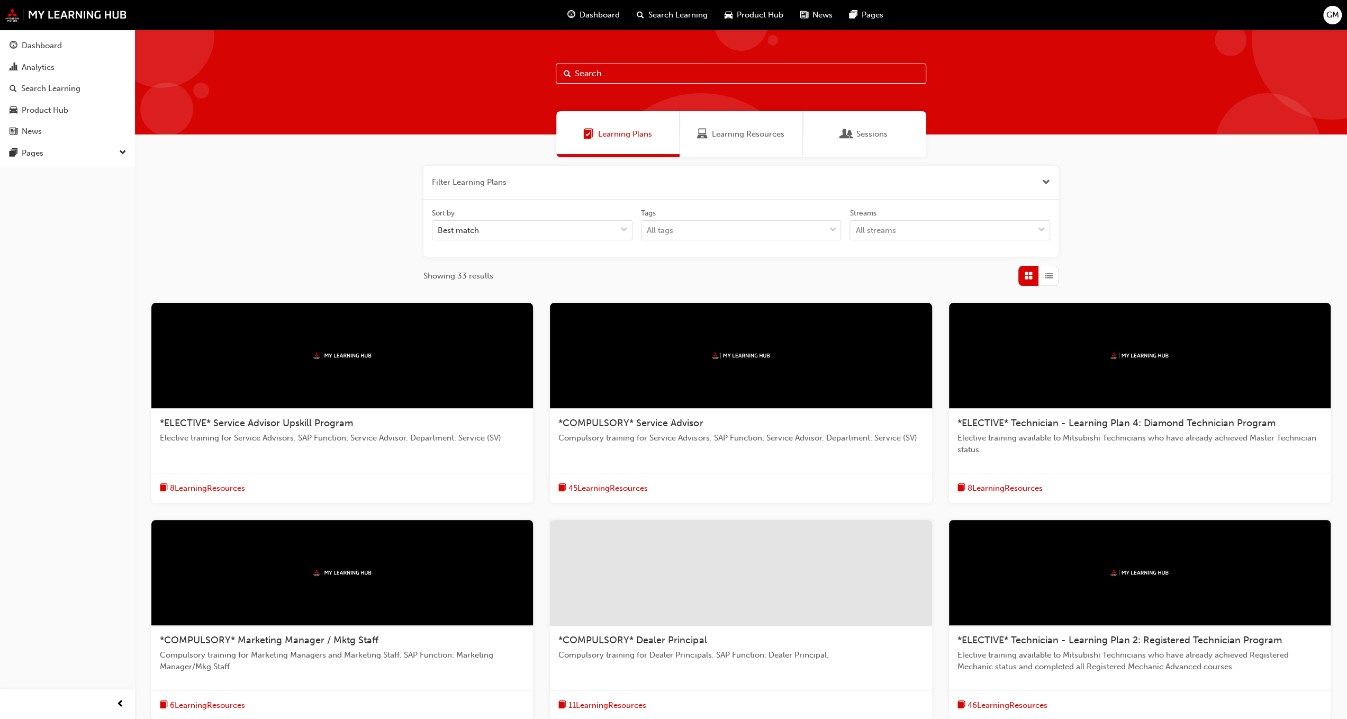
click at [800, 20] on span "news-icon" at bounding box center [804, 14] width 8 height 13
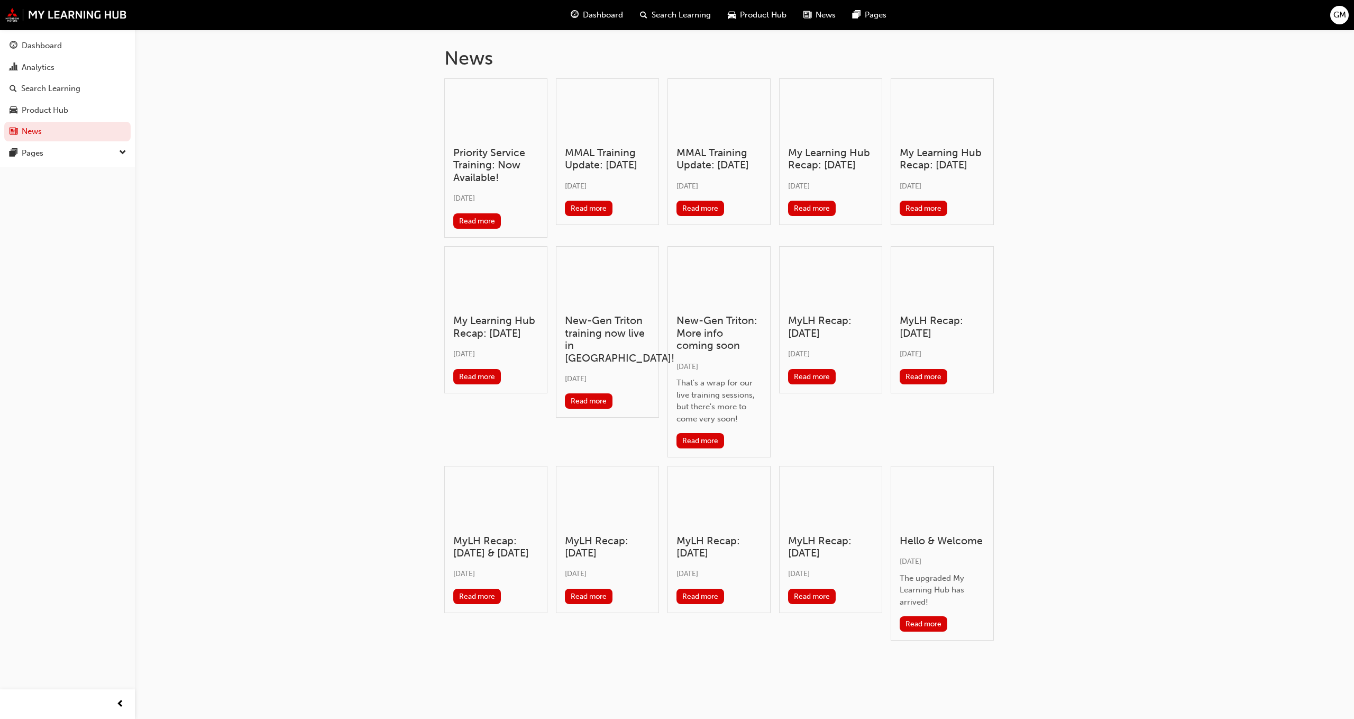
click at [808, 19] on span "news-icon" at bounding box center [808, 14] width 8 height 13
click at [754, 19] on span "Product Hub" at bounding box center [763, 15] width 47 height 12
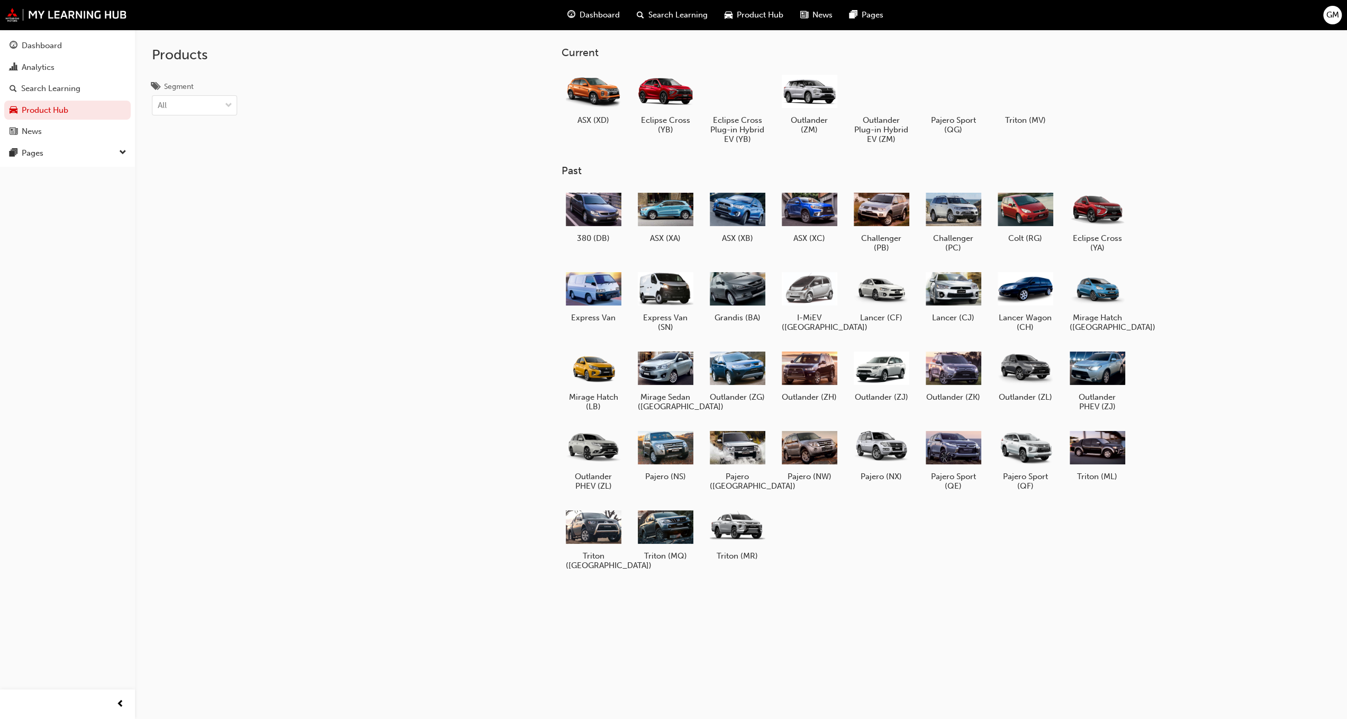
click at [674, 20] on span "Search Learning" at bounding box center [677, 15] width 59 height 12
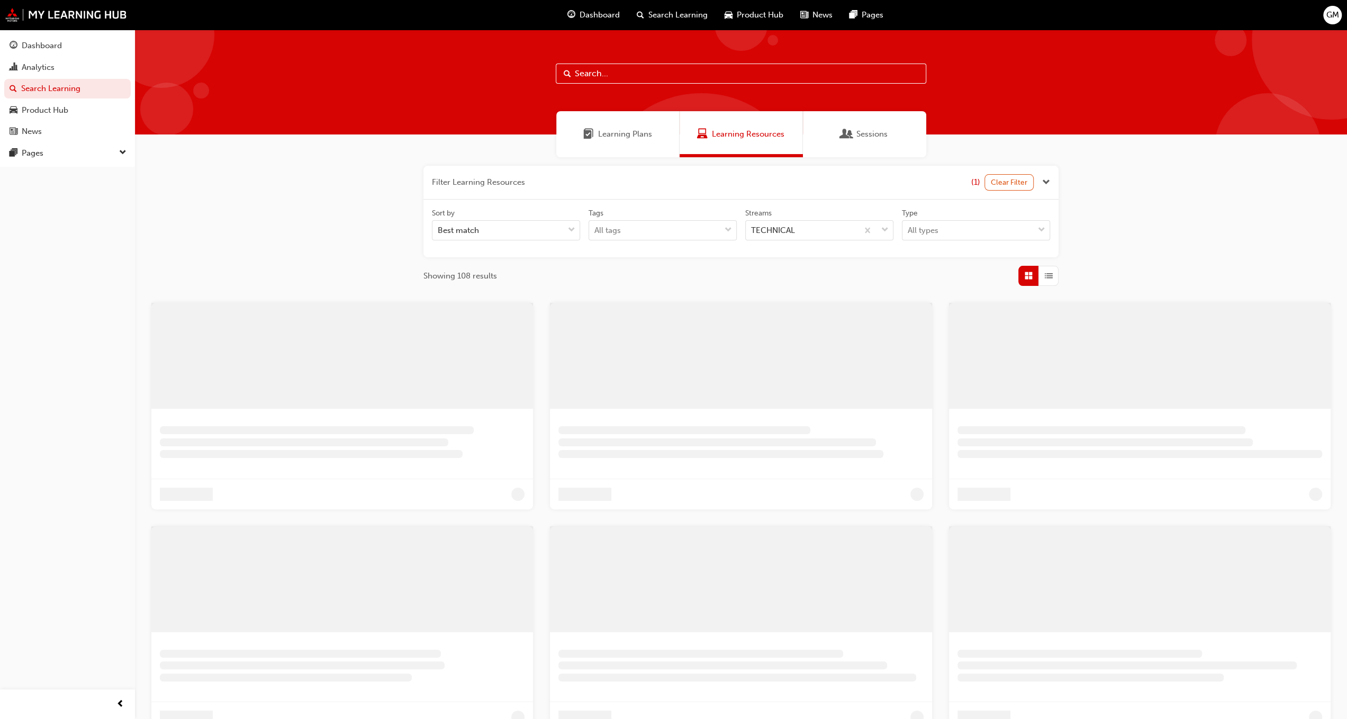
click at [593, 22] on div "Dashboard" at bounding box center [593, 15] width 69 height 22
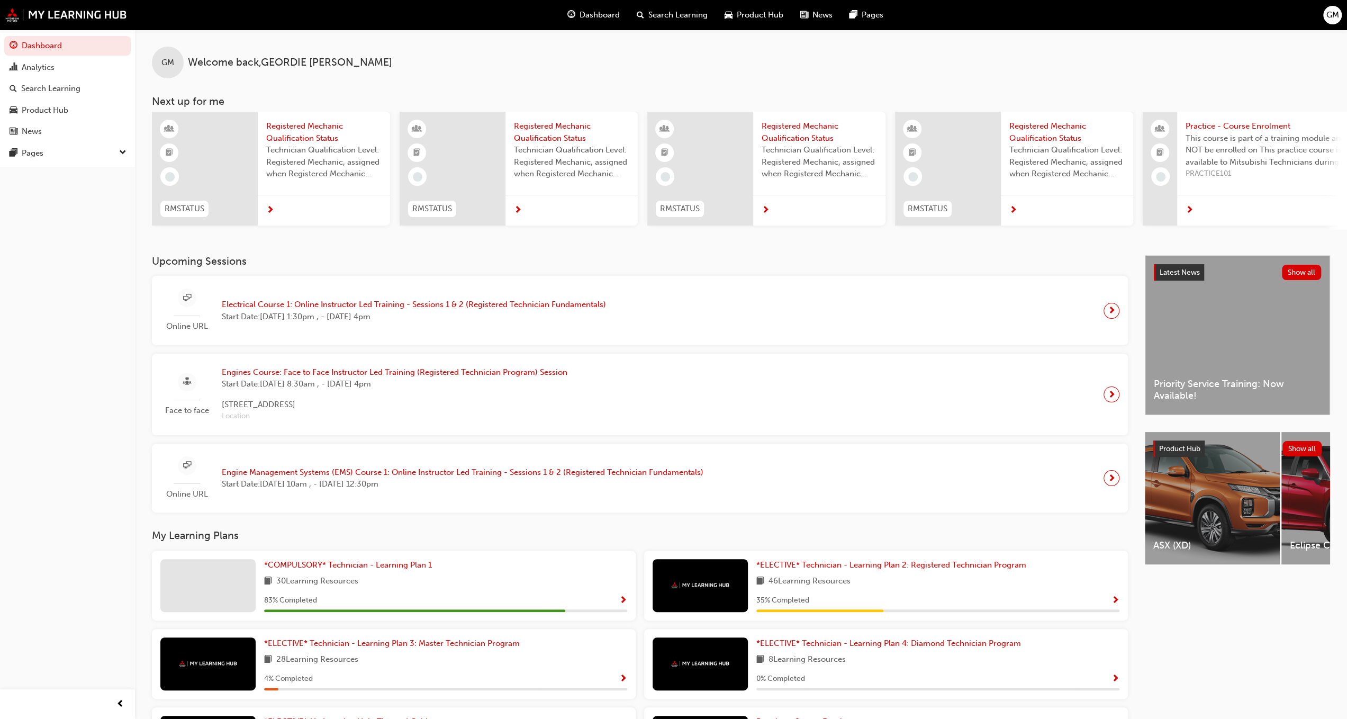
click at [174, 57] on div "GM" at bounding box center [168, 63] width 32 height 32
click at [192, 61] on span "Welcome back , GEORDIE MOODY" at bounding box center [290, 63] width 204 height 12
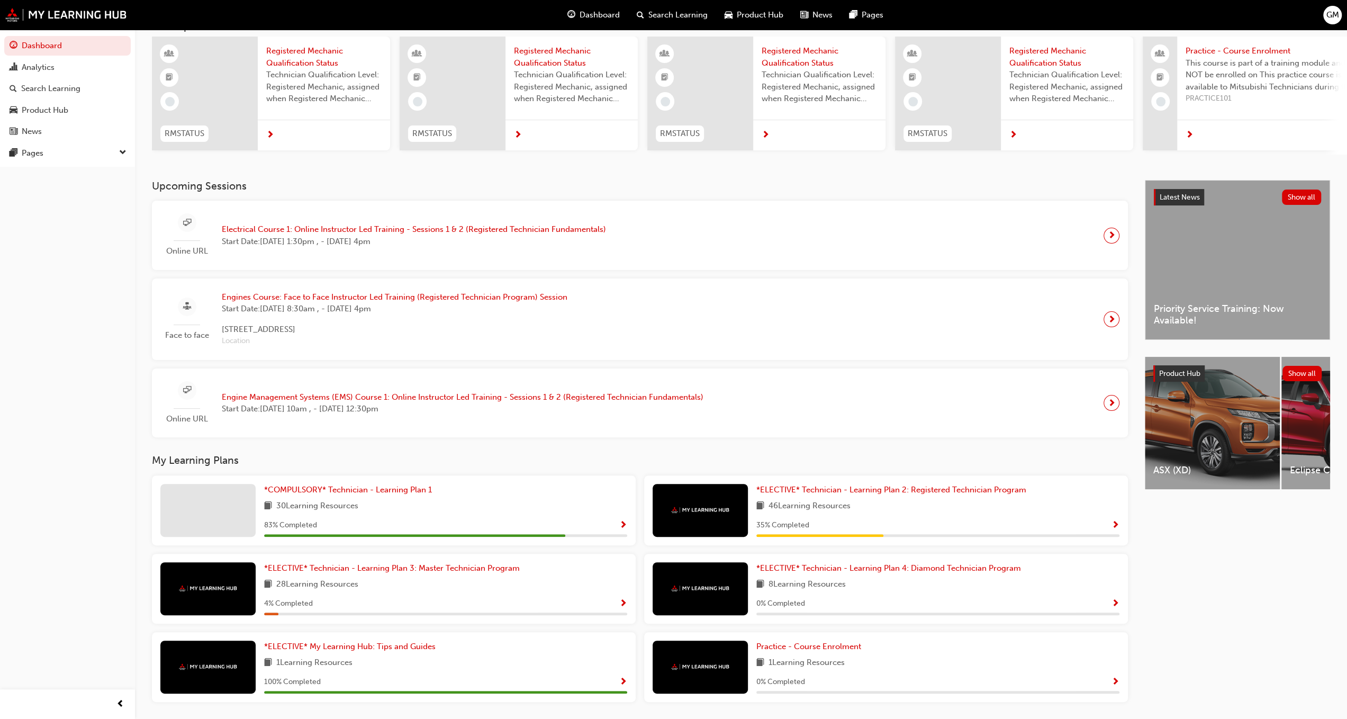
scroll to position [60, 0]
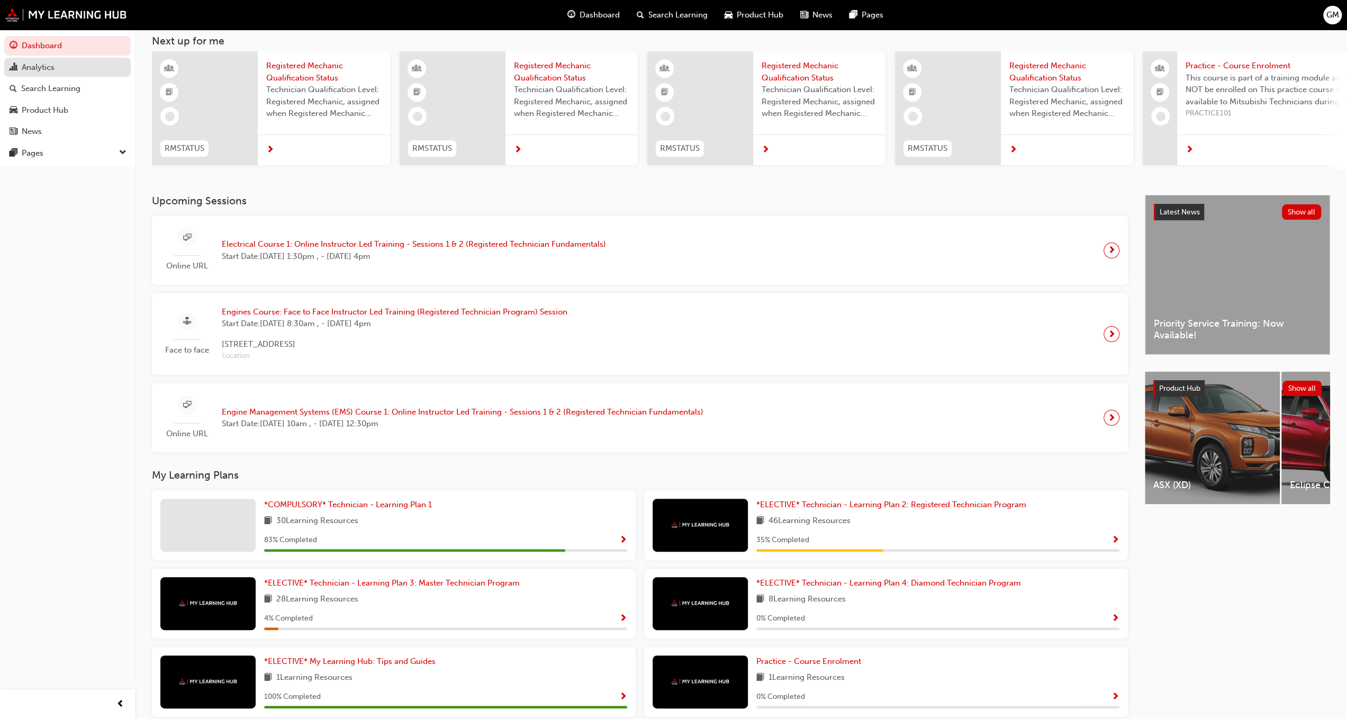
click at [42, 73] on div "Analytics" at bounding box center [68, 67] width 116 height 13
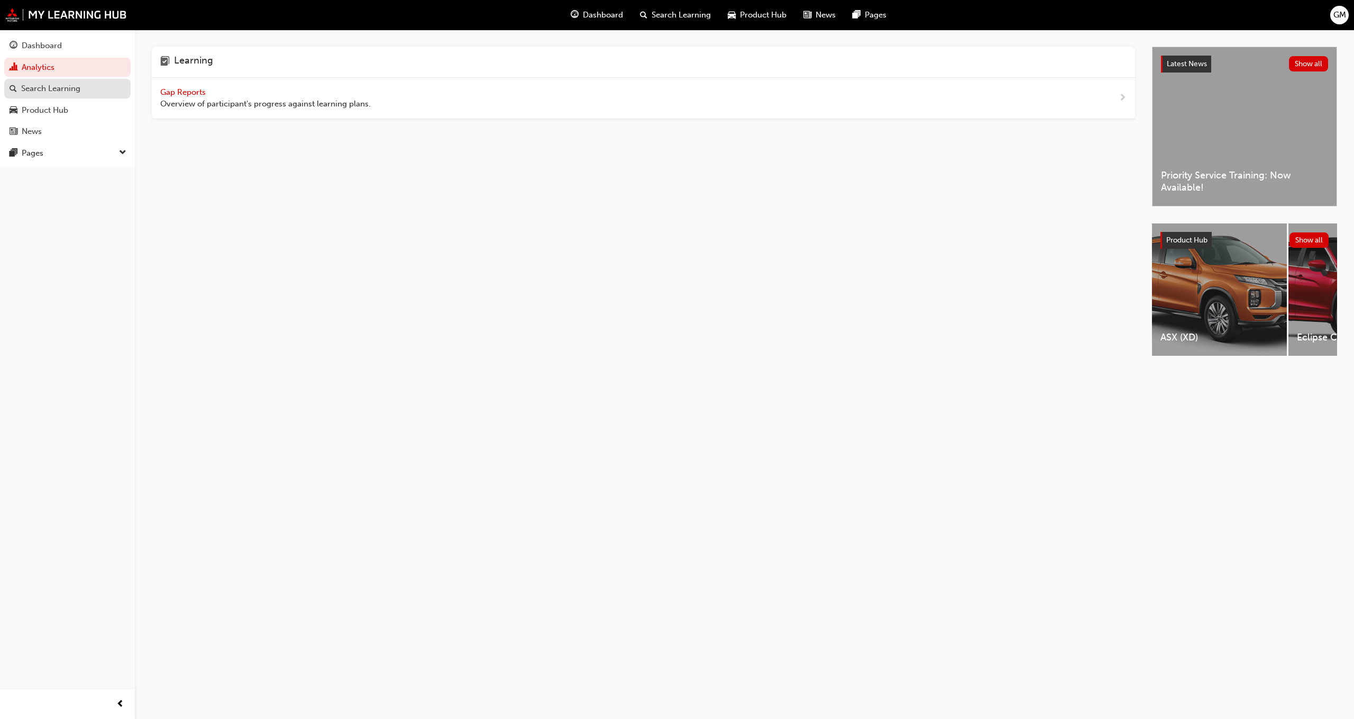
click at [56, 94] on div "Search Learning" at bounding box center [50, 89] width 59 height 12
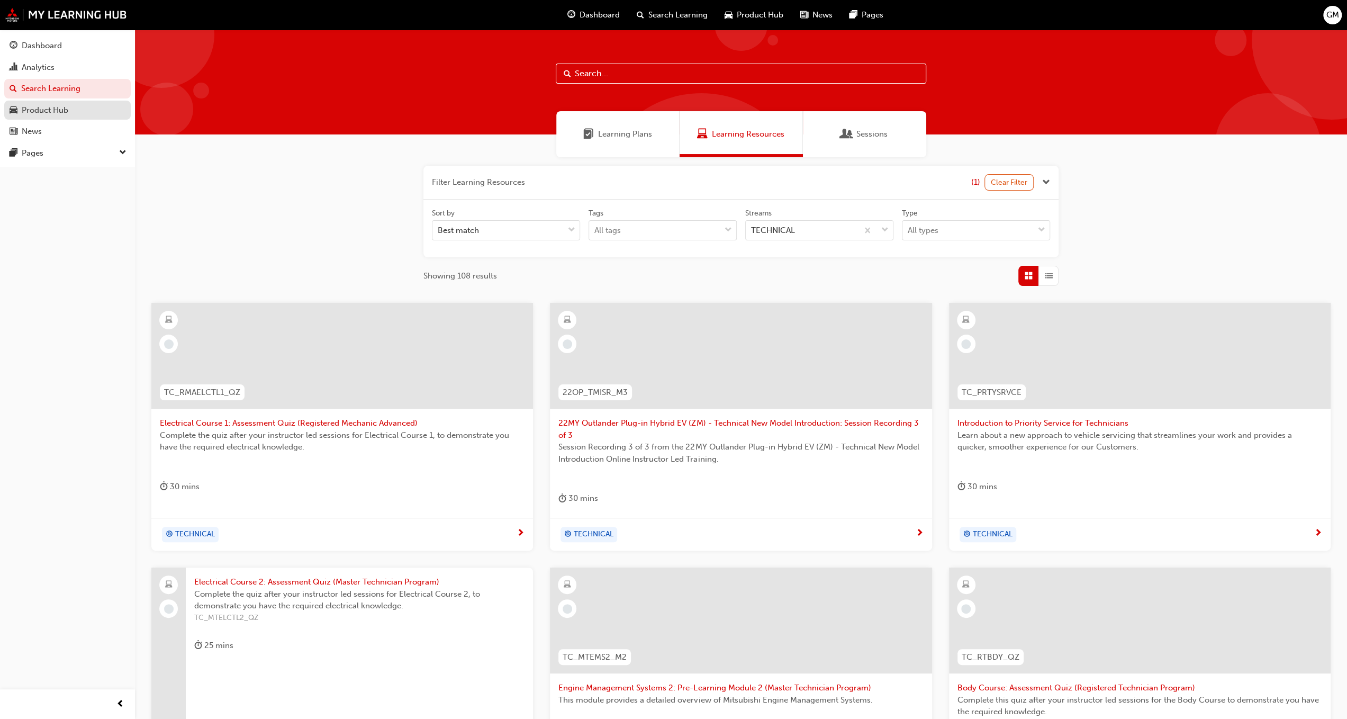
click at [42, 110] on div "Product Hub" at bounding box center [45, 110] width 47 height 12
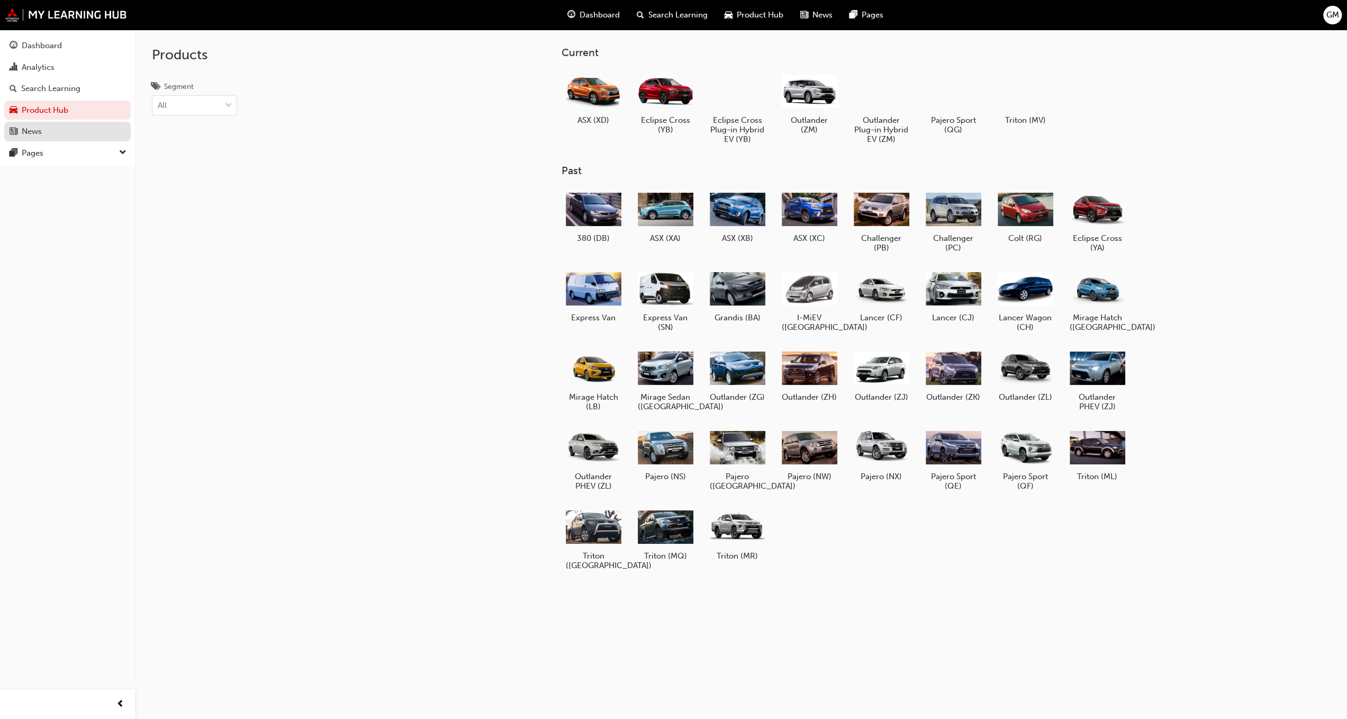
click at [42, 128] on div "News" at bounding box center [32, 131] width 20 height 12
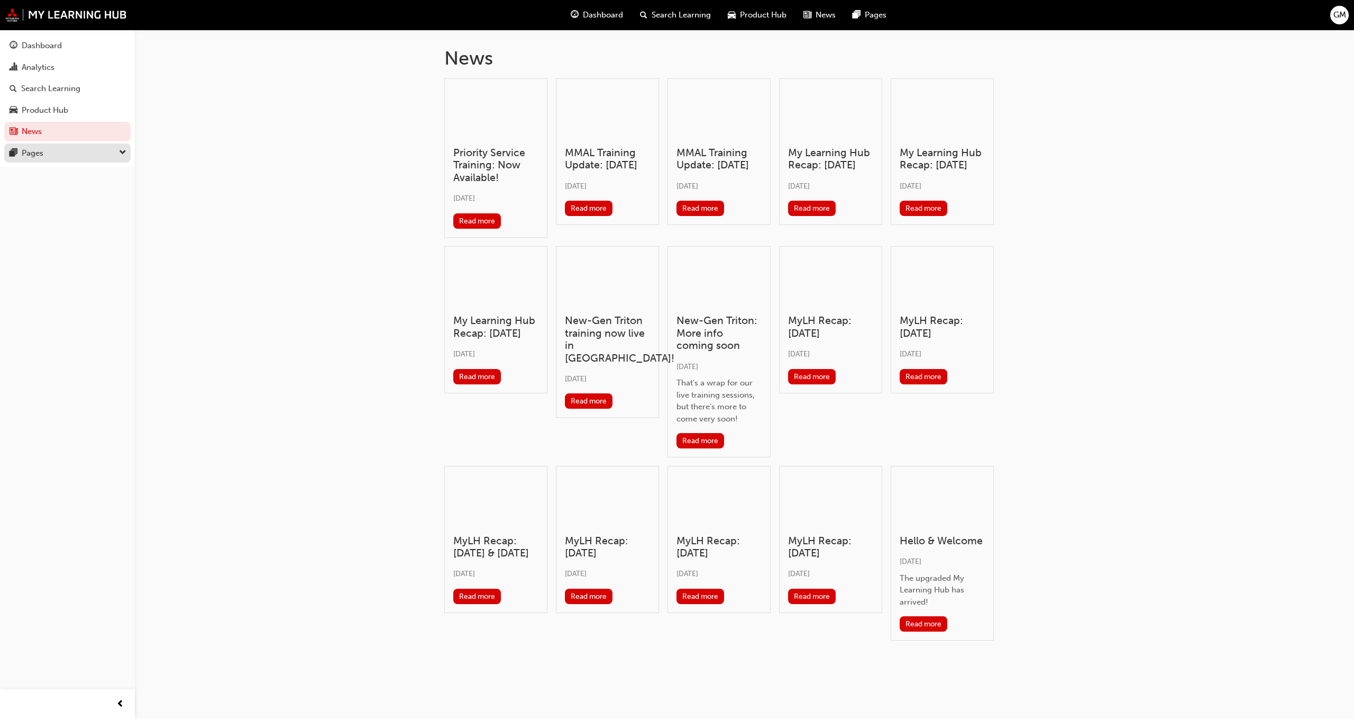
click at [48, 151] on div "Pages" at bounding box center [68, 153] width 116 height 13
click at [58, 175] on link "0. Training Schedules & Management" at bounding box center [72, 176] width 118 height 28
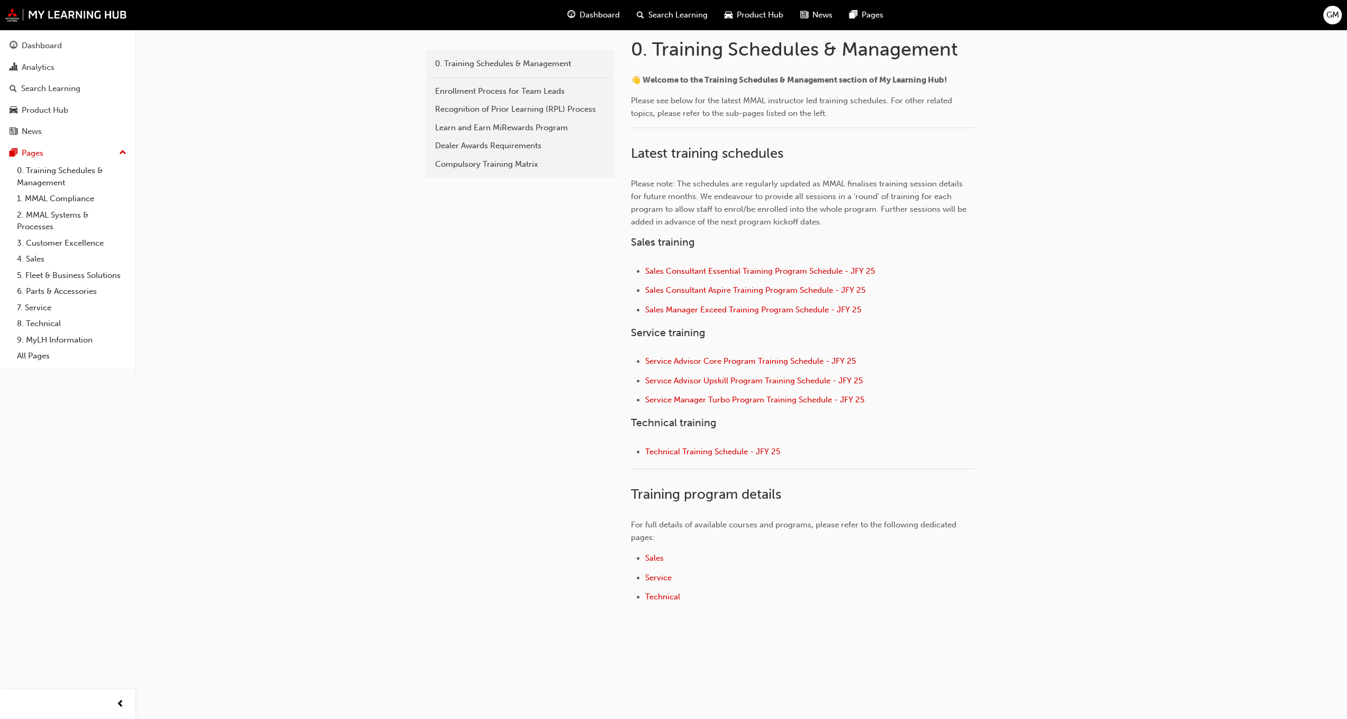
scroll to position [232, 0]
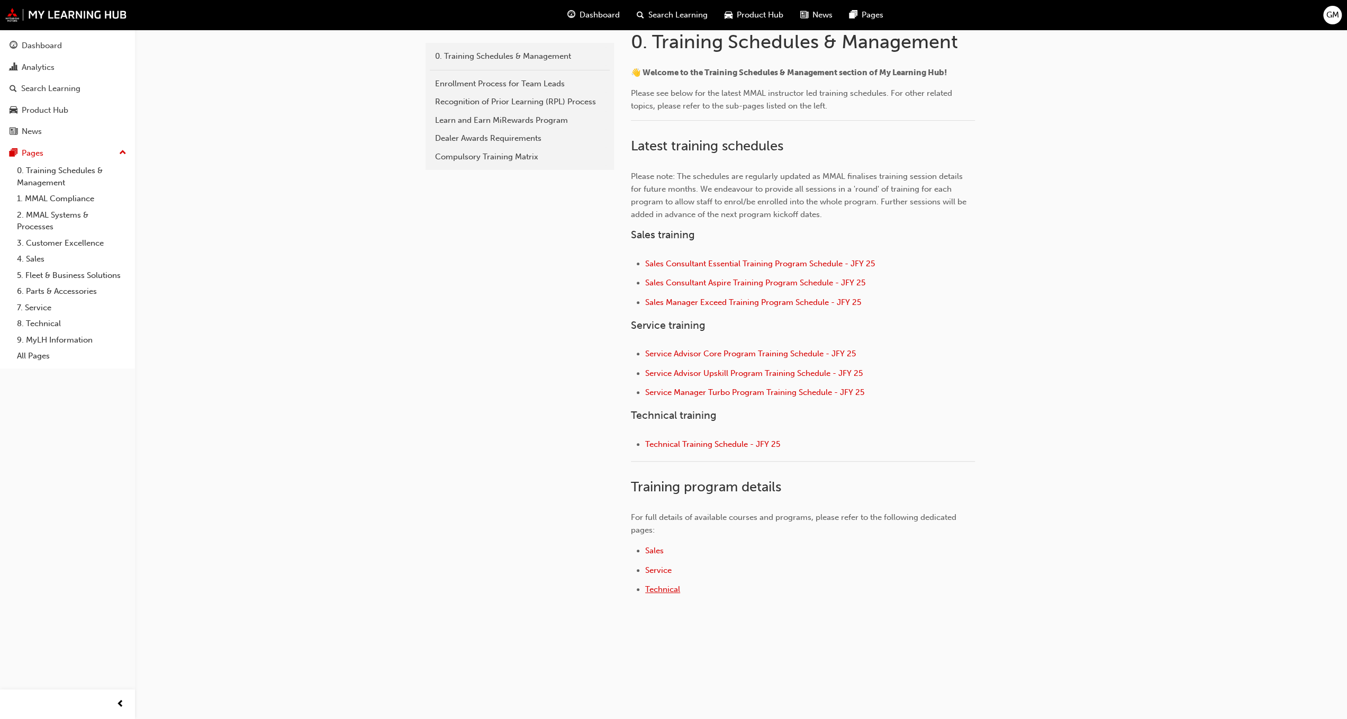
click at [676, 589] on span "Technical" at bounding box center [662, 589] width 35 height 10
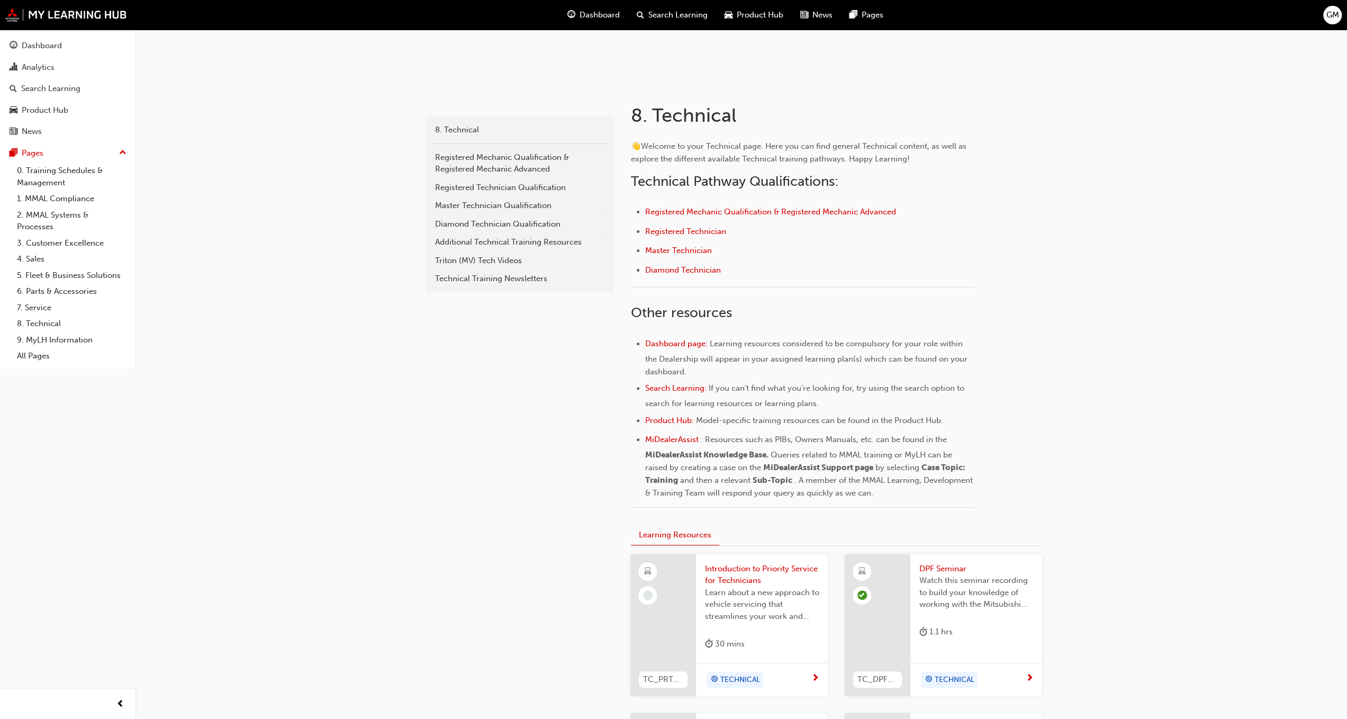
scroll to position [106, 0]
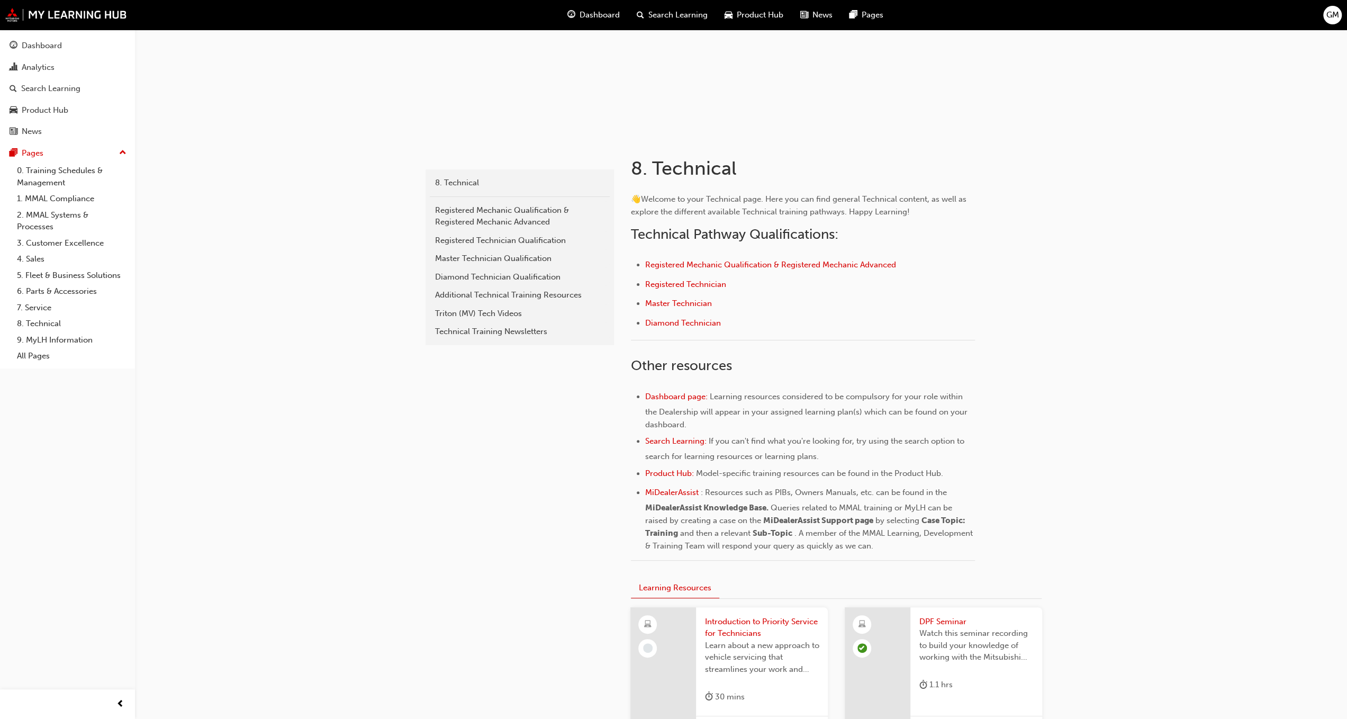
click at [663, 293] on ul "Registered Mechanic Qualification & Registered Mechanic Advanced Registered Tec…" at bounding box center [803, 295] width 344 height 74
click at [668, 284] on span "Registered Technician" at bounding box center [685, 284] width 81 height 10
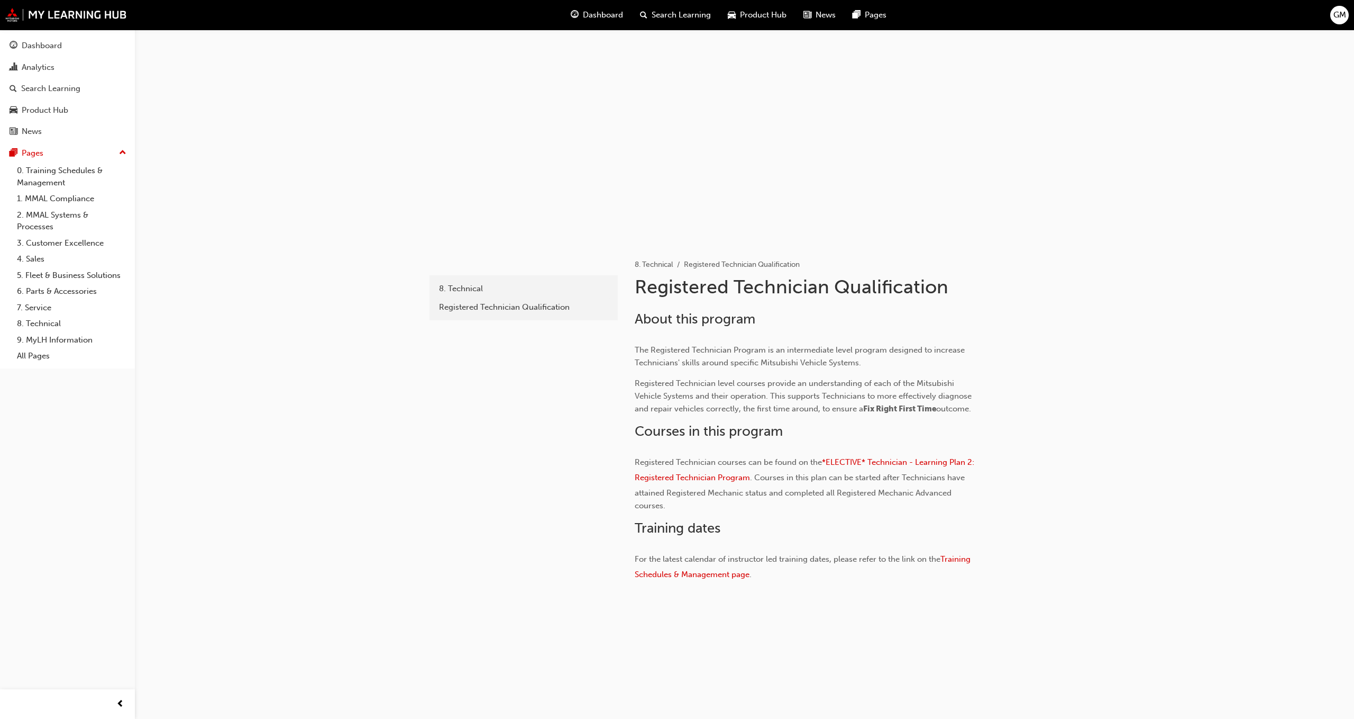
drag, startPoint x: 504, startPoint y: 335, endPoint x: 458, endPoint y: 331, distance: 46.8
click at [458, 331] on div "registered-technician 8. Technical Registered Technician Qualification" at bounding box center [523, 433] width 190 height 384
click at [514, 379] on div "registered-technician 8. Technical Registered Technician Qualification" at bounding box center [523, 433] width 190 height 384
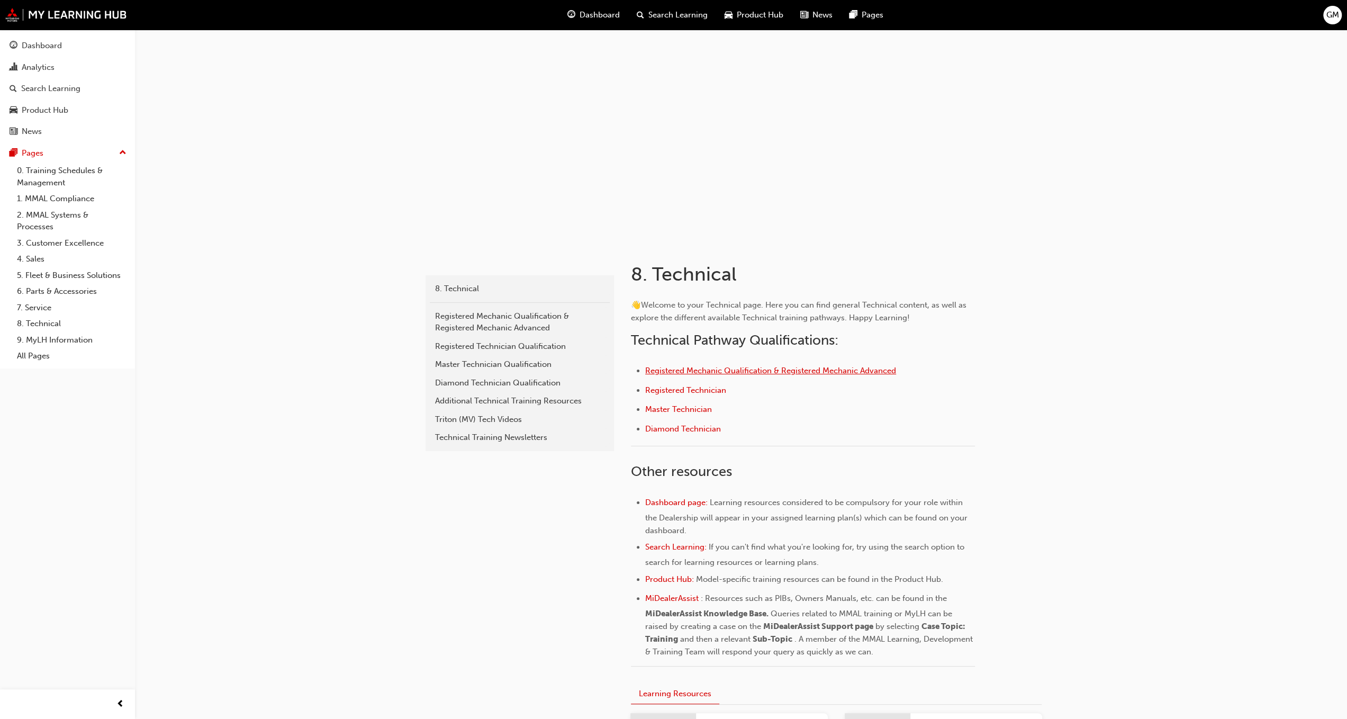
click at [685, 372] on span "Registered Mechanic Qualification & Registered Mechanic Advanced" at bounding box center [770, 371] width 251 height 10
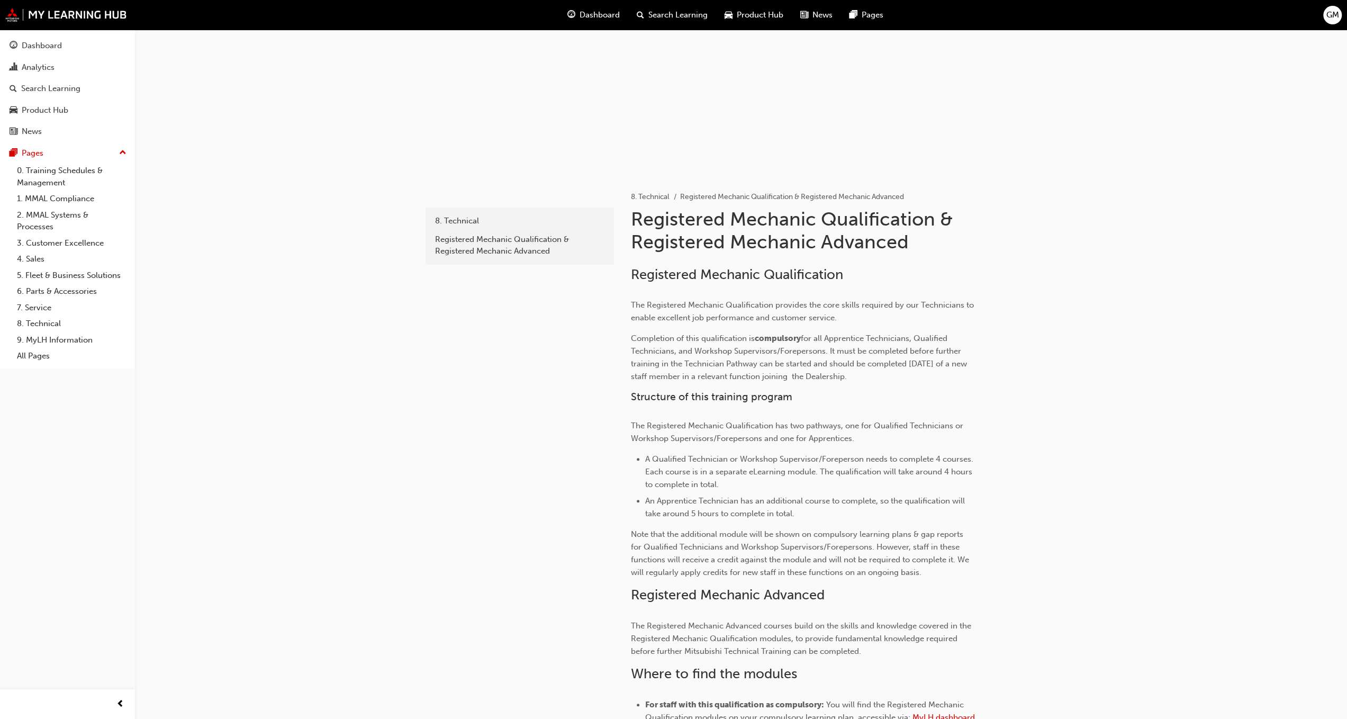
scroll to position [53, 0]
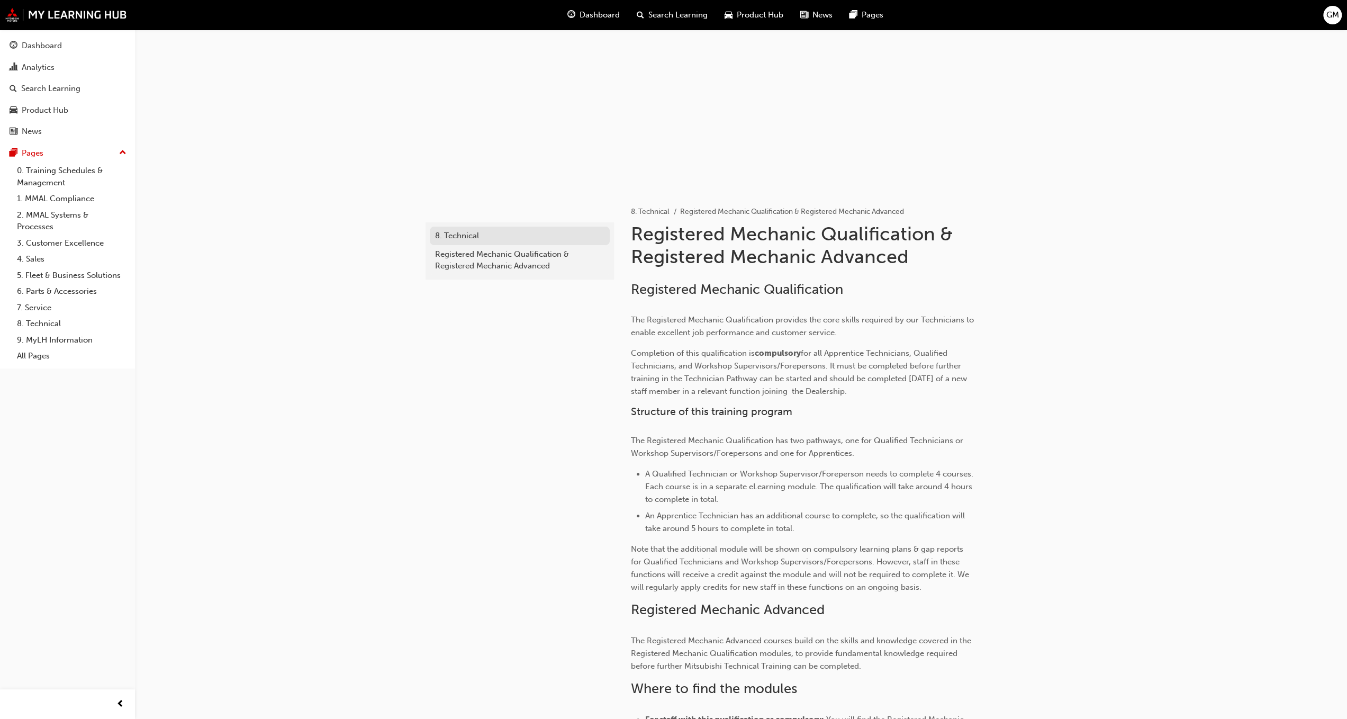
click at [470, 237] on div "8. Technical" at bounding box center [519, 236] width 169 height 12
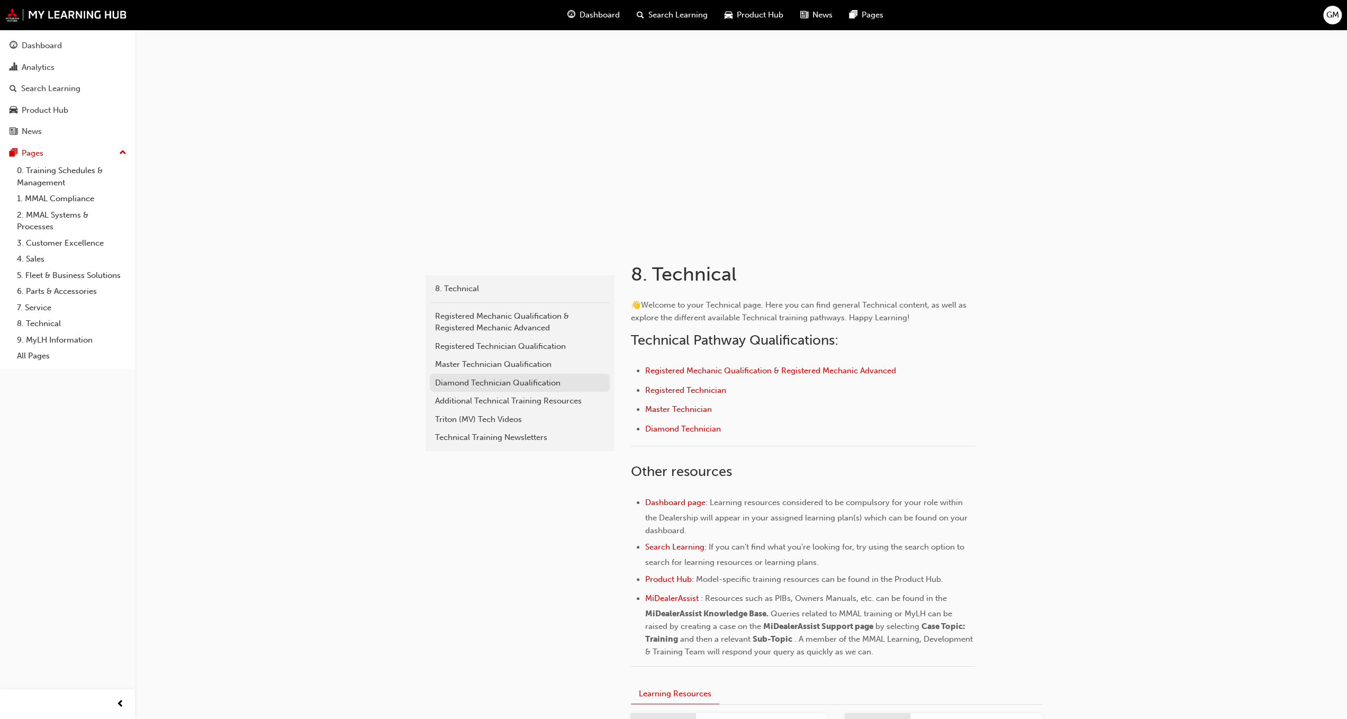
click at [511, 387] on div "Diamond Technician Qualification" at bounding box center [519, 383] width 169 height 12
click at [528, 325] on div "Registered Mechanic Qualification & Registered Mechanic Advanced" at bounding box center [519, 322] width 169 height 24
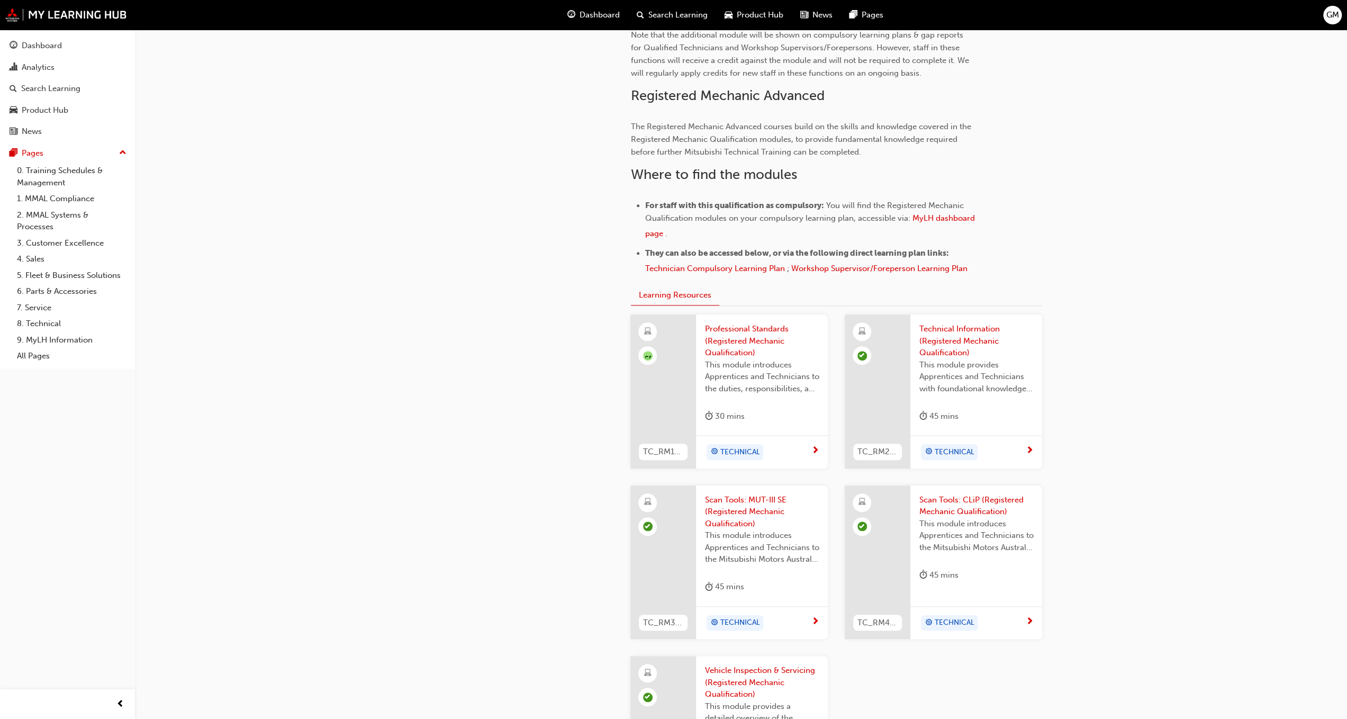
scroll to position [529, 0]
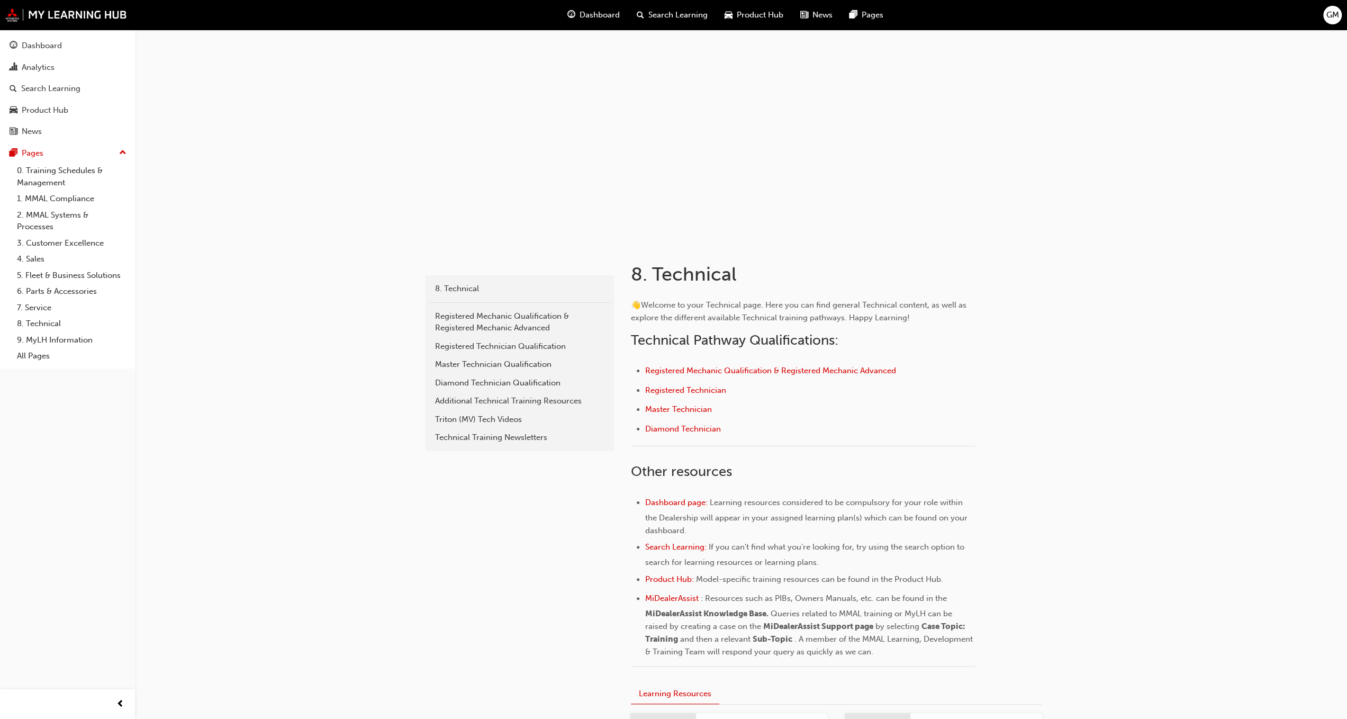
drag, startPoint x: 553, startPoint y: 473, endPoint x: 731, endPoint y: 434, distance: 181.4
click at [731, 434] on li "Diamond Technician" at bounding box center [810, 429] width 330 height 15
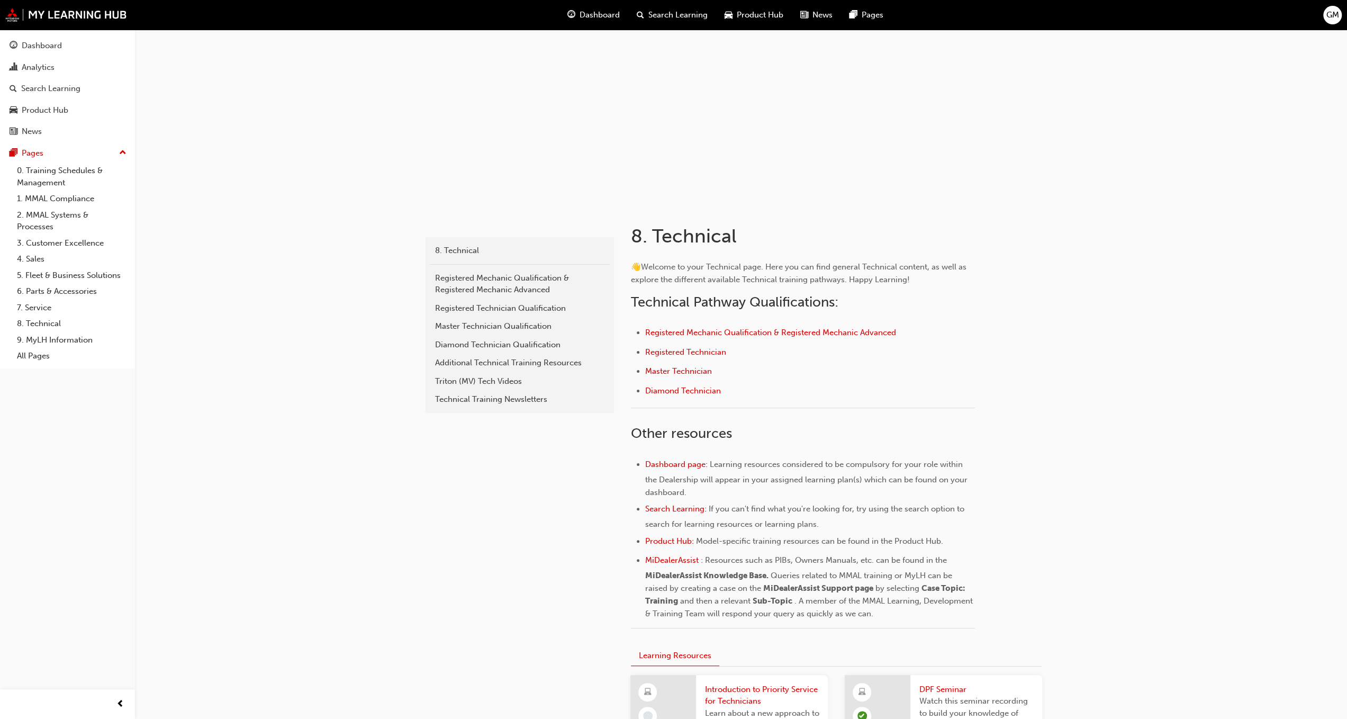
scroll to position [53, 0]
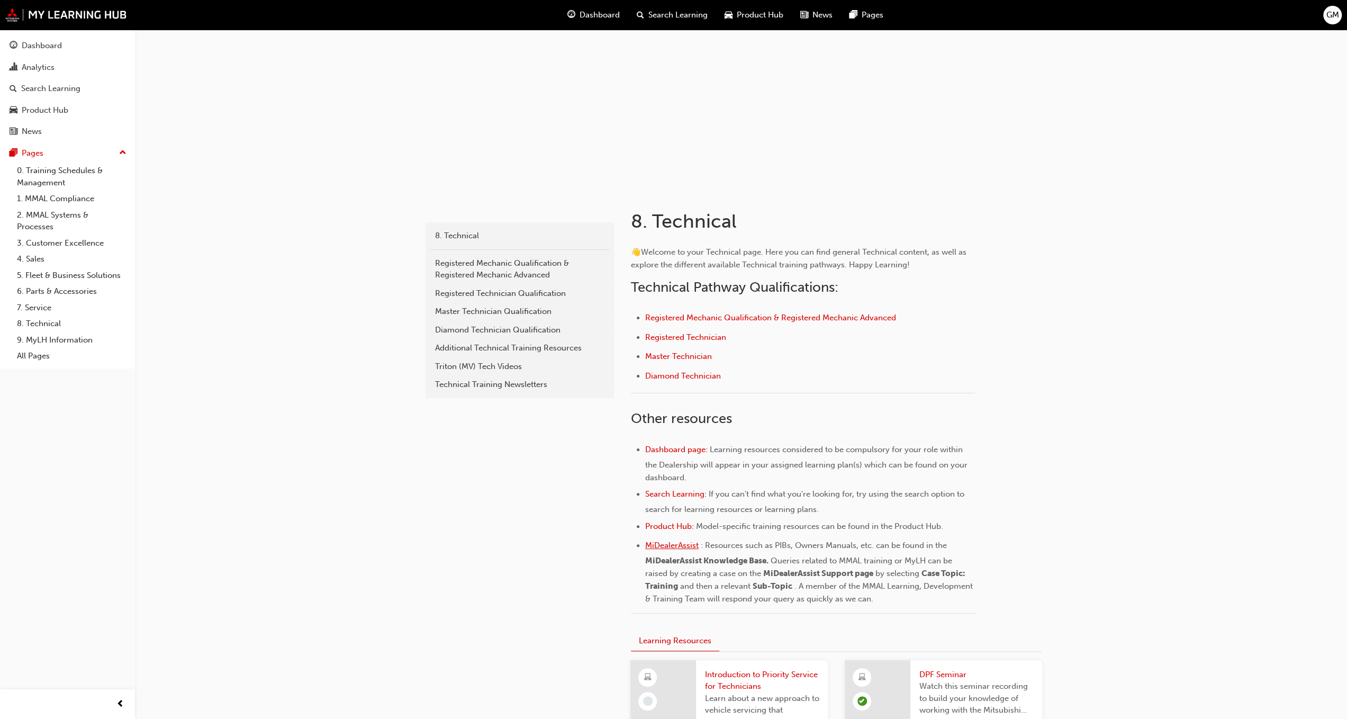
click at [683, 547] on span "MiDealerAssist" at bounding box center [671, 545] width 53 height 10
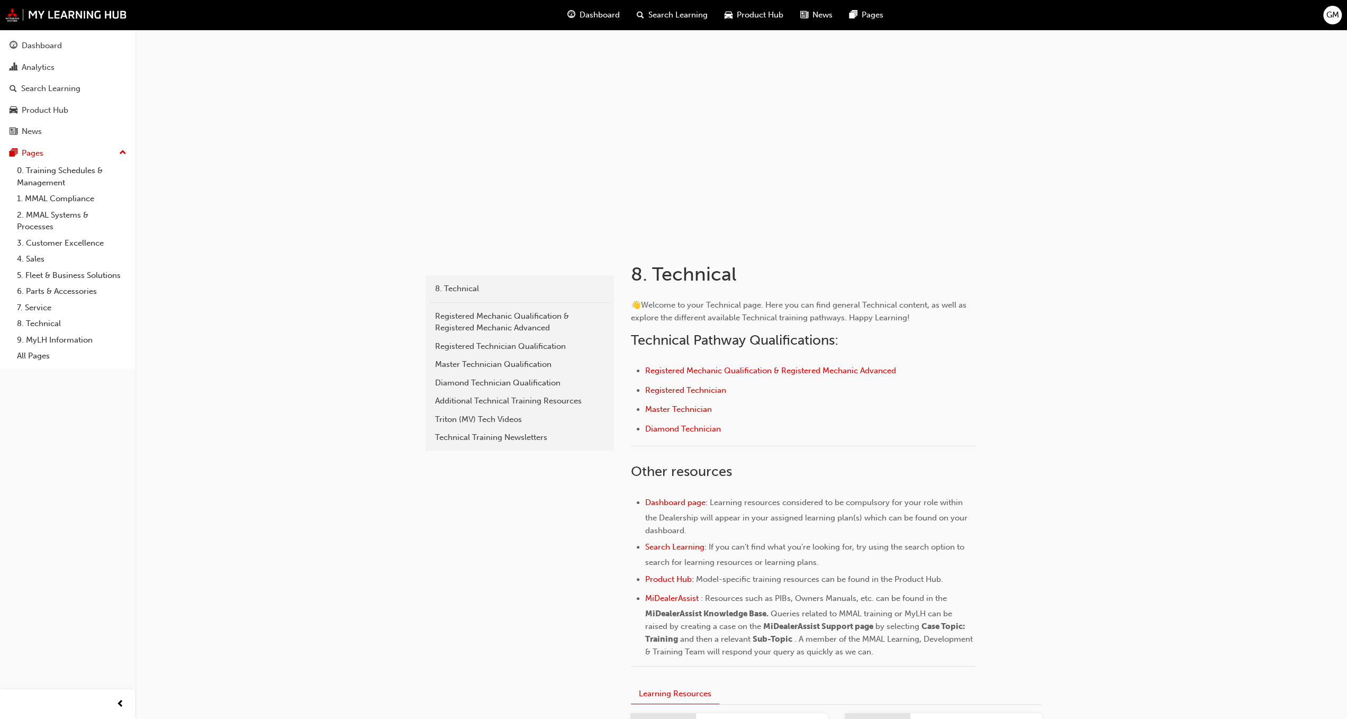
drag, startPoint x: 425, startPoint y: 364, endPoint x: 450, endPoint y: 366, distance: 24.4
click at [450, 364] on div "Master Technician Qualification" at bounding box center [519, 364] width 169 height 12
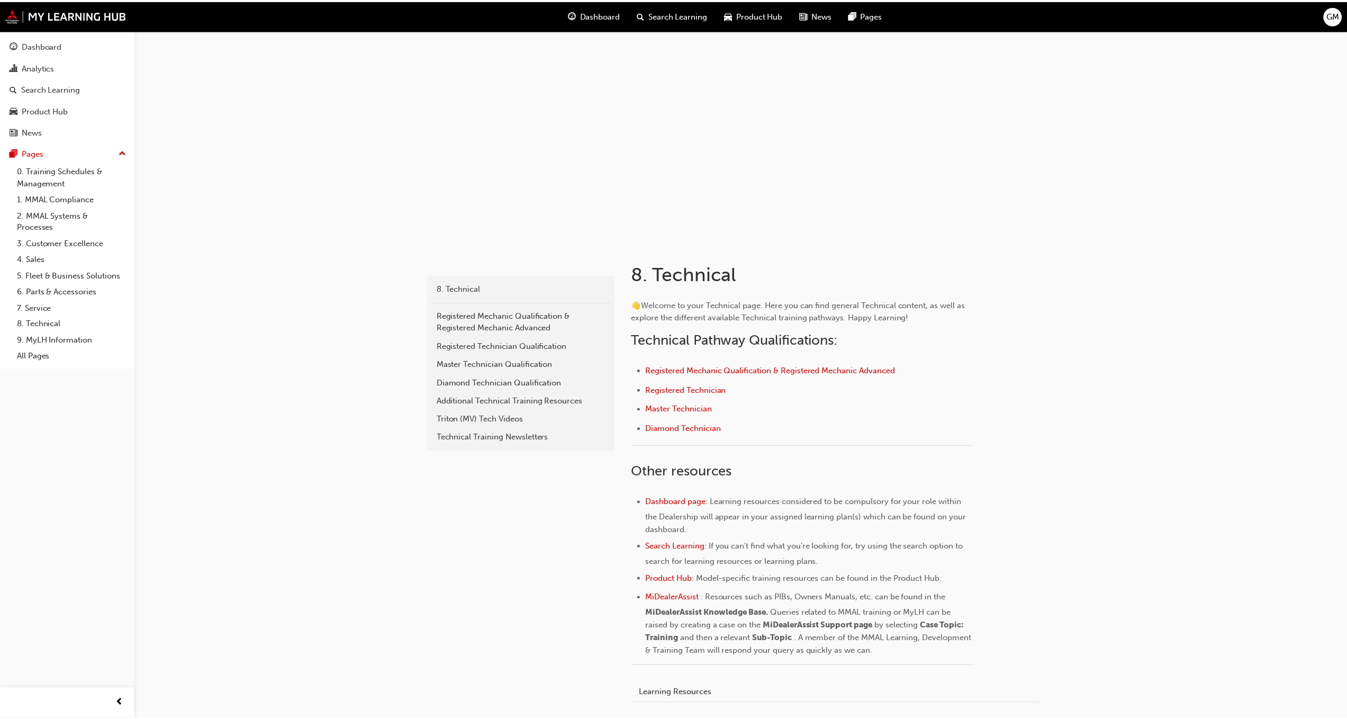
scroll to position [53, 0]
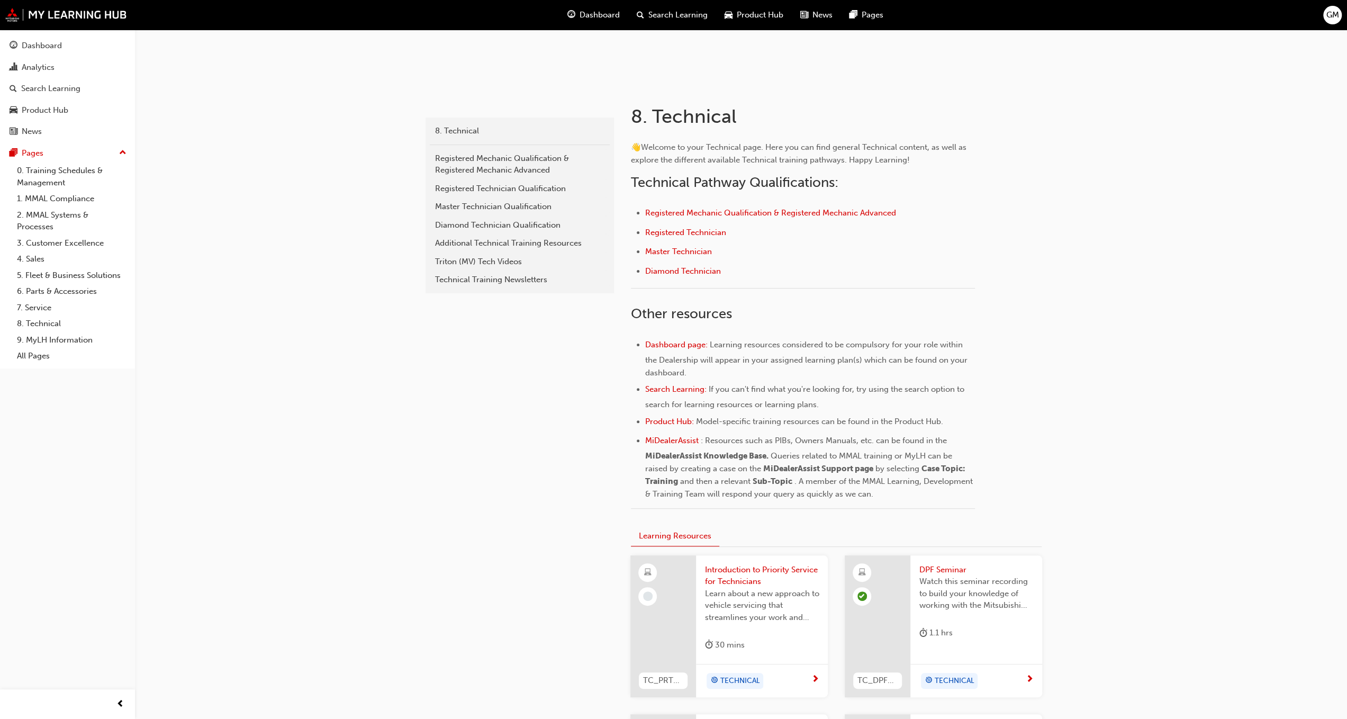
scroll to position [159, 0]
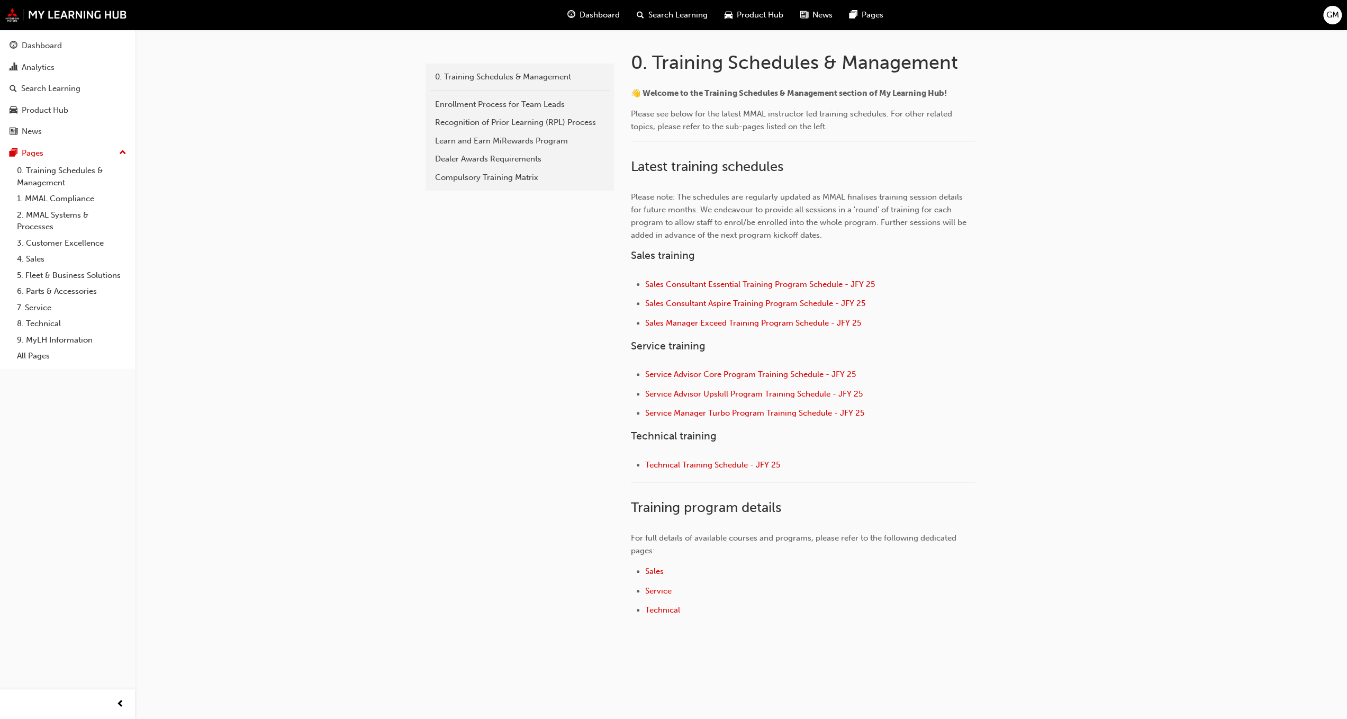
scroll to position [232, 0]
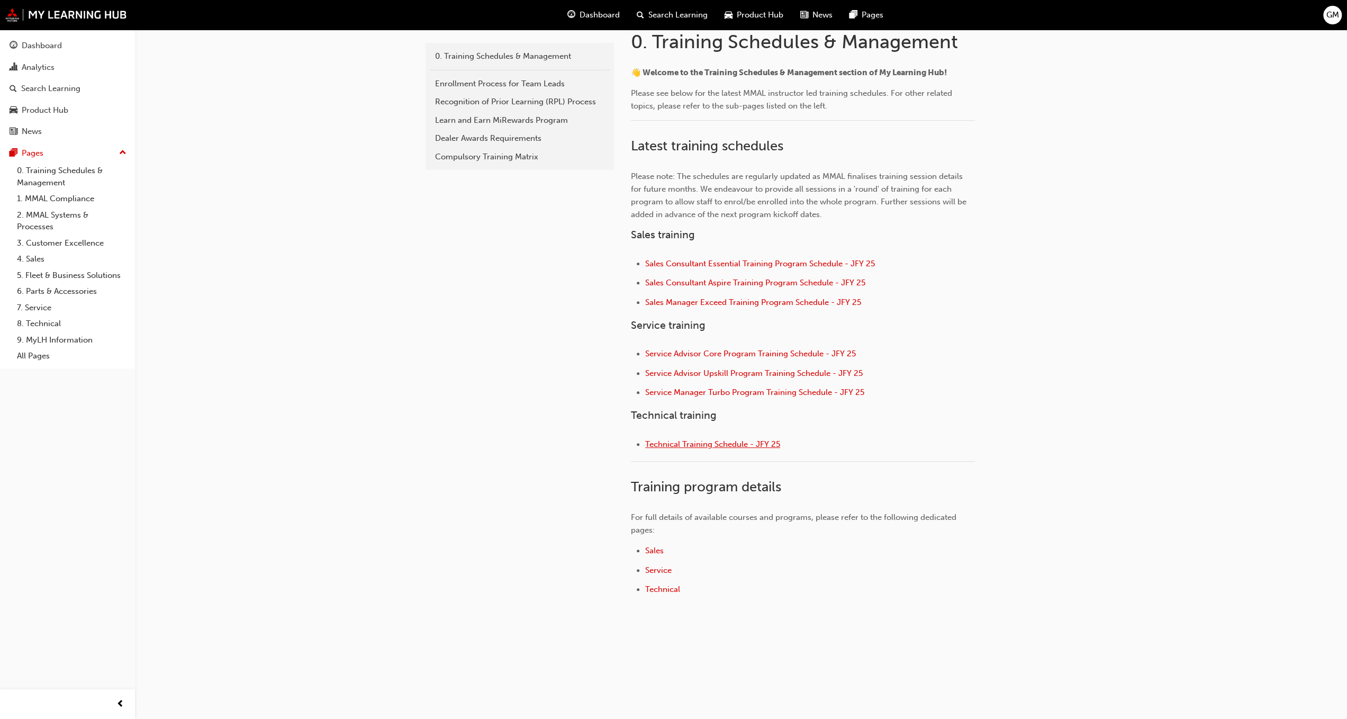
click at [707, 444] on span "Technical Training Schedule - JFY 25" at bounding box center [712, 444] width 135 height 10
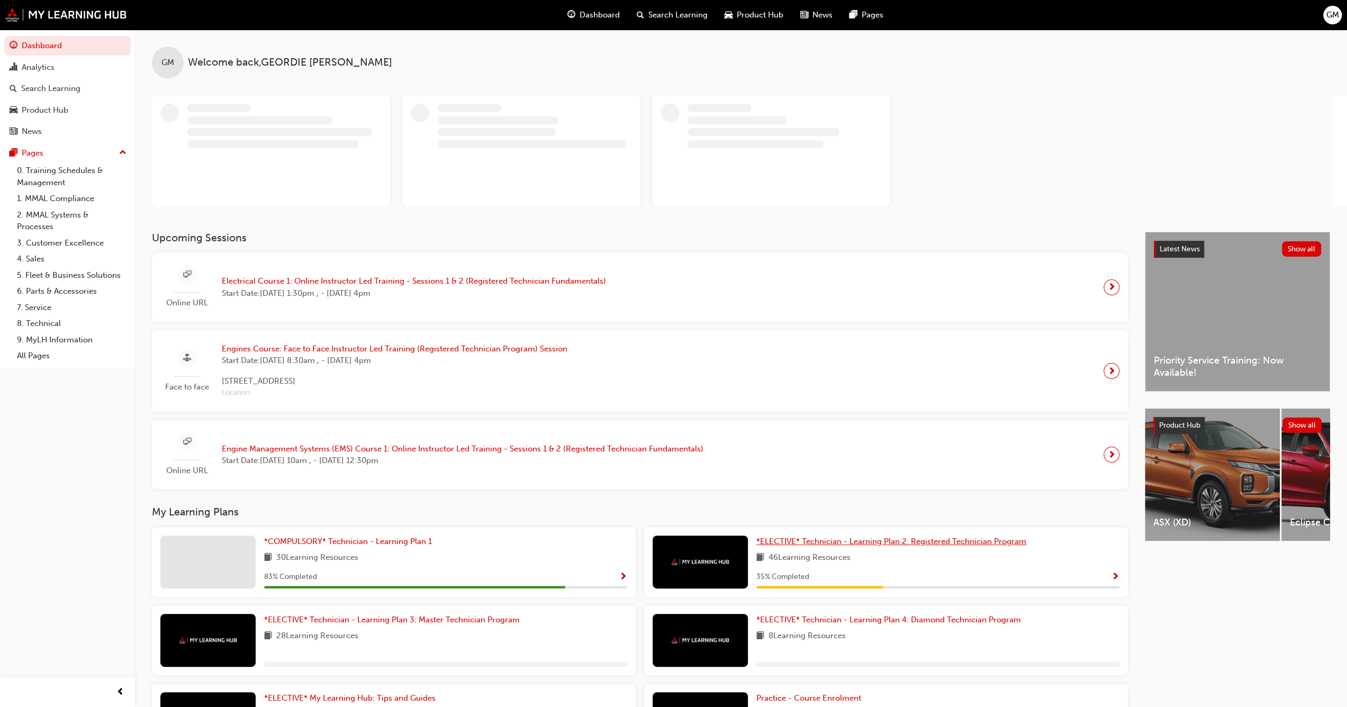
click at [797, 537] on span "*ELECTIVE* Technician - Learning Plan 2: Registered Technician Program" at bounding box center [891, 542] width 270 height 10
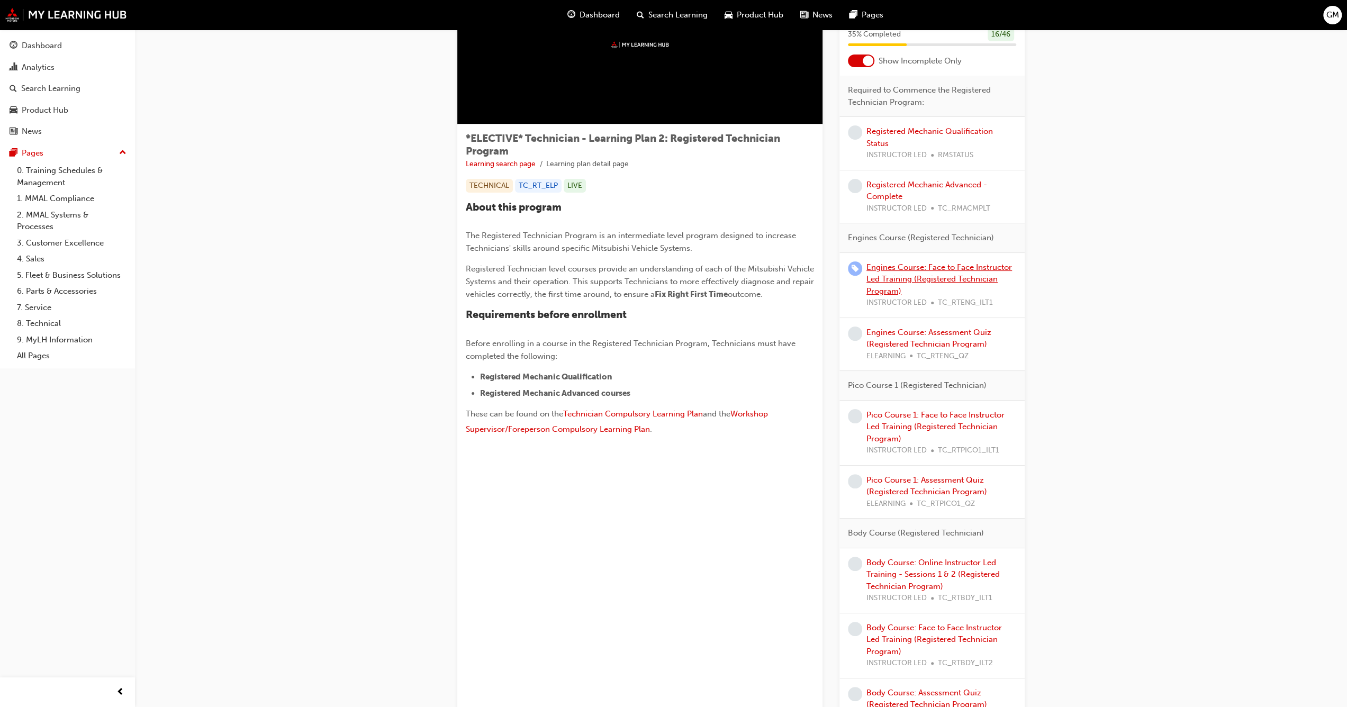
scroll to position [106, 0]
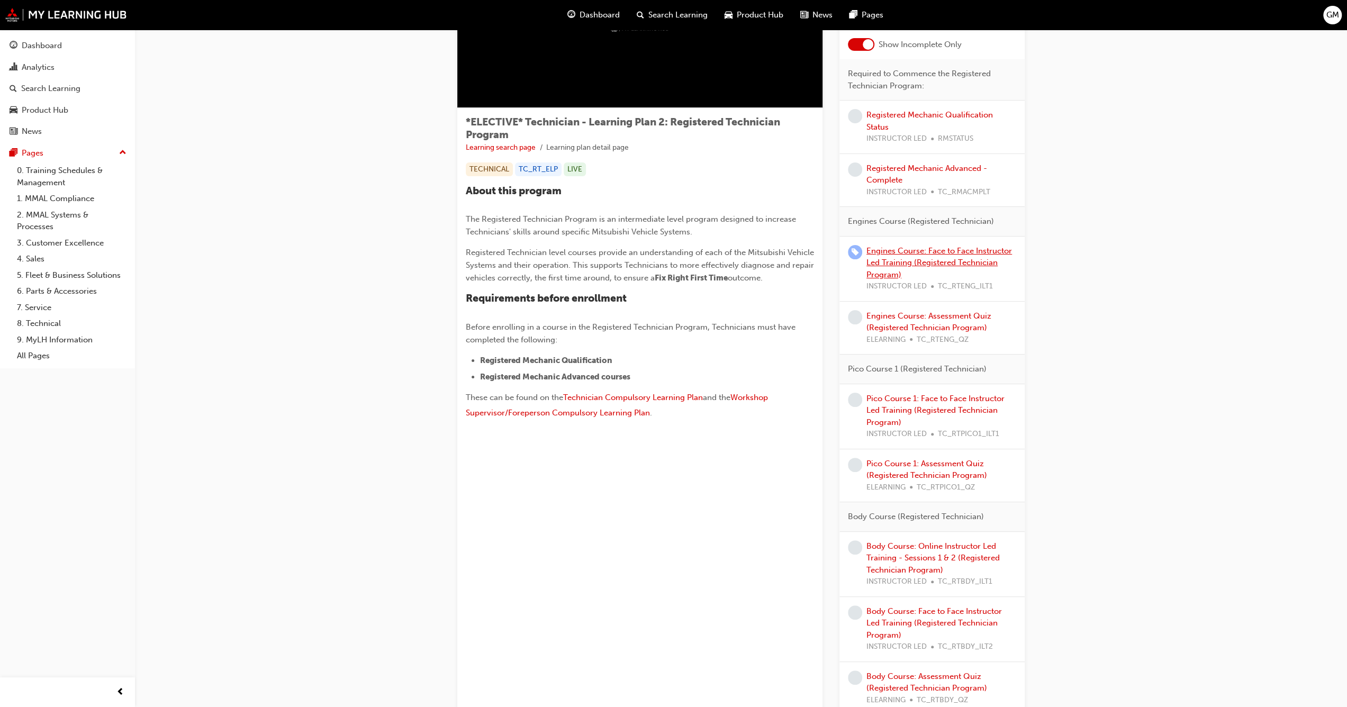
click at [908, 263] on link "Engines Course: Face to Face Instructor Led Training (Registered Technician Pro…" at bounding box center [939, 262] width 146 height 33
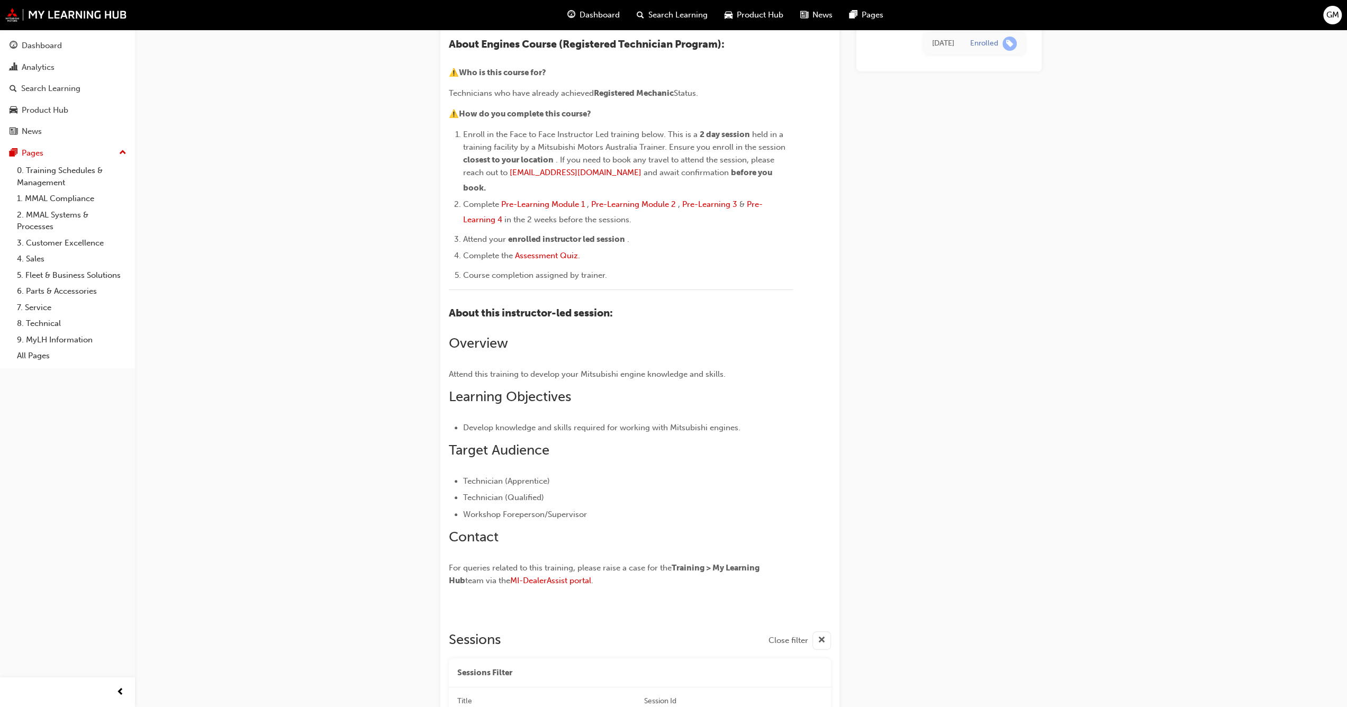
scroll to position [116, 0]
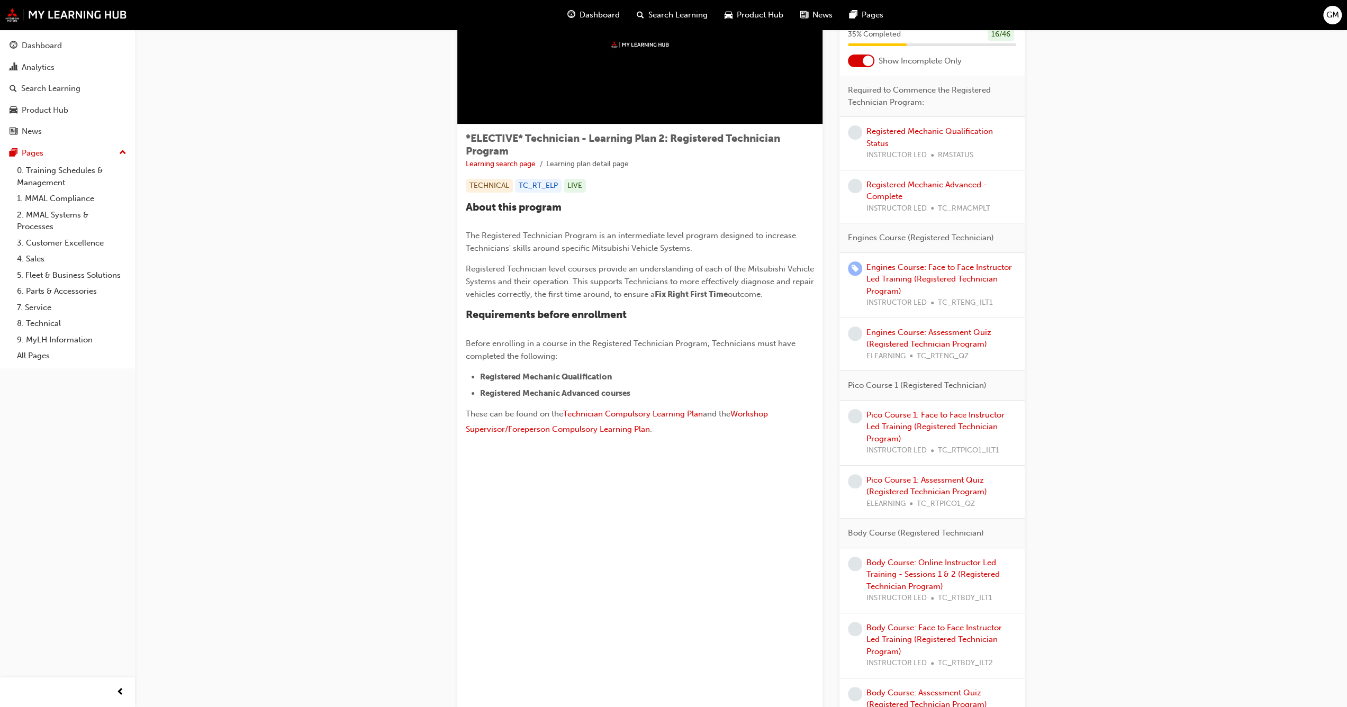
scroll to position [106, 0]
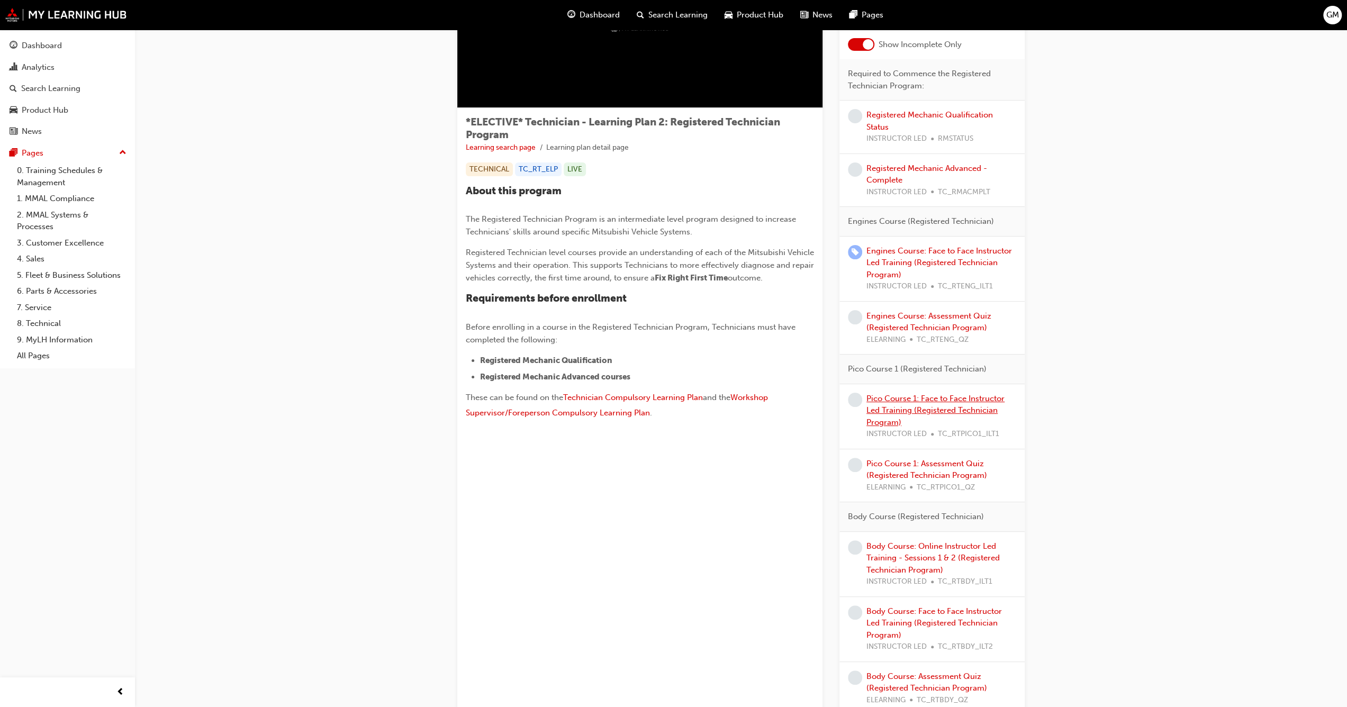
click at [908, 408] on link "Pico Course 1: Face to Face Instructor Led Training (Registered Technician Prog…" at bounding box center [935, 410] width 138 height 33
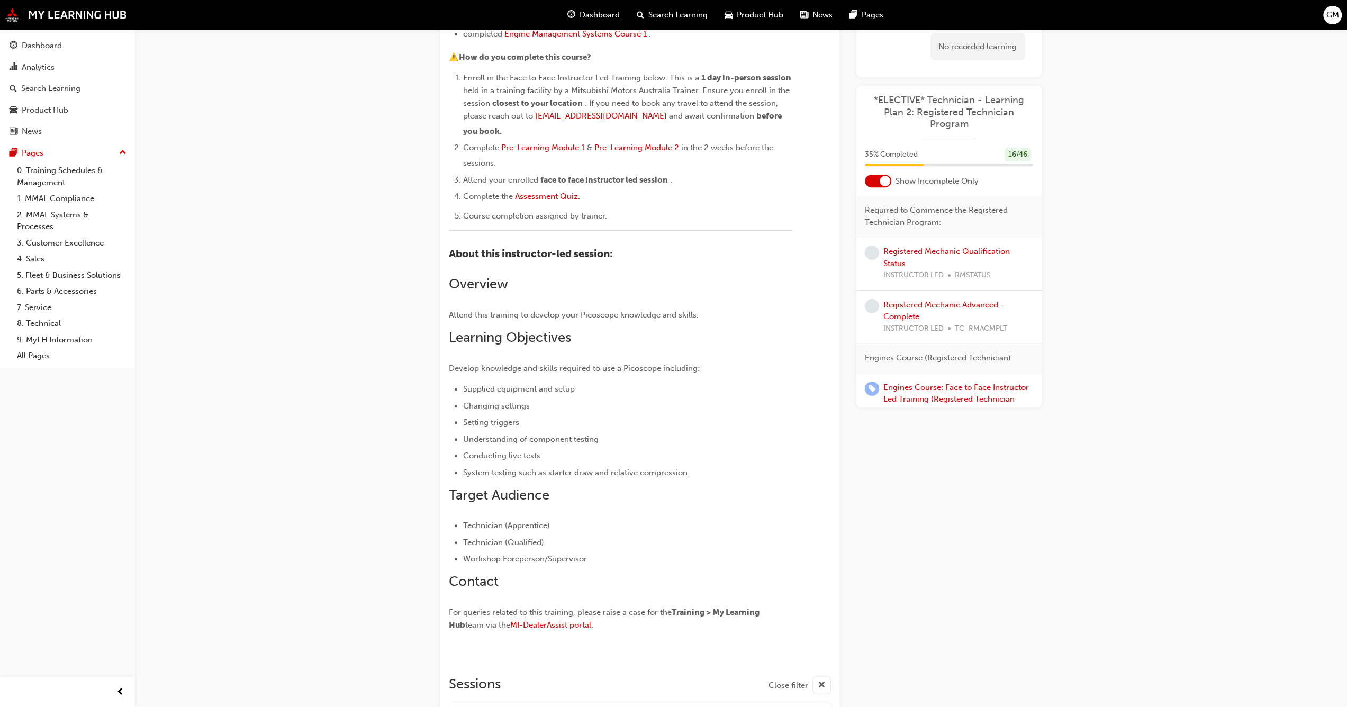
scroll to position [316, 0]
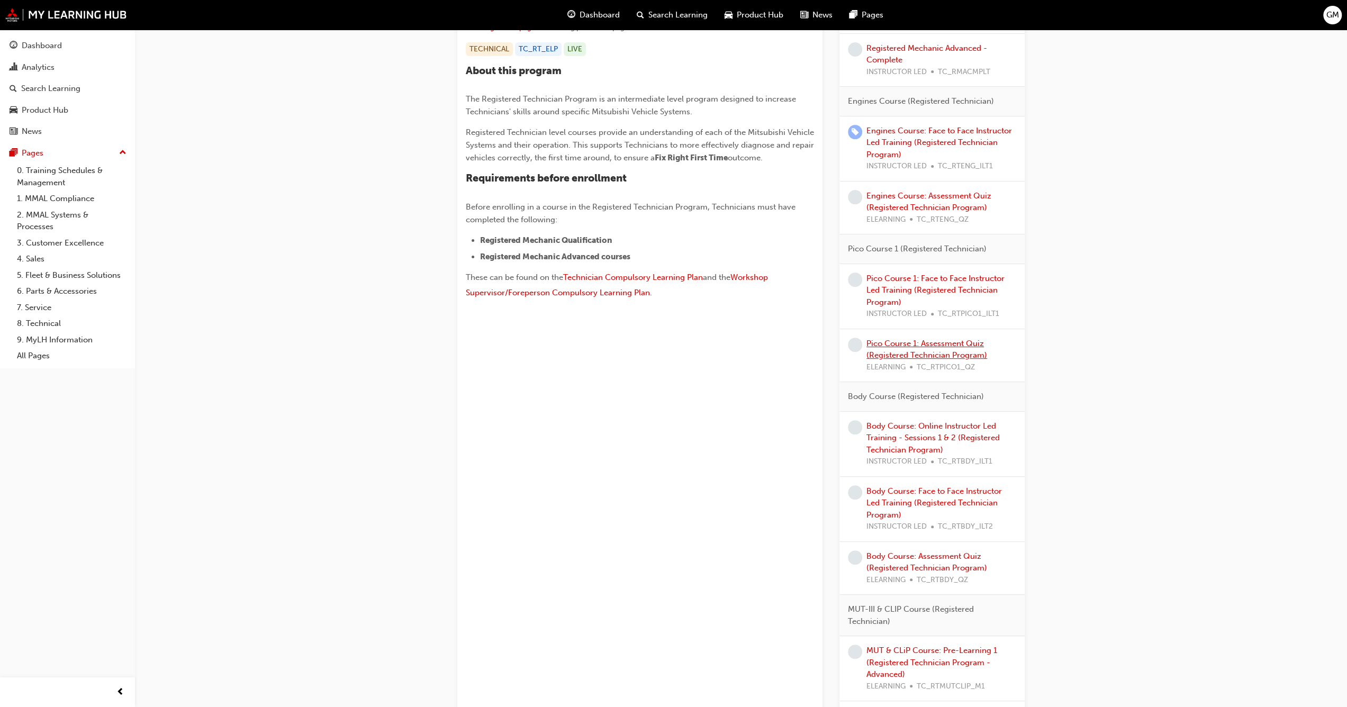
scroll to position [265, 0]
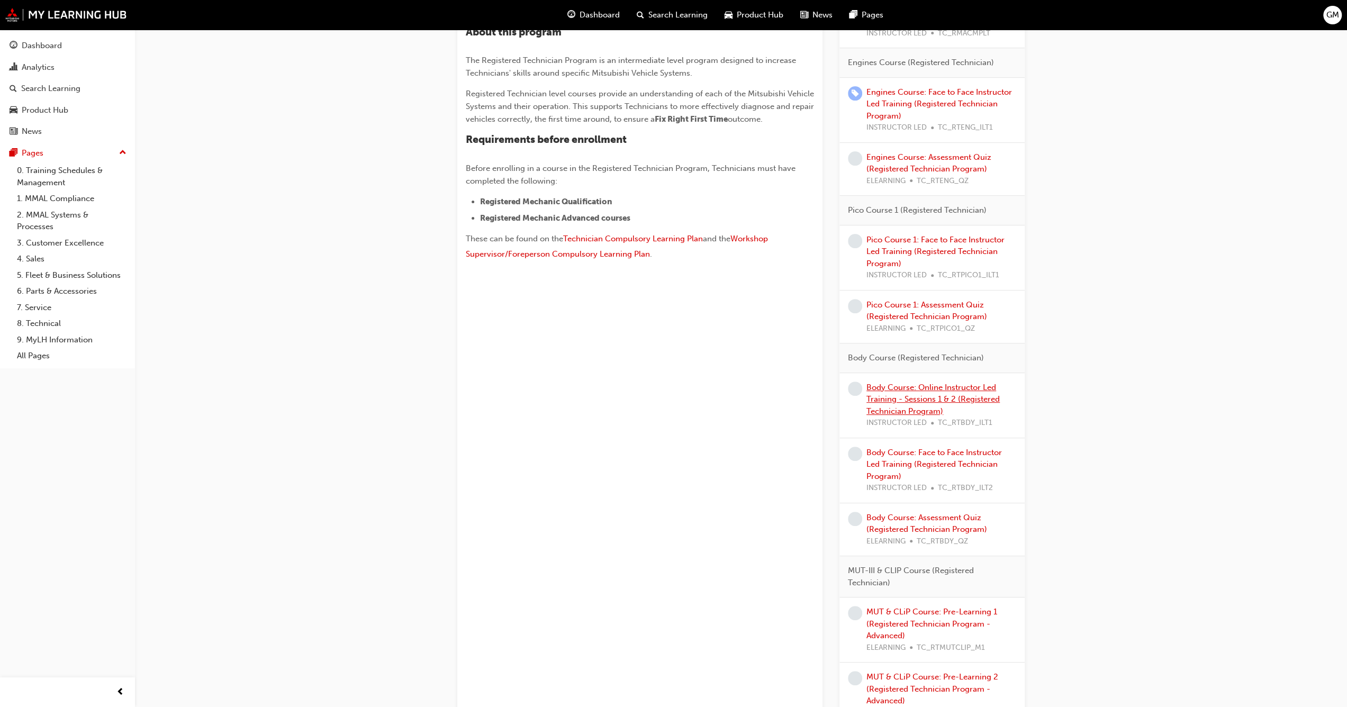
click at [902, 386] on link "Body Course: Online Instructor Led Training - Sessions 1 & 2 (Registered Techni…" at bounding box center [932, 399] width 133 height 33
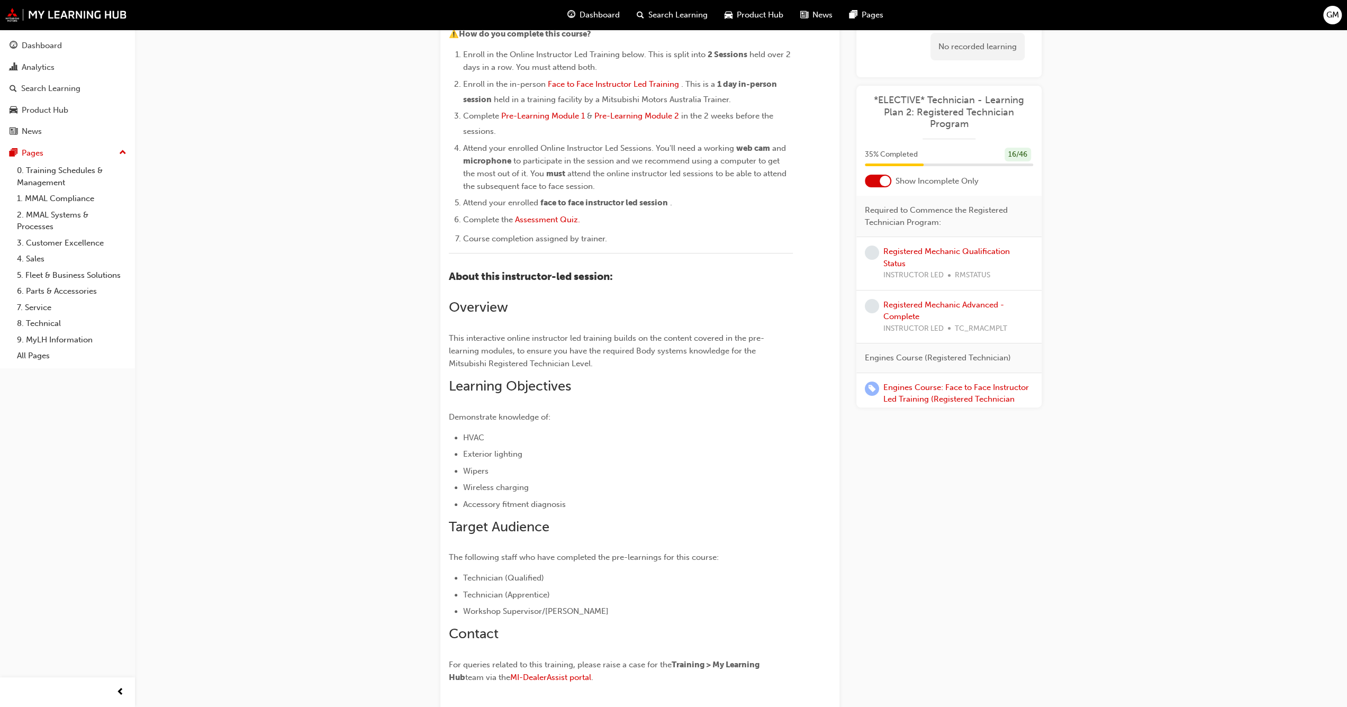
scroll to position [241, 0]
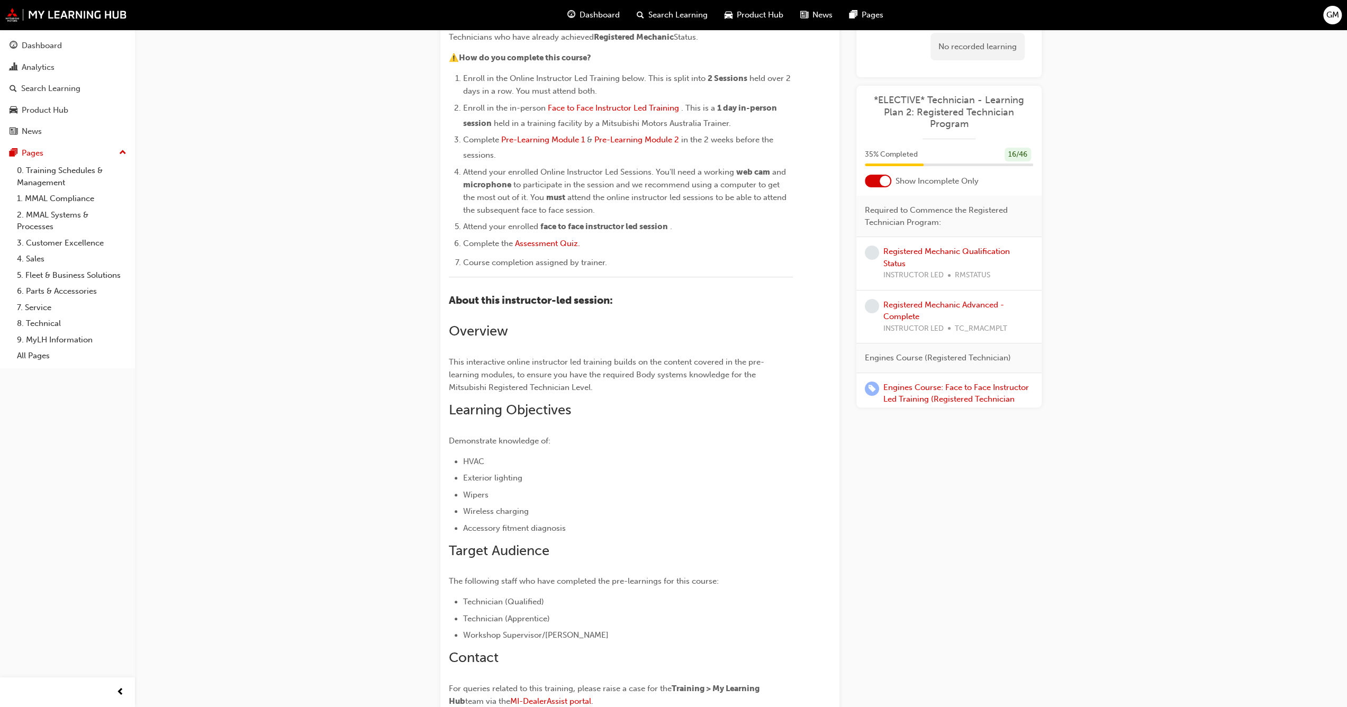
drag, startPoint x: 711, startPoint y: 303, endPoint x: 701, endPoint y: 241, distance: 62.7
click at [701, 241] on li "Complete the Assessment Quiz." at bounding box center [628, 244] width 330 height 15
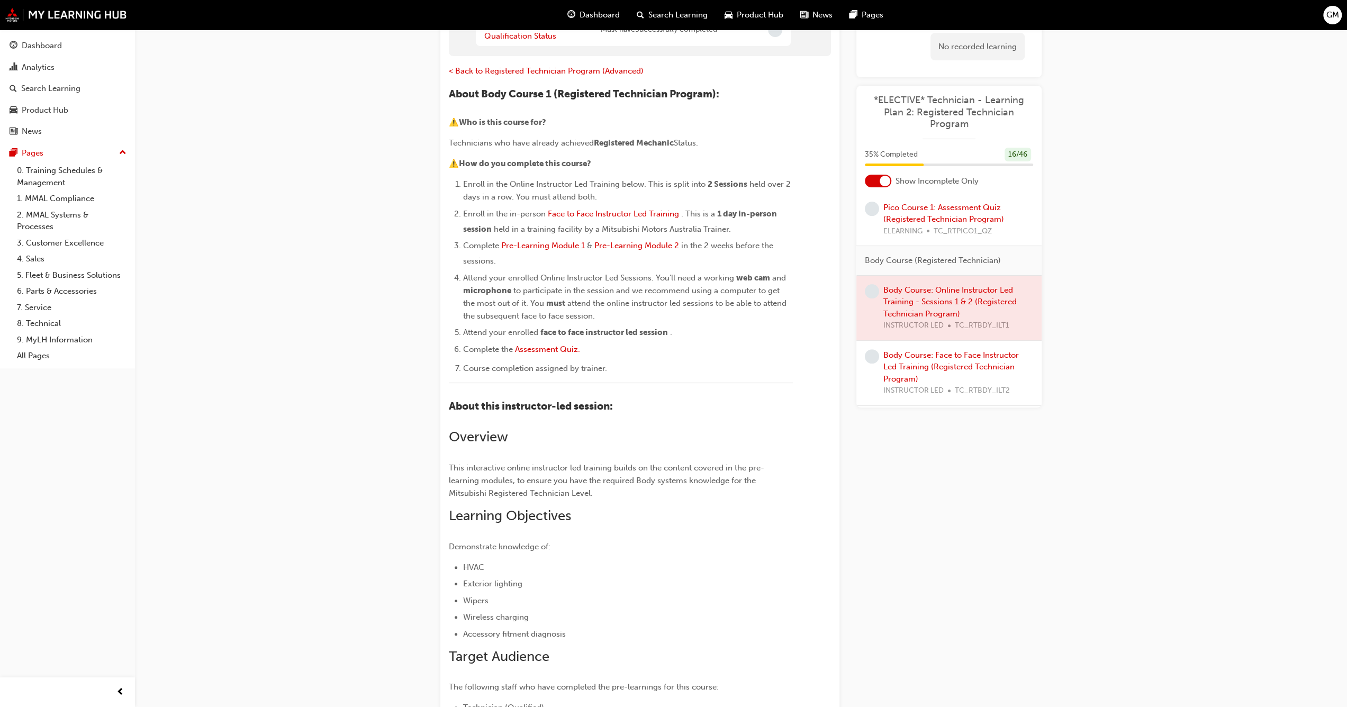
scroll to position [370, 0]
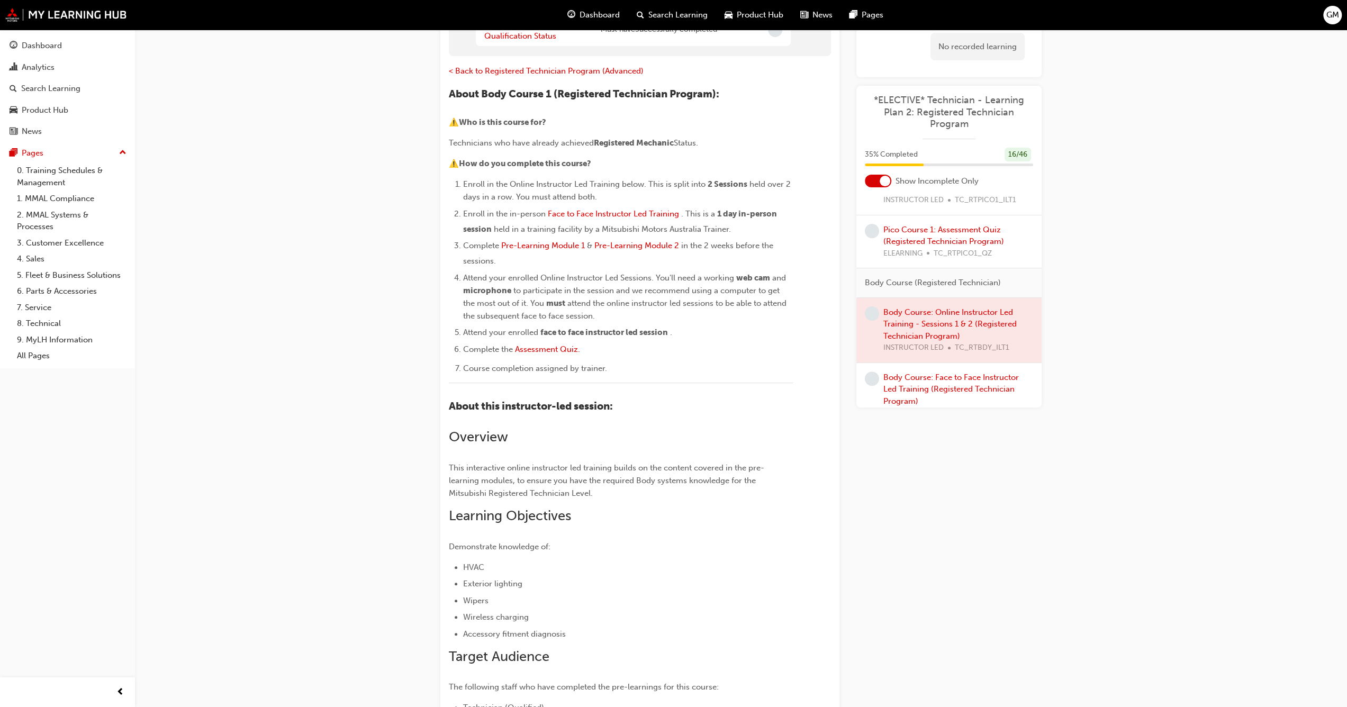
click at [867, 177] on div at bounding box center [878, 181] width 26 height 13
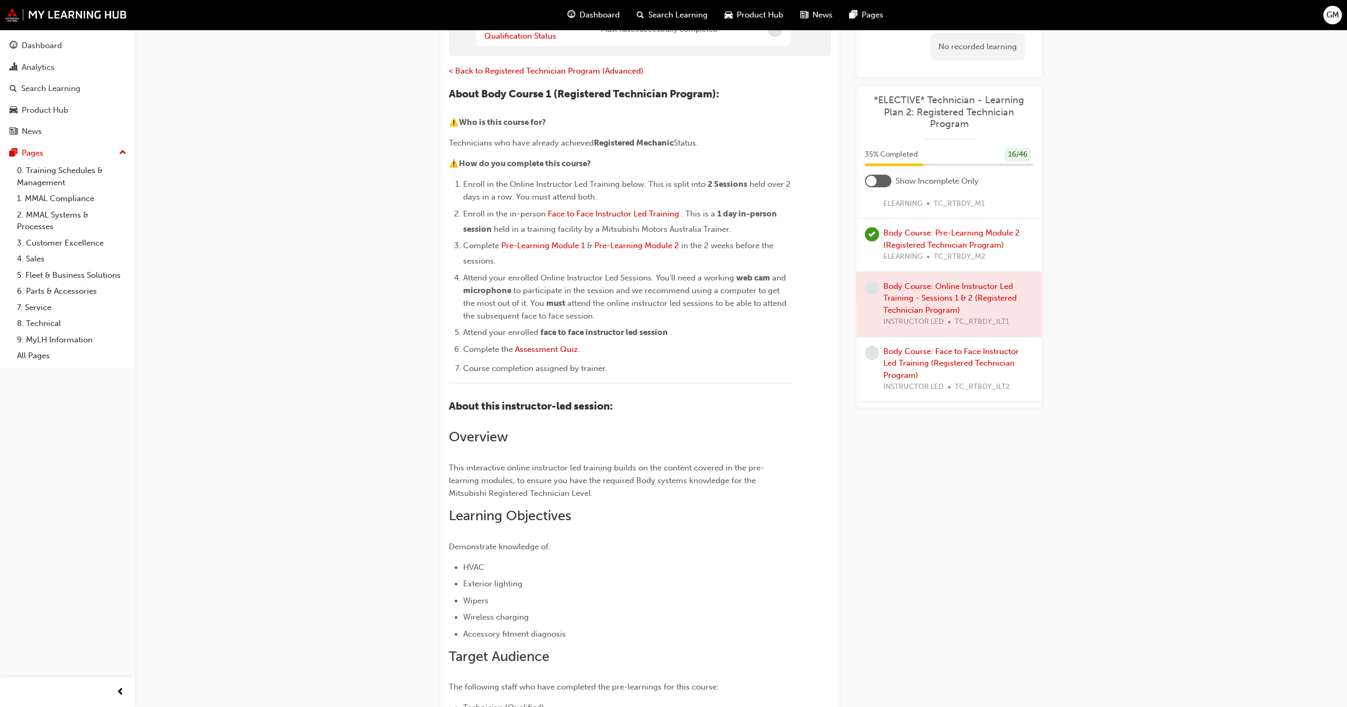
scroll to position [847, 0]
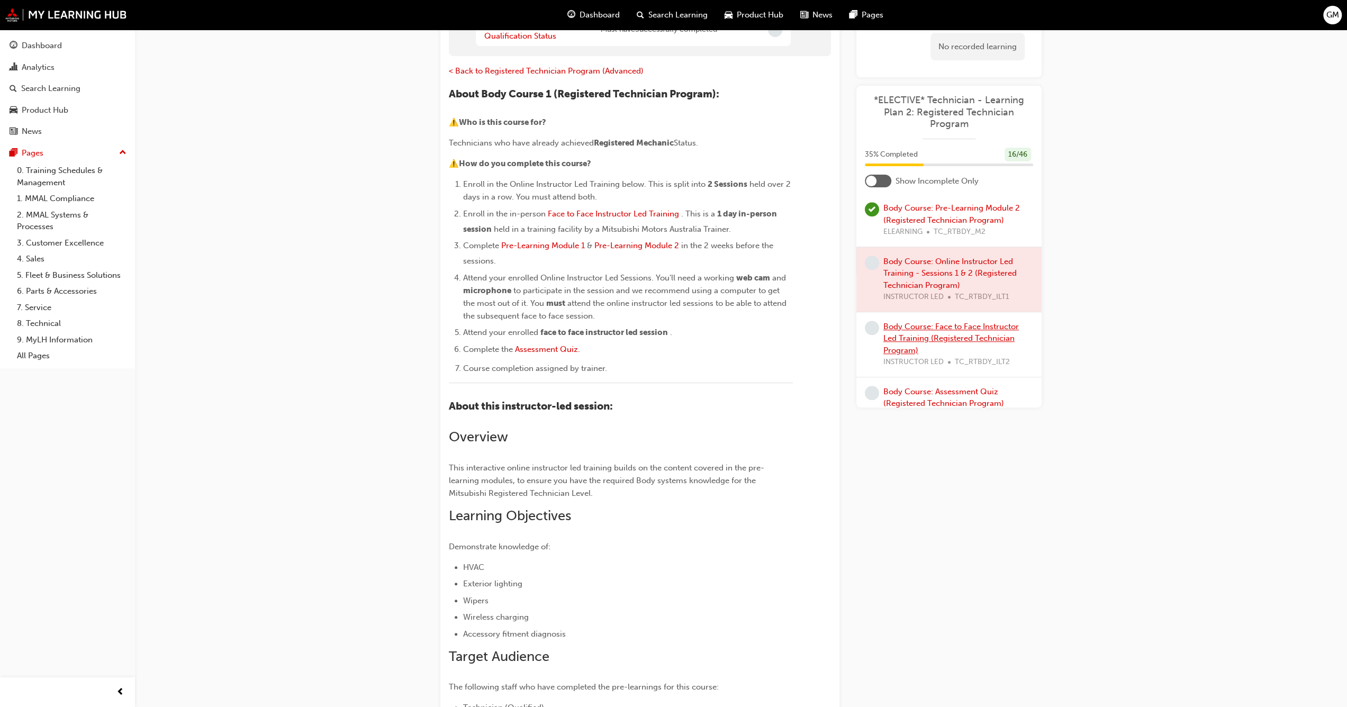
click at [916, 337] on link "Body Course: Face to Face Instructor Led Training (Registered Technician Progra…" at bounding box center [950, 338] width 135 height 33
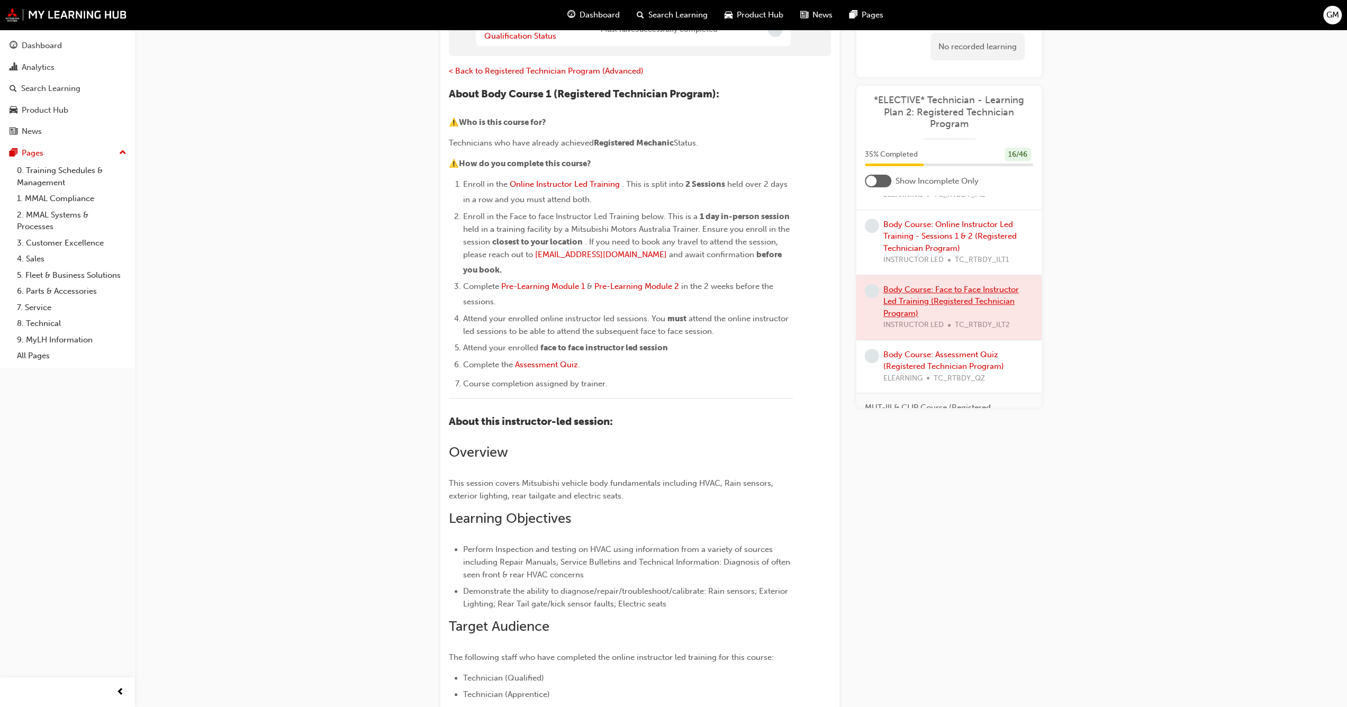
scroll to position [899, 0]
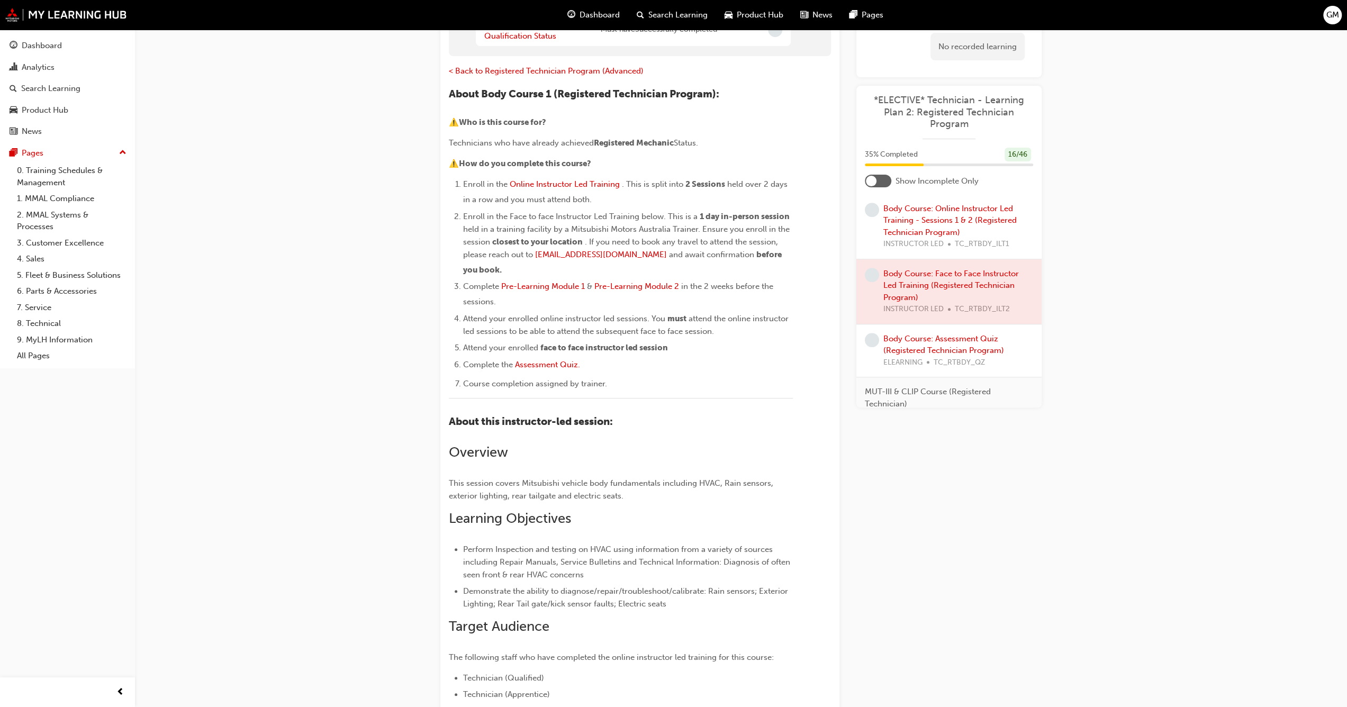
click at [916, 222] on div "Body Course: Online Instructor Led Training - Sessions 1 & 2 (Registered Techni…" at bounding box center [958, 227] width 150 height 48
click at [916, 227] on link "Body Course: Online Instructor Led Training - Sessions 1 & 2 (Registered Techni…" at bounding box center [949, 220] width 133 height 33
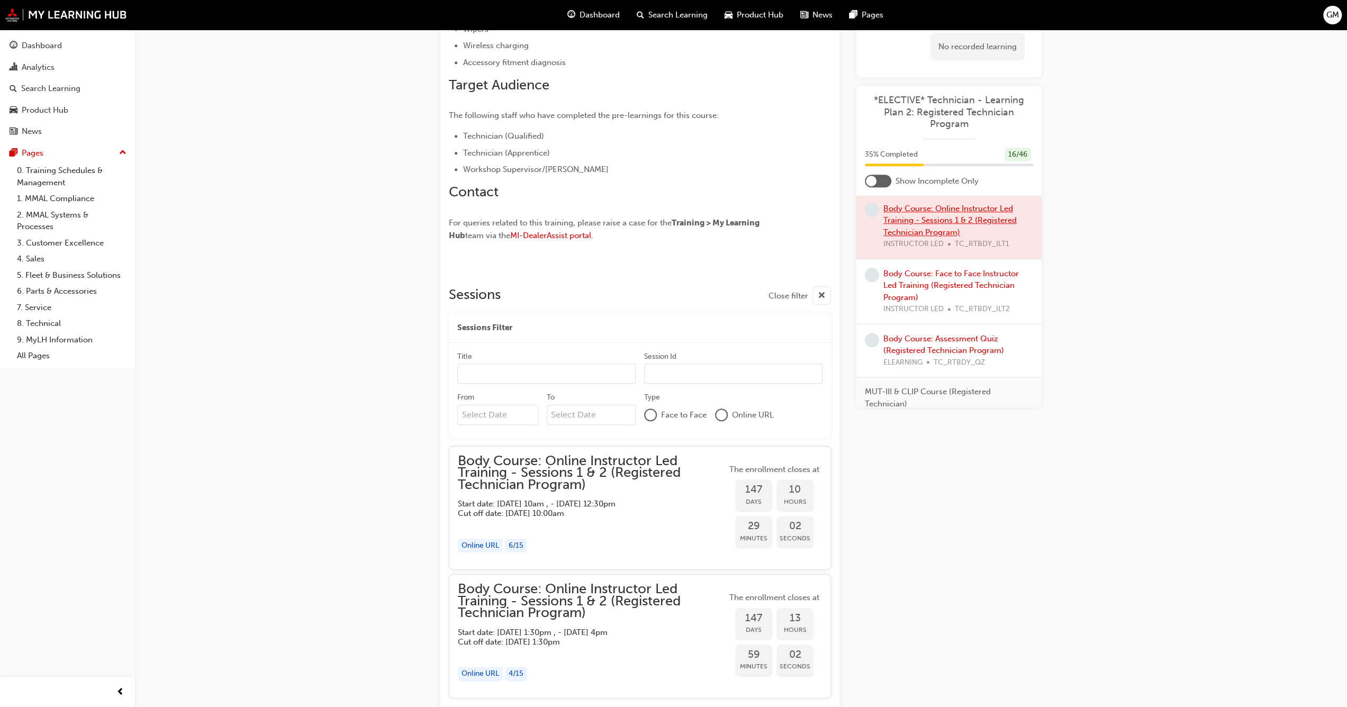
scroll to position [717, 0]
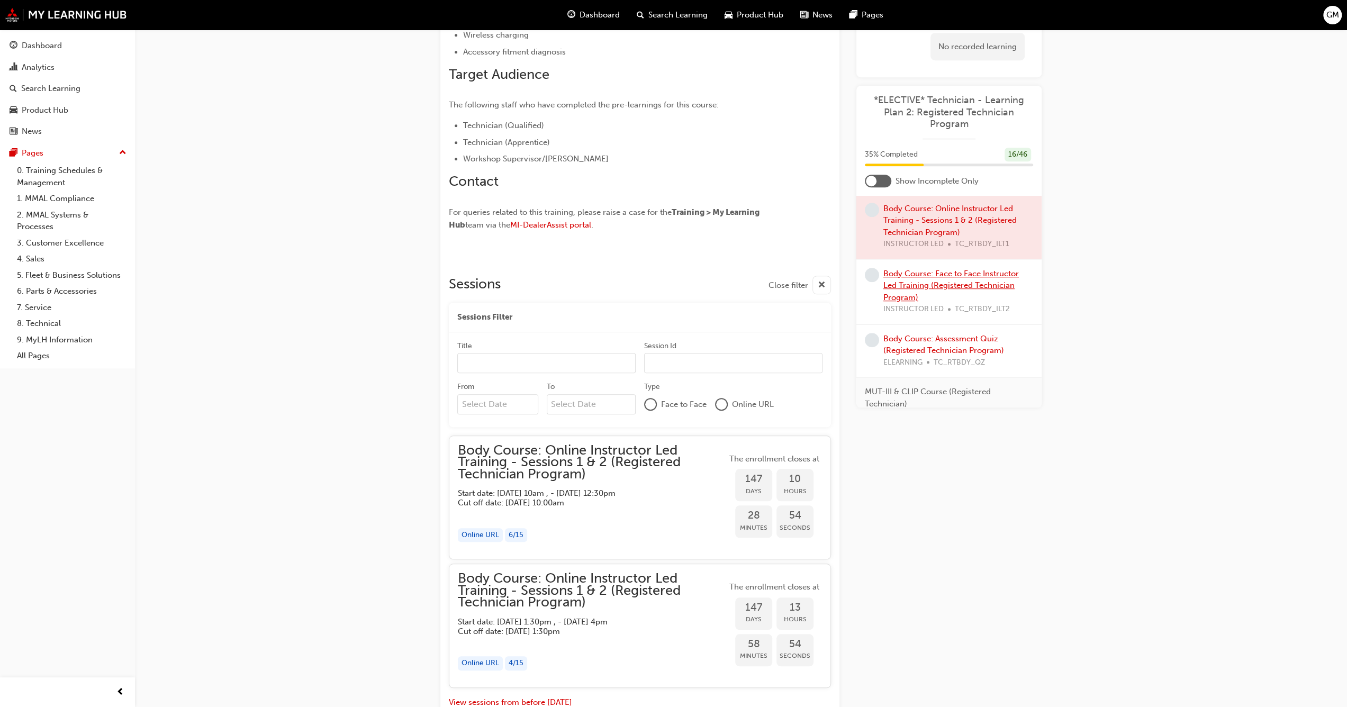
click at [901, 273] on link "Body Course: Face to Face Instructor Led Training (Registered Technician Progra…" at bounding box center [950, 285] width 135 height 33
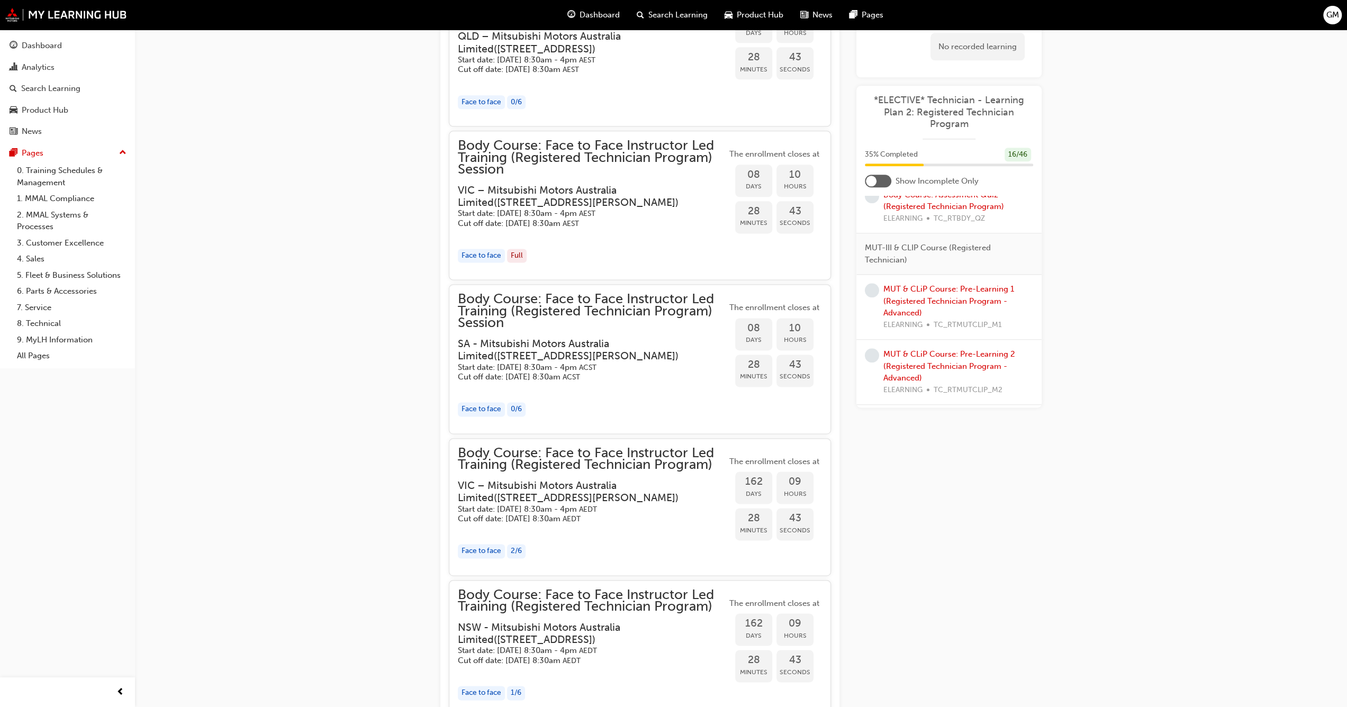
scroll to position [1058, 0]
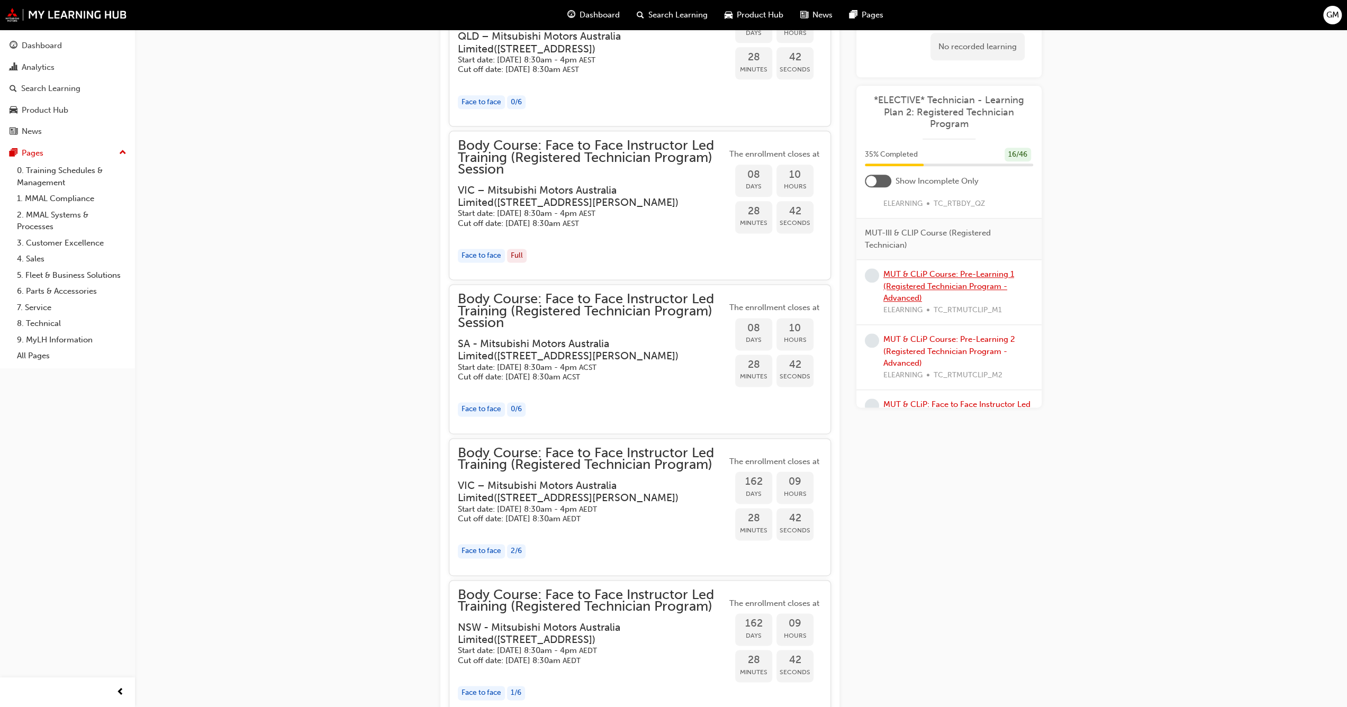
click at [912, 289] on link "MUT & CLiP Course: Pre-Learning 1 (Registered Technician Program - Advanced)" at bounding box center [948, 286] width 131 height 33
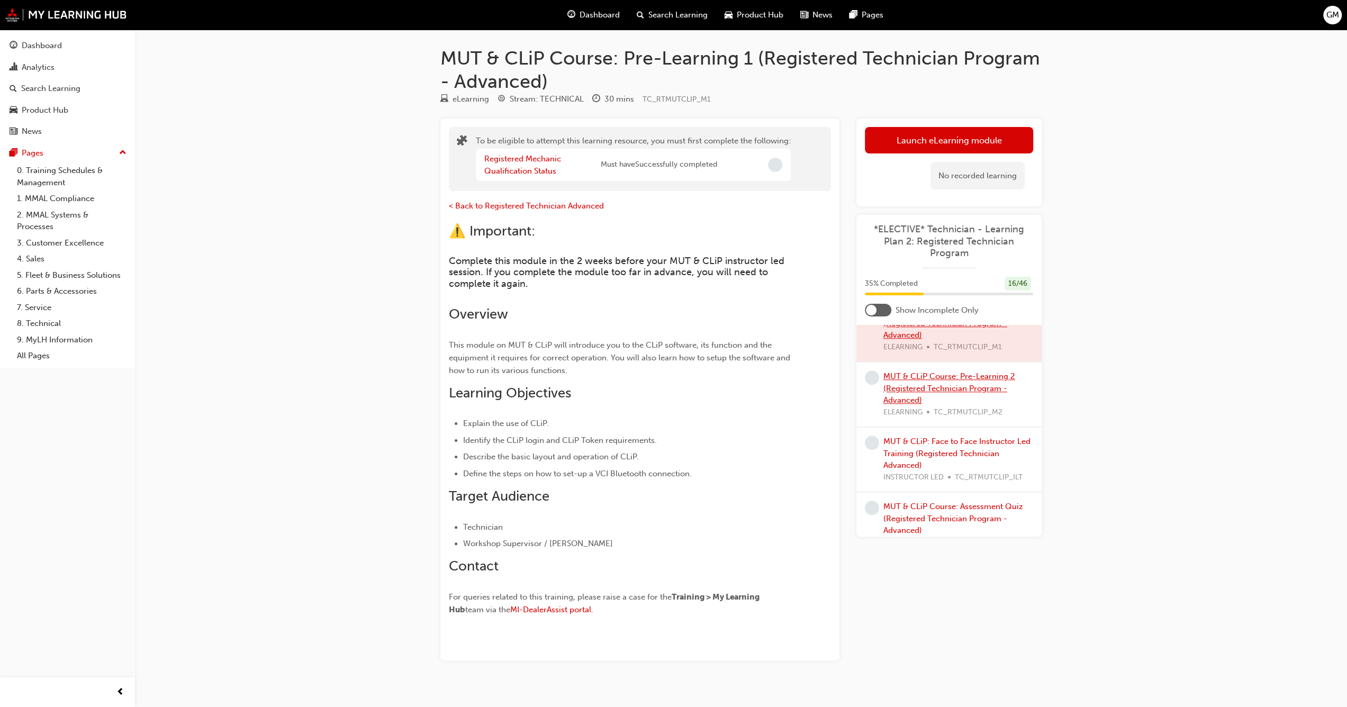
scroll to position [1164, 0]
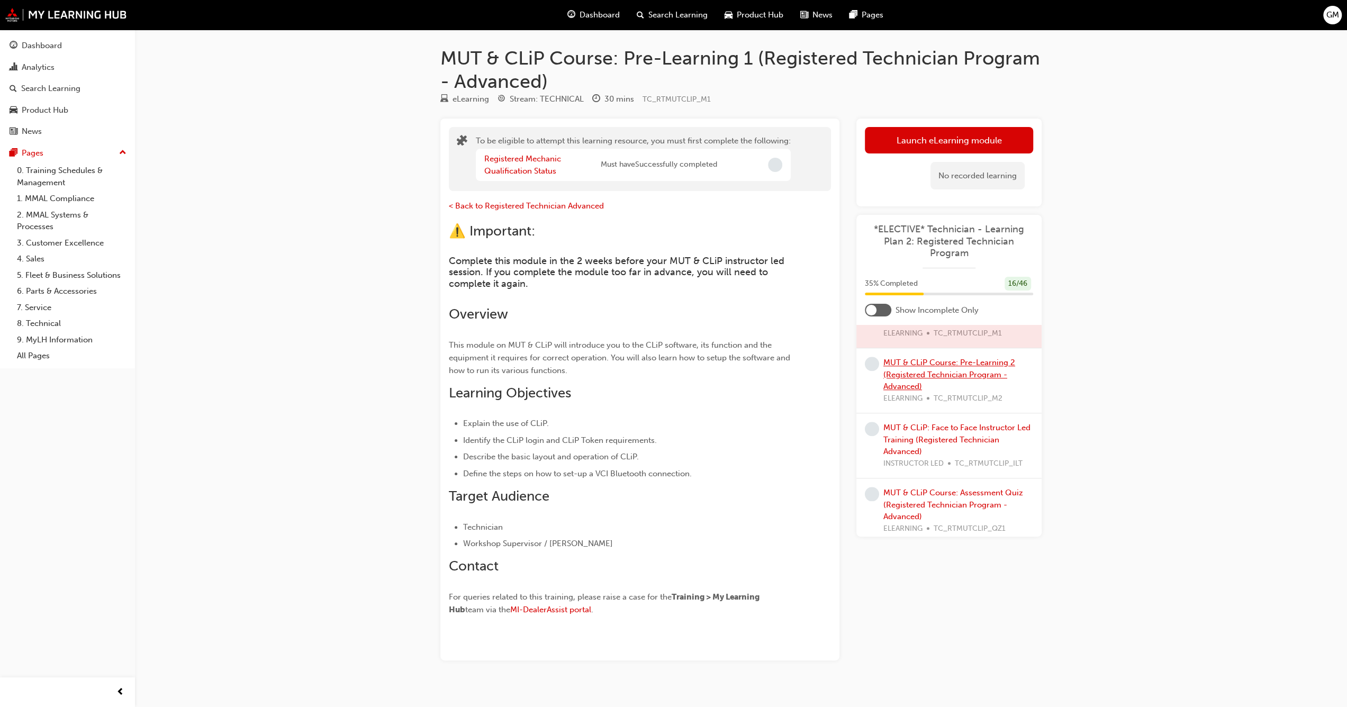
click at [904, 379] on link "MUT & CLiP Course: Pre-Learning 2 (Registered Technician Program - Advanced)" at bounding box center [949, 374] width 132 height 33
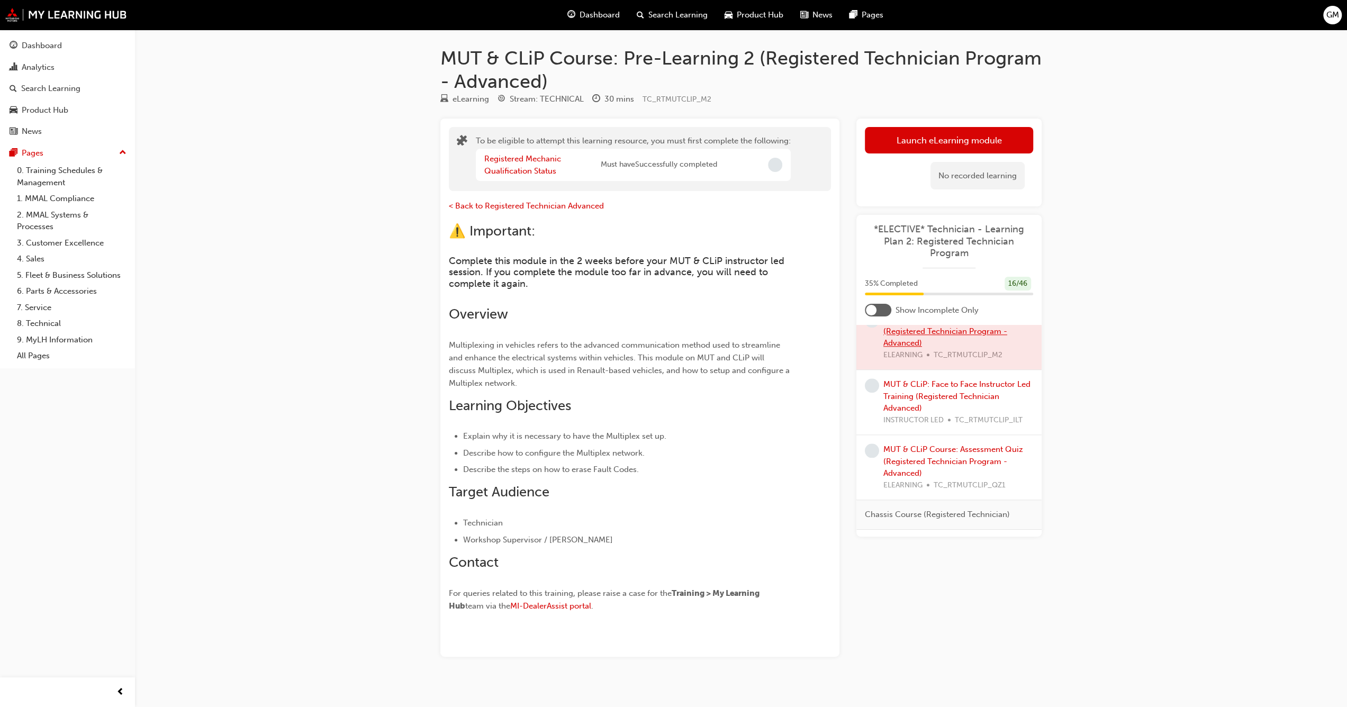
scroll to position [1217, 0]
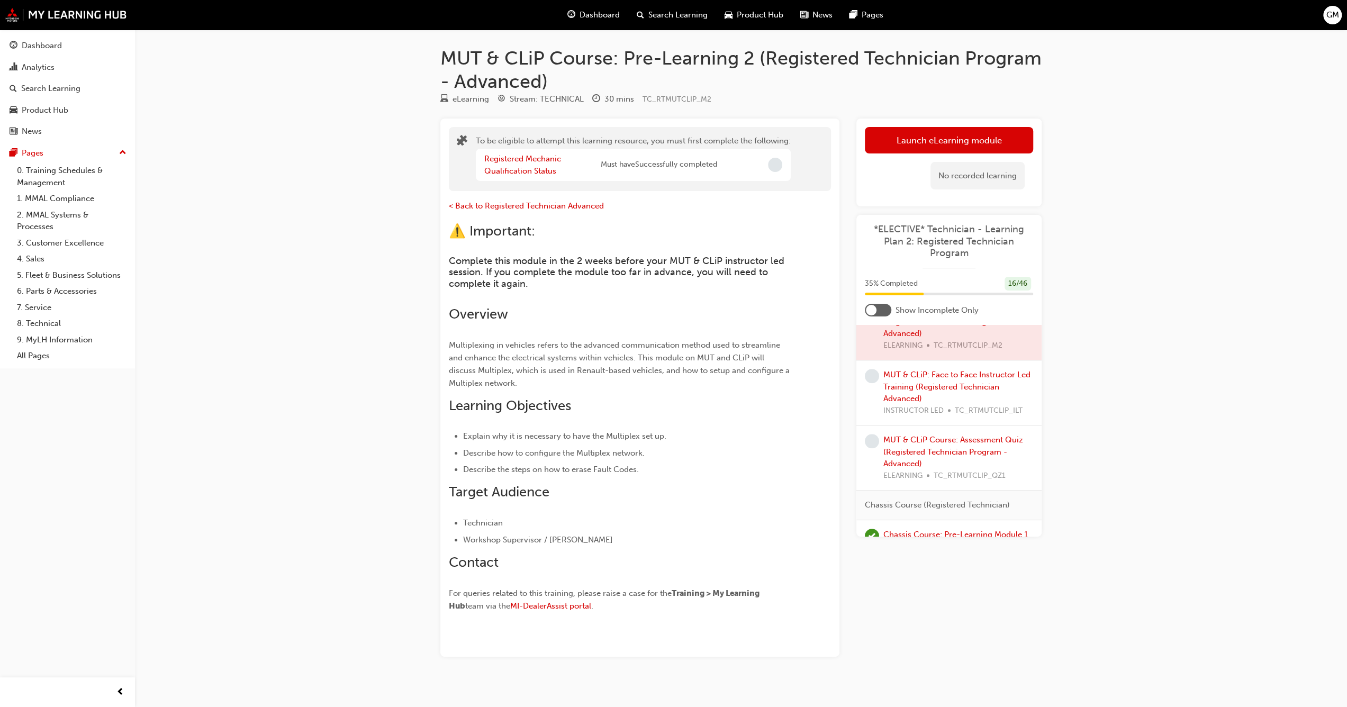
click at [902, 387] on div "MUT & CLiP: Face to Face Instructor Led Training (Registered Technician Advance…" at bounding box center [958, 393] width 150 height 48
click at [902, 389] on link "MUT & CLiP: Face to Face Instructor Led Training (Registered Technician Advance…" at bounding box center [956, 386] width 147 height 33
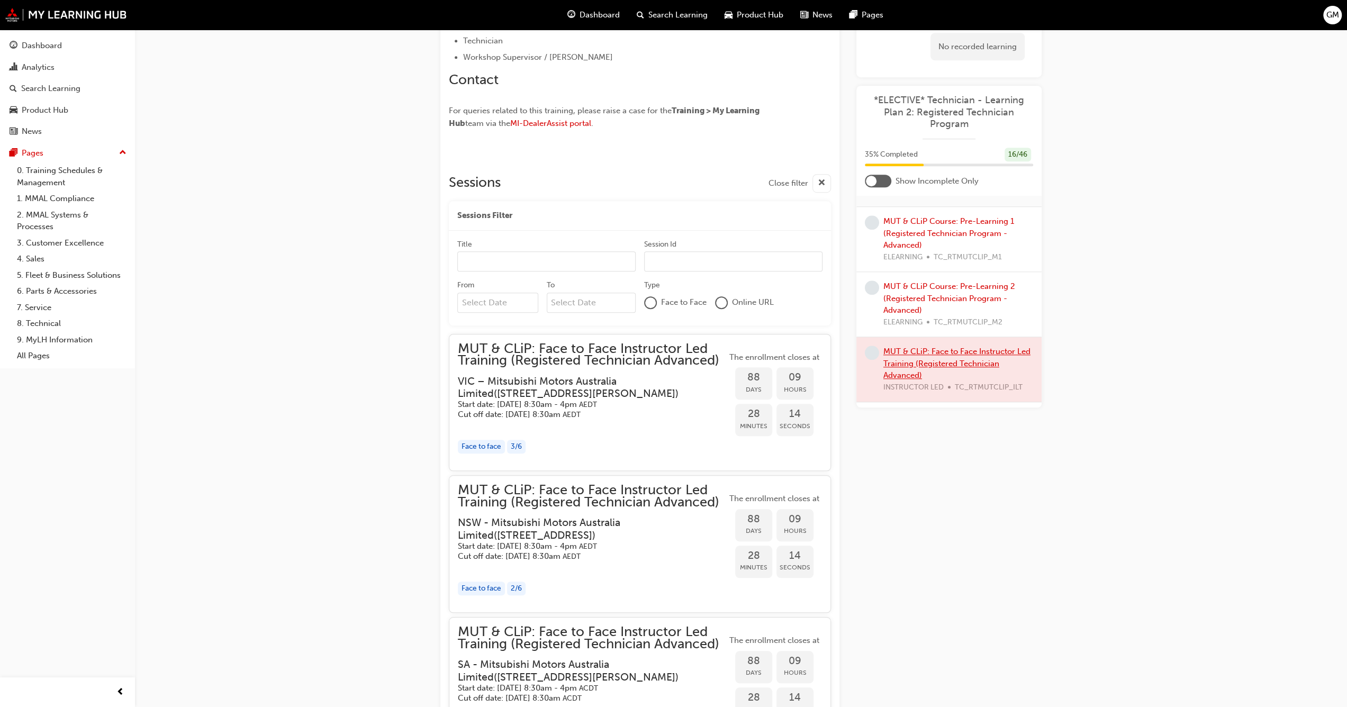
scroll to position [1164, 0]
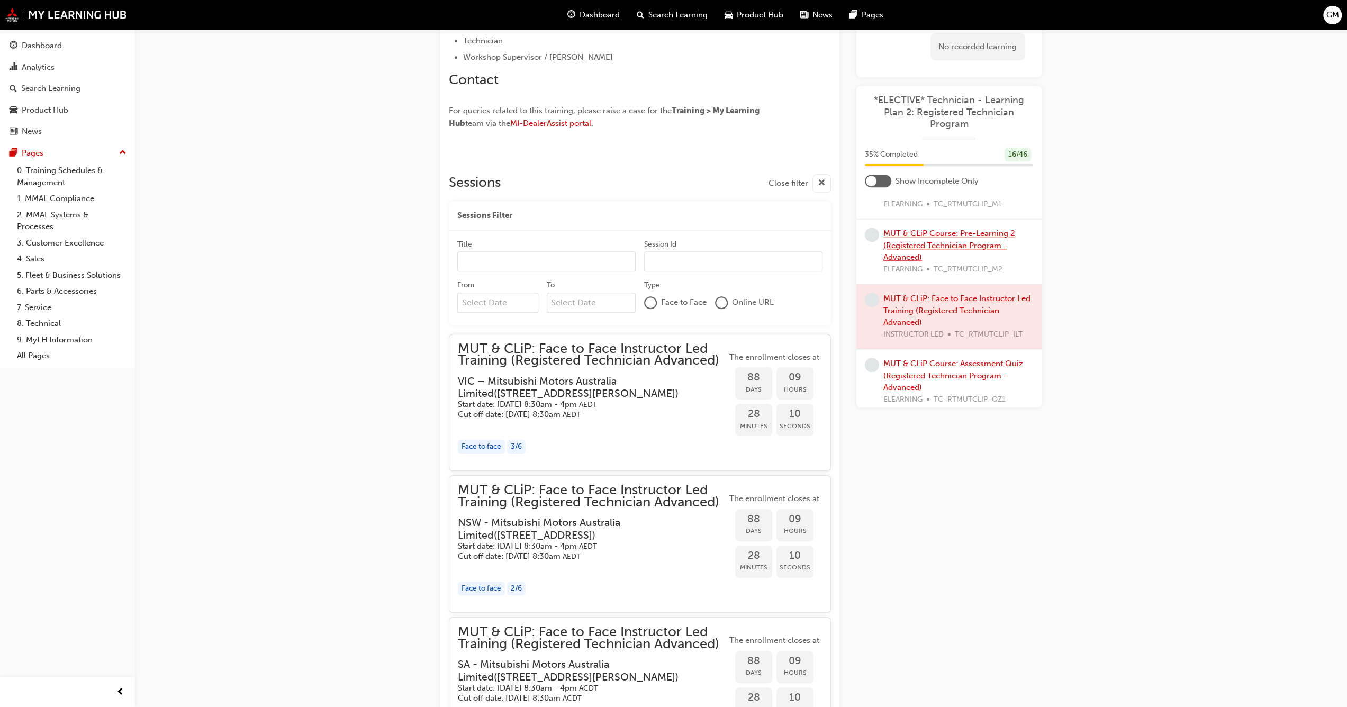
click at [941, 242] on link "MUT & CLiP Course: Pre-Learning 2 (Registered Technician Program - Advanced)" at bounding box center [949, 245] width 132 height 33
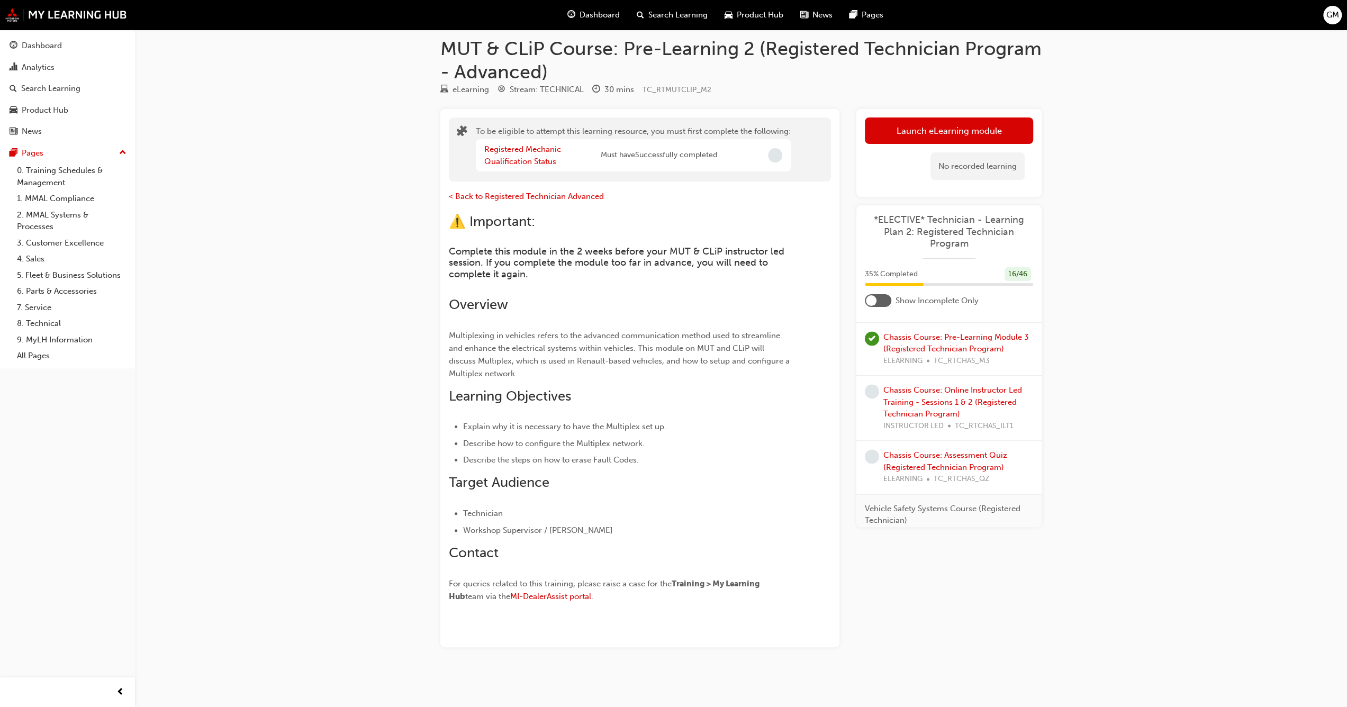
scroll to position [1534, 0]
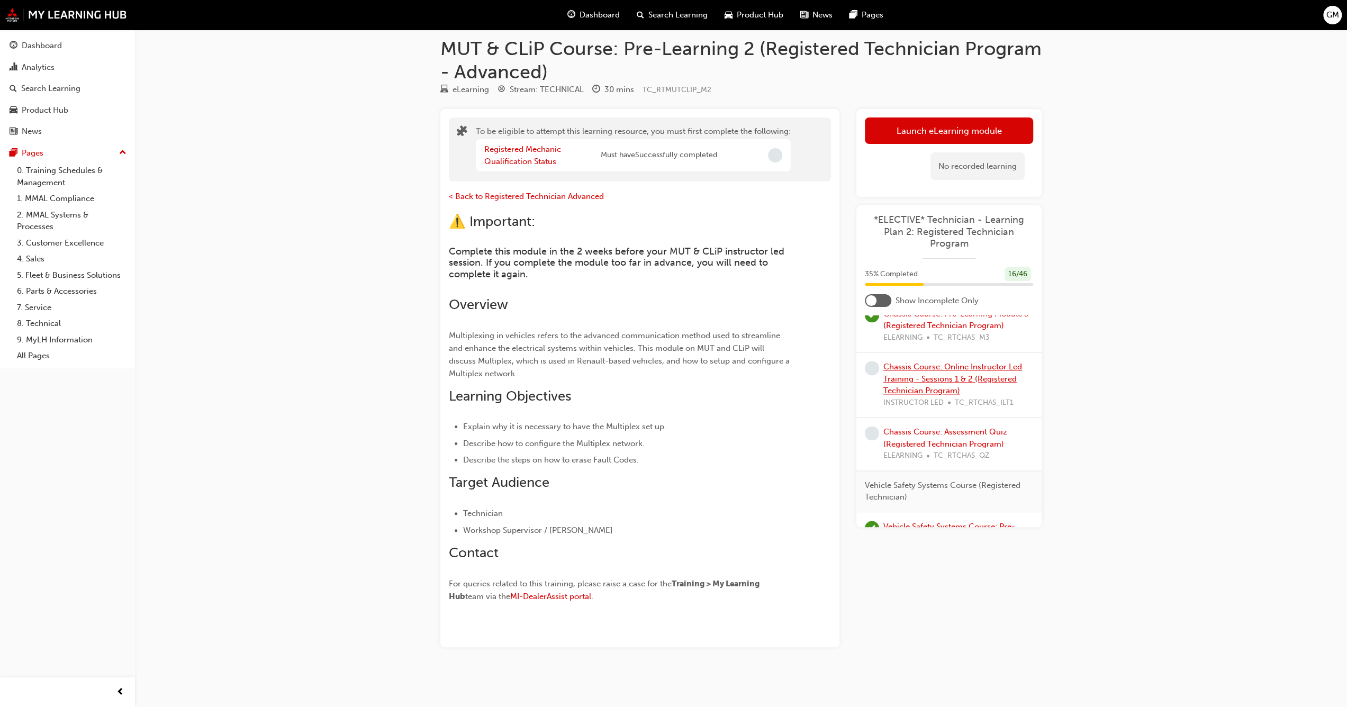
click at [929, 381] on link "Chassis Course: Online Instructor Led Training - Sessions 1 & 2 (Registered Tec…" at bounding box center [952, 378] width 139 height 33
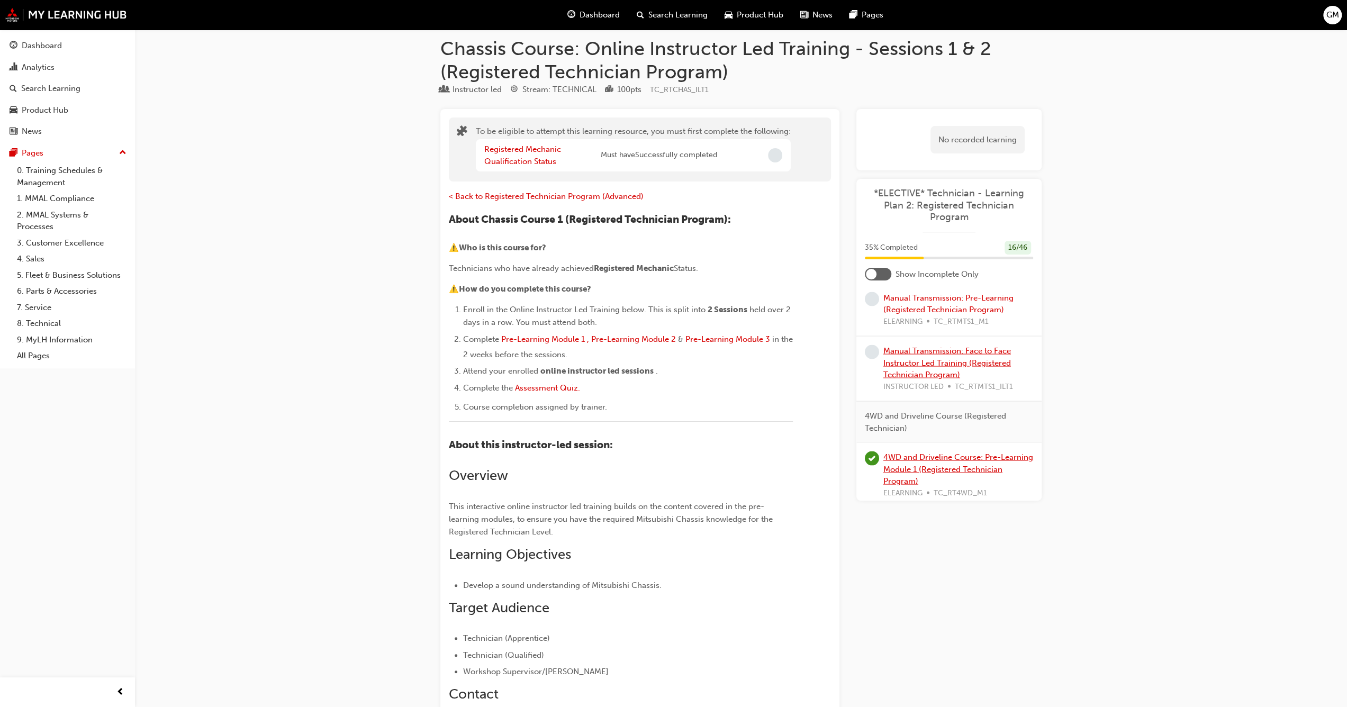
scroll to position [2169, 0]
click at [54, 24] on div "Dashboard Search Learning Product Hub News Pages GM" at bounding box center [673, 15] width 1347 height 30
click at [31, 17] on img at bounding box center [66, 15] width 122 height 14
